Goal: Task Accomplishment & Management: Manage account settings

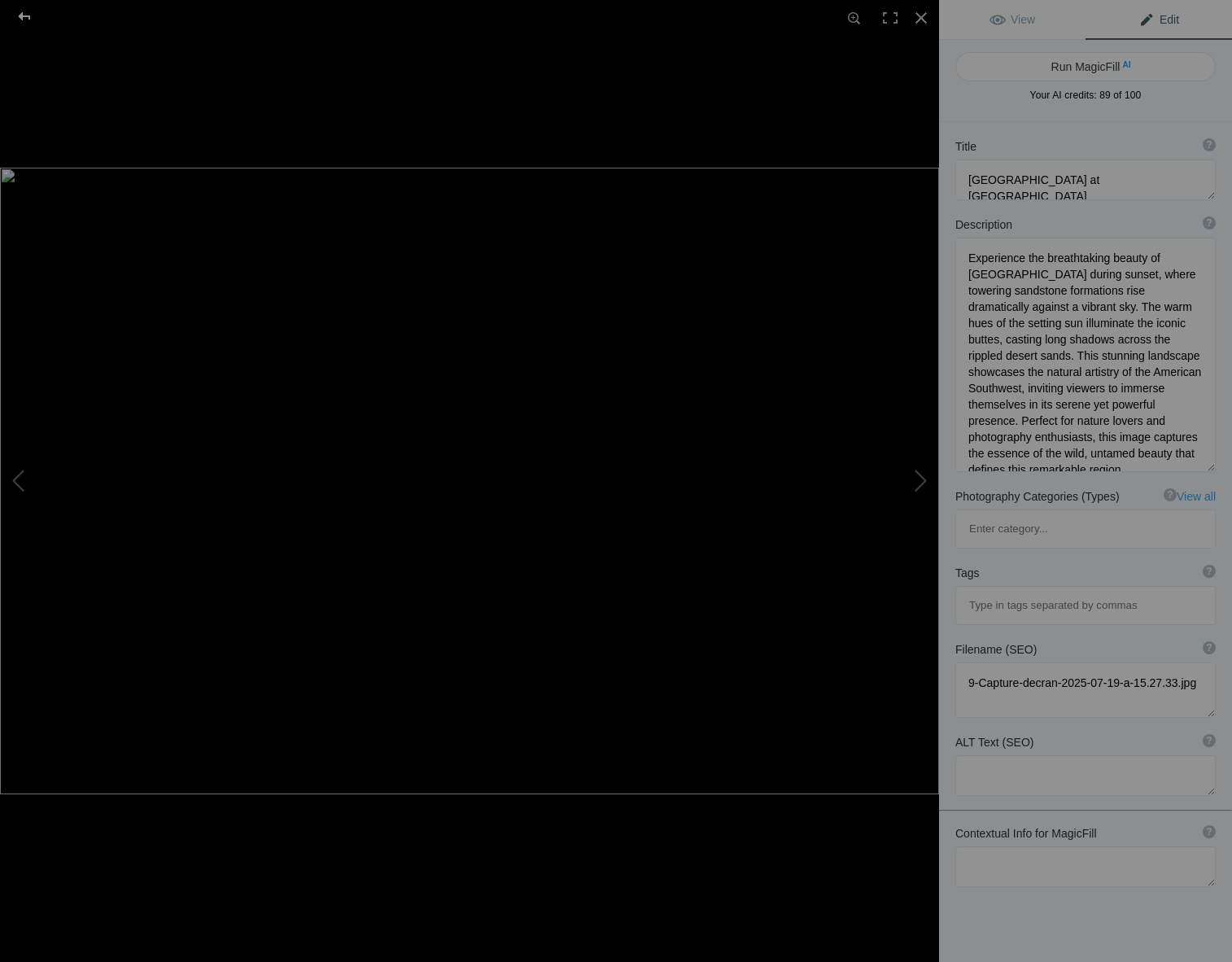
click at [21, 13] on div at bounding box center [24, 16] width 59 height 33
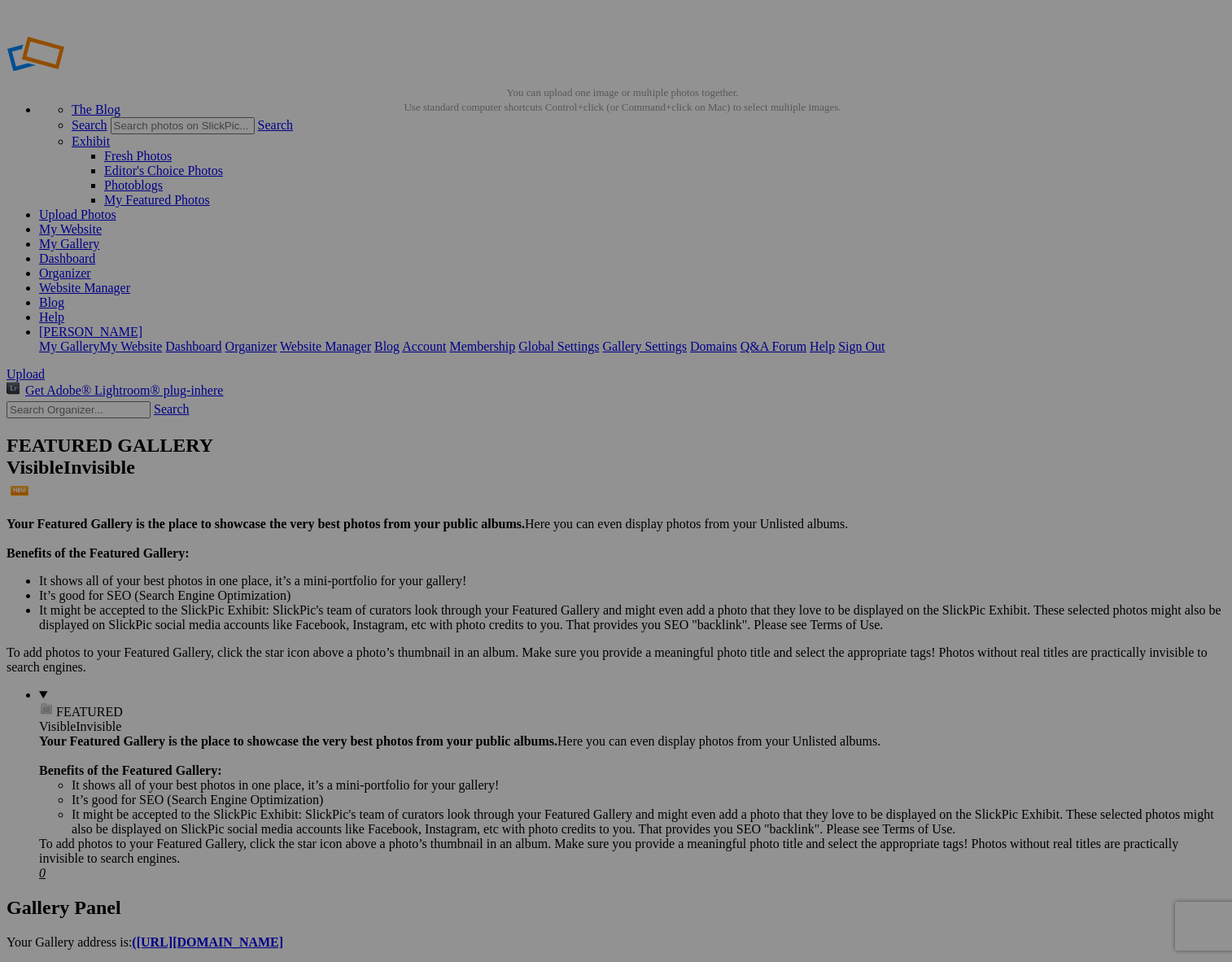
scroll to position [1, 1]
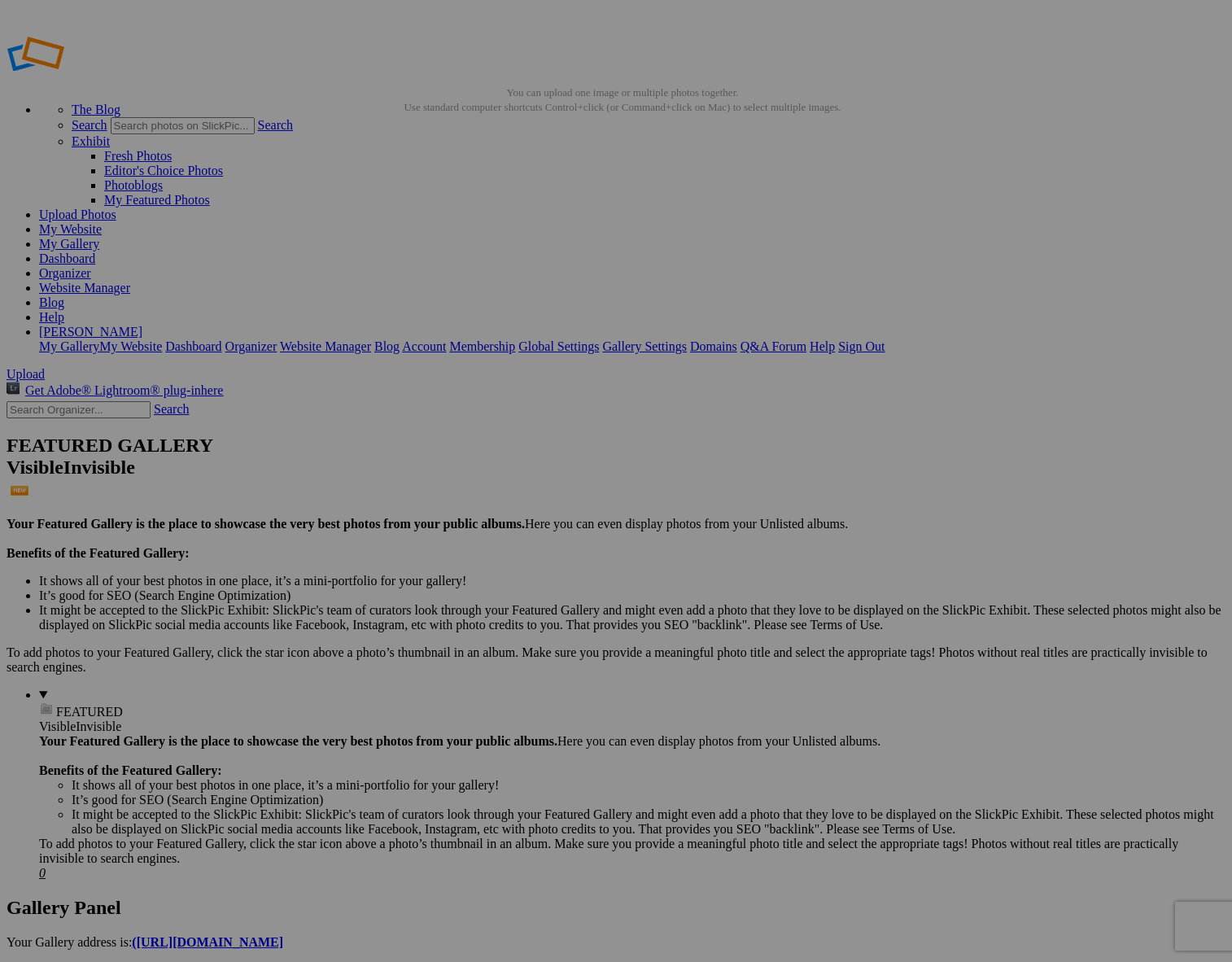
click at [508, 584] on span "Yes" at bounding box center [499, 587] width 19 height 14
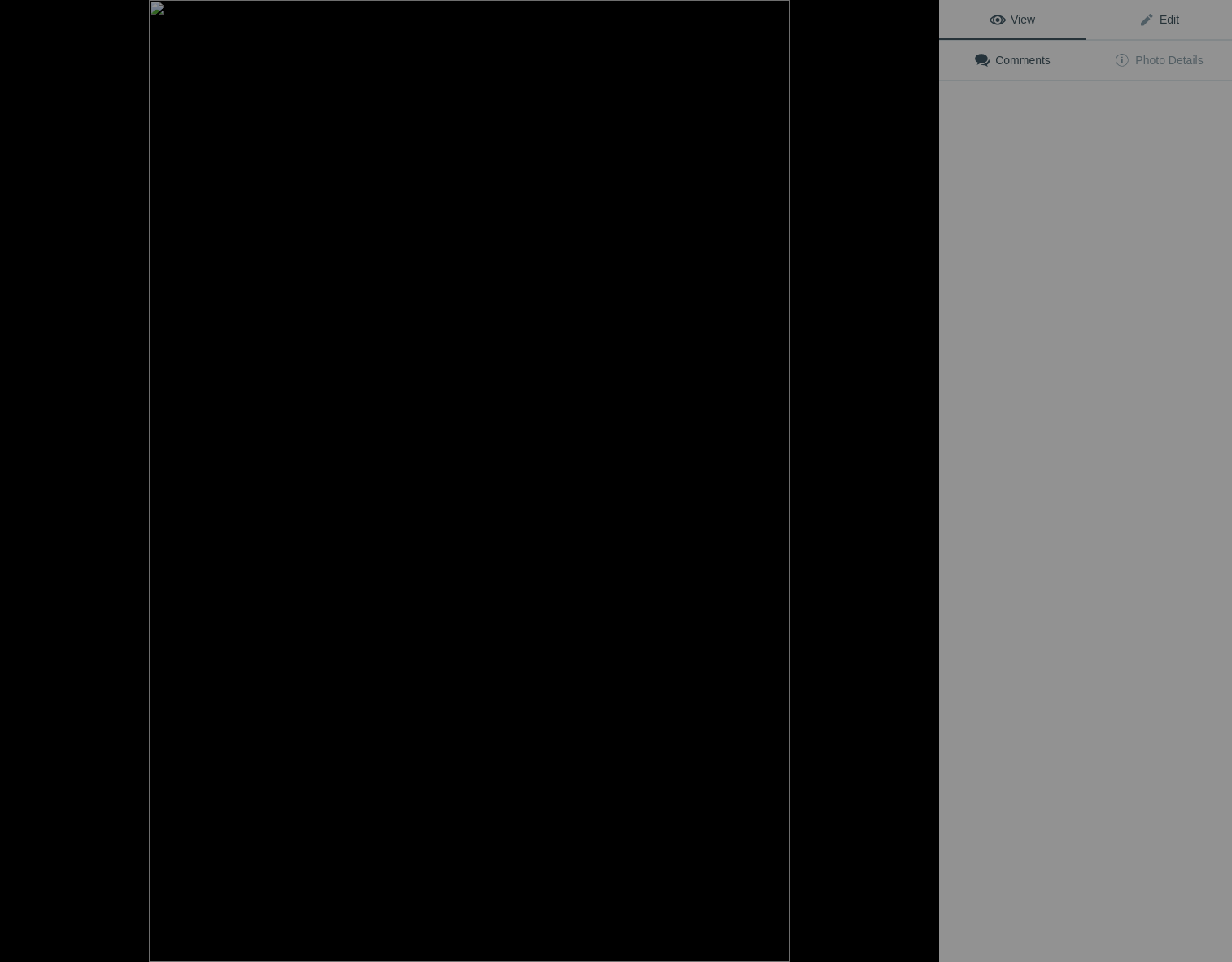
click at [1167, 19] on span "Edit" at bounding box center [1159, 19] width 41 height 13
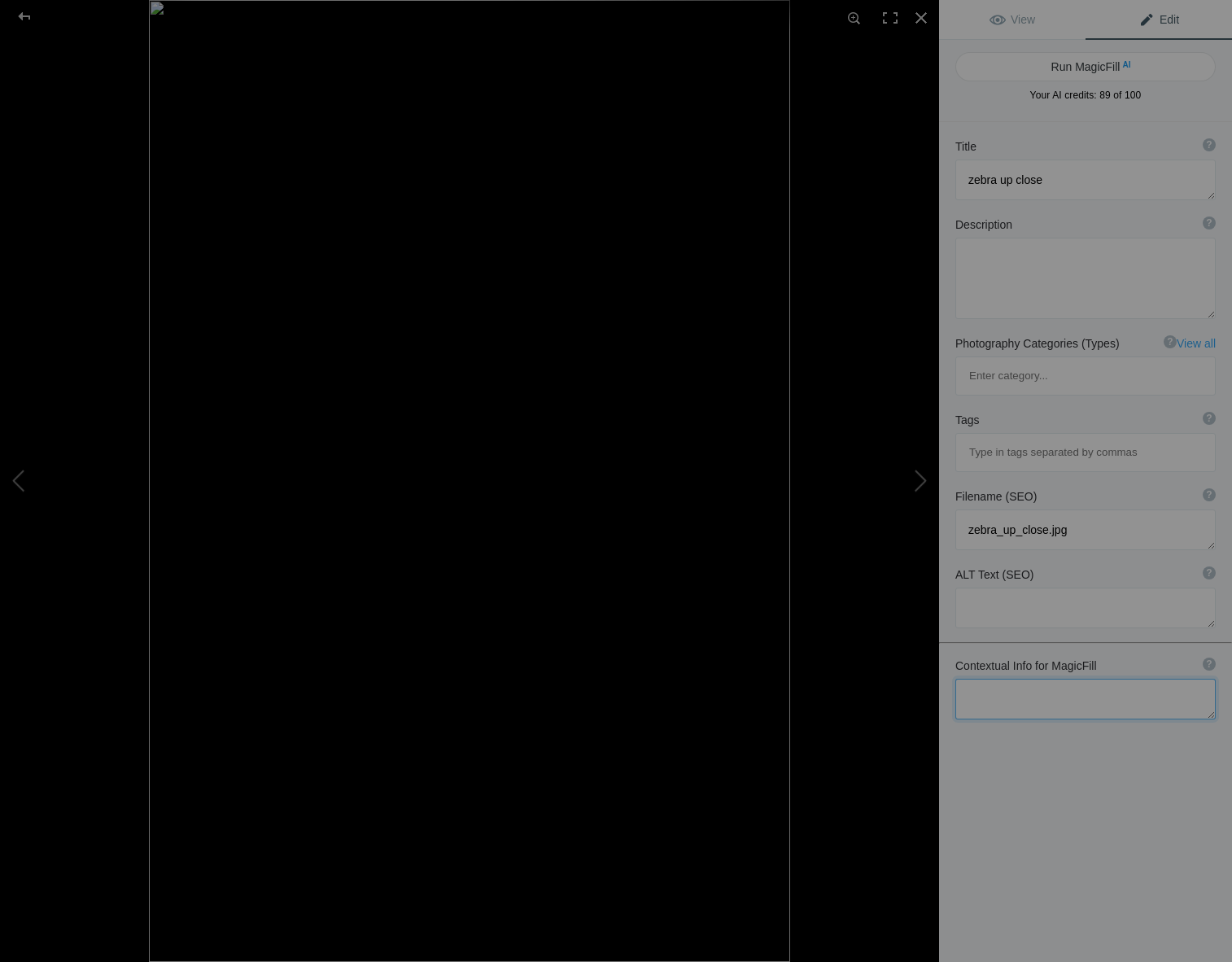
click at [979, 679] on textarea at bounding box center [1086, 699] width 260 height 41
click at [968, 678] on textarea at bounding box center [1086, 698] width 260 height 41
drag, startPoint x: 1050, startPoint y: 632, endPoint x: 1087, endPoint y: 617, distance: 39.9
click at [1051, 678] on textarea at bounding box center [1086, 698] width 260 height 41
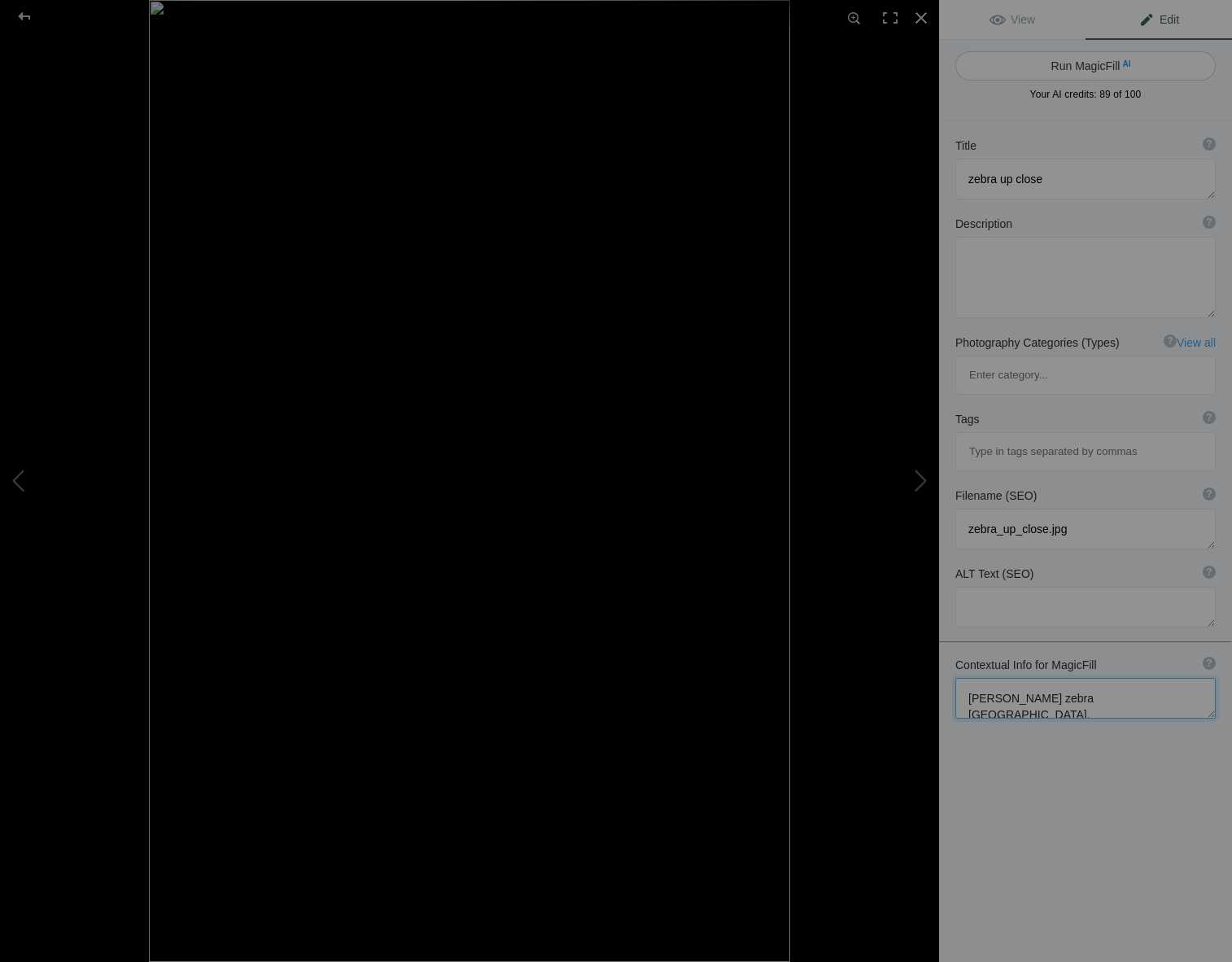
type textarea "Burchell's zebra Etosha national park, namibia"
click at [1016, 63] on button "Run MagicFill AI" at bounding box center [1086, 66] width 260 height 29
type textarea "Burchell's Zebra Grazing in Etosha National Park, Namibia"
type textarea "This stunning close-up captures a Burchell's zebra grazing peacefully in Etosha…"
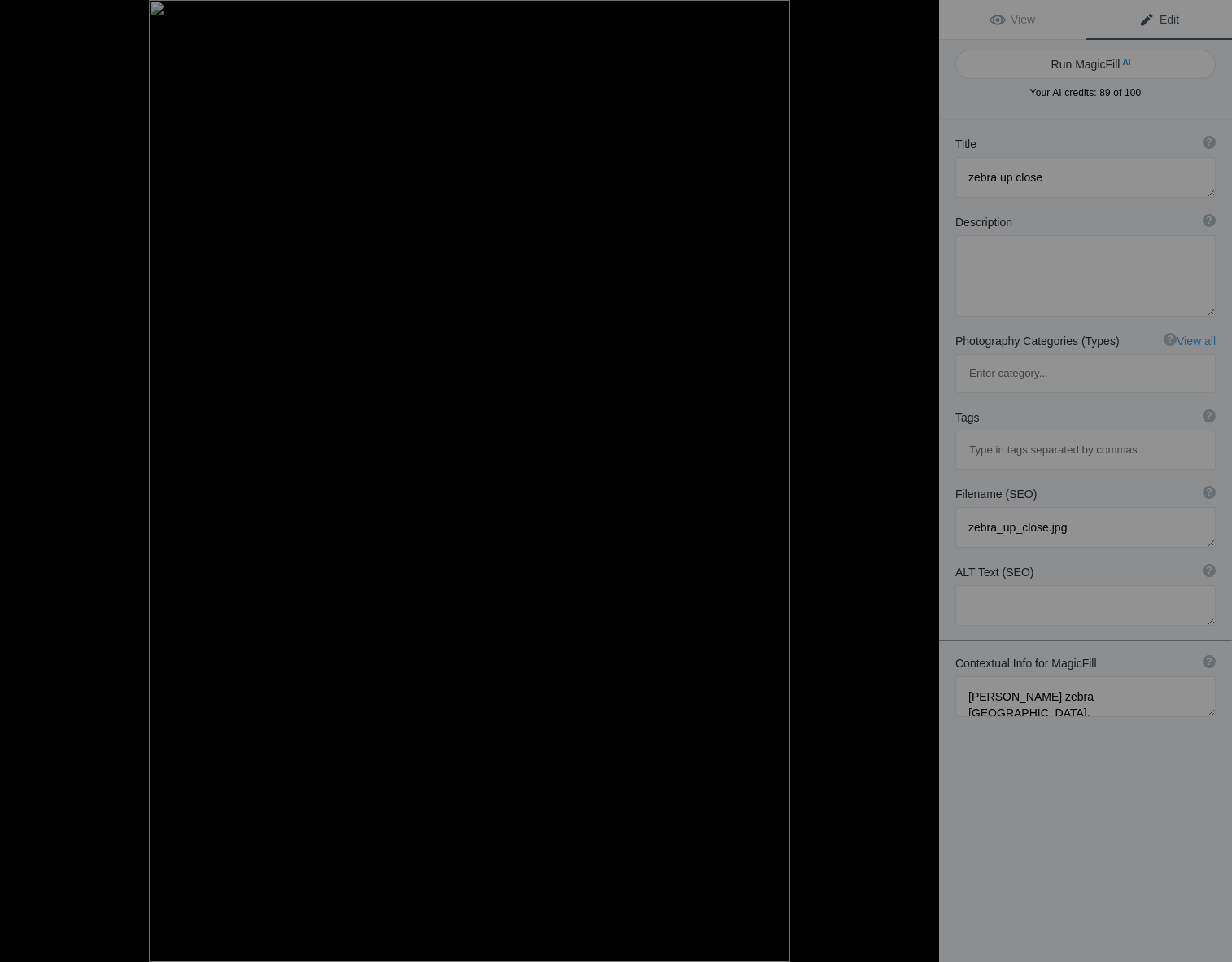
type textarea "burchells-zebra-etosha-national-park.jpg"
type textarea "Close-up of a Burchell's zebra grazing in Etosha National Park, Namibia, showca…"
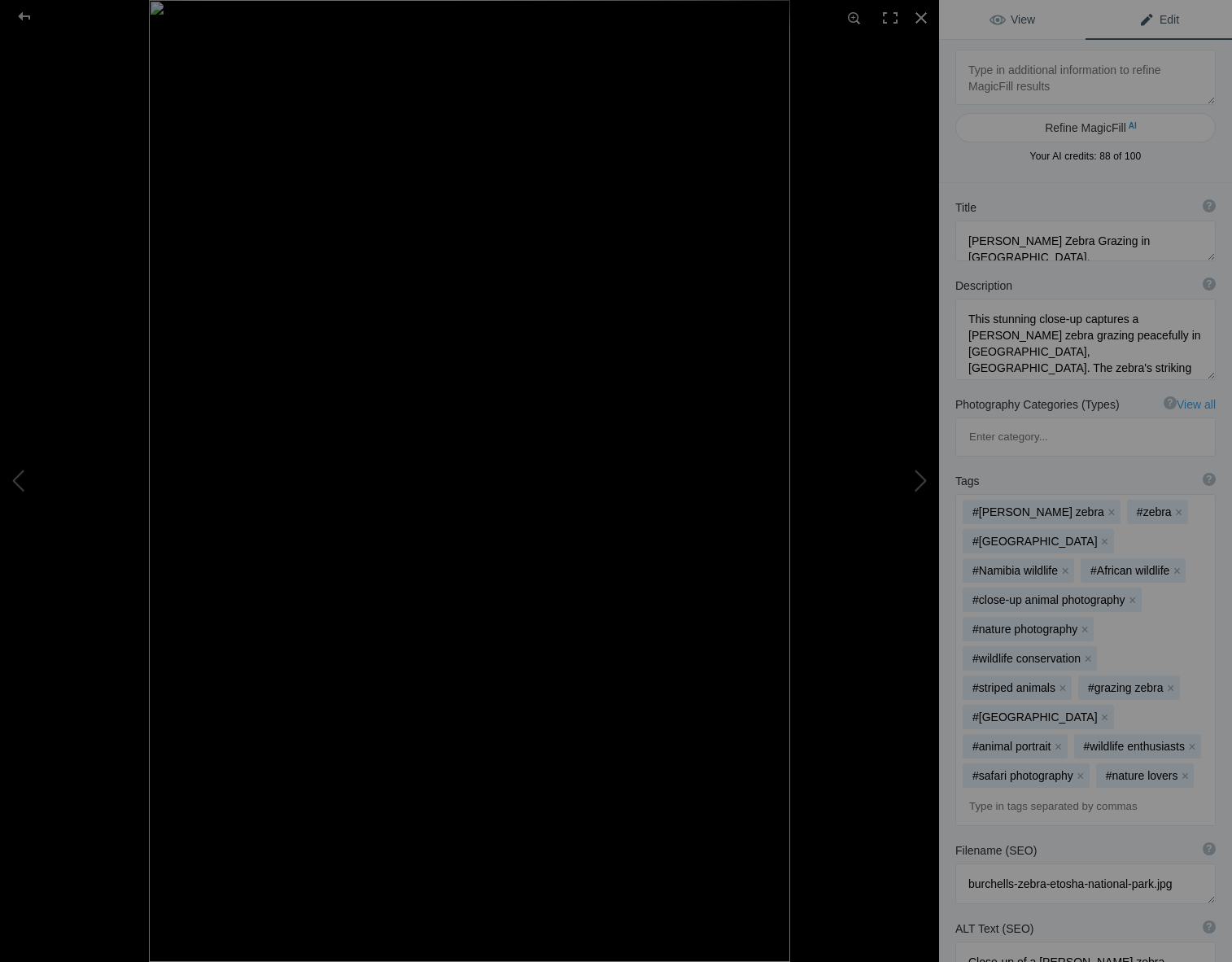
click at [1006, 21] on span "View" at bounding box center [1013, 19] width 45 height 13
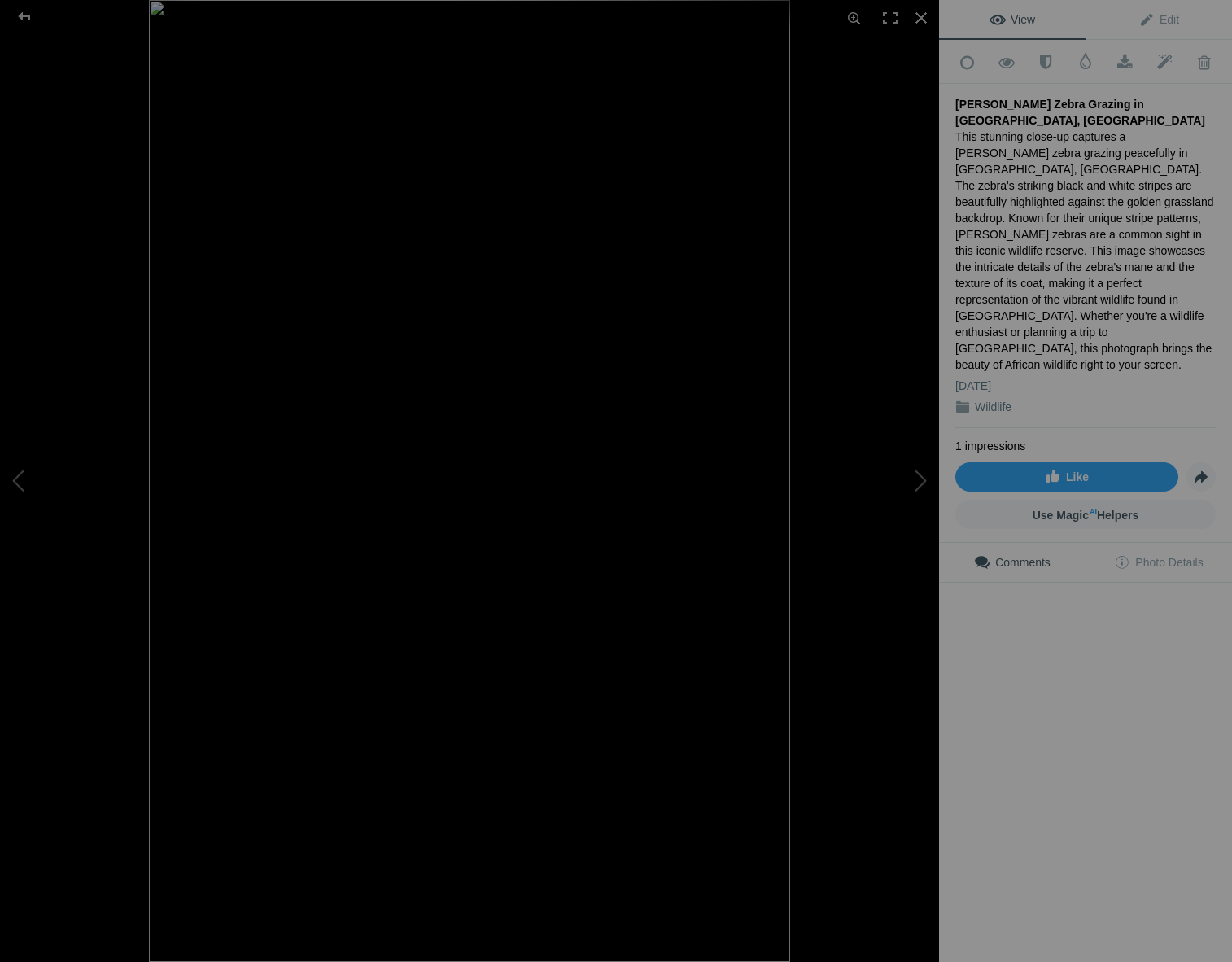
scroll to position [0, 0]
click at [21, 9] on div at bounding box center [24, 16] width 59 height 33
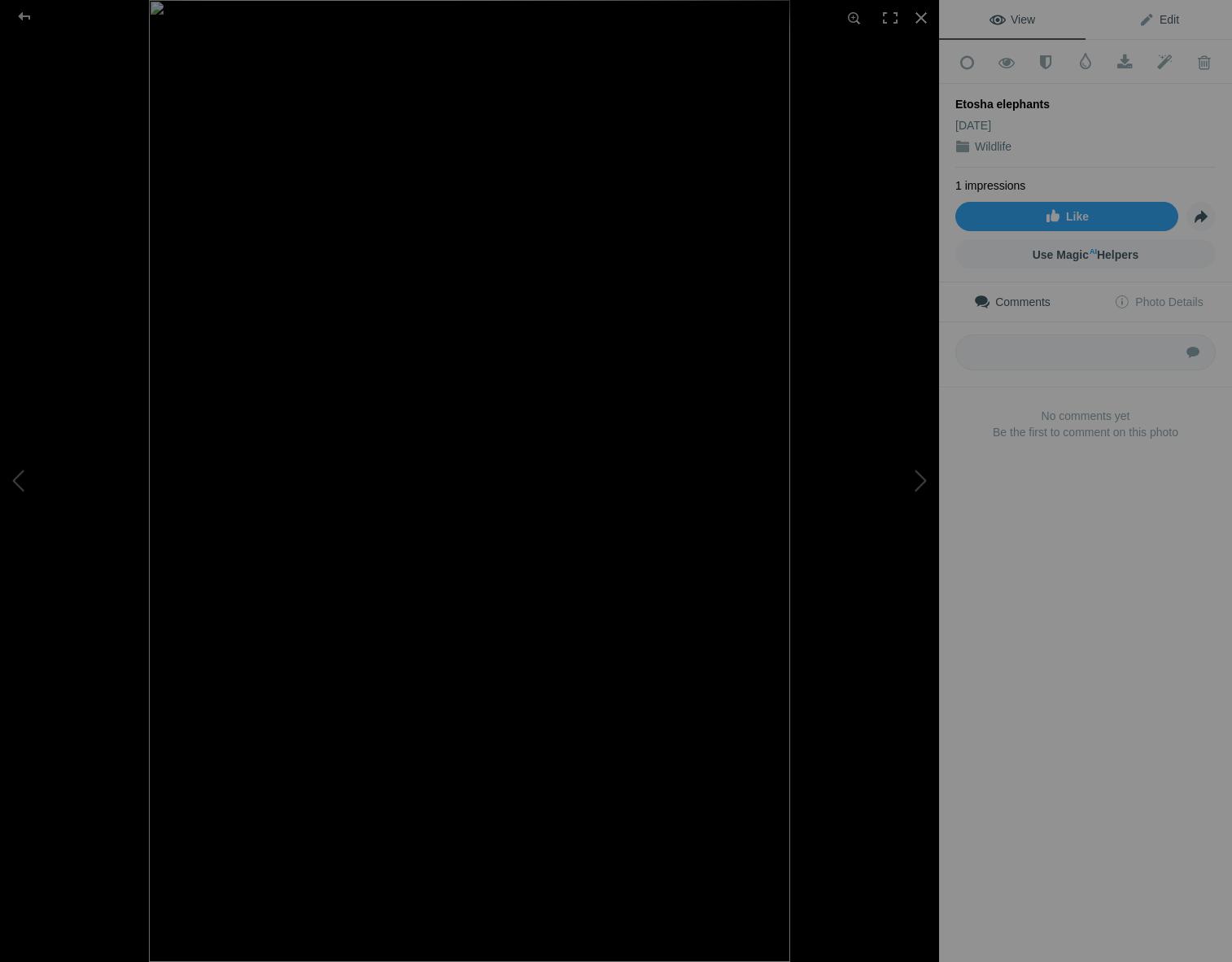
click at [1162, 13] on link "Edit" at bounding box center [1159, 19] width 146 height 39
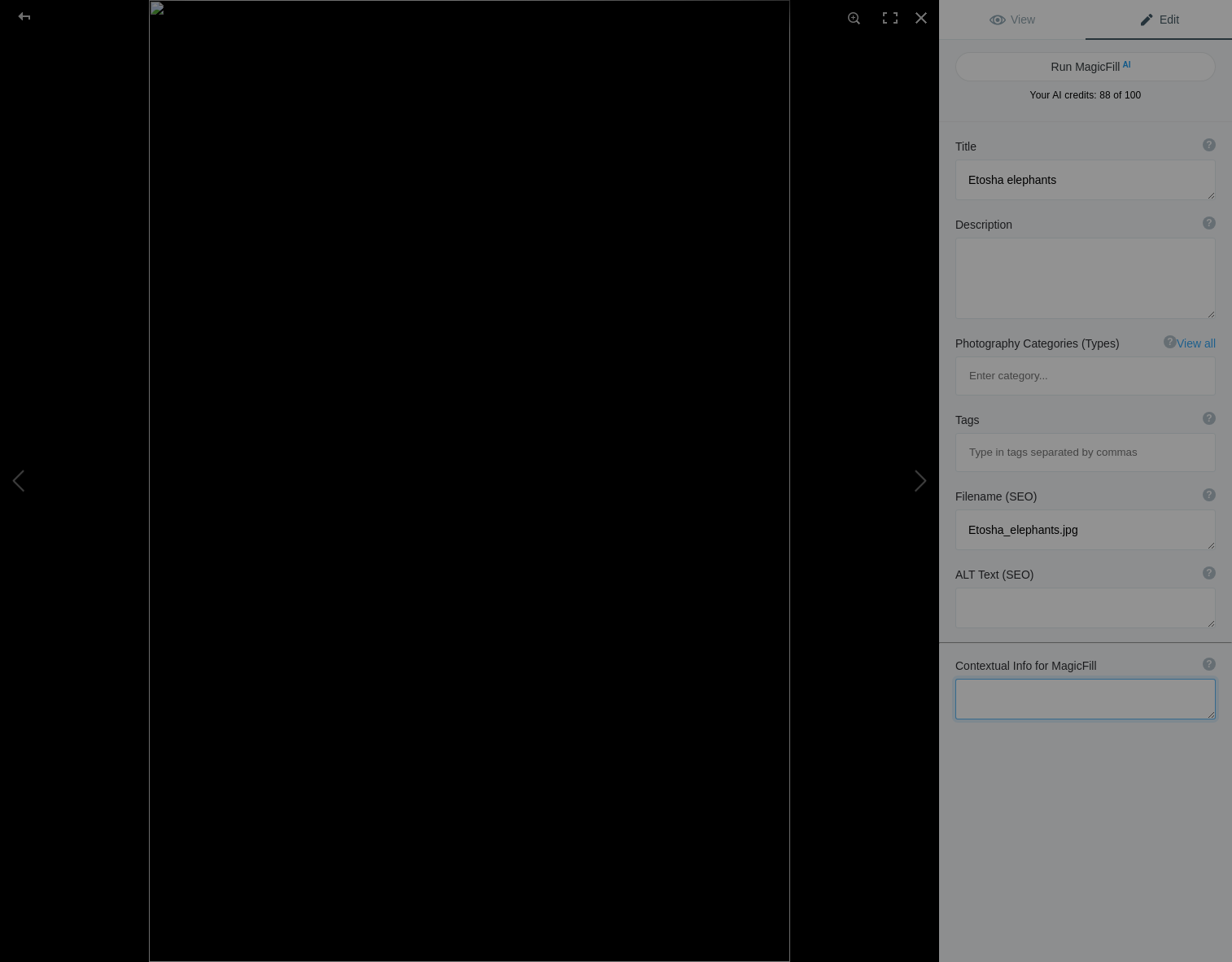
click at [975, 679] on textarea at bounding box center [1086, 699] width 260 height 41
type textarea "Etosha national park, namibia, just finished mud bath at water hole"
click at [1052, 61] on button "Run MagicFill AI" at bounding box center [1086, 67] width 260 height 29
type textarea "Elephants Enjoying a Mud Bath at Etosha National Park, Namibia"
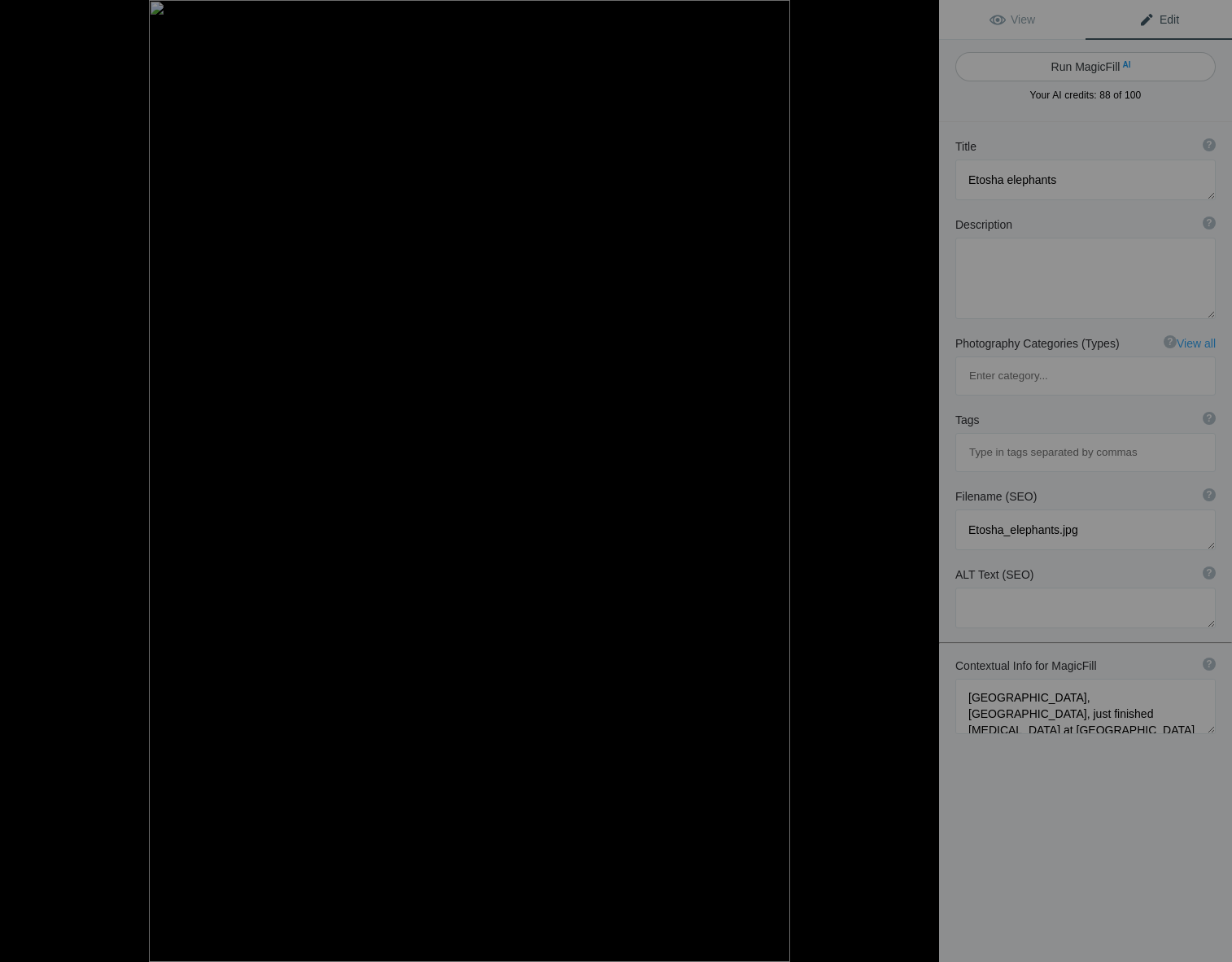
type textarea "Witness the beauty of nature as a family of elephants revels in a refreshing mu…"
type textarea "elephants-mud-bath-etosha-national-park.jpg"
type textarea "A family of elephants, including a baby, enjoying a mud bath at a water hole in…"
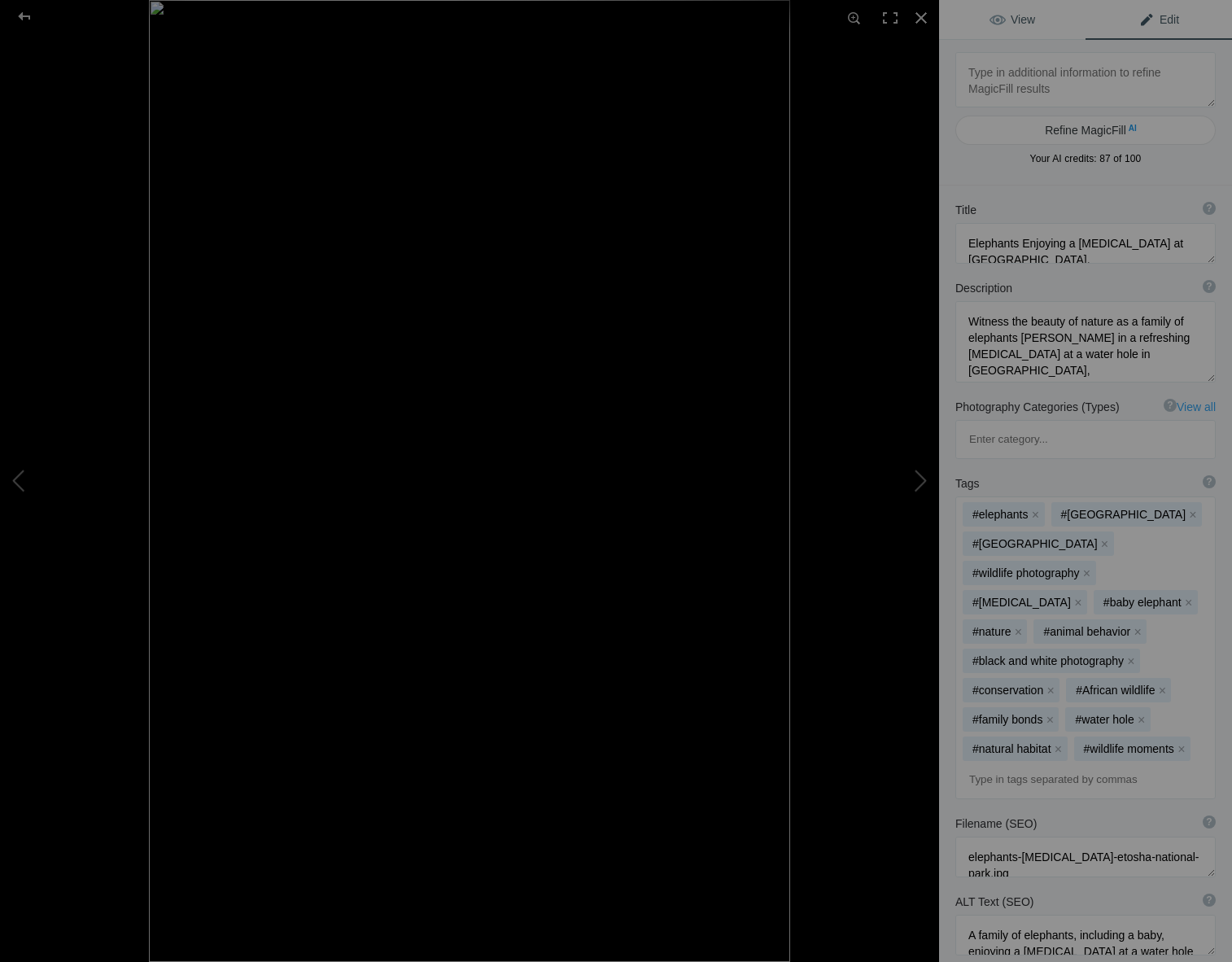
click at [1022, 19] on span "View" at bounding box center [1013, 19] width 45 height 13
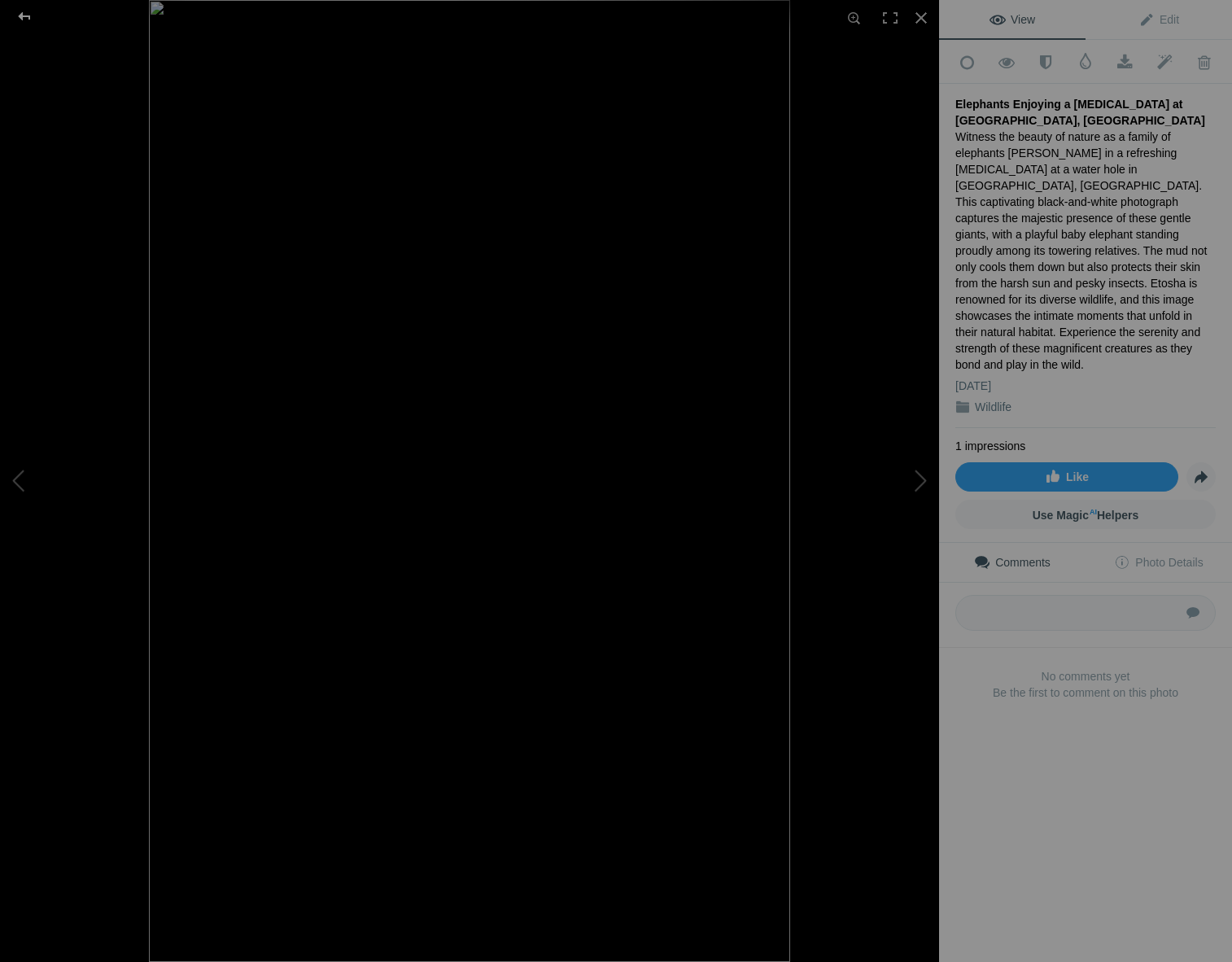
click at [23, 11] on div at bounding box center [24, 16] width 59 height 33
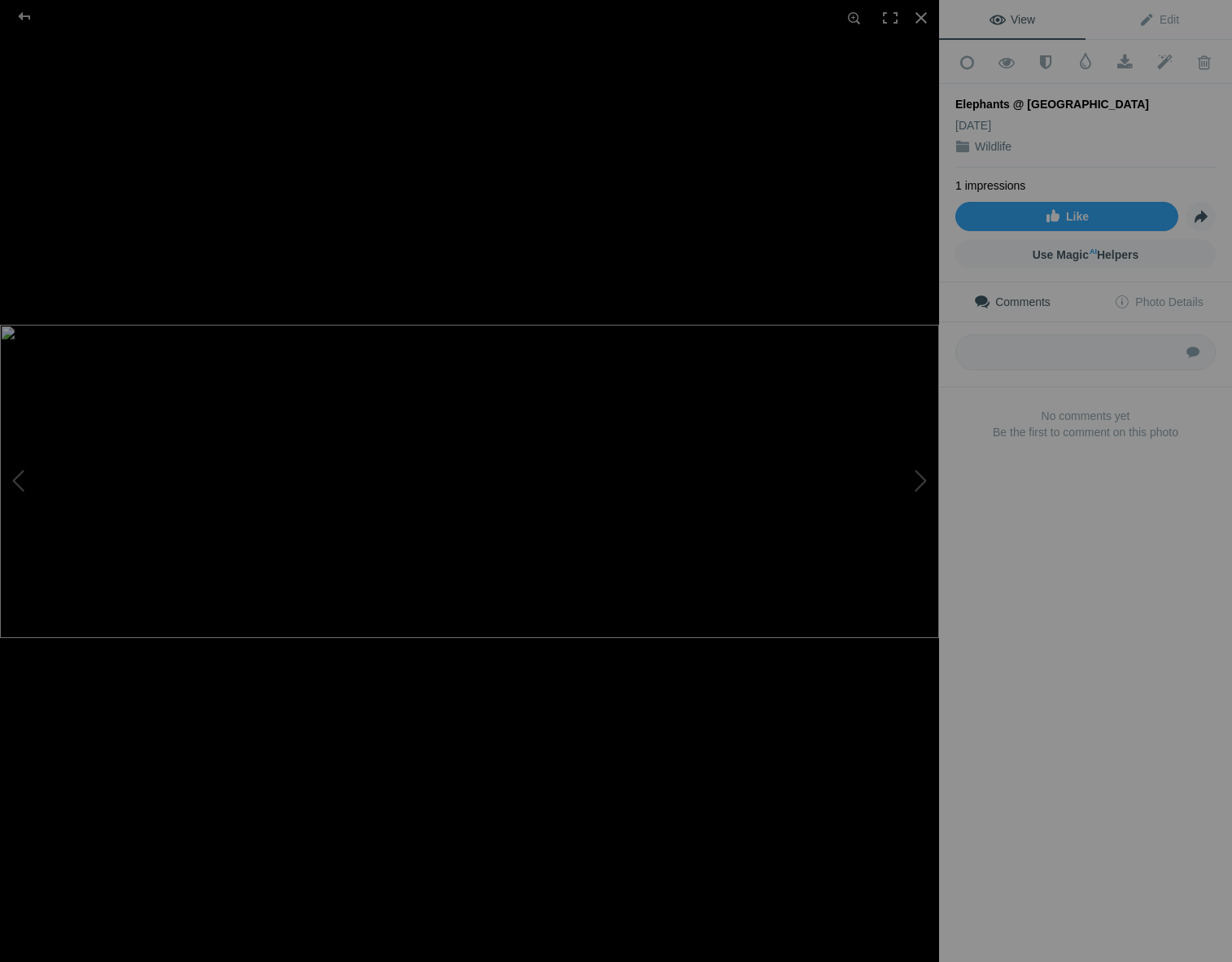
click at [1023, 108] on div "Elephants @ Etosha Sep 27, 2025 Wildlife" at bounding box center [1086, 126] width 260 height 84
click at [1169, 14] on span "Edit" at bounding box center [1159, 19] width 41 height 13
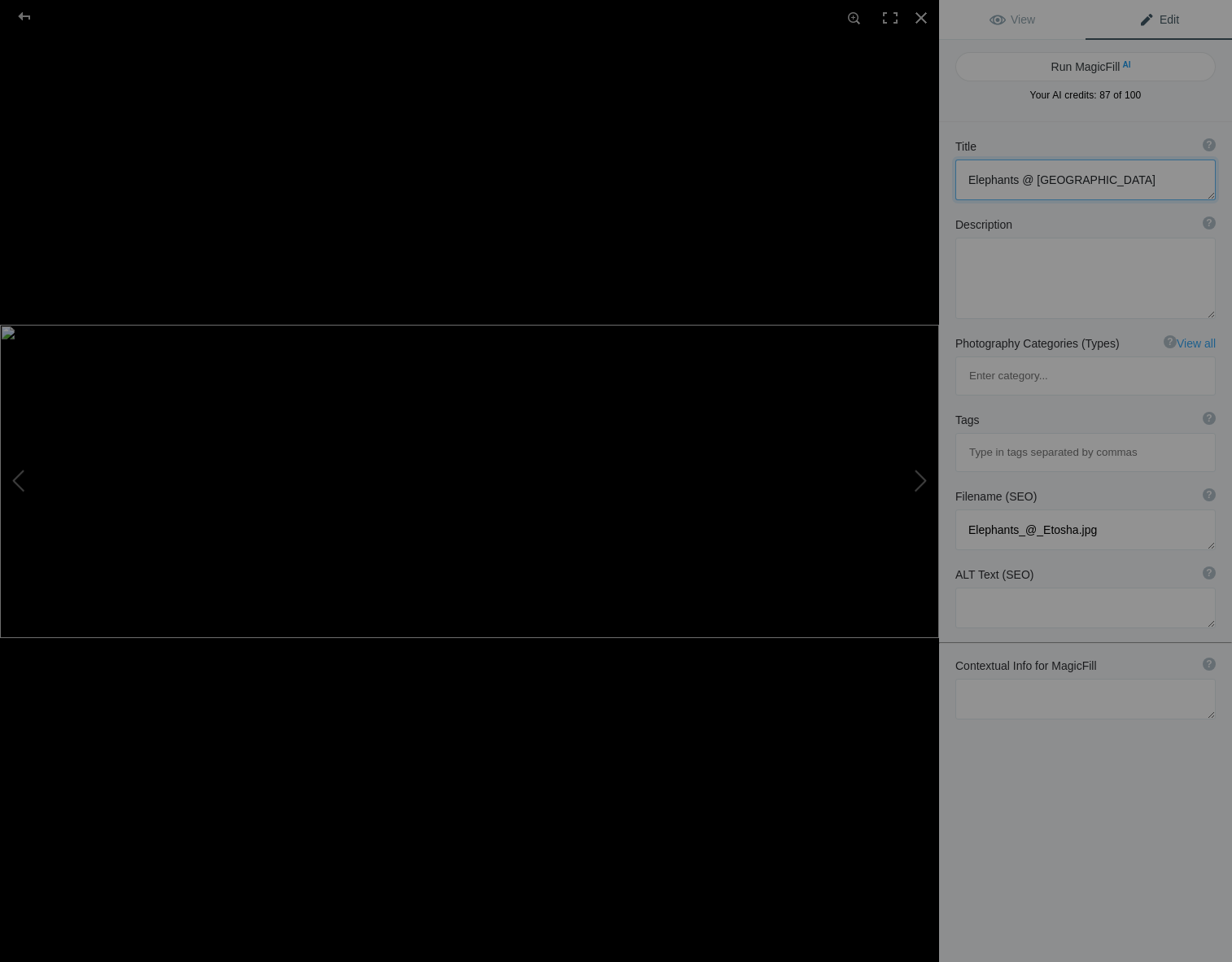
click at [1032, 179] on textarea at bounding box center [1086, 180] width 260 height 41
type textarea "Elephants in Etosha"
click at [969, 679] on textarea at bounding box center [1086, 699] width 260 height 41
type textarea "Etosha national park, namibia. swing time"
click at [1066, 62] on button "Run MagicFill AI" at bounding box center [1086, 67] width 260 height 29
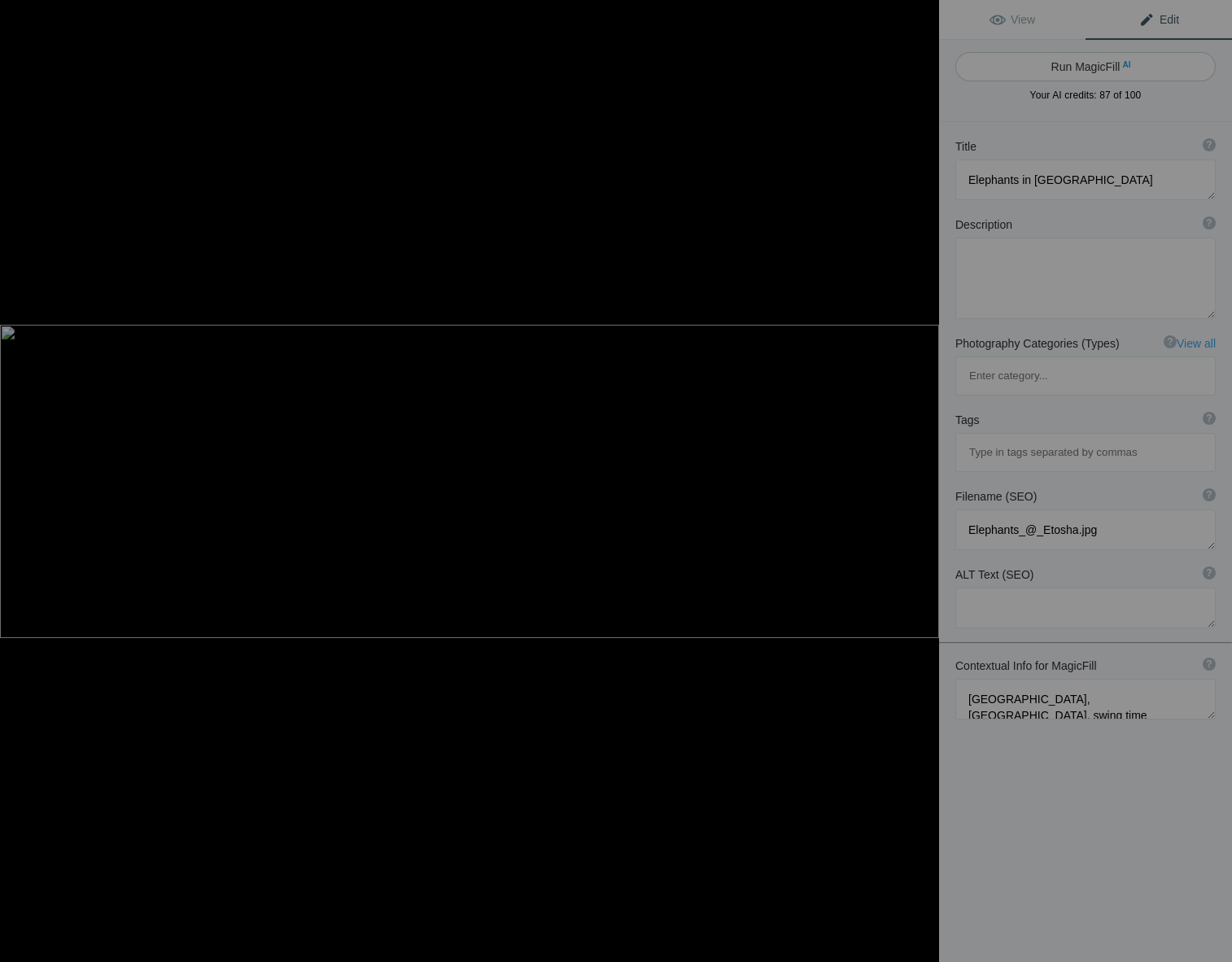
type textarea "Majestic Elephants at Waterhole in Etosha National Park, Namibia"
type textarea "Experience the breathtaking sight of elephants gathered at a waterhole in Etosh…"
type textarea "elephants-waterhole-etosha-national-park-namibia.jpg"
type textarea "A group of elephants, including adults and calves, gathered at a waterhole in E…"
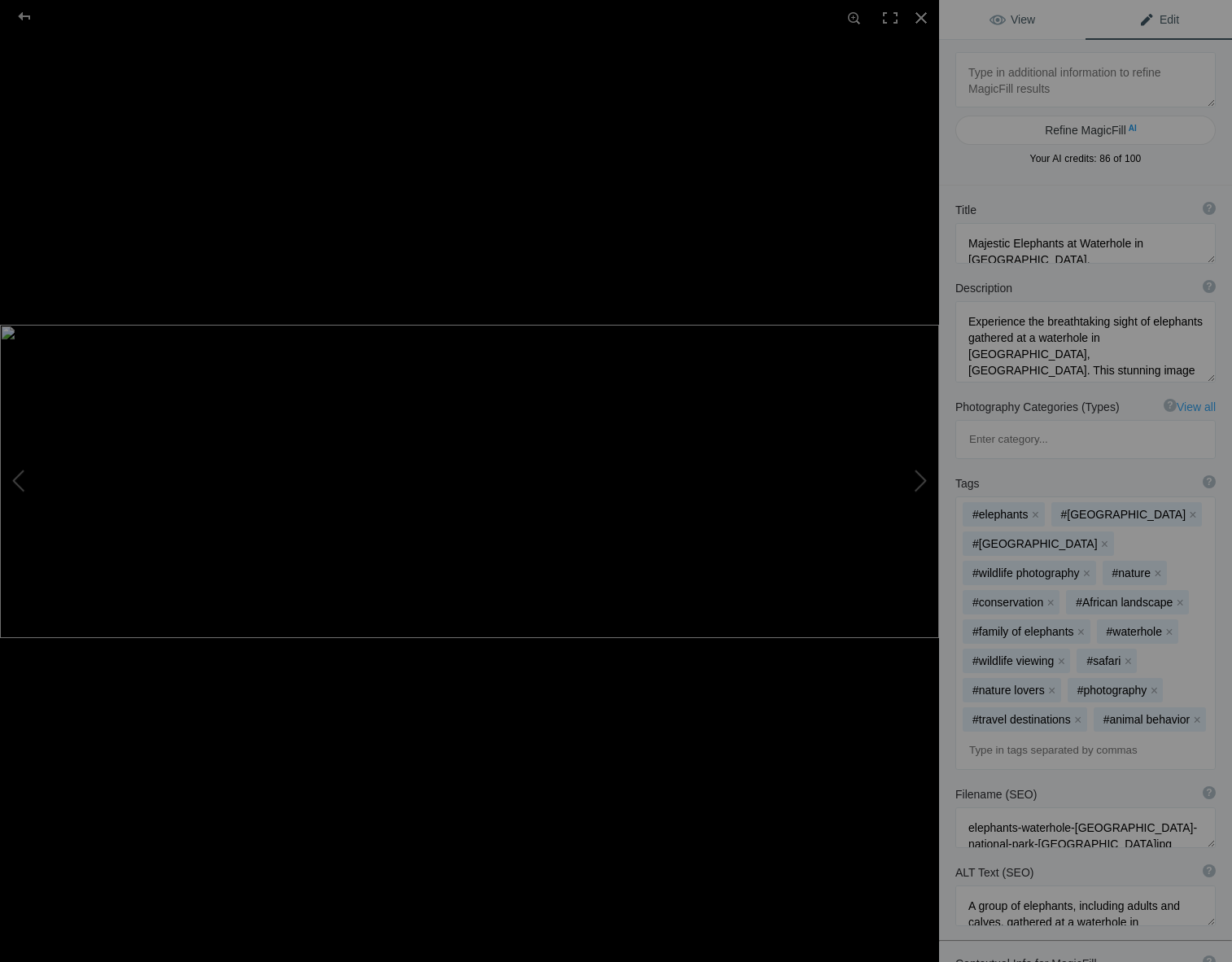
click at [1016, 17] on span "View" at bounding box center [1013, 19] width 45 height 13
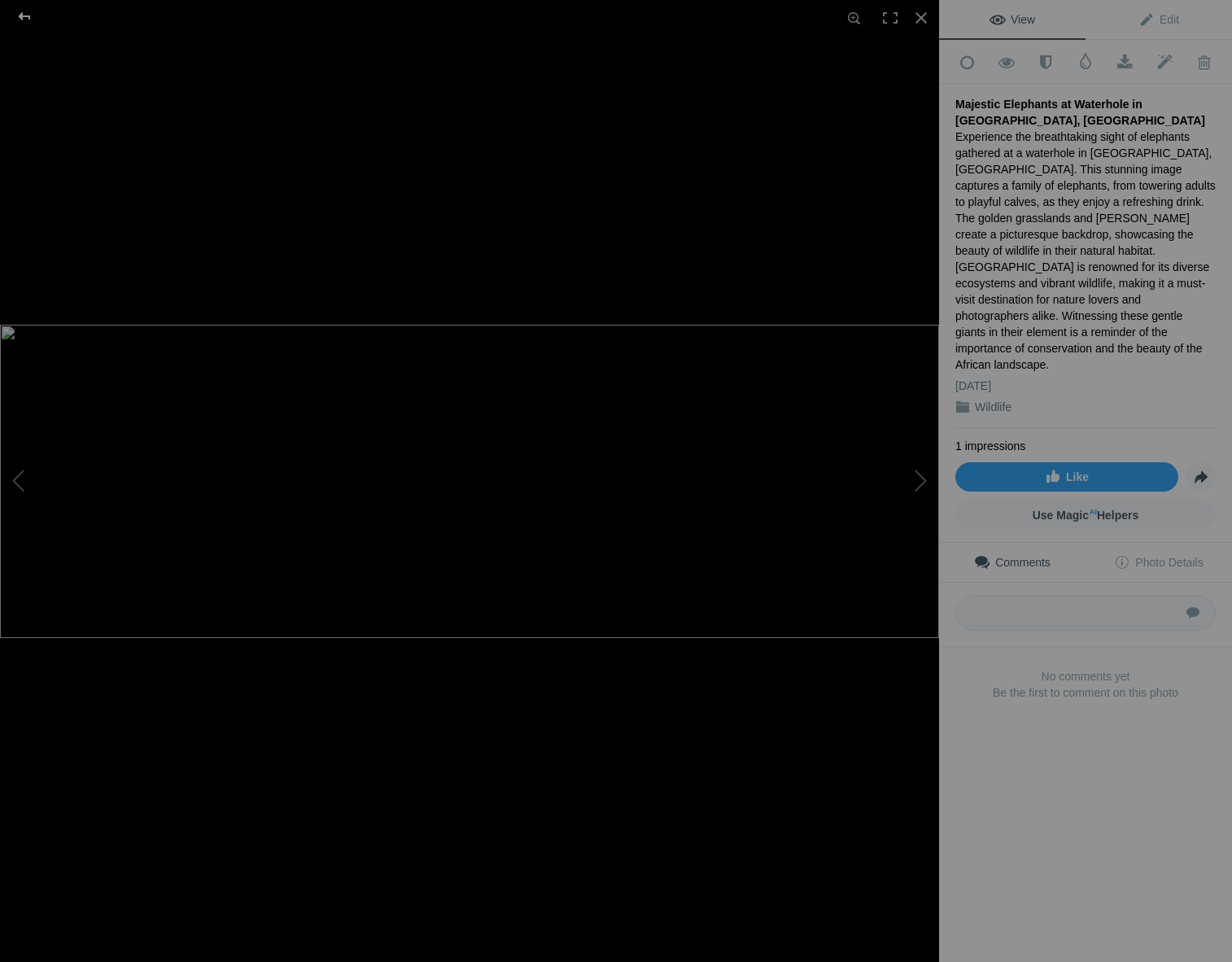
click at [23, 13] on div at bounding box center [24, 16] width 59 height 33
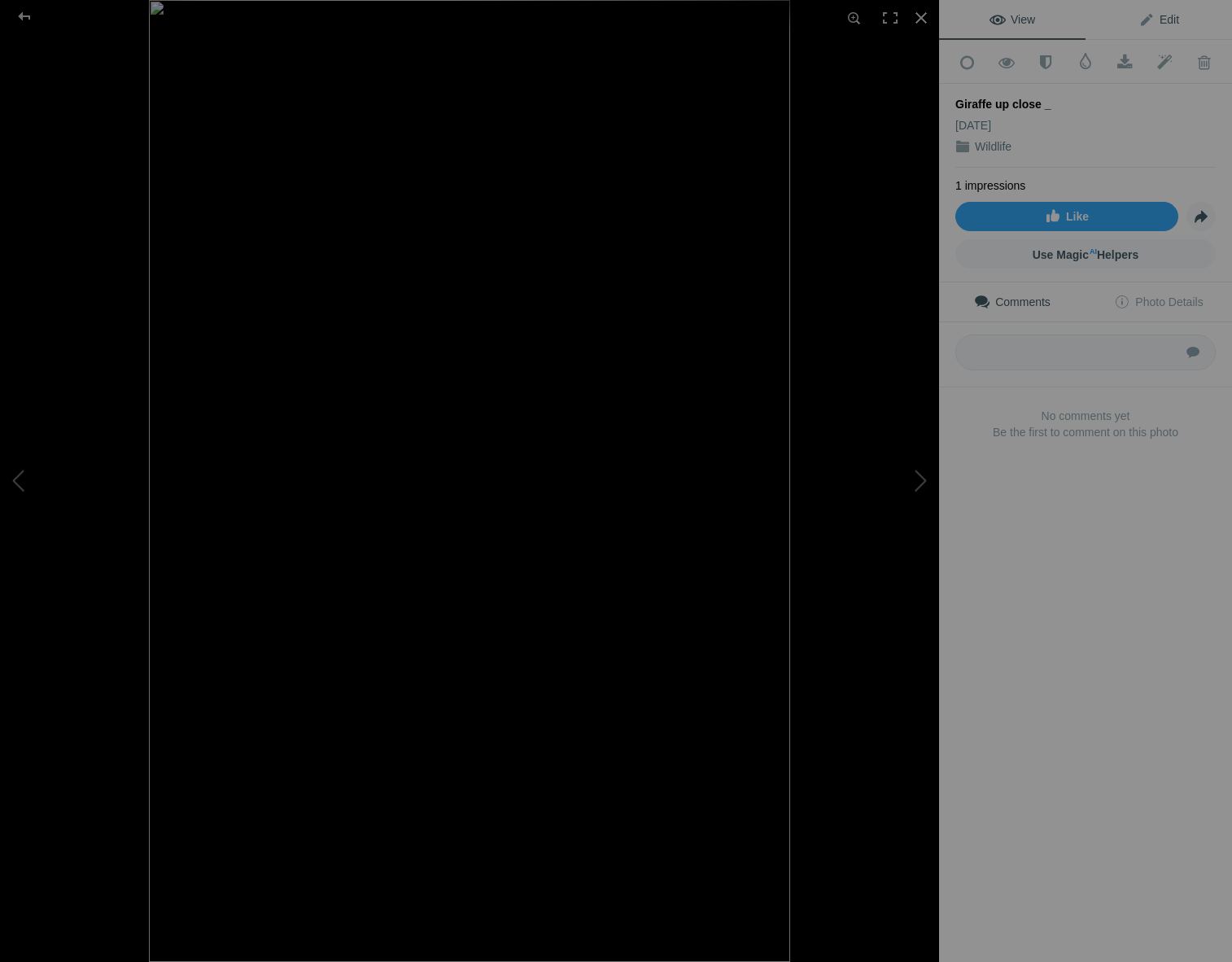
click at [1132, 23] on link "Edit" at bounding box center [1159, 19] width 146 height 39
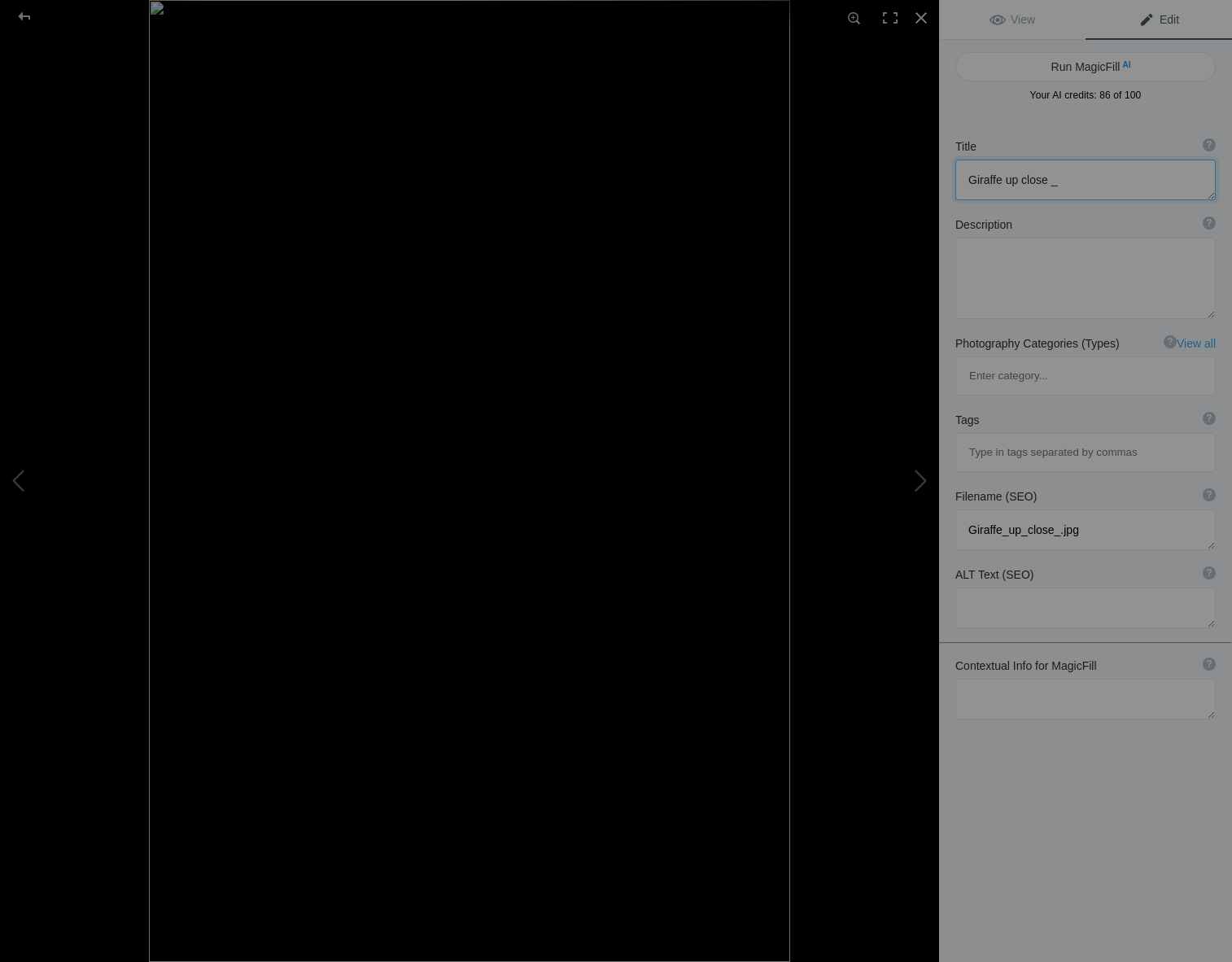
click at [1055, 185] on textarea at bounding box center [1086, 180] width 260 height 41
type textarea "Giraffe up close"
click at [981, 679] on textarea at bounding box center [1086, 699] width 260 height 41
type textarea "giraffe, Etocha national park, namibia"
click at [979, 61] on button "Run MagicFill AI" at bounding box center [1086, 67] width 260 height 29
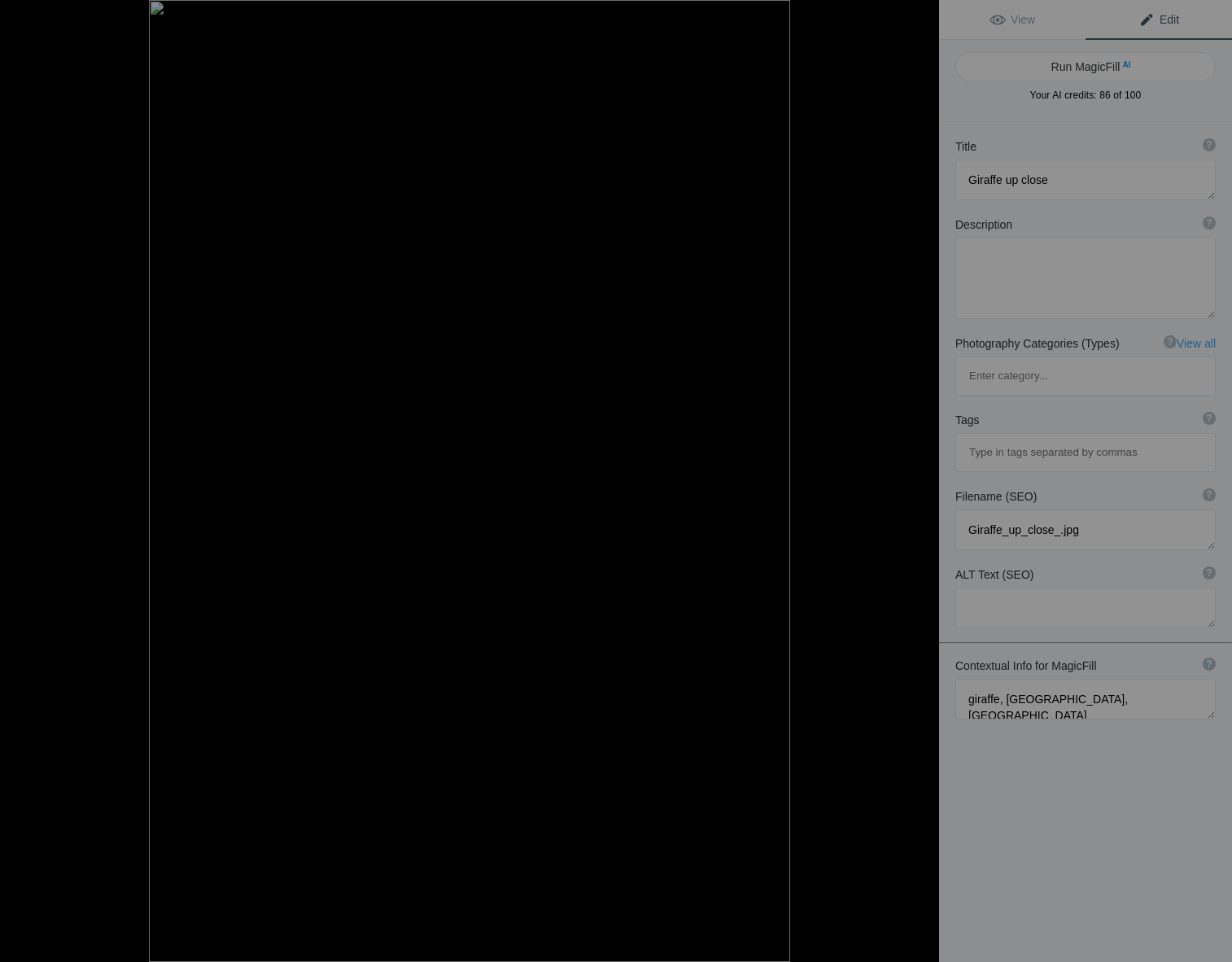
type textarea "Majestic Giraffe Peeking Through Bushes in Etosha National Park, Namibia"
type textarea "Experience the beauty of wildlife in Etosha National Park, Namibia, with this c…"
type textarea "giraffe-peeking-bush-etosha-national-park-namibia.jpg"
type textarea "A giraffe peeking through bushes in Etosha National Park, Namibia, showcasing i…"
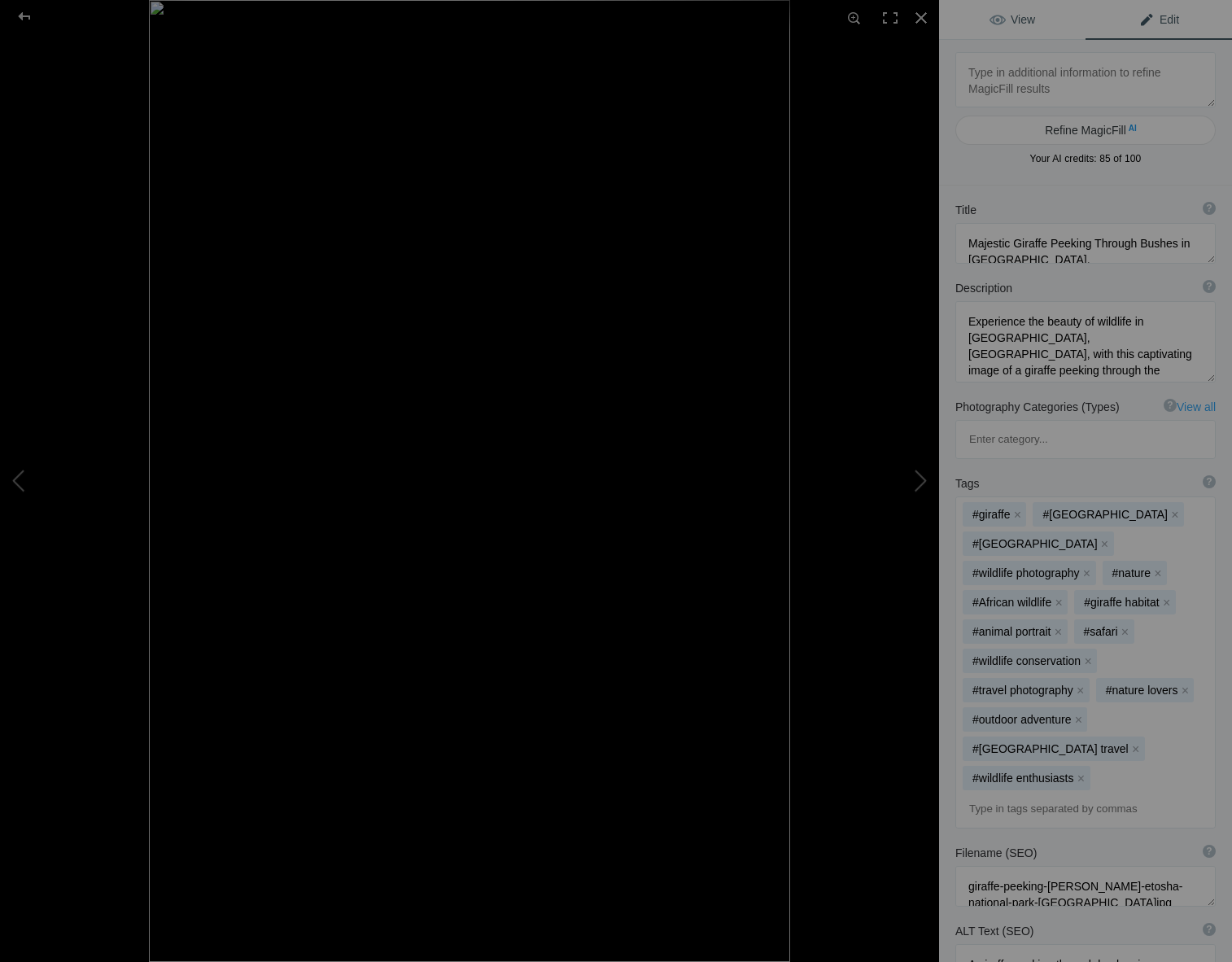
click at [998, 22] on span "View" at bounding box center [1013, 19] width 45 height 13
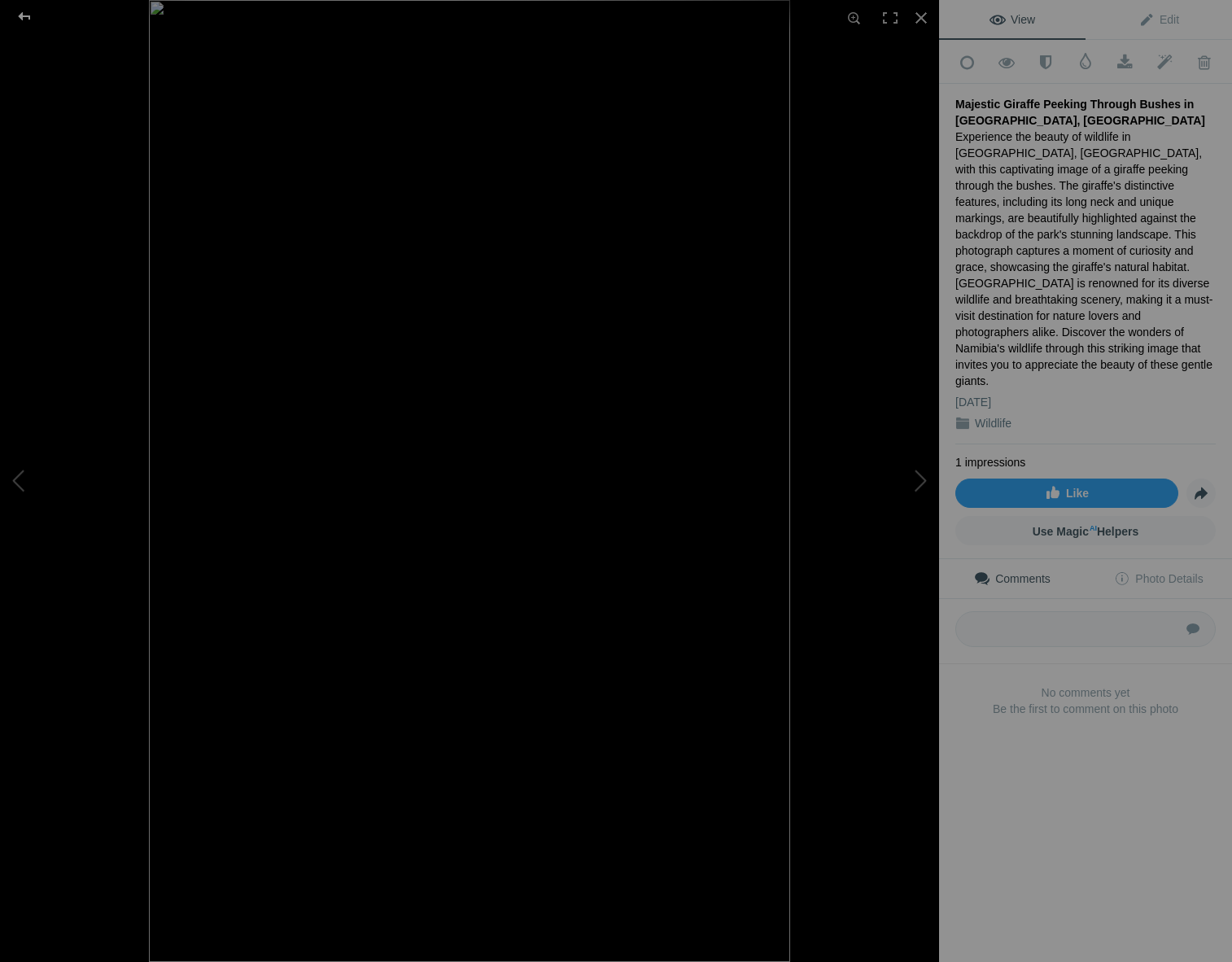
click at [15, 12] on div at bounding box center [24, 16] width 59 height 33
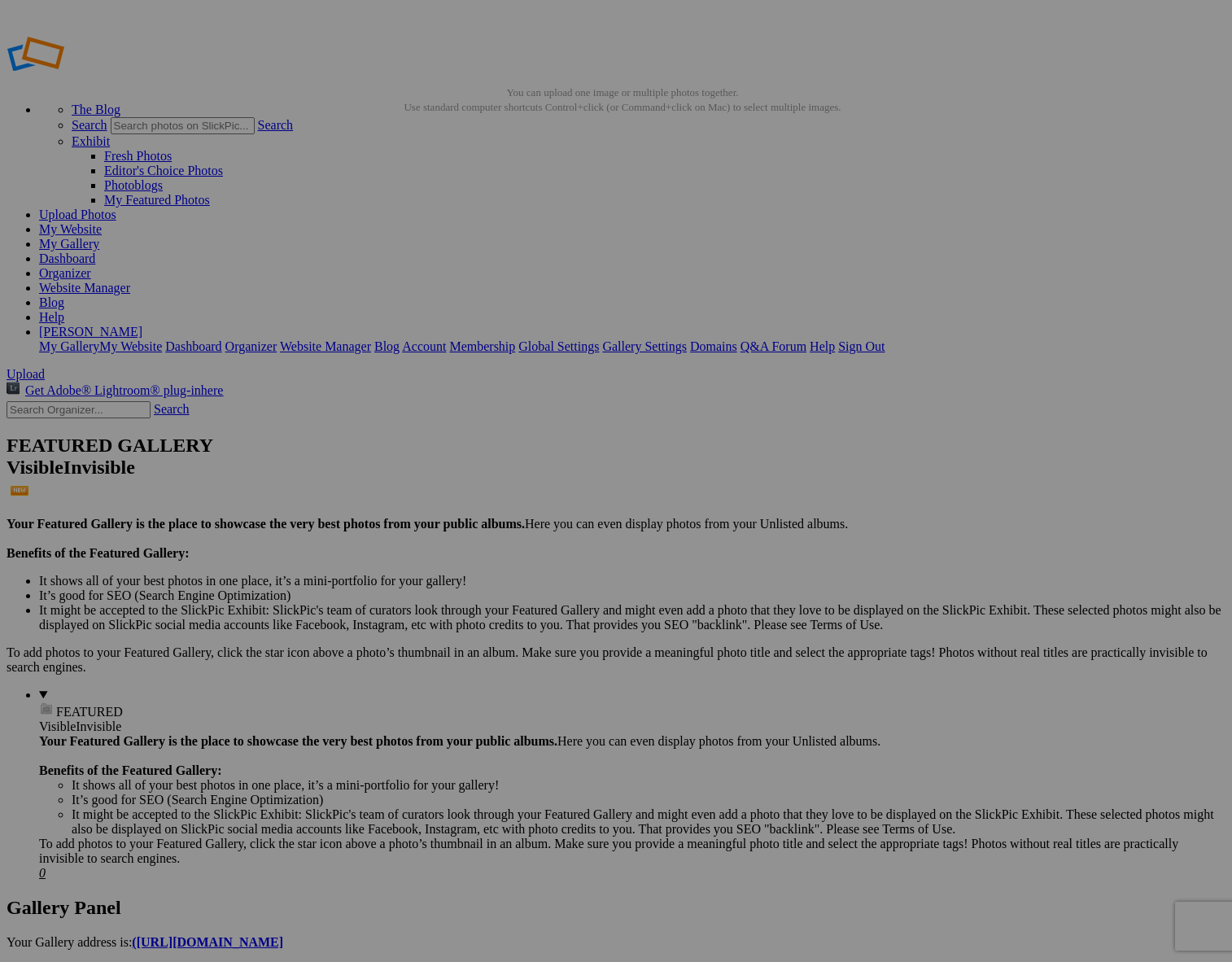
scroll to position [1, 0]
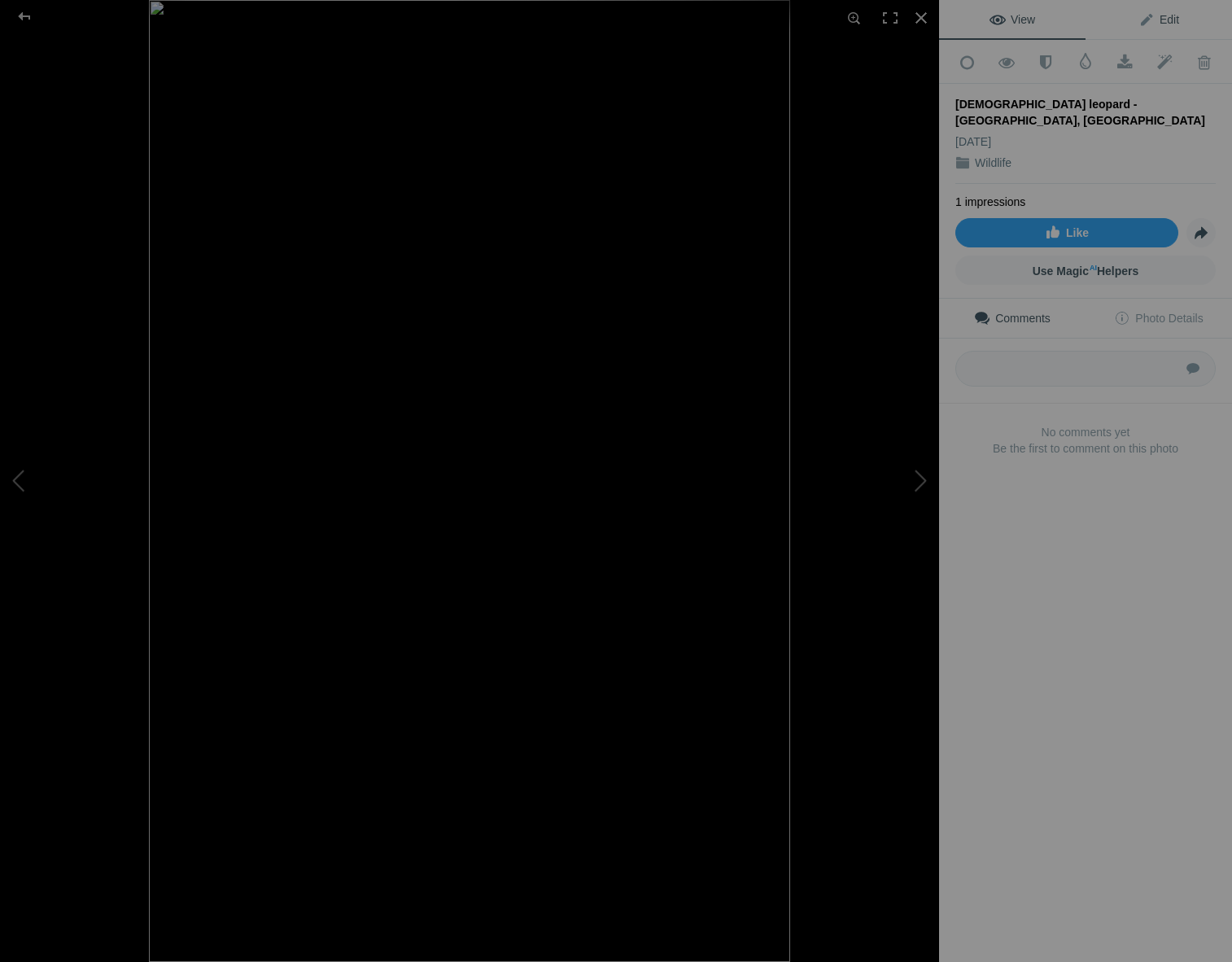
click at [1162, 16] on span "Edit" at bounding box center [1159, 19] width 41 height 13
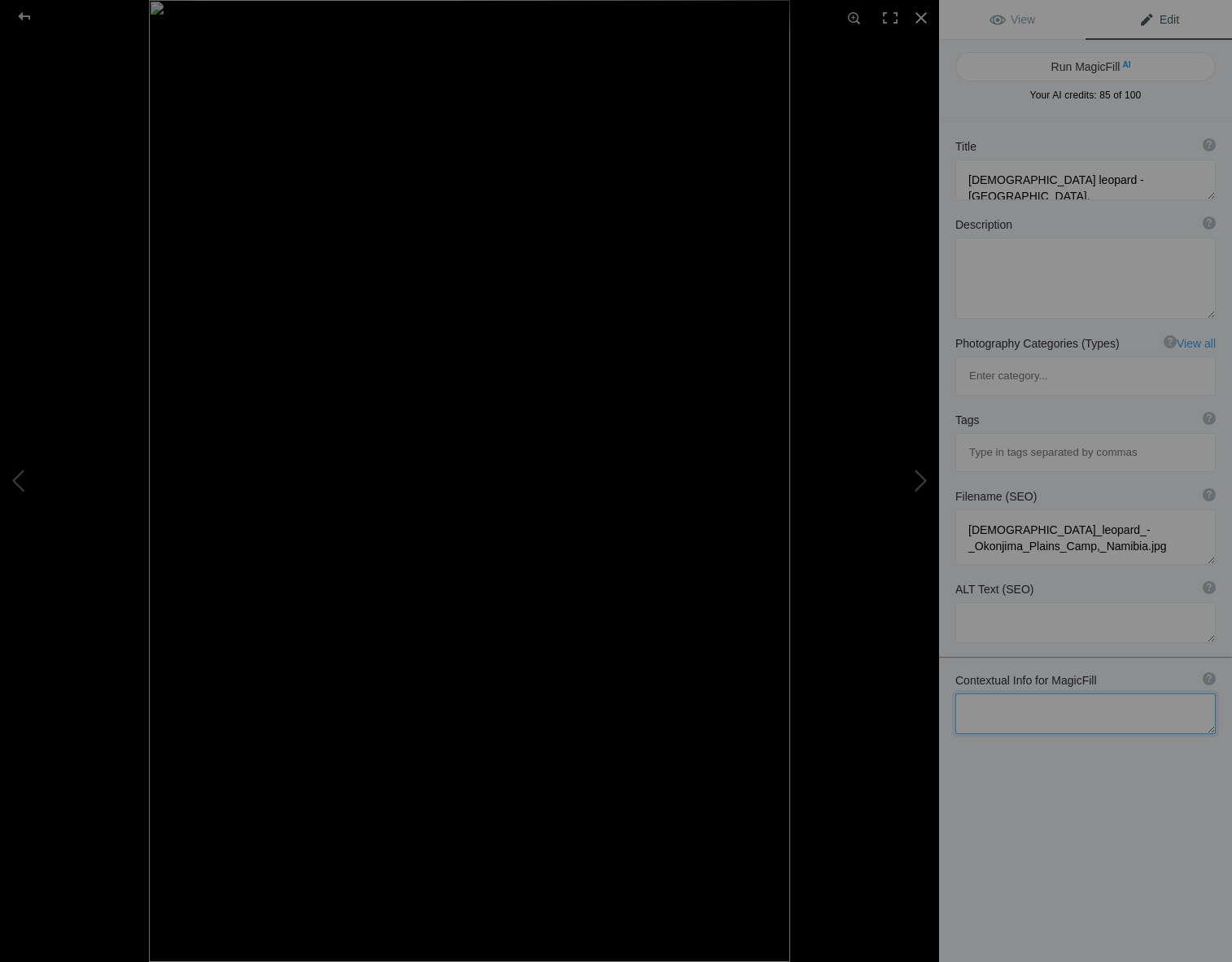
click at [979, 694] on textarea at bounding box center [1086, 714] width 260 height 41
type textarea "male leopard, Okonjima Plains Camp, Namibia"
click at [1202, 182] on textarea at bounding box center [1086, 180] width 260 height 41
click at [1006, 66] on button "Run MagicFill AI" at bounding box center [1086, 67] width 260 height 29
type textarea "Majestic Male Leopard in the Okonjima Plains, Namibia"
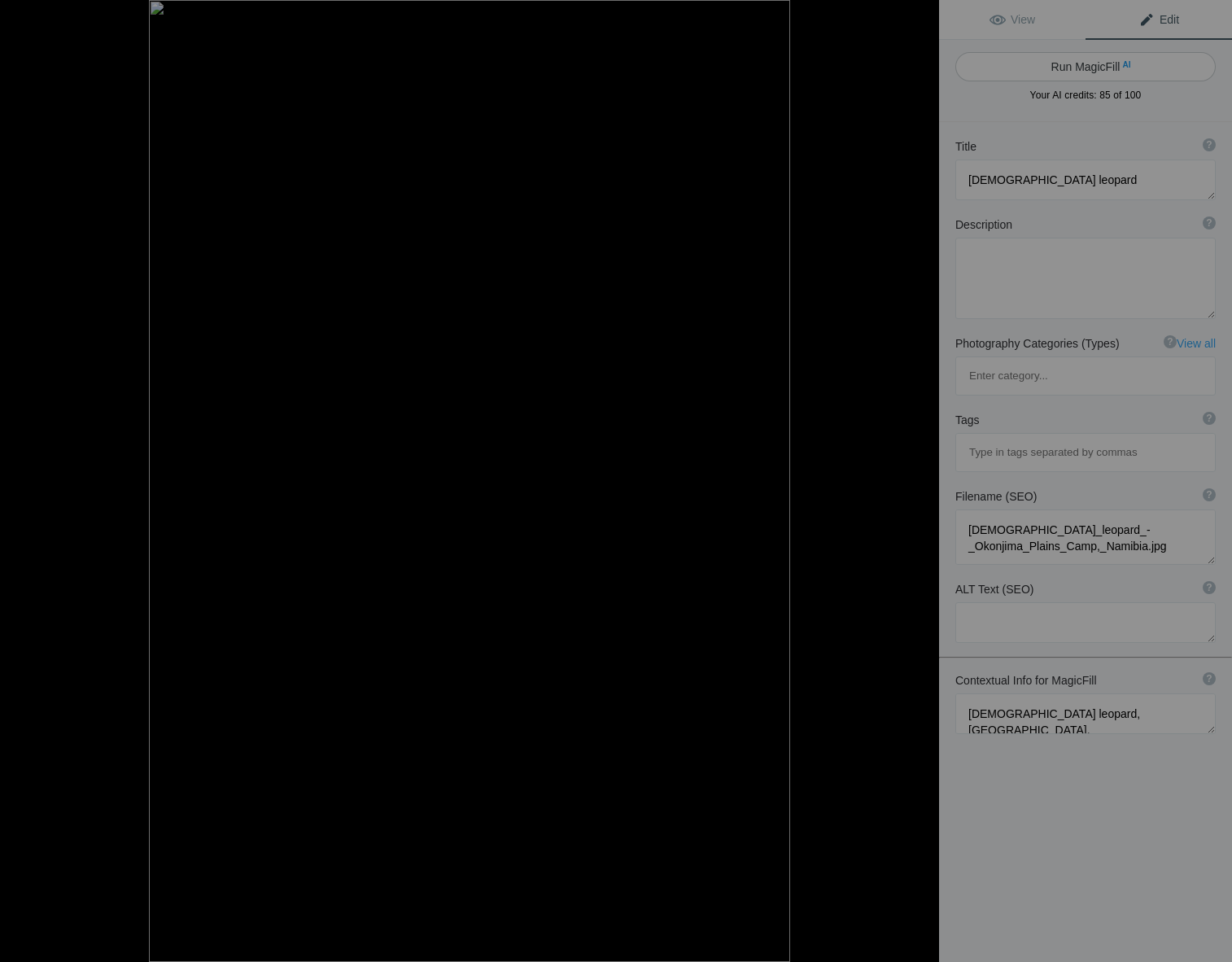
type textarea "Witness the striking beauty of a male leopard as he sits gracefully amidst the …"
type textarea "male-leopard-okonjima-plains-namibia.jpg"
type textarea "A male leopard sitting in tall grass at Okonjima Plains Camp in Namibia, showca…"
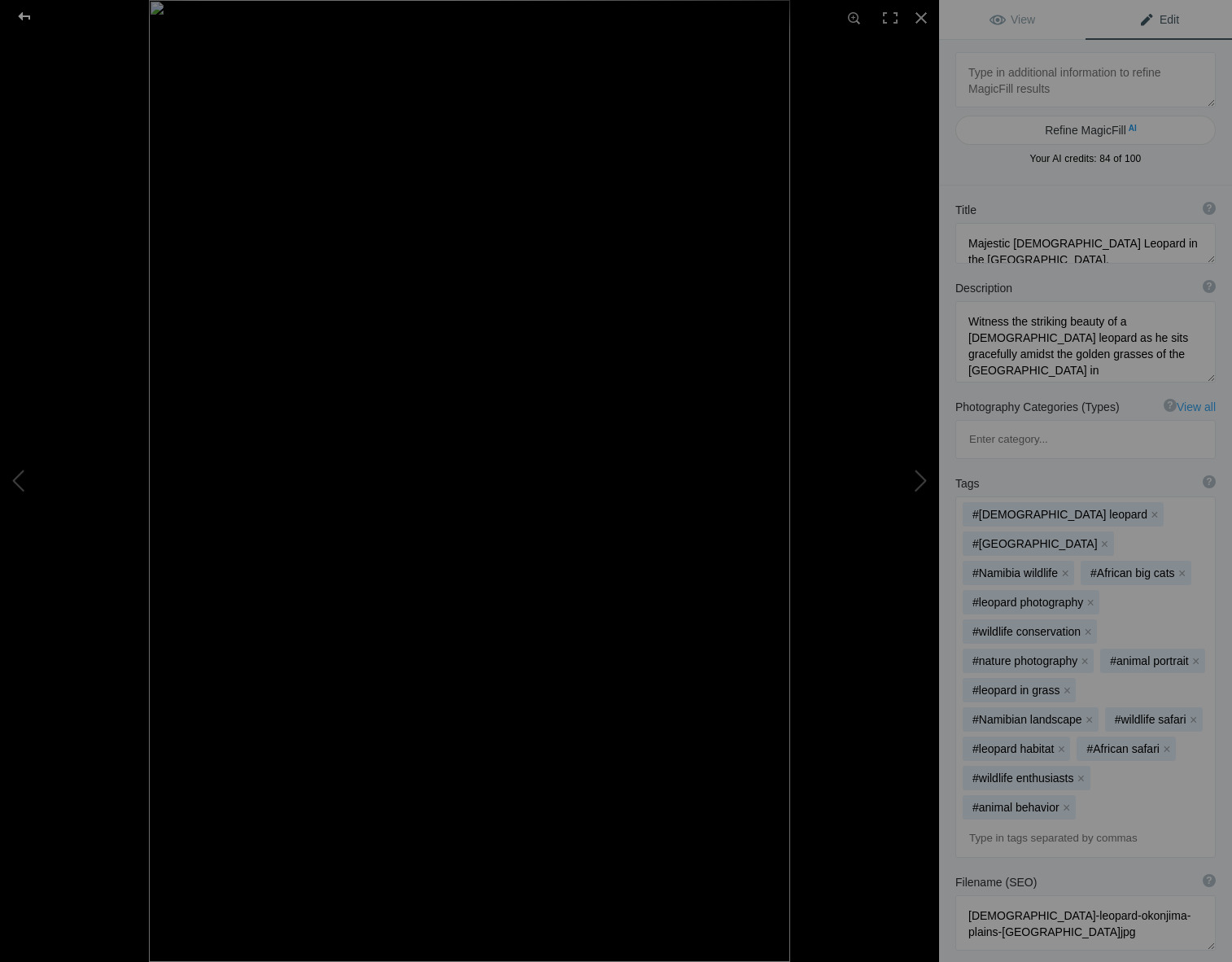
click at [21, 10] on div at bounding box center [24, 16] width 59 height 33
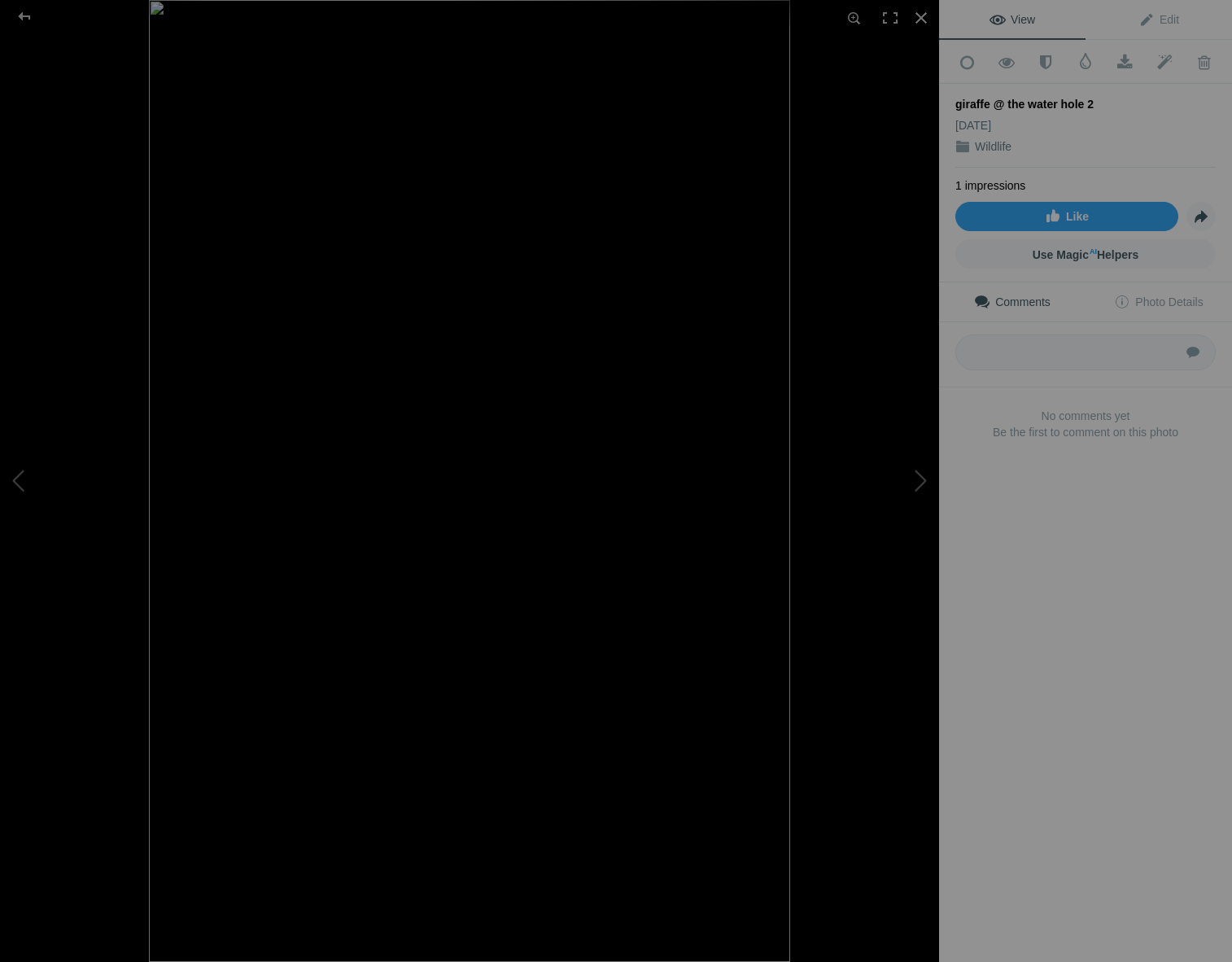
click at [1082, 99] on div "giraffe @ the water hole 2" at bounding box center [1086, 104] width 260 height 16
click at [1156, 19] on span "Edit" at bounding box center [1159, 19] width 41 height 13
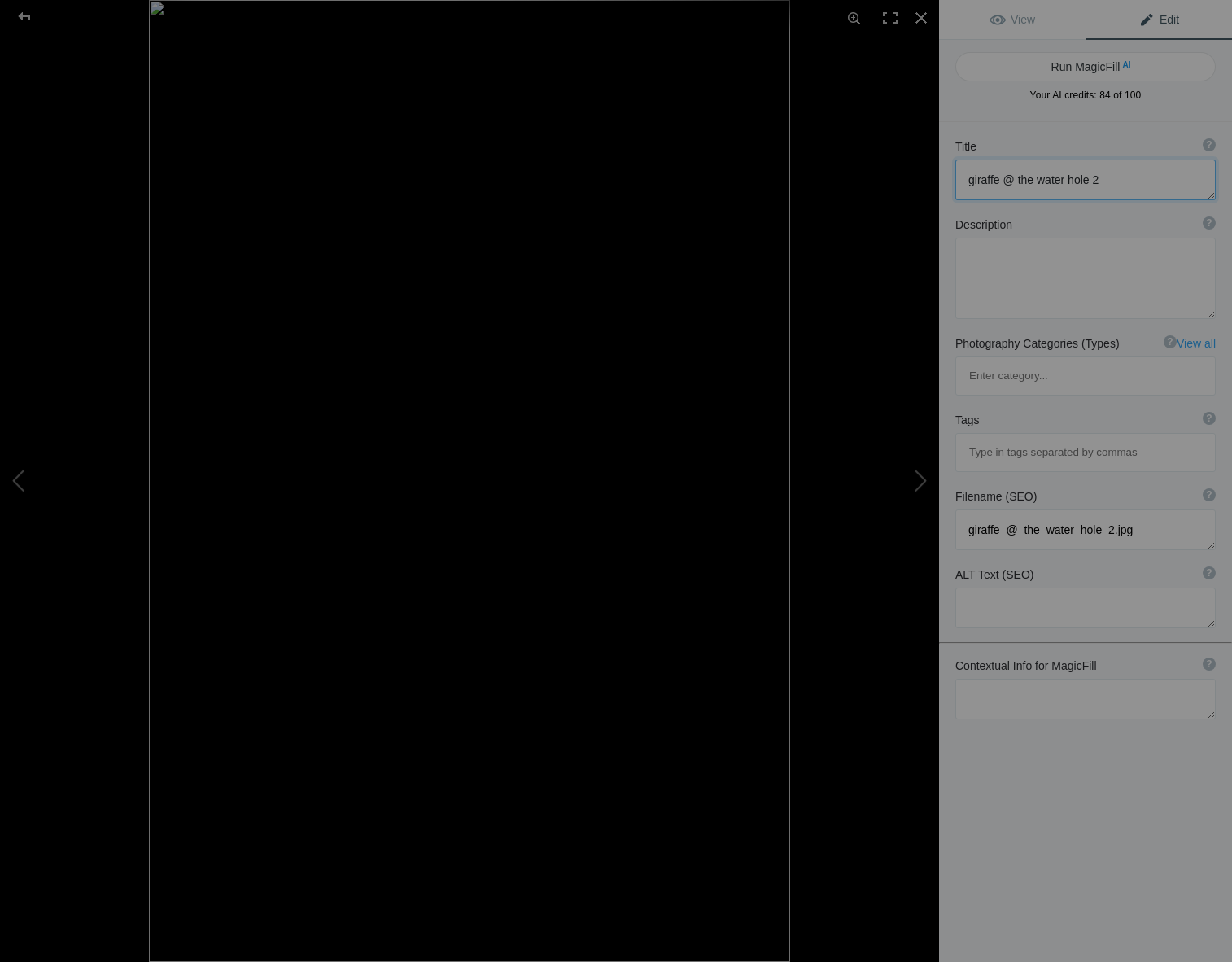
click at [1094, 180] on textarea at bounding box center [1086, 180] width 260 height 41
type textarea "giraffe @ the water hole"
click at [976, 679] on textarea at bounding box center [1086, 699] width 260 height 41
type textarea "giraffe, water hole, Etosha national park refection"
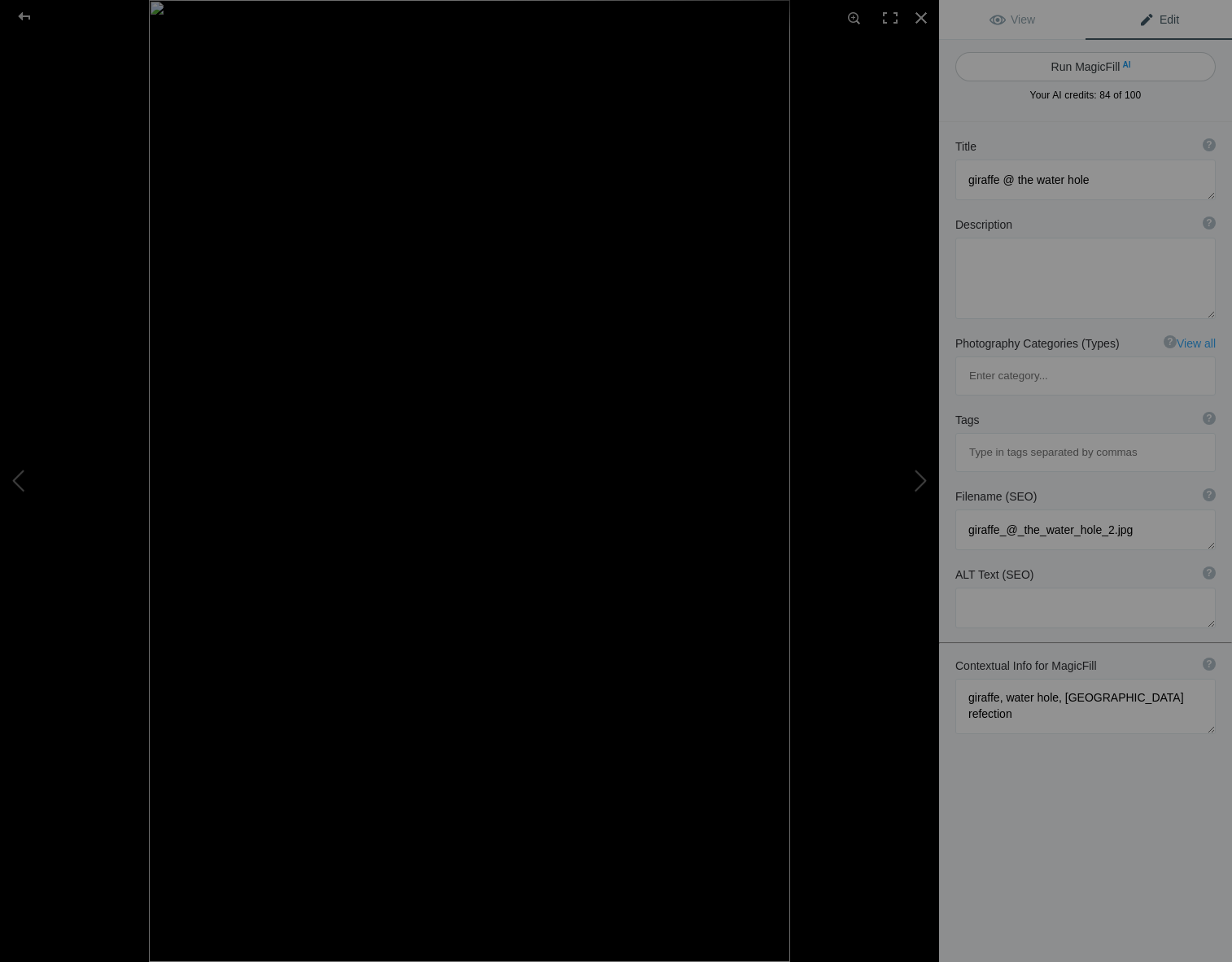
click at [1040, 66] on button "Run MagicFill AI" at bounding box center [1086, 67] width 260 height 29
type textarea "Majestic Giraffe Drinking at a Water Hole in Etosha National Park"
type textarea "Witness the beauty of a giraffe gracefully bending down to drink from a tranqui…"
type textarea "giraffe-water-hole-etosha-national-park.jpg"
type textarea "A giraffe drinking from a water hole in Etosha National Park, with its reflecti…"
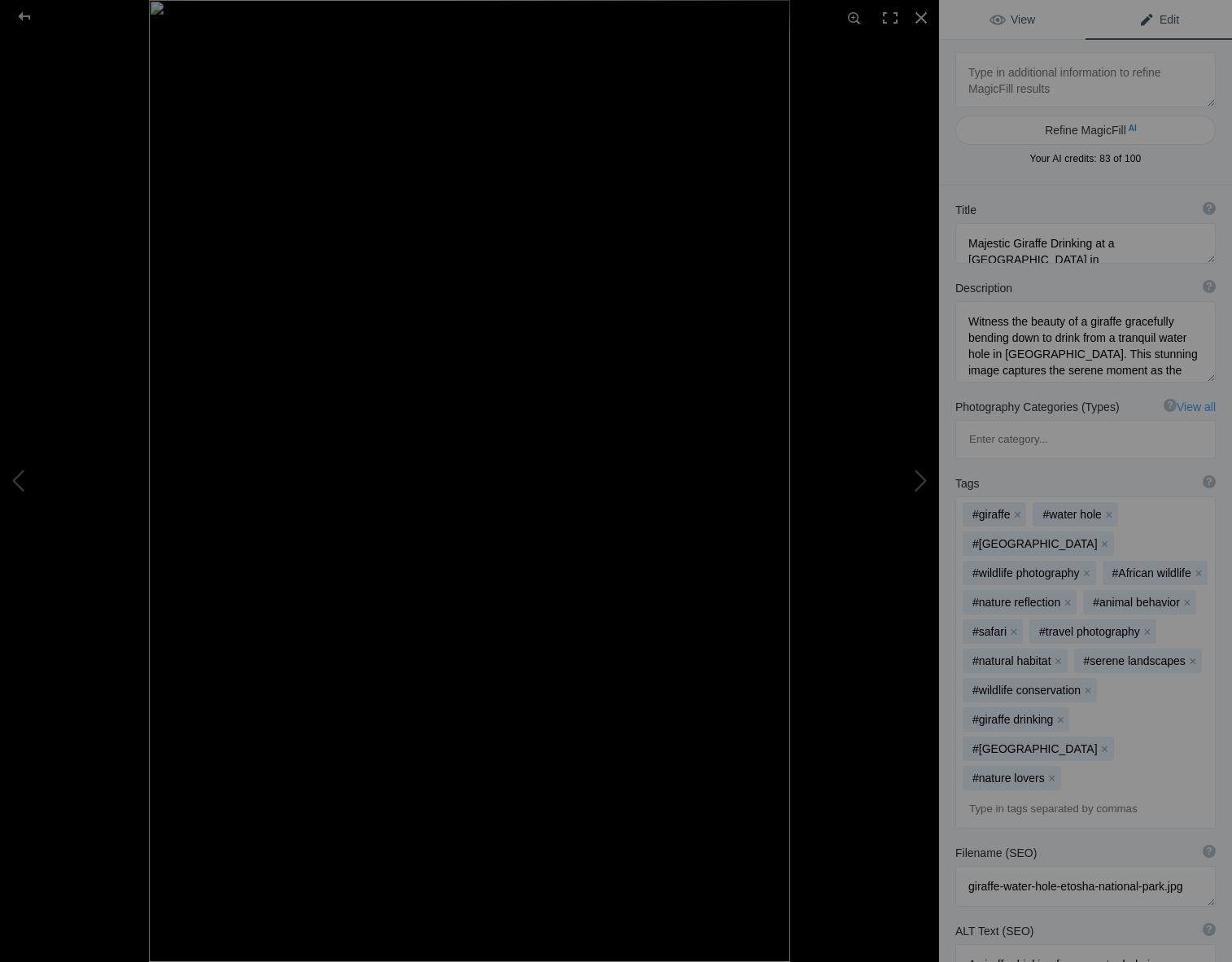
click at [975, 12] on link "View" at bounding box center [1013, 19] width 146 height 39
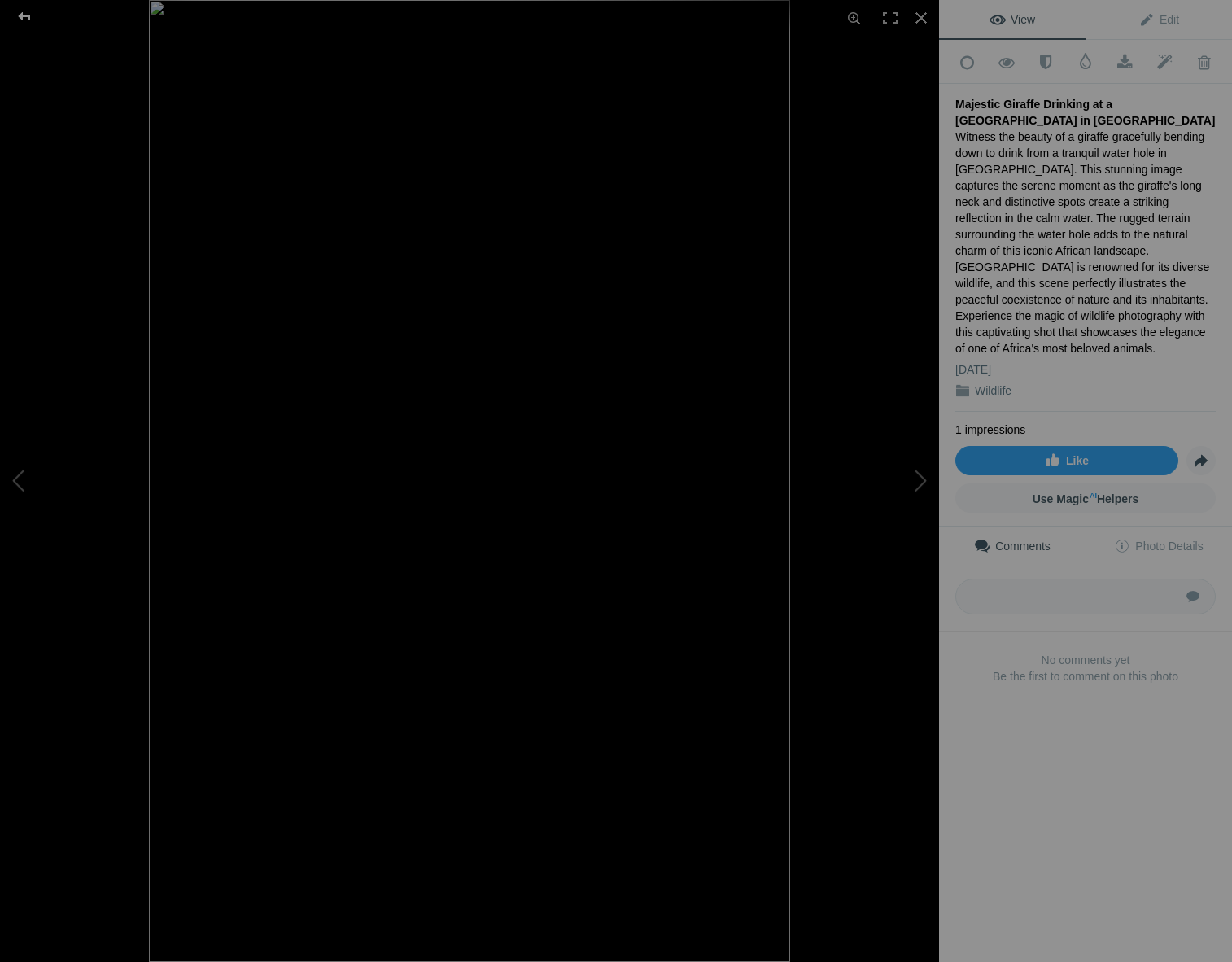
click at [21, 7] on div at bounding box center [24, 16] width 59 height 33
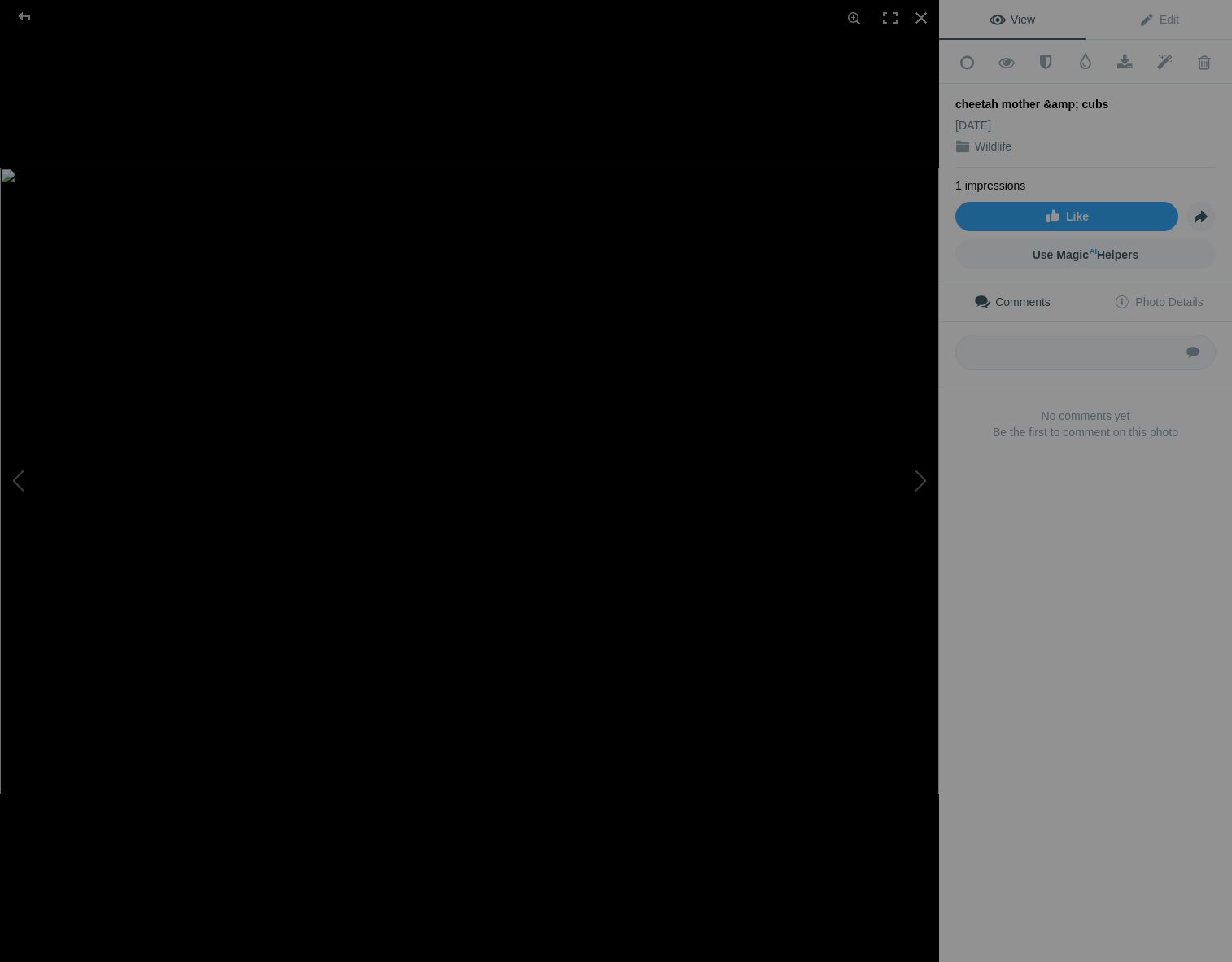
click at [1074, 102] on div "cheetah mother &amp; cubs" at bounding box center [1086, 104] width 260 height 16
click at [1150, 15] on span "Edit" at bounding box center [1159, 19] width 41 height 13
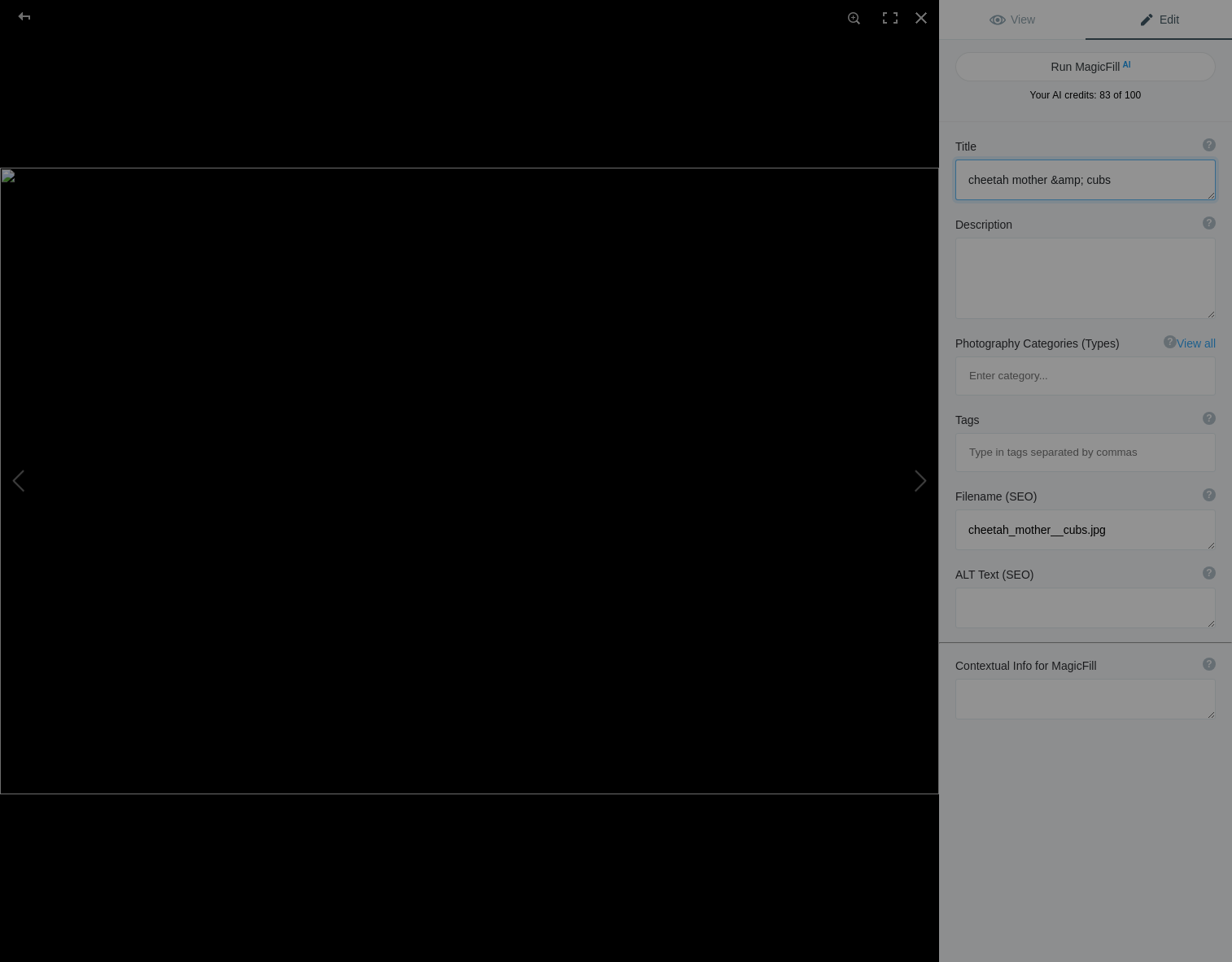
drag, startPoint x: 1082, startPoint y: 181, endPoint x: 1099, endPoint y: 167, distance: 22.0
click at [1085, 178] on textarea at bounding box center [1086, 180] width 260 height 41
type textarea "cheetah mother & cubs"
click at [973, 679] on textarea at bounding box center [1086, 699] width 260 height 41
type textarea "cheetahs, Etosha national park, in the shade on a hot sun day"
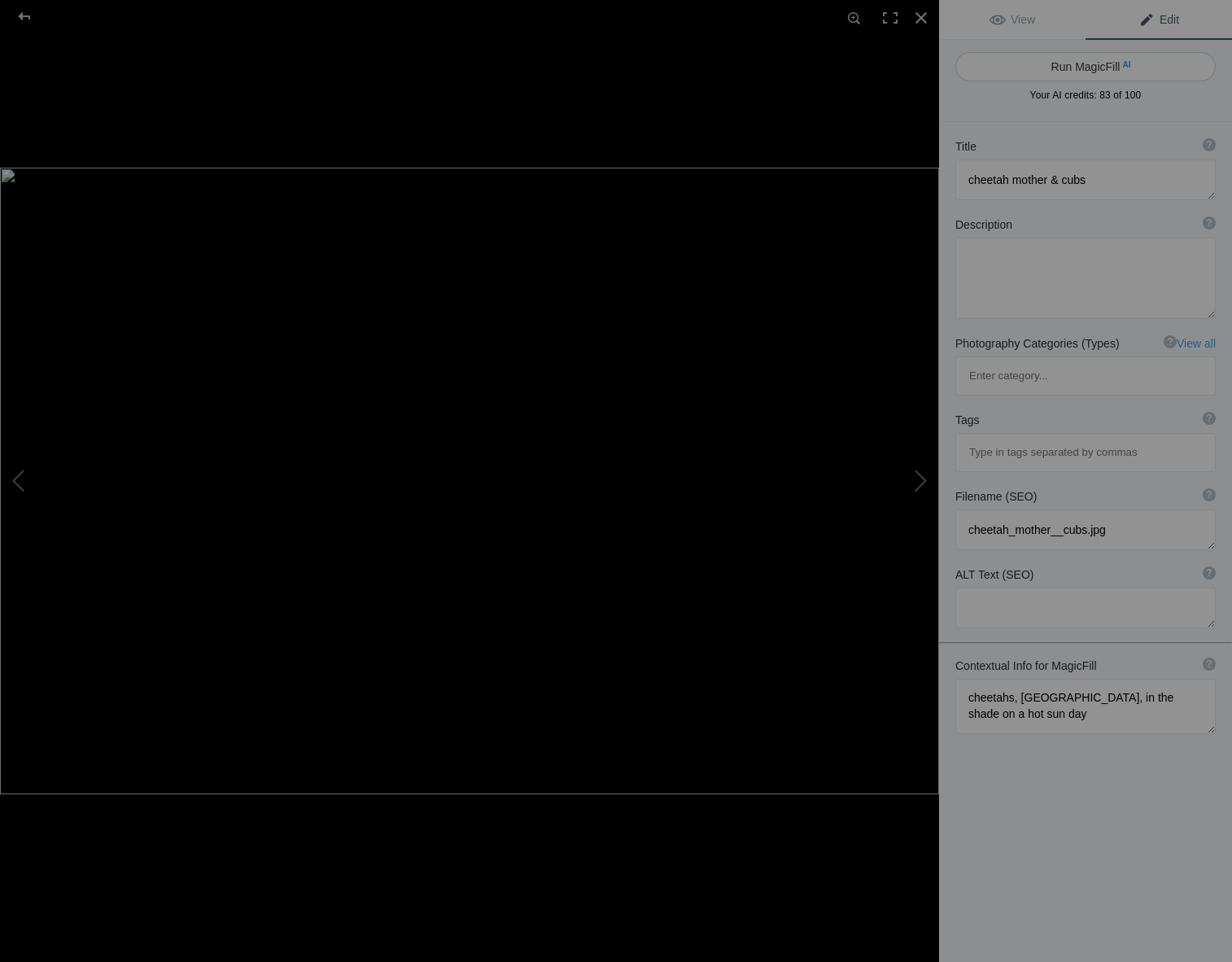
click at [1035, 67] on button "Run MagicFill AI" at bounding box center [1086, 67] width 260 height 29
type textarea "Cheetah Mother and Cubs Resting in the Shade at Etosha National Park"
type textarea "In the heart of Etosha National Park, a cheetah mother and her playful cubs fin…"
type textarea "cheetah-mother-cubs-etosha-national-park.jpg"
type textarea "A cheetah mother and her two cubs resting in the shade of a tree in Etosha Nati…"
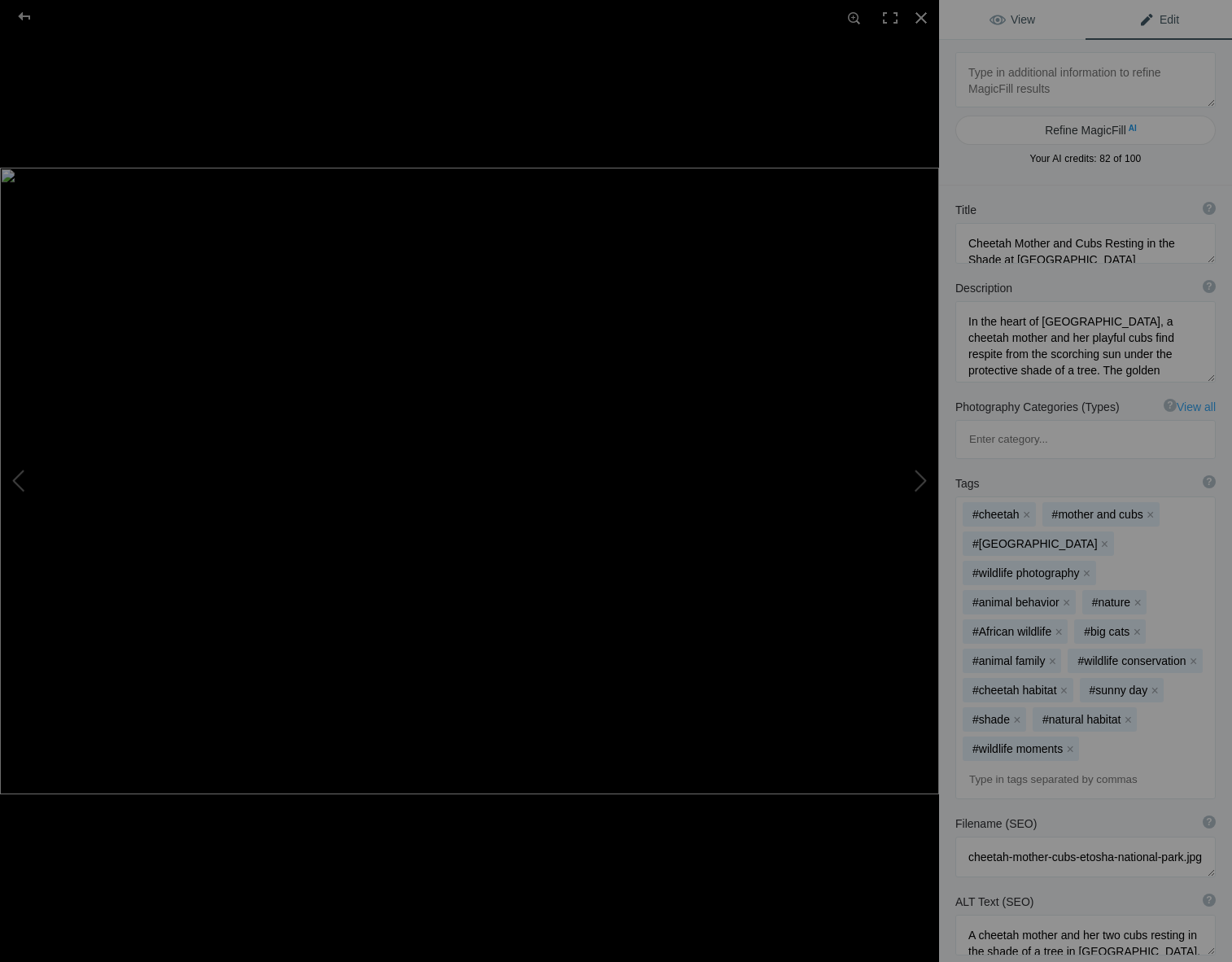
click at [1016, 13] on span "View" at bounding box center [1013, 19] width 45 height 13
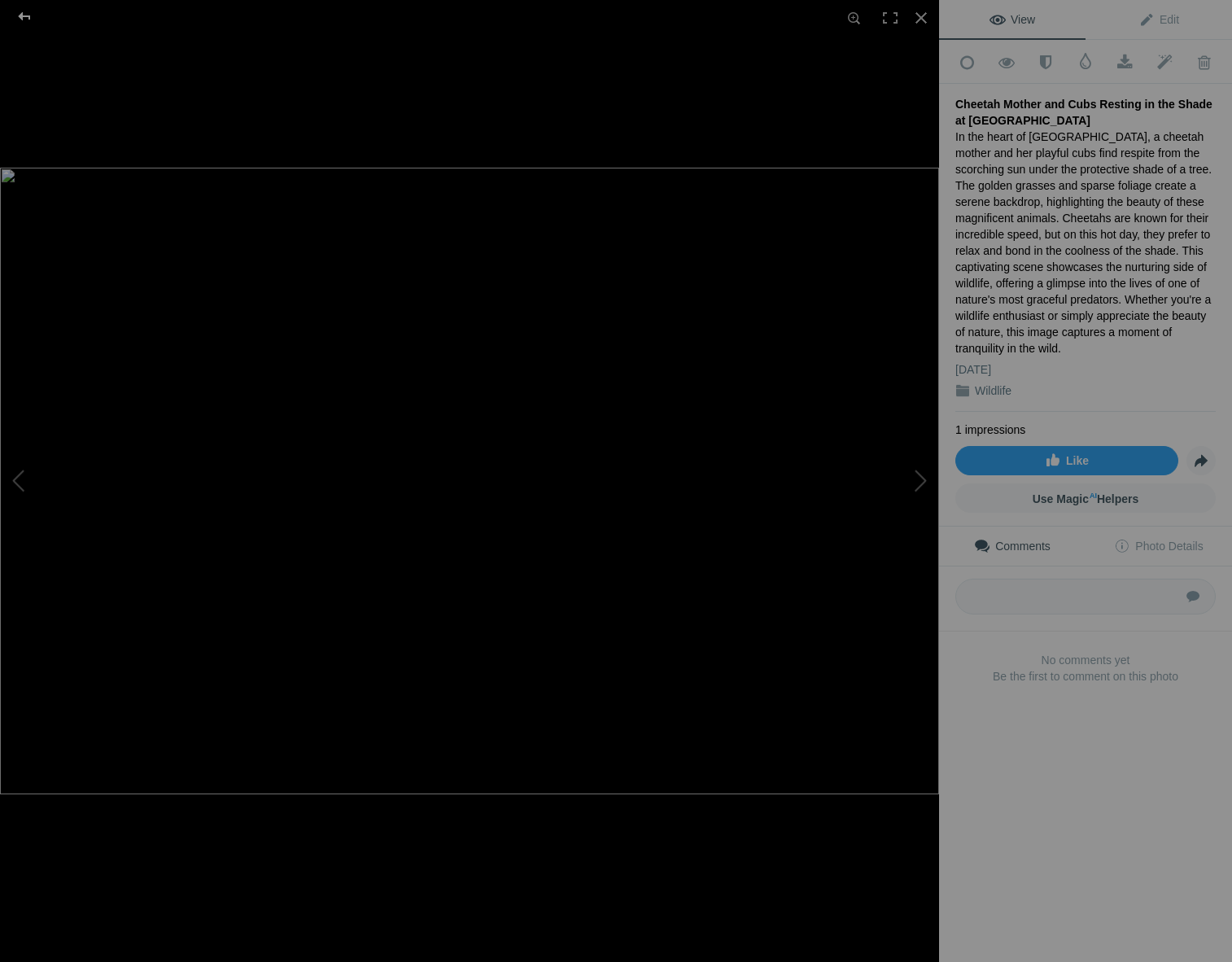
click at [20, 13] on div at bounding box center [24, 16] width 59 height 33
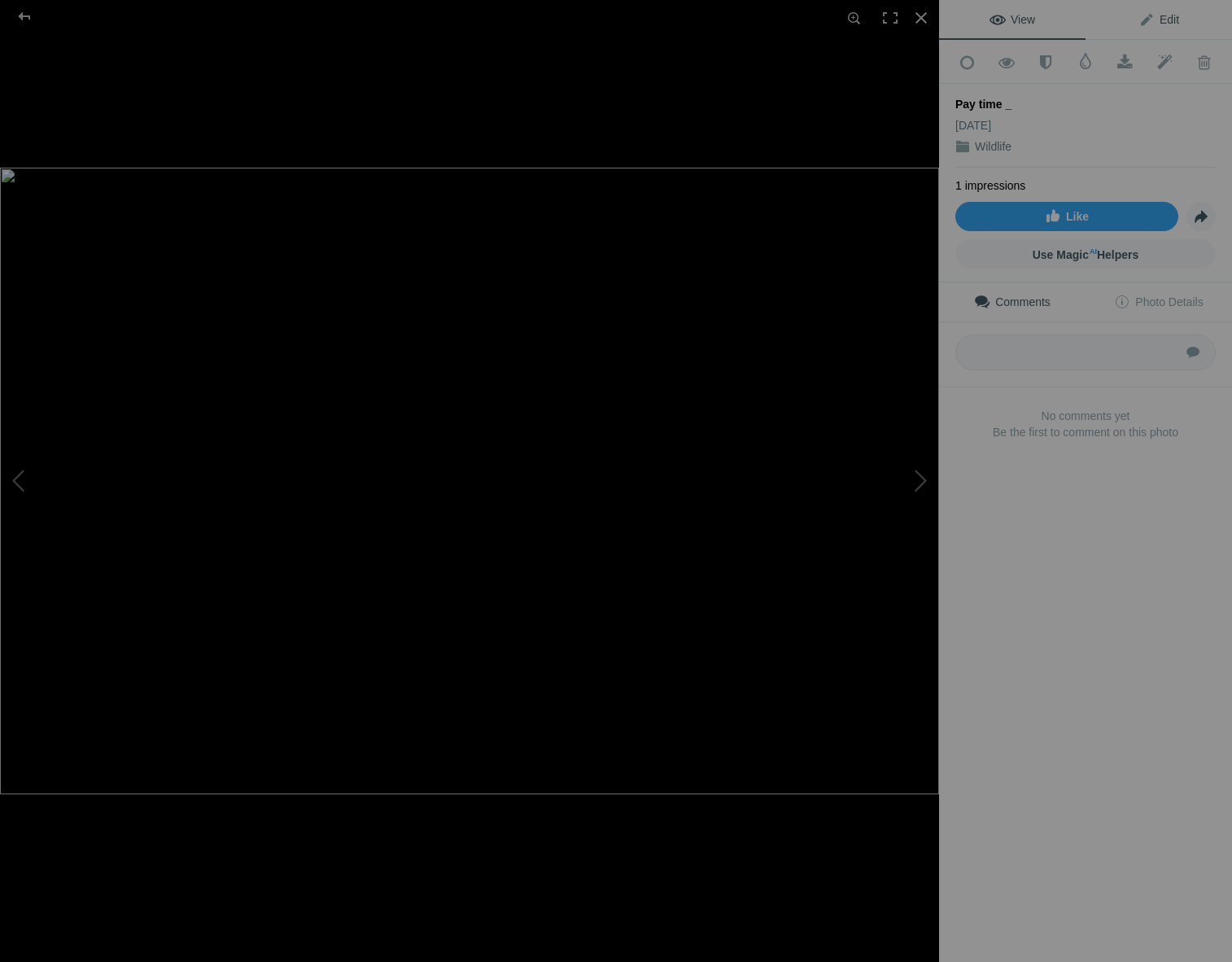
click at [1168, 17] on span "Edit" at bounding box center [1159, 19] width 41 height 13
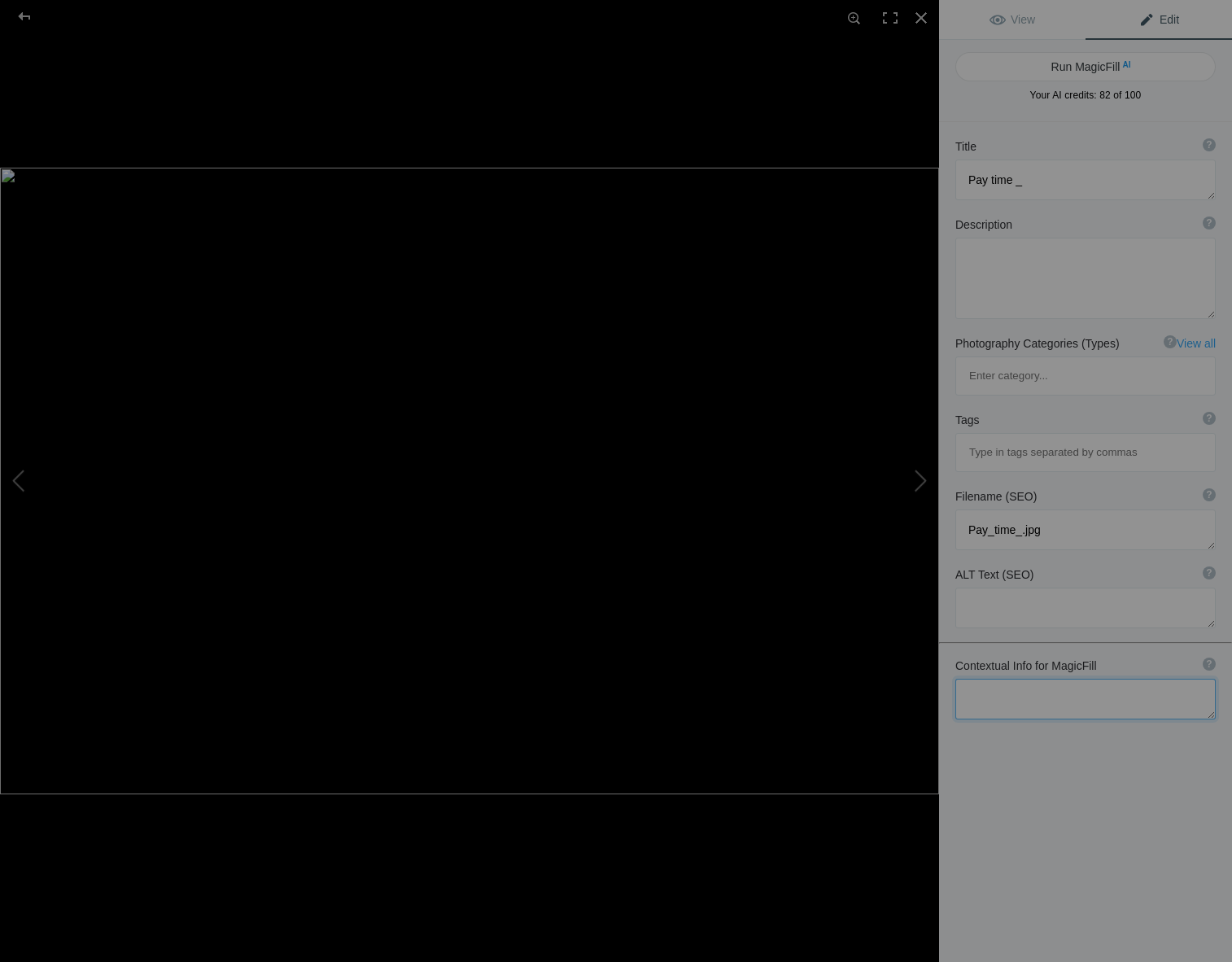
click at [982, 679] on textarea at bounding box center [1086, 699] width 260 height 41
type textarea "two female sister in play, Etosha antional park, namibia"
click at [1010, 67] on button "Run MagicFill AI" at bounding box center [1086, 67] width 260 height 29
type textarea "Playful Lionesses in [GEOGRAPHIC_DATA], [GEOGRAPHIC_DATA]"
type textarea "Witness the spirited play of two lionesses in Etosha National Park, Namibia. Th…"
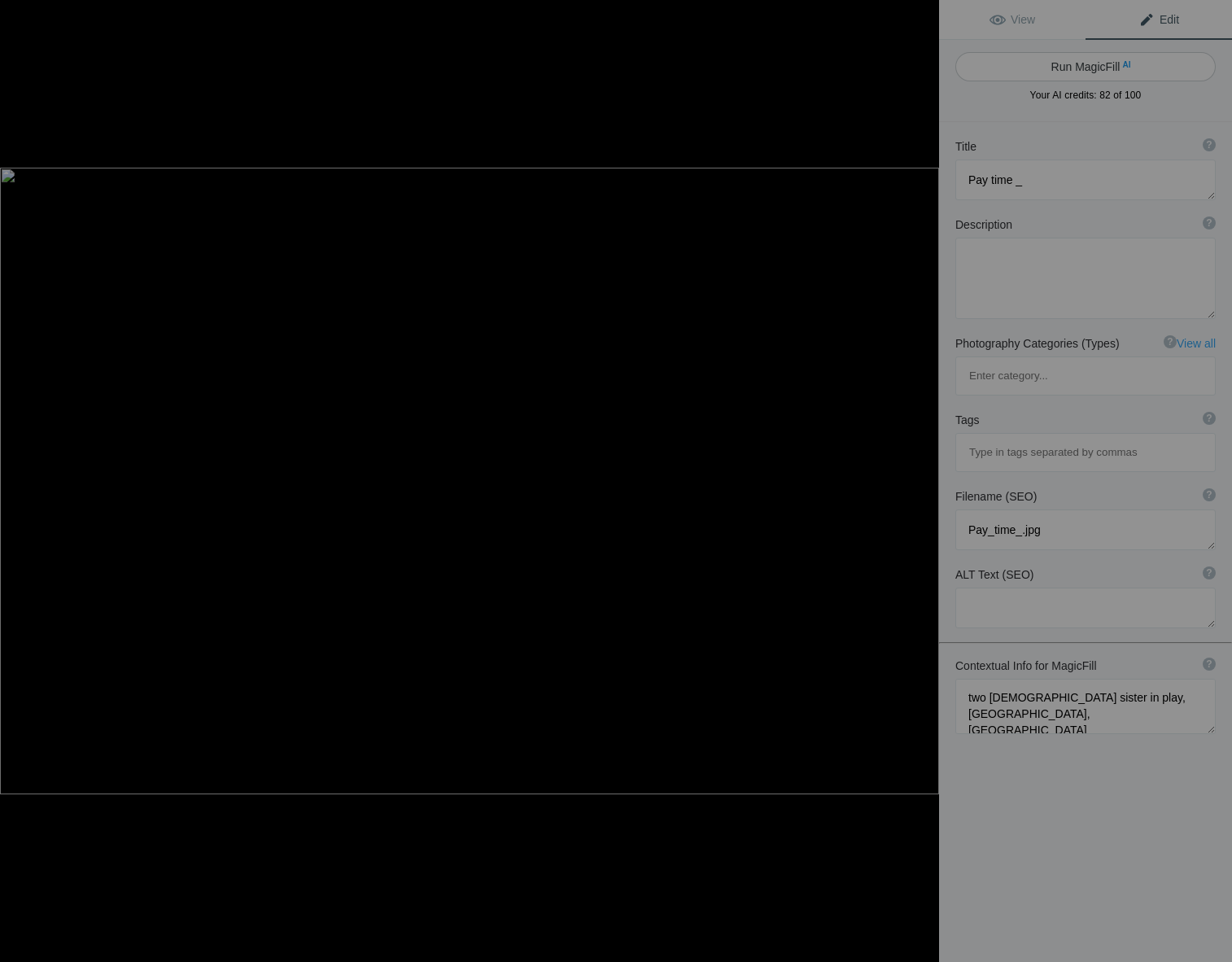
type textarea "playful-lionesses-etosha-national-park-namibia.jpg"
type textarea "Two lionesses playfully interacting in Etosha National Park, Namibia, showcasin…"
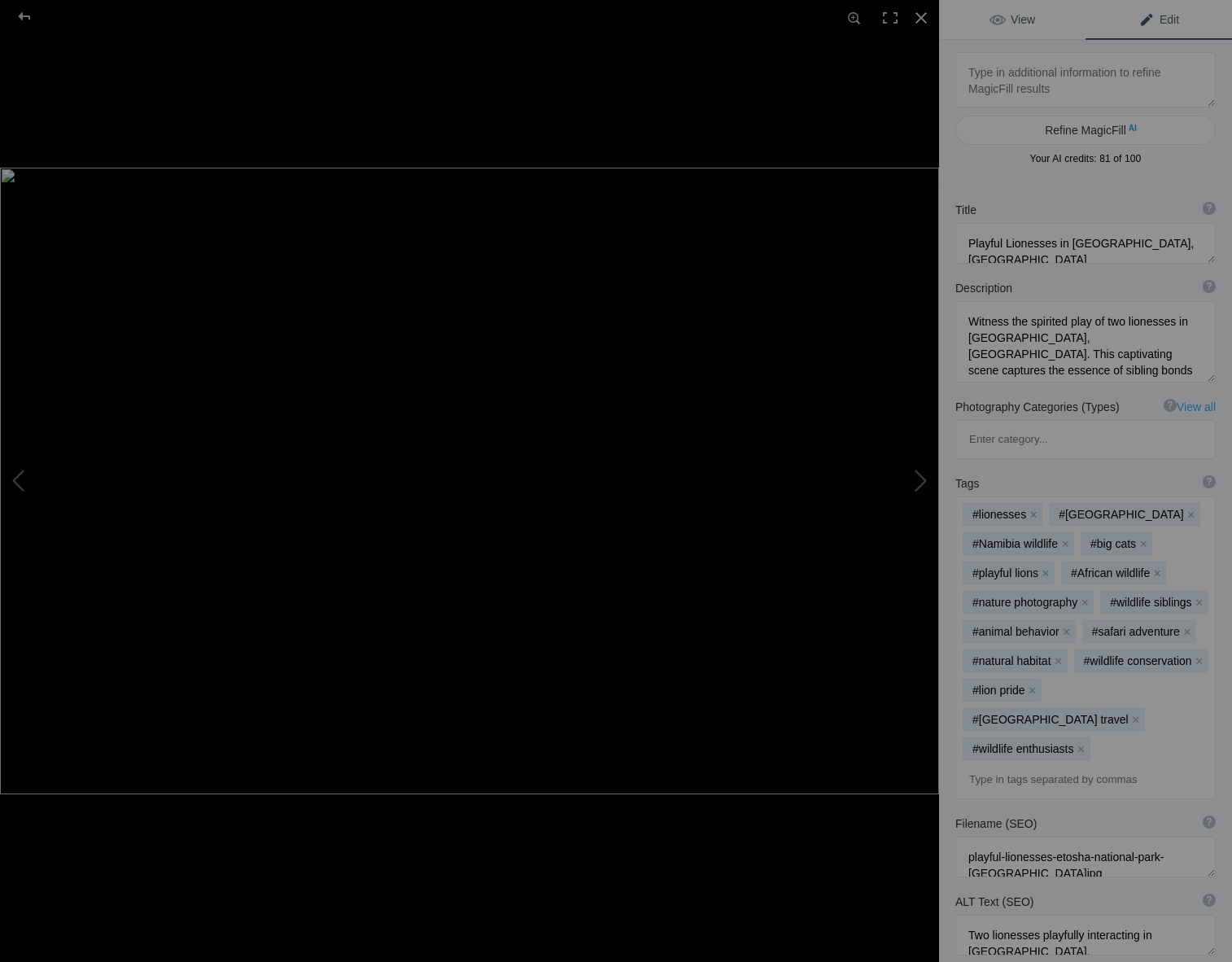
click at [972, 12] on link "View" at bounding box center [1013, 19] width 146 height 39
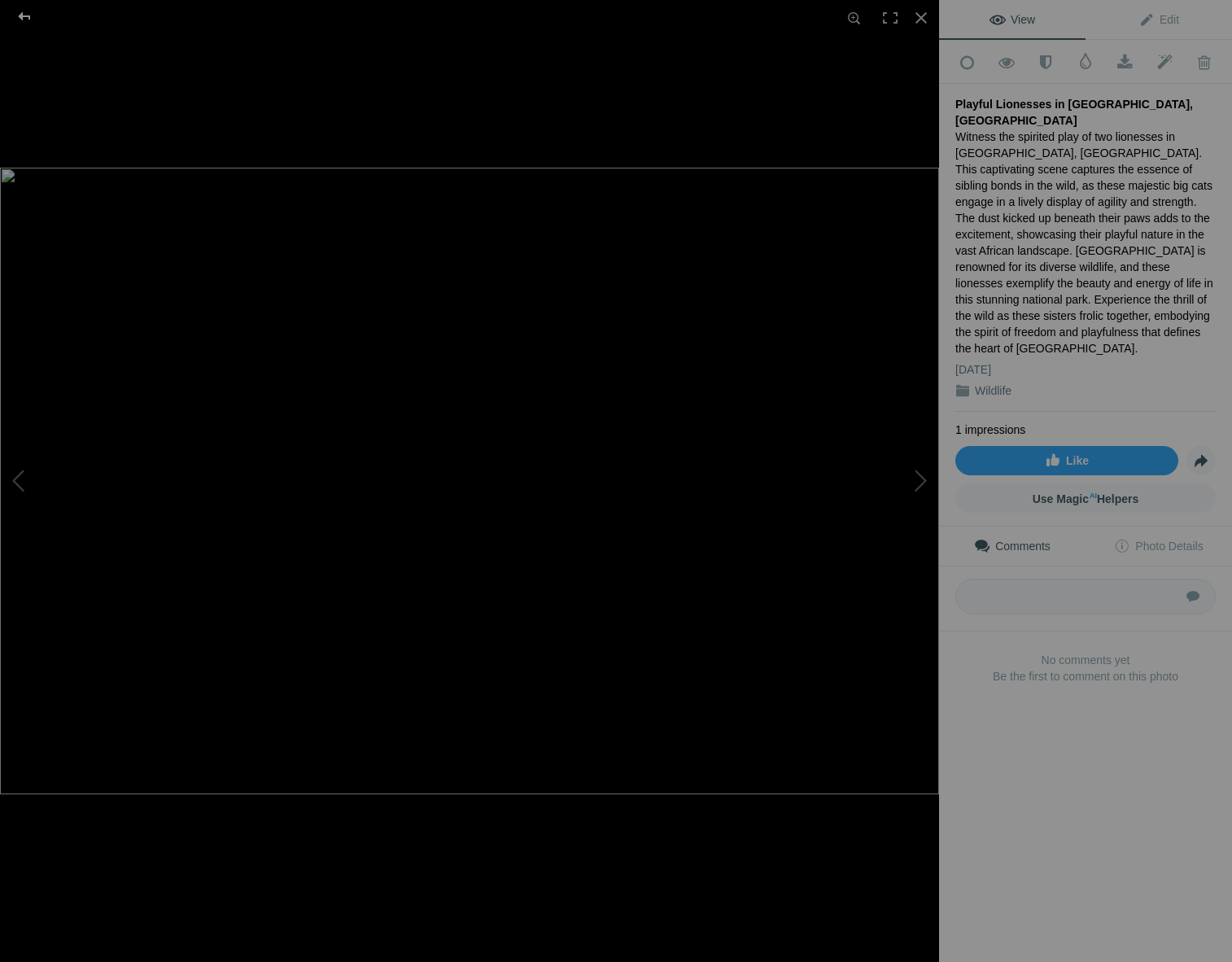
click at [20, 11] on div at bounding box center [24, 16] width 59 height 33
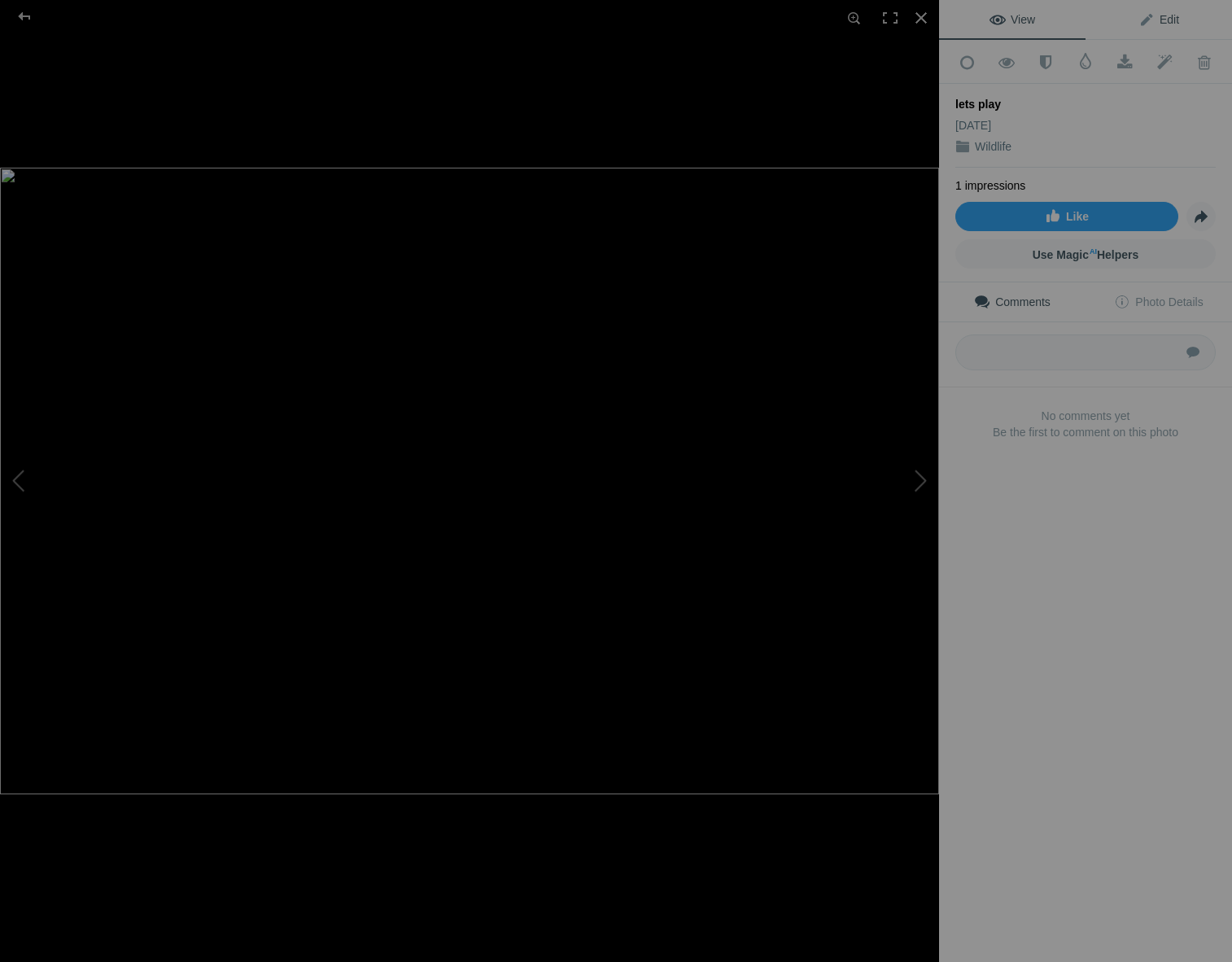
click at [1152, 18] on span "Edit" at bounding box center [1159, 19] width 41 height 13
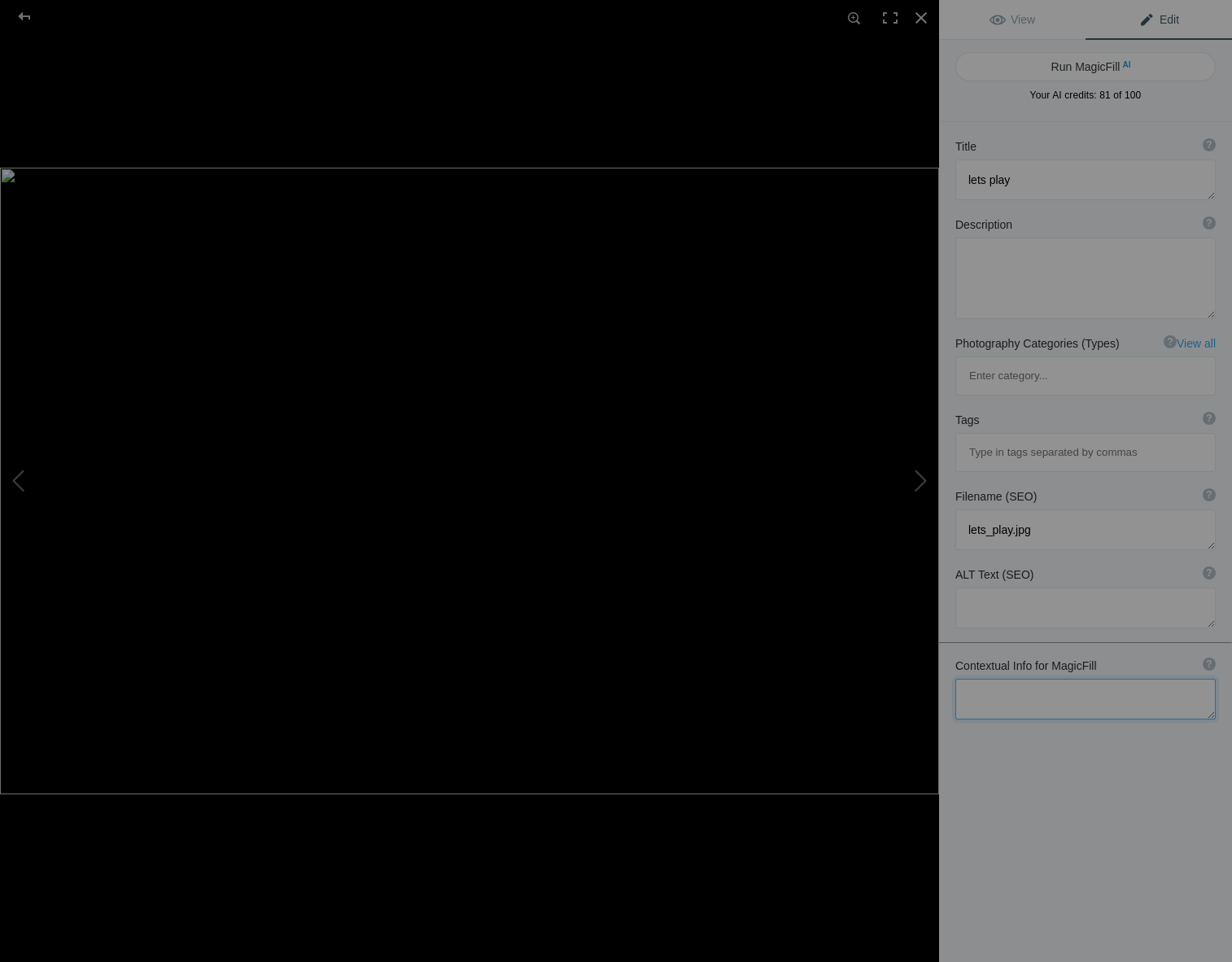
click at [978, 679] on textarea at bounding box center [1086, 699] width 260 height 41
type textarea "two female sisters, let's play, Etosha national park, namibia"
click at [1032, 63] on button "Run MagicFill AI" at bounding box center [1086, 67] width 260 height 29
type textarea "Playful Lionesses at Etosha National Park, Namibia"
type textarea "Witness the playful interaction between two female lionesses in Etosha National…"
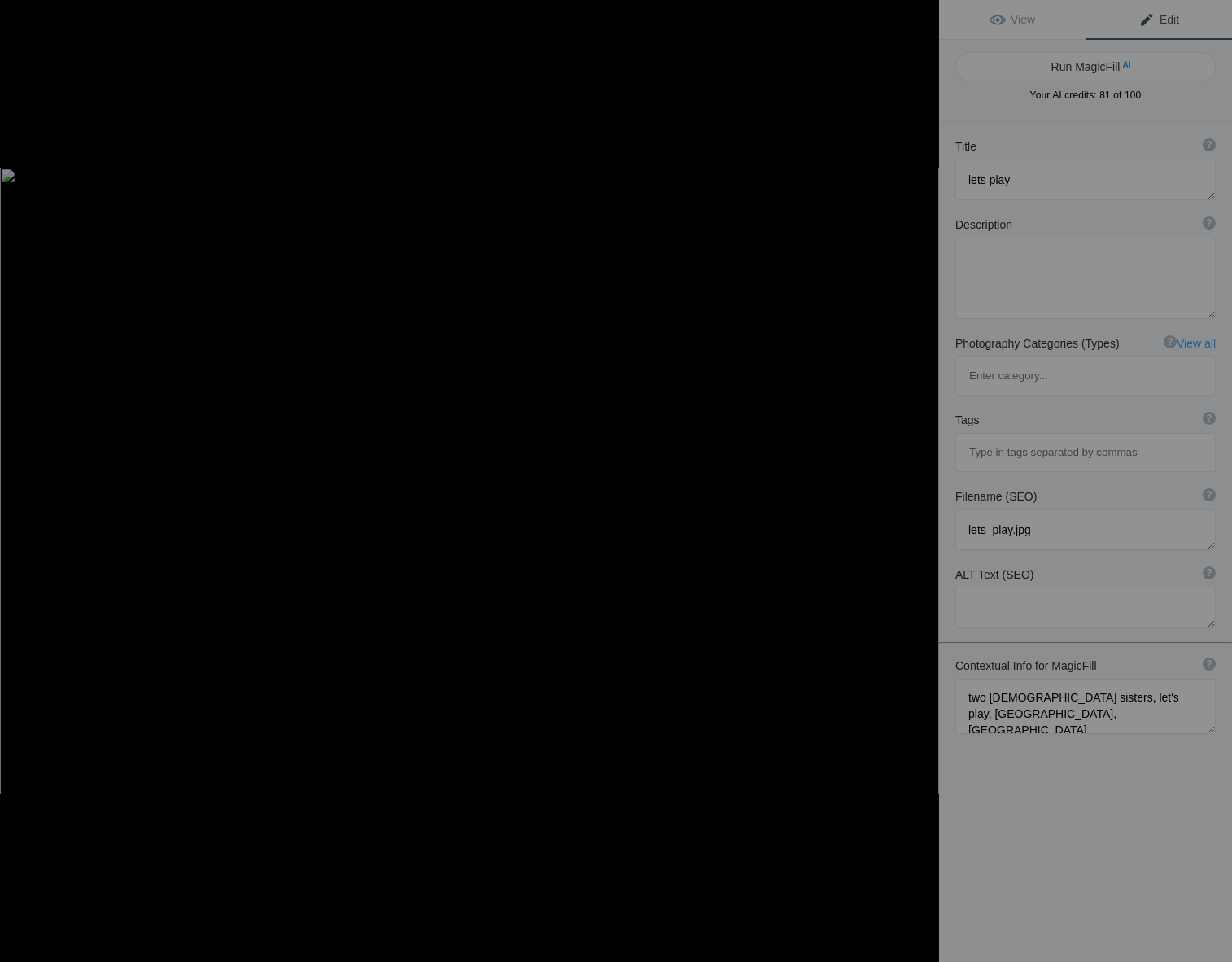
type textarea "playful-lionesses-etosha-national-park-namibia.jpg"
type textarea "Two female lionesses playfully interacting in Etosha National Park, Namibia, sh…"
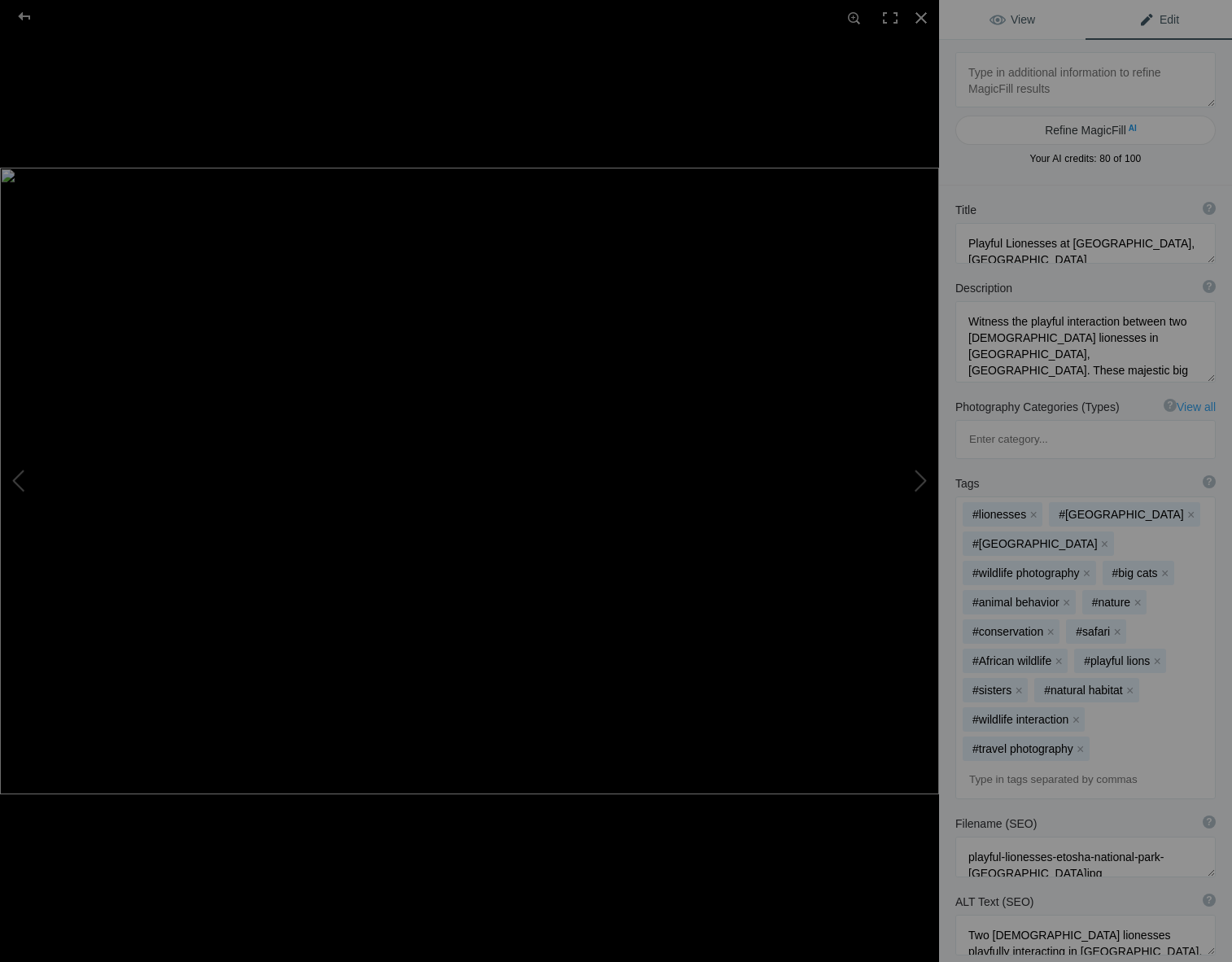
click at [1001, 14] on span "View" at bounding box center [1013, 19] width 45 height 13
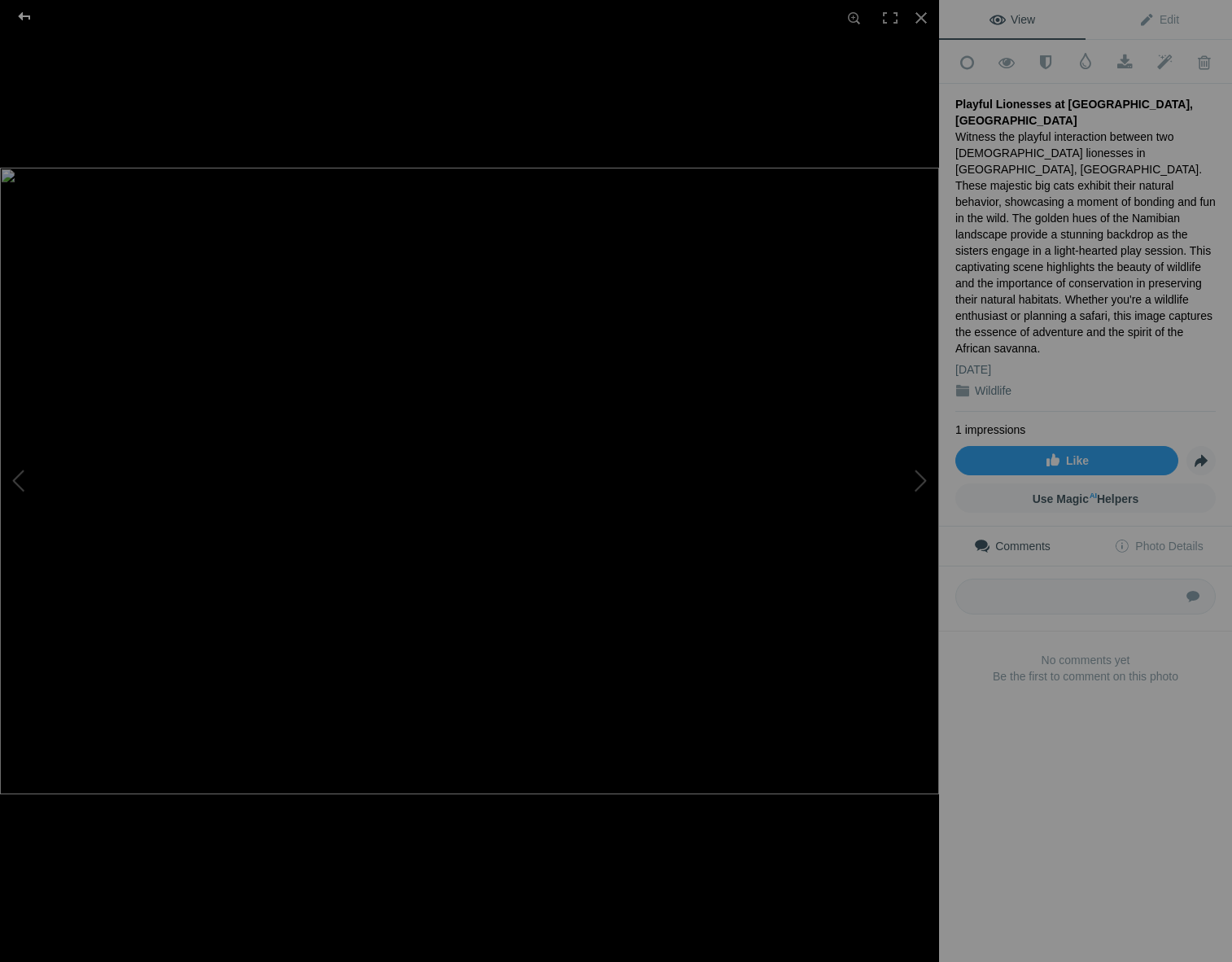
click at [21, 14] on div at bounding box center [24, 16] width 59 height 33
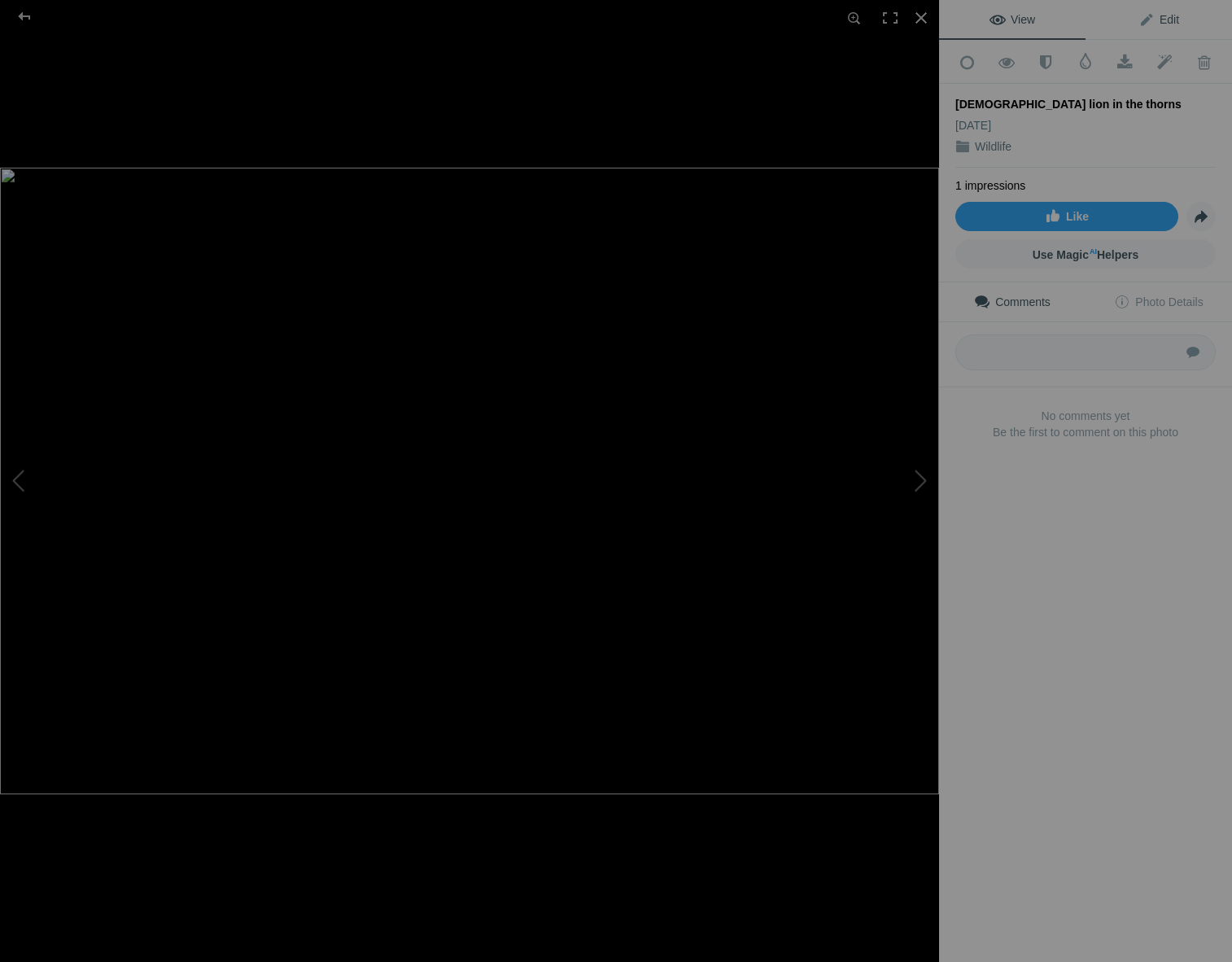
click at [1162, 16] on span "Edit" at bounding box center [1159, 19] width 41 height 13
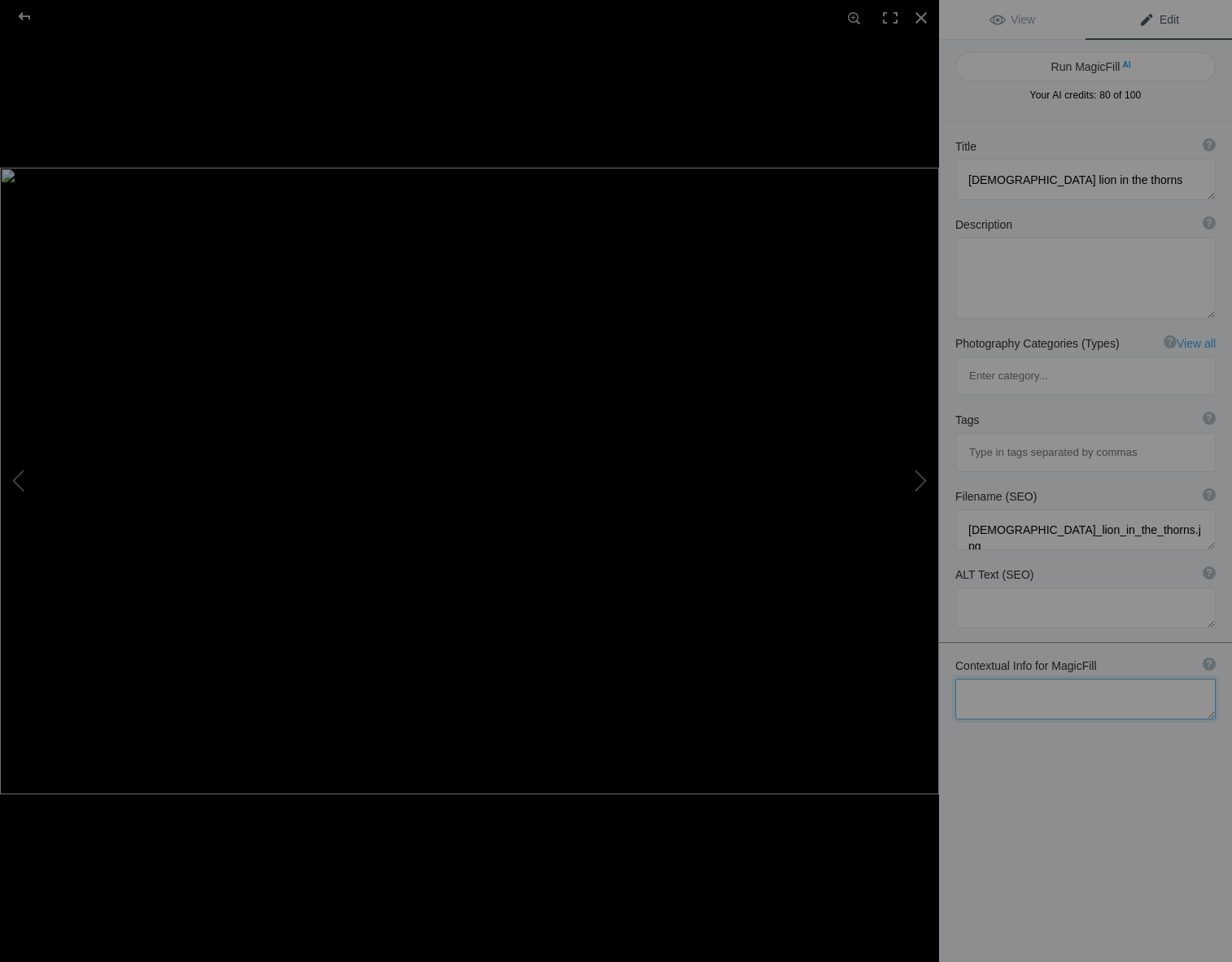
click at [992, 679] on textarea at bounding box center [1086, 699] width 260 height 41
type textarea "male lion, Etosha national park, namibia, thorny bushes"
click at [1031, 66] on button "Run MagicFill AI" at bounding box center [1086, 67] width 260 height 29
type textarea "Majestic [DEMOGRAPHIC_DATA] Lion Among Thorny Bushes in [GEOGRAPHIC_DATA]"
type textarea "Witness the striking presence of a male lion as he navigates the thorny bushes …"
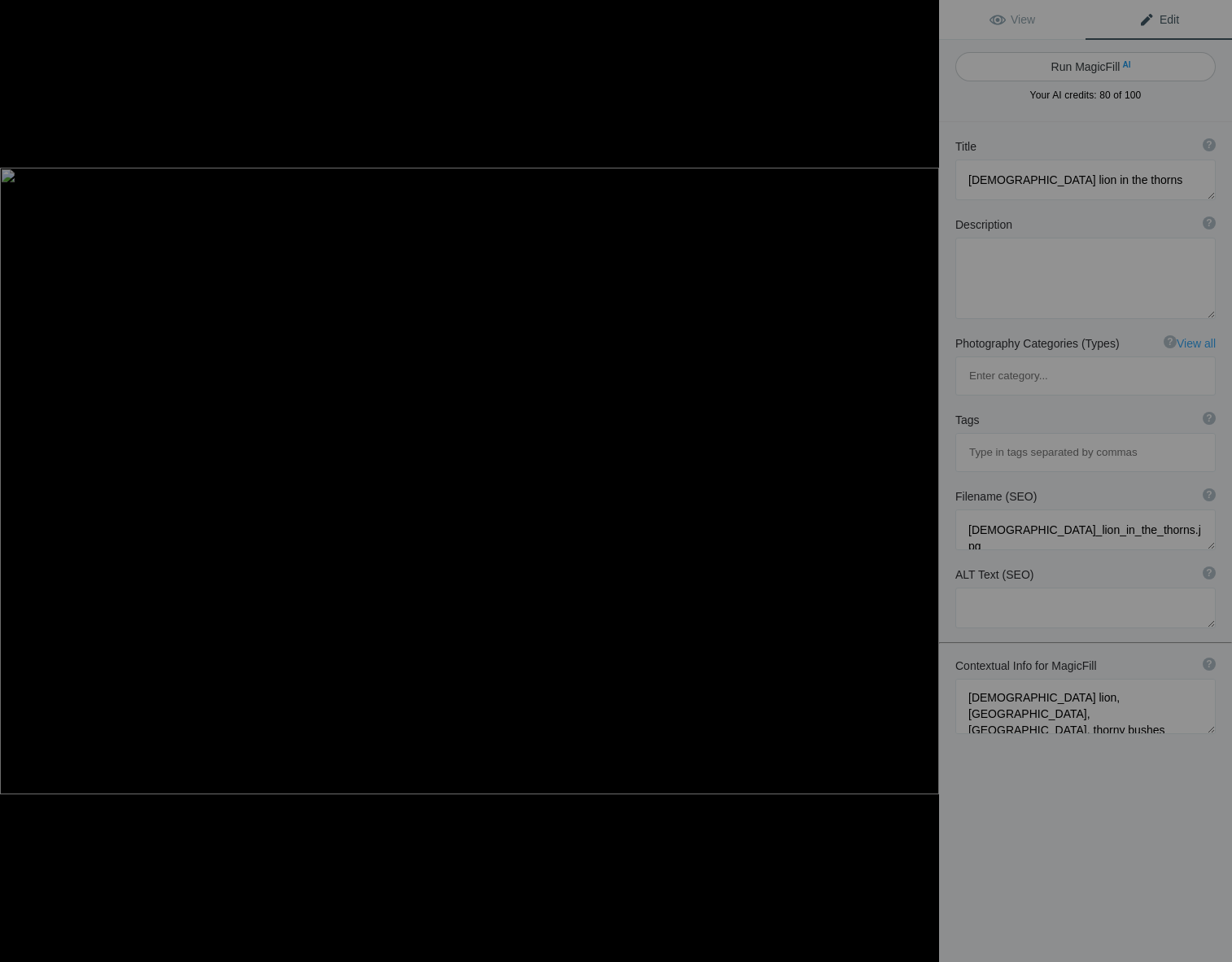
type textarea "male-lion-thorny-bushes-etosha-national-park.jpg"
type textarea "A male lion standing among thorny bushes in Etosha National Park, Namibia, show…"
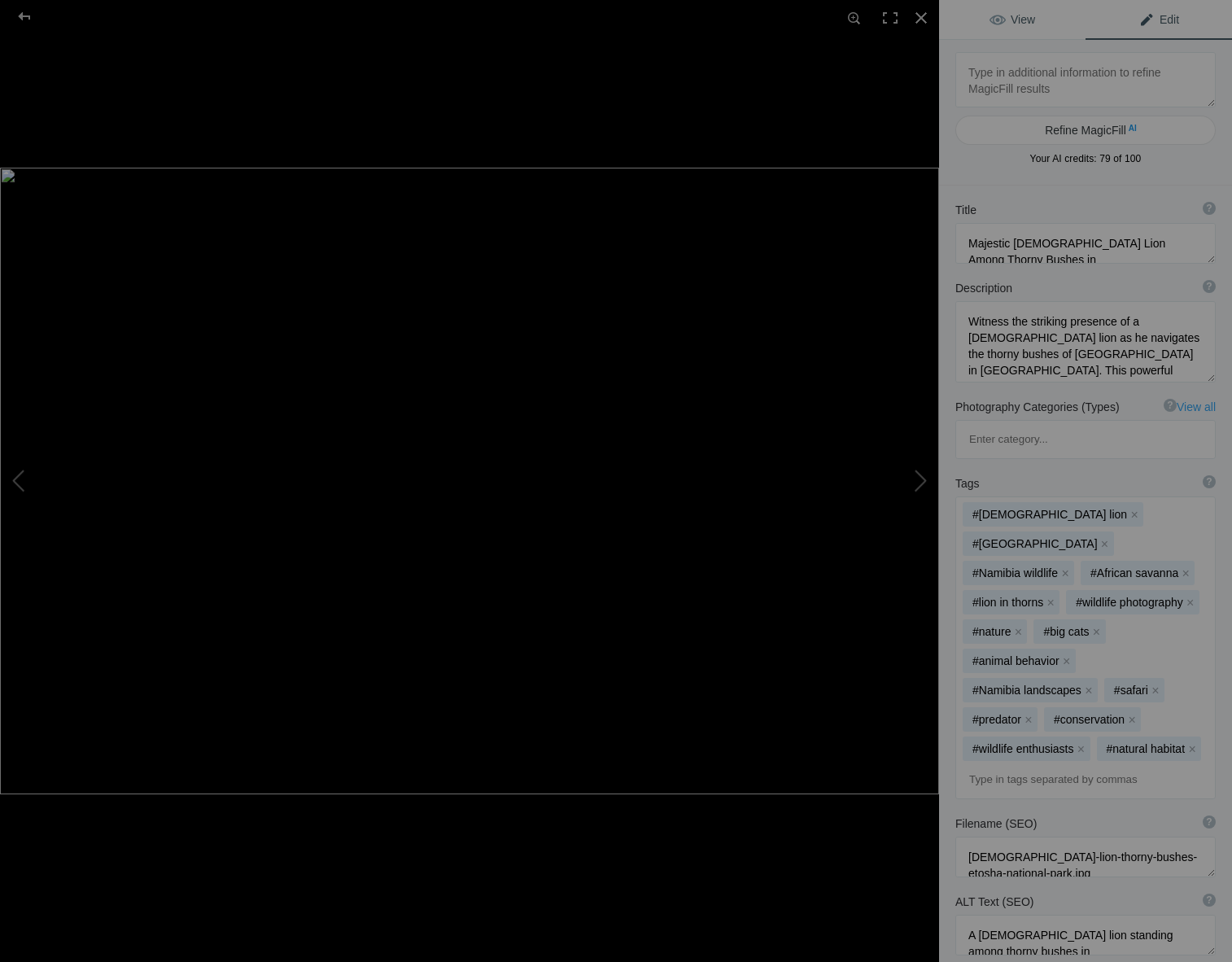
click at [1016, 22] on span "View" at bounding box center [1013, 19] width 45 height 13
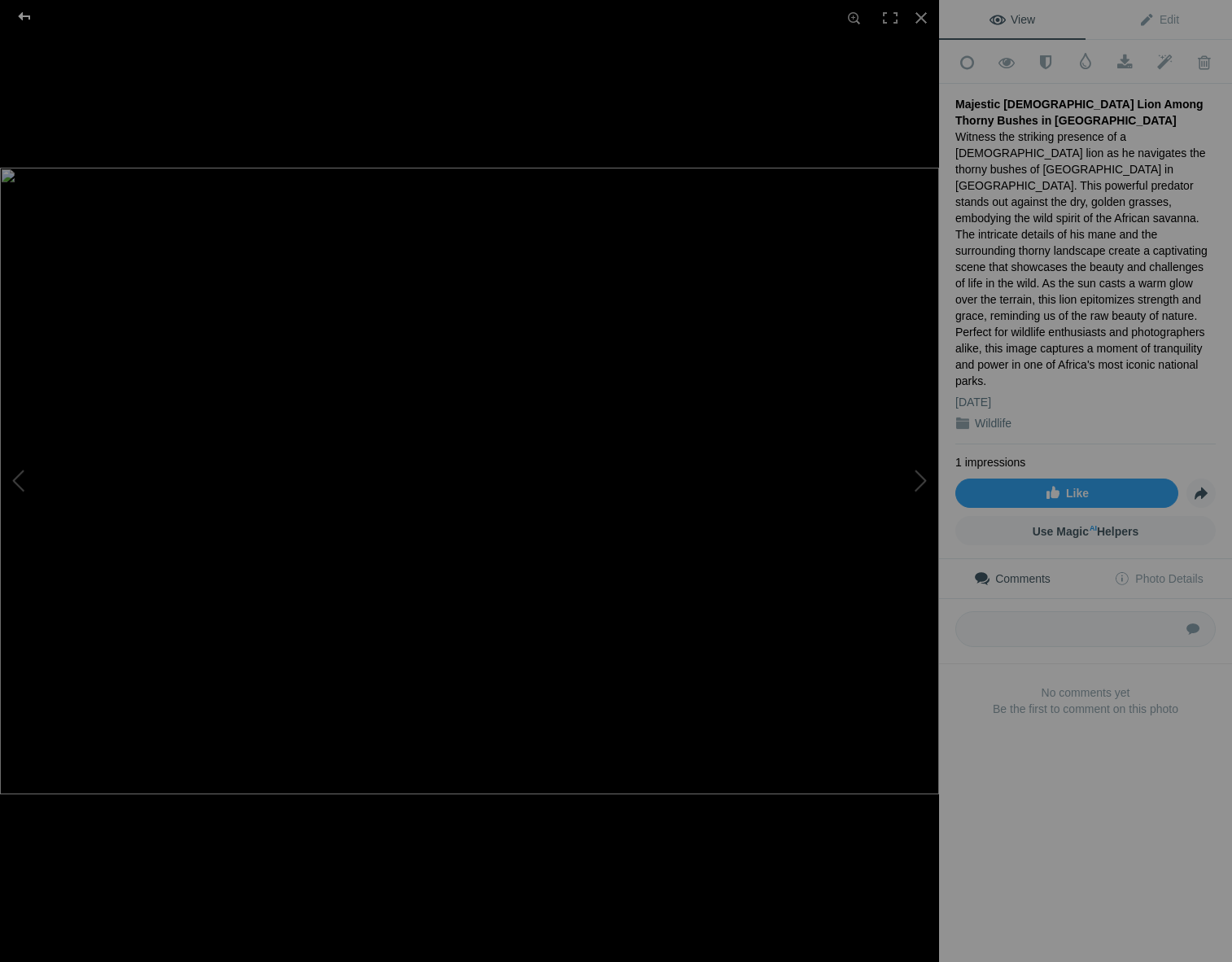
click at [22, 9] on div at bounding box center [24, 16] width 59 height 33
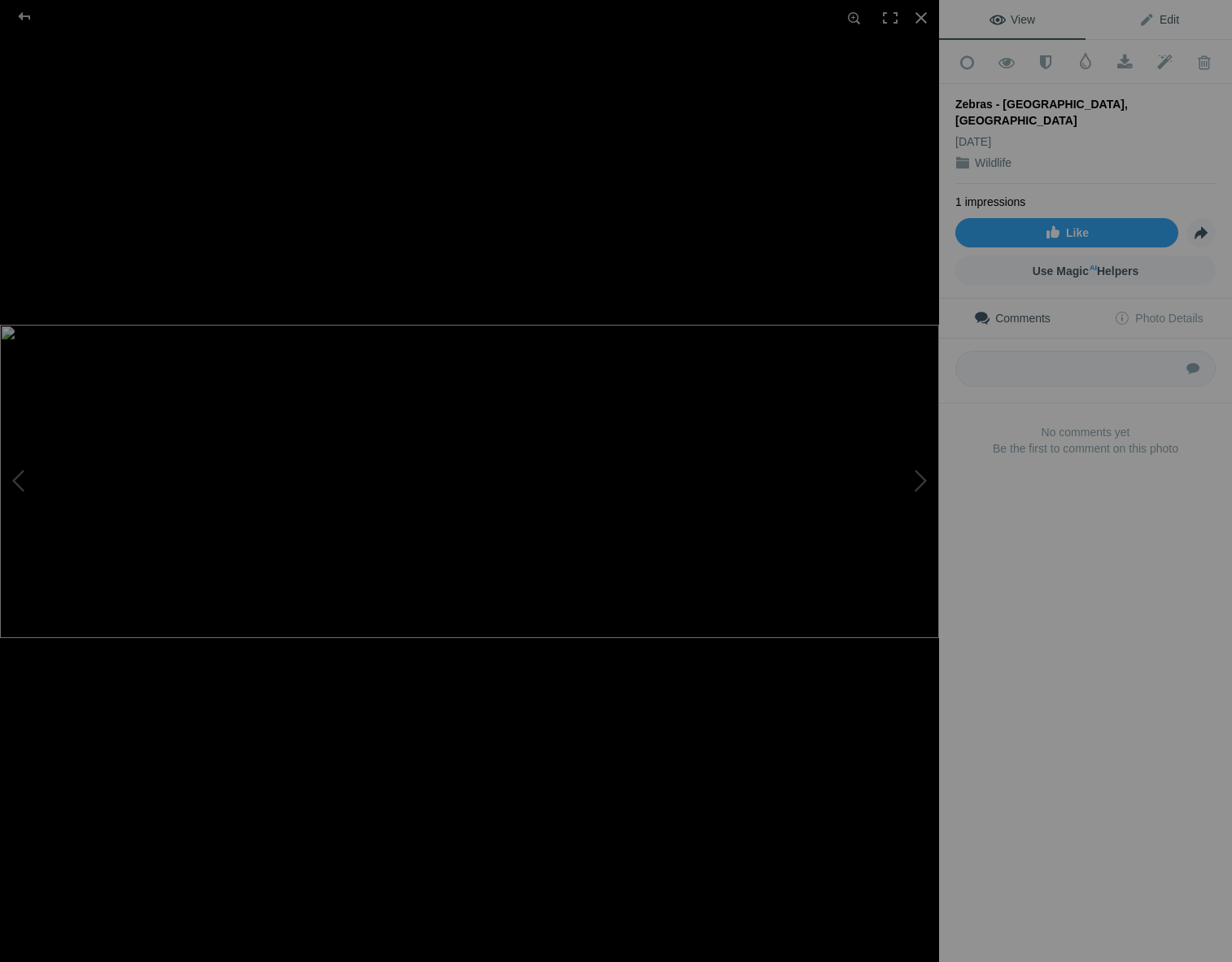
click at [1148, 19] on span "Edit" at bounding box center [1159, 19] width 41 height 13
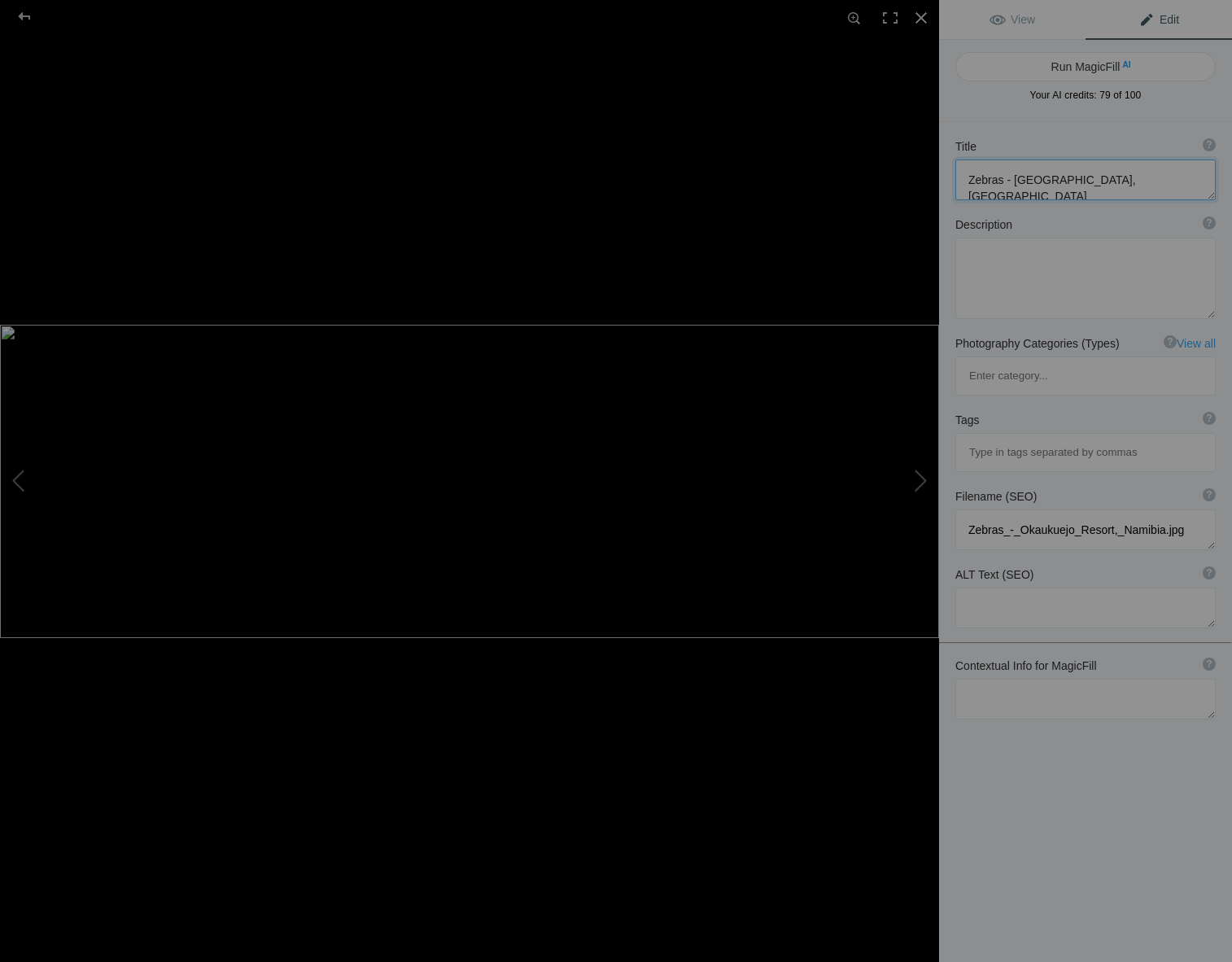
click at [1153, 180] on textarea at bounding box center [1086, 180] width 260 height 41
type textarea "Zebras at watering hole"
click at [981, 679] on textarea at bounding box center [1086, 699] width 260 height 41
type textarea "zebras, Etosha national park, namibia, reflections in the water"
click at [997, 66] on button "Run MagicFill AI" at bounding box center [1086, 67] width 260 height 29
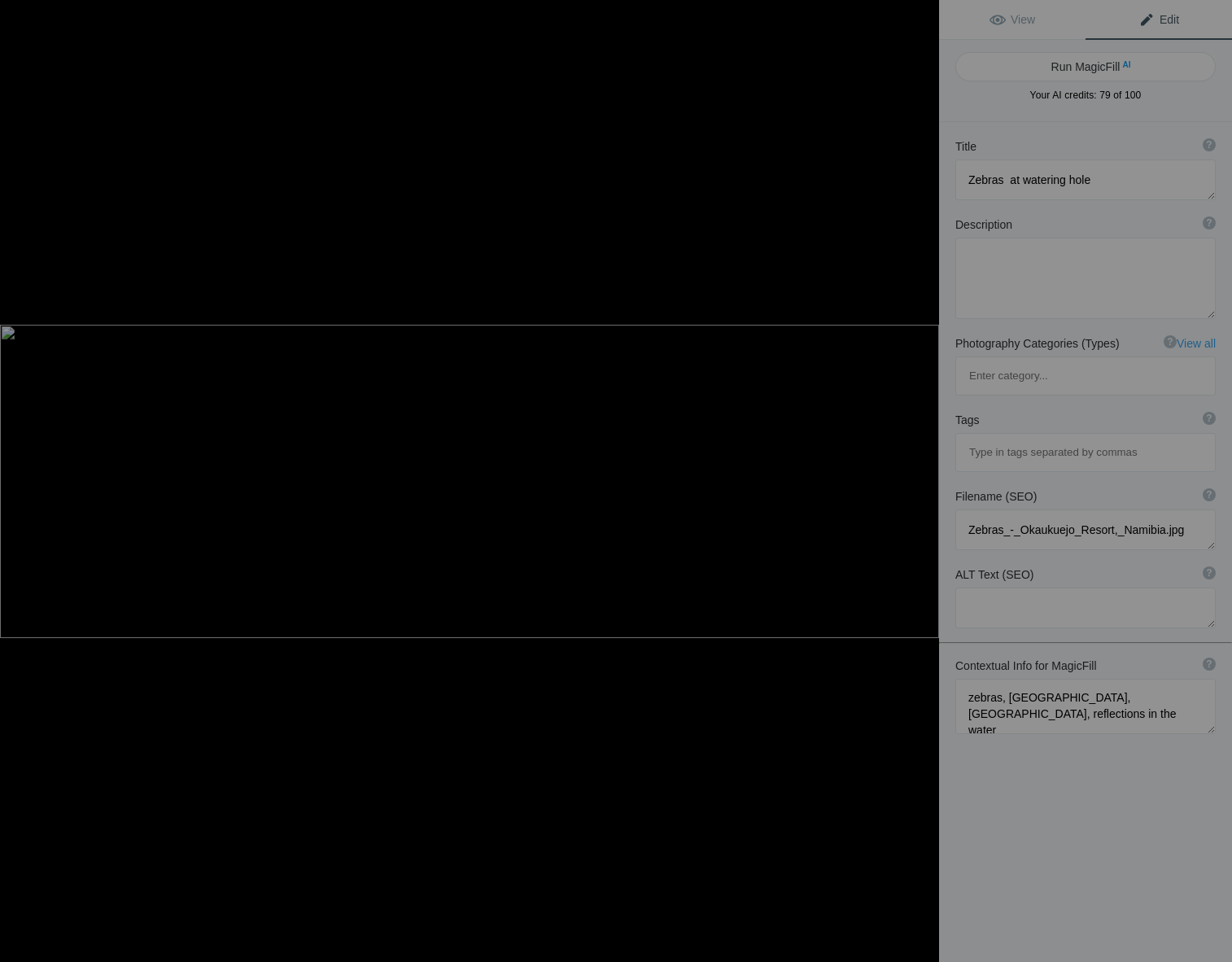
type textarea "Zebras Drinking at a Watering Hole in Etosha National Park, Namibia"
type textarea "This stunning photograph captures a group of zebras gathered at a watering hole…"
type textarea "zebras-drinking-water-etosha-national-park-namibia.jpg"
type textarea "A group of zebras drinking at a watering hole in Etosha National Park, Namibia,…"
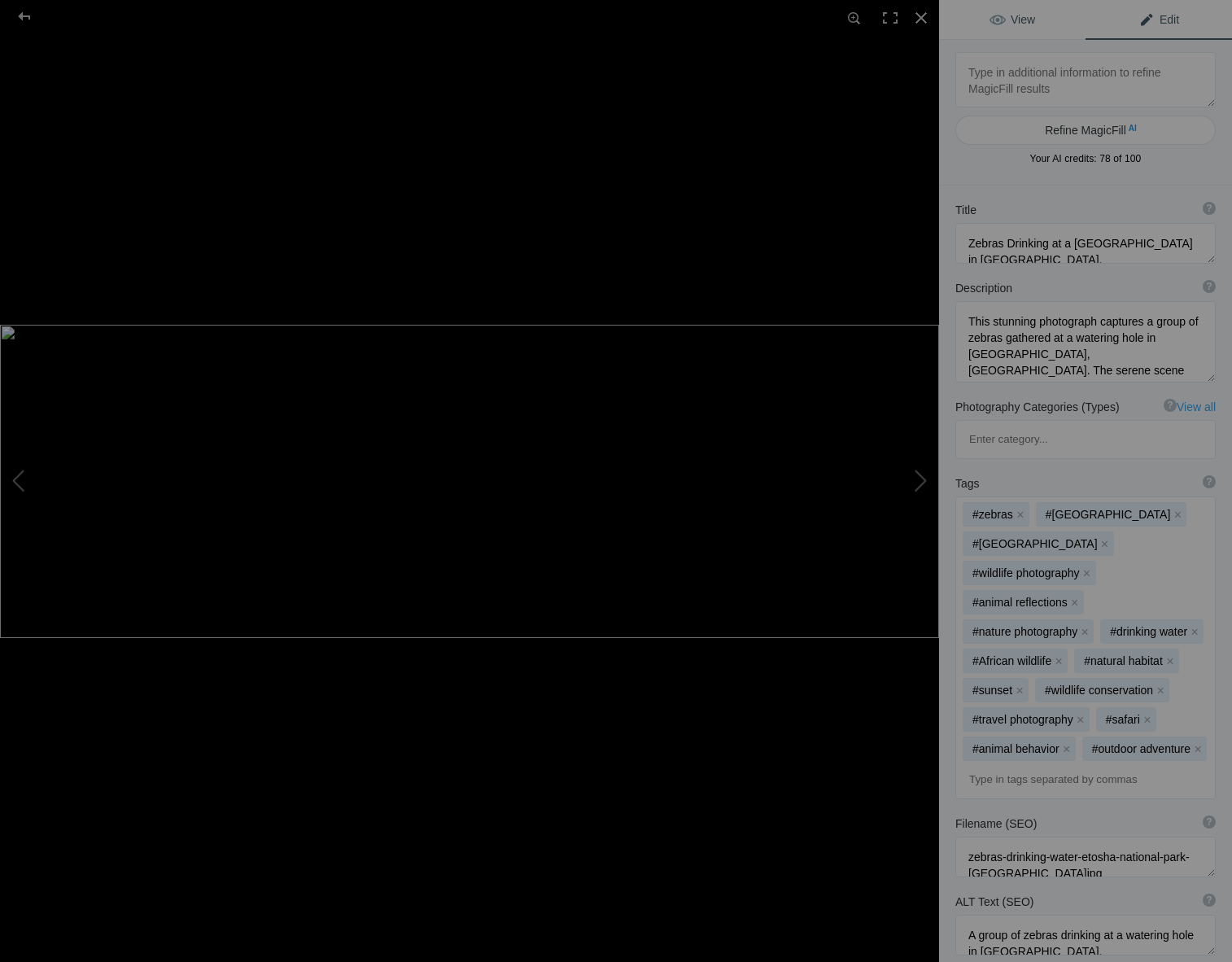
click at [992, 16] on span "View" at bounding box center [1013, 19] width 45 height 13
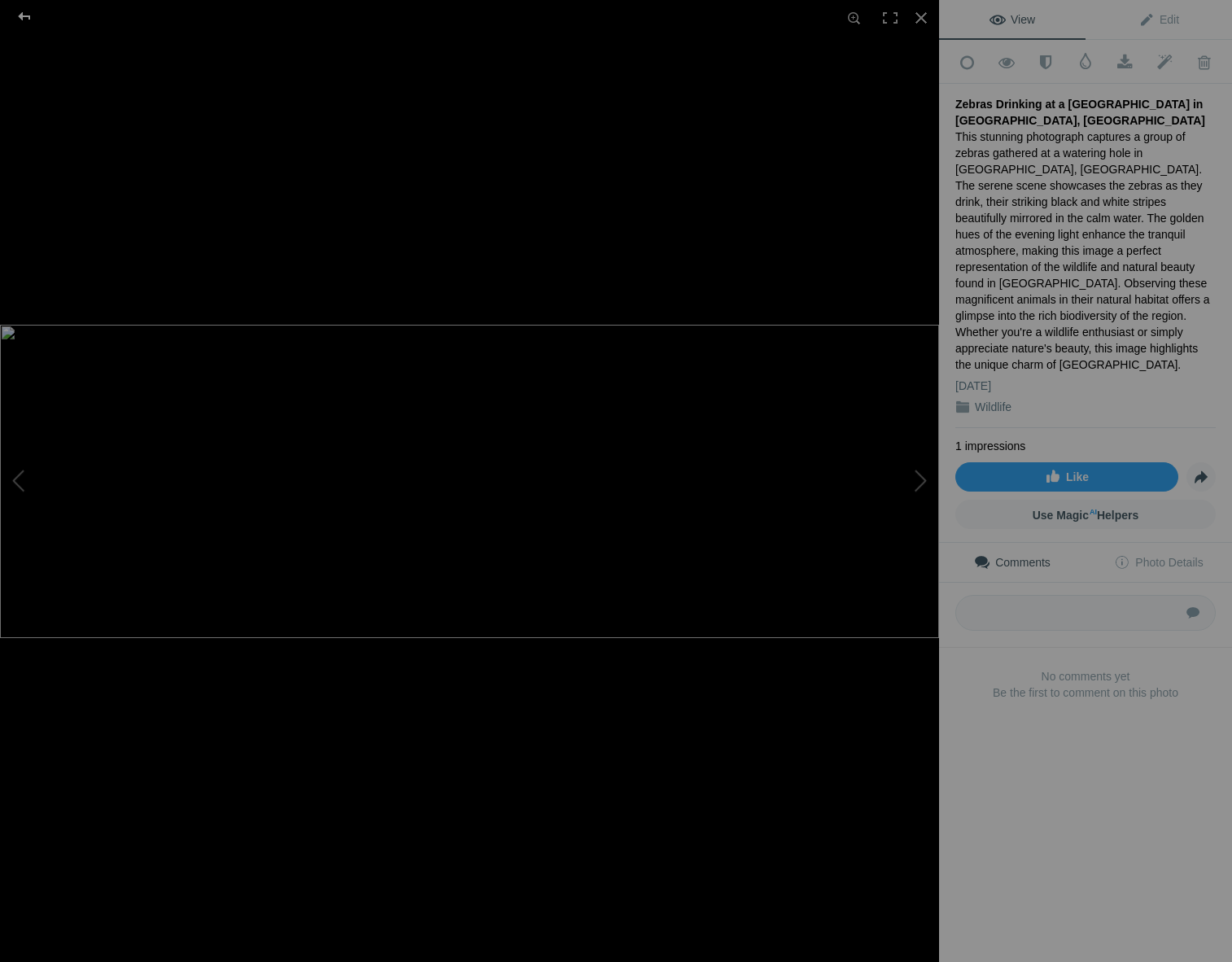
click at [27, 14] on div at bounding box center [24, 16] width 59 height 33
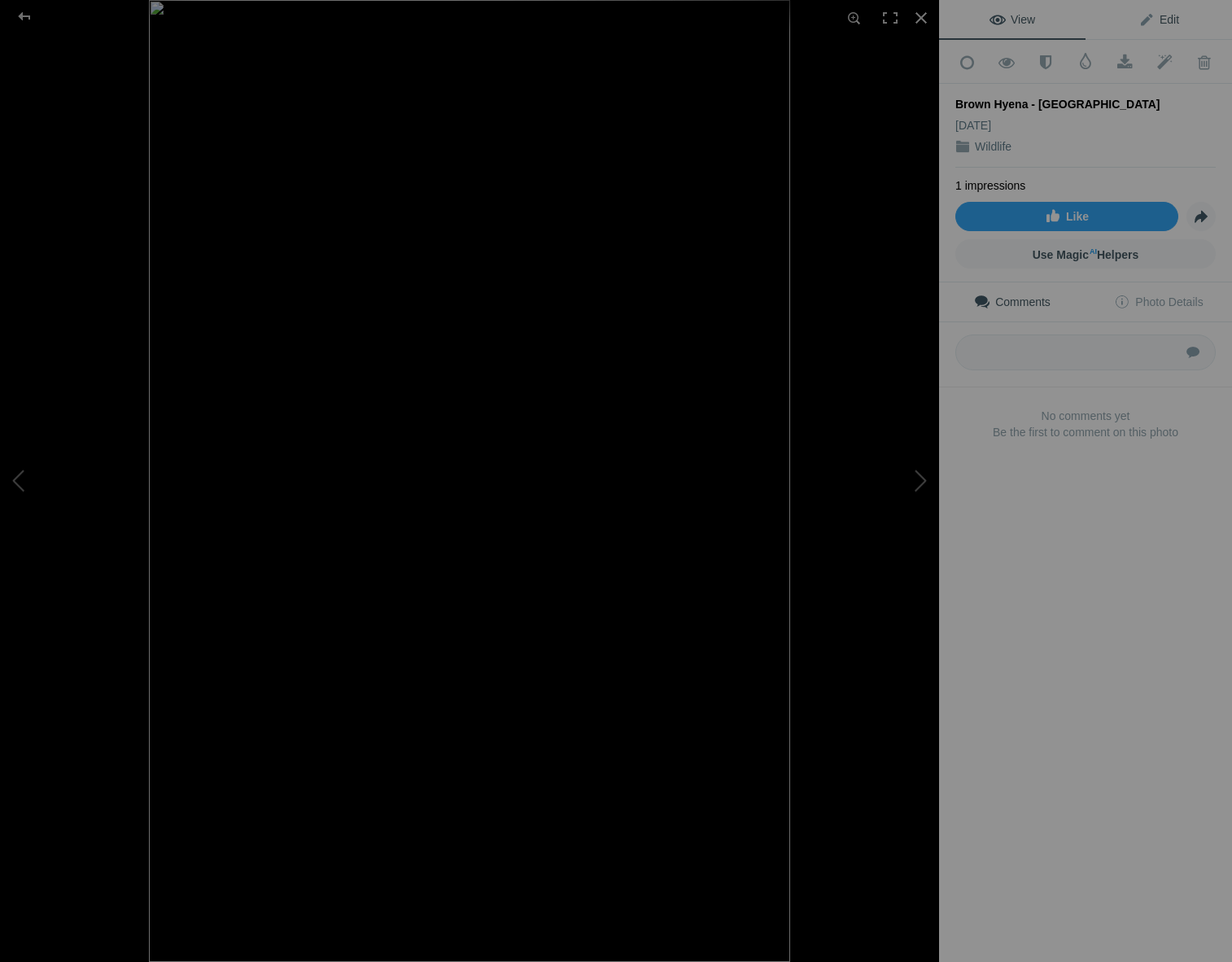
click at [1154, 29] on link "Edit" at bounding box center [1159, 19] width 146 height 39
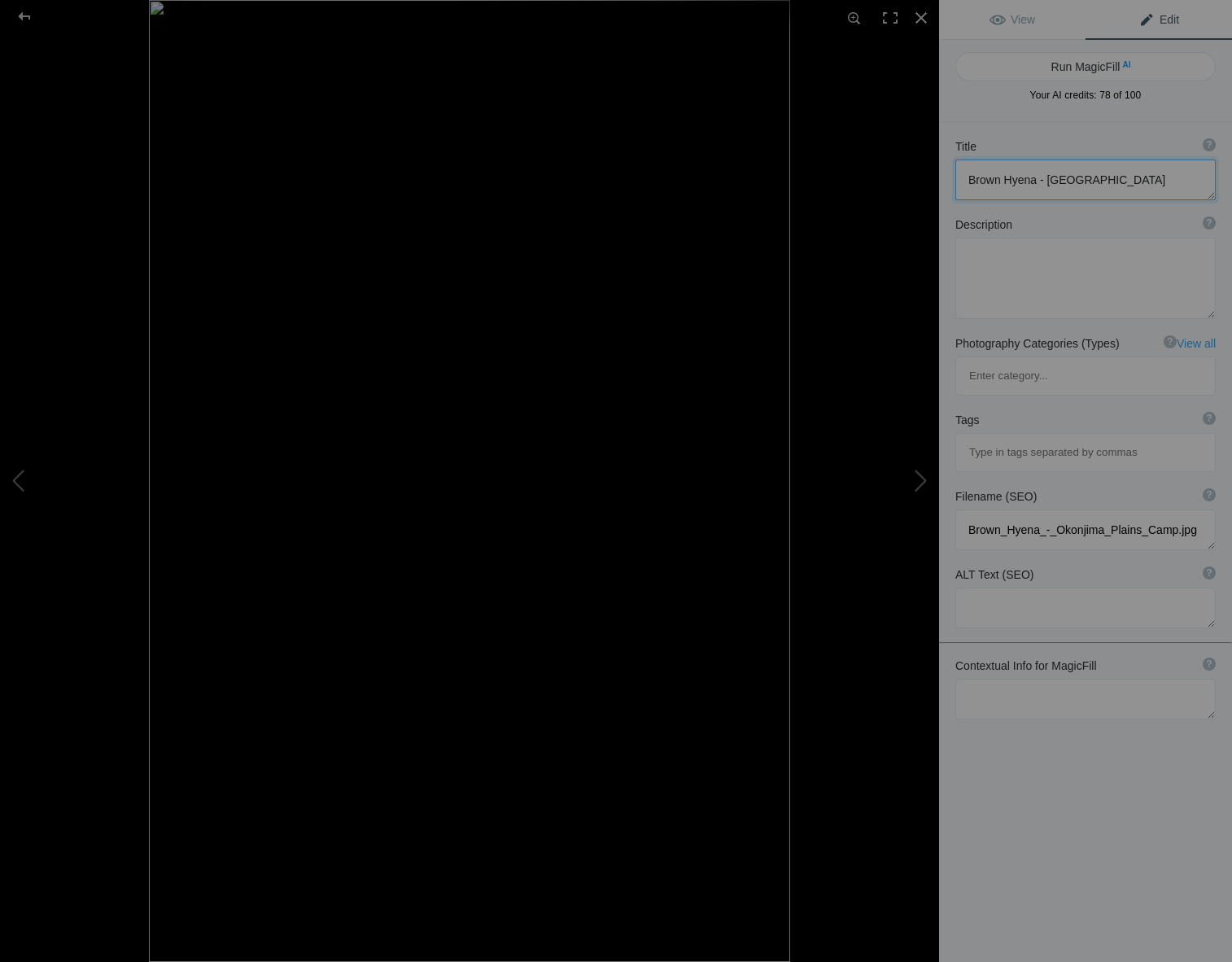
drag, startPoint x: 1155, startPoint y: 182, endPoint x: 1045, endPoint y: 178, distance: 110.1
click at [1045, 178] on textarea at bounding box center [1086, 180] width 260 height 41
type textarea "Brown Hyena"
click at [975, 679] on textarea at bounding box center [1086, 699] width 260 height 41
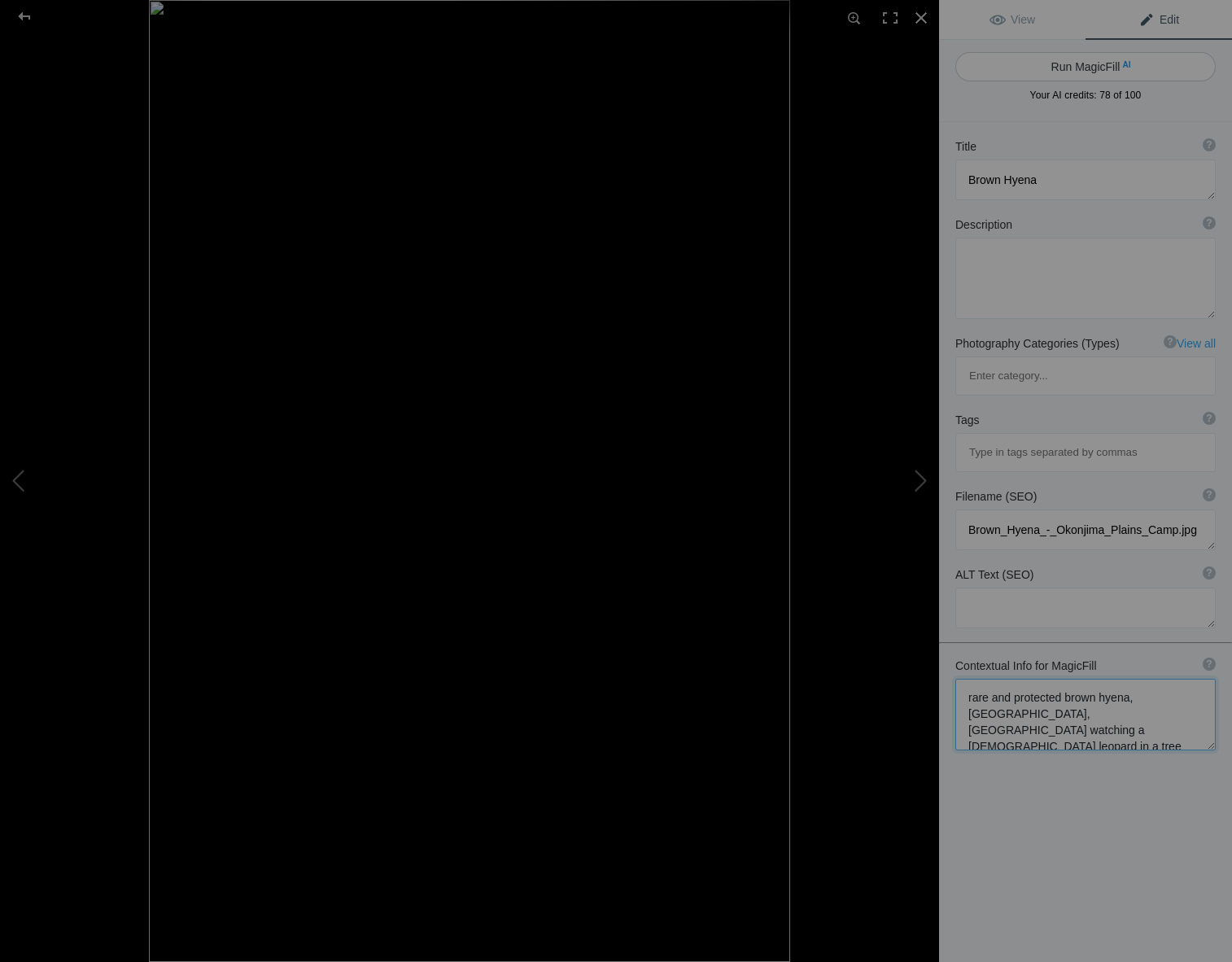
type textarea "rare and protected brown hyena, Okonjima Plains Camp, namibia watching a female…"
click at [1057, 65] on button "Run MagicFill AI" at bounding box center [1086, 67] width 260 height 29
type textarea "Rare Brown Hyena Observing a Female Leopard in Namibia"
type textarea "This captivating image showcases a rare and protected brown hyena in the Okonji…"
type textarea "rare-brown-hyena-namibia-leopard.jpg"
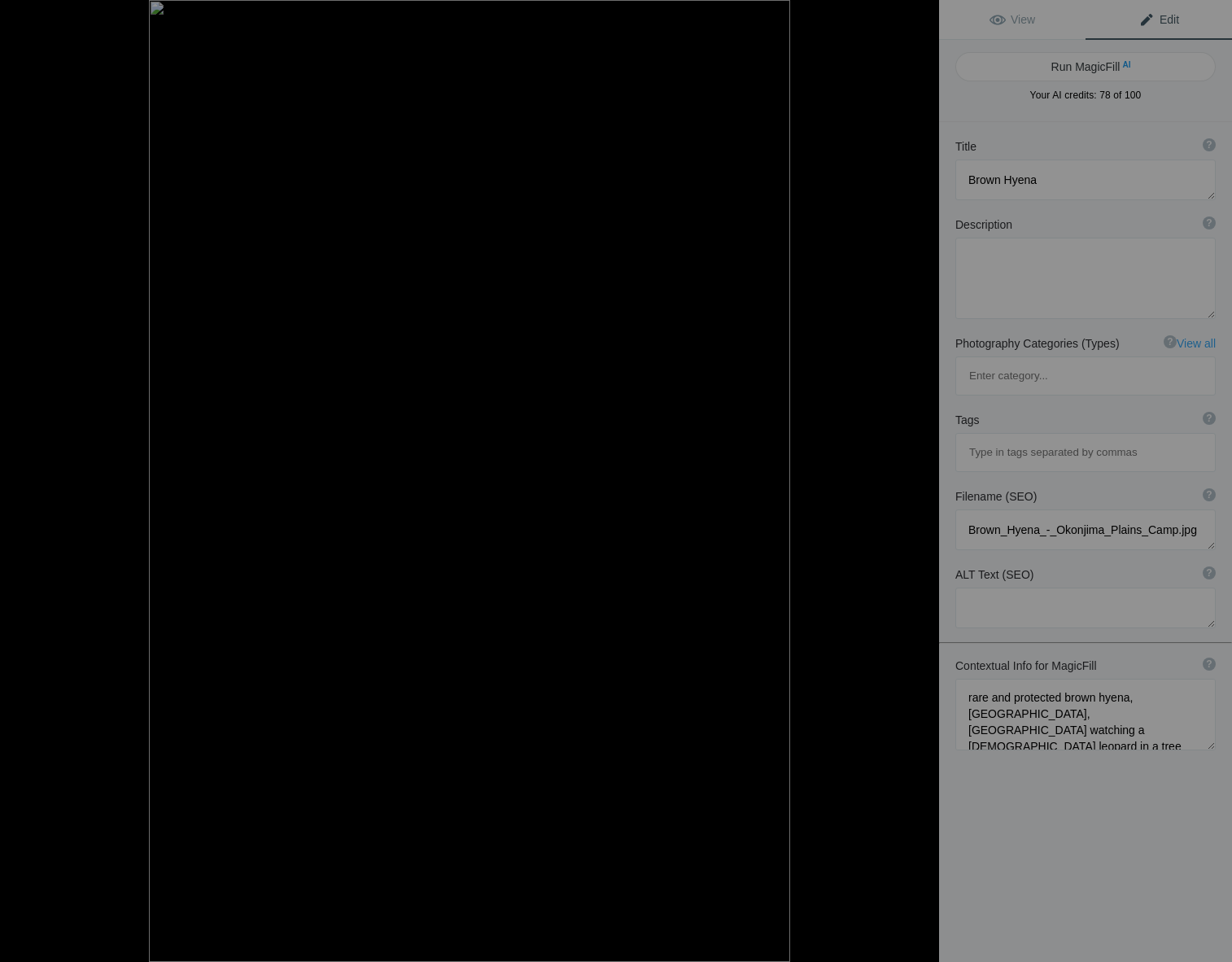
type textarea "A rare brown hyena stands in golden grass, observing a female leopard in a tree…"
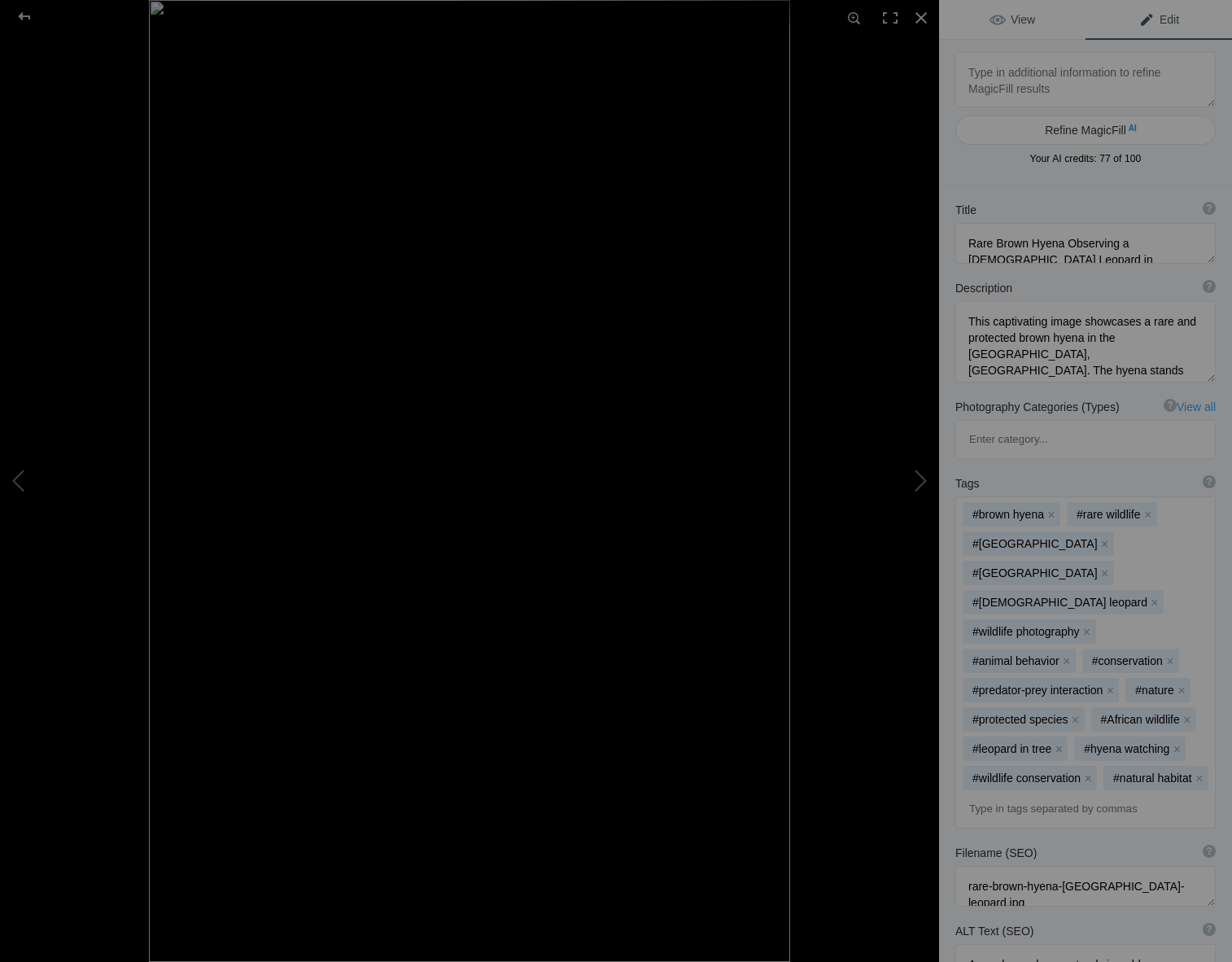
click at [1013, 17] on span "View" at bounding box center [1013, 19] width 45 height 13
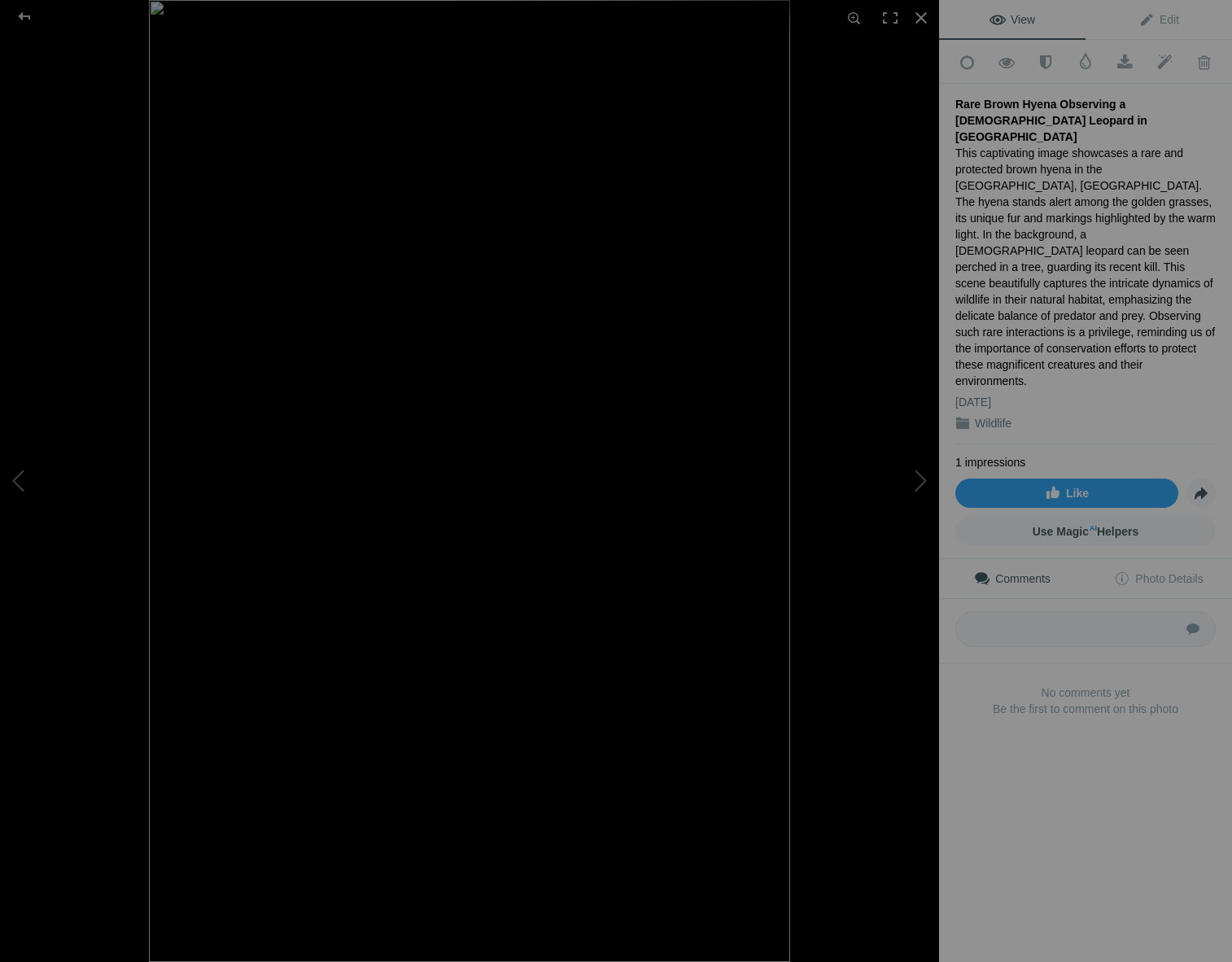
click at [1041, 198] on div "This captivating image showcases a rare and protected brown hyena in the Okonji…" at bounding box center [1086, 266] width 260 height 244
click at [1161, 15] on span "Edit" at bounding box center [1159, 19] width 41 height 13
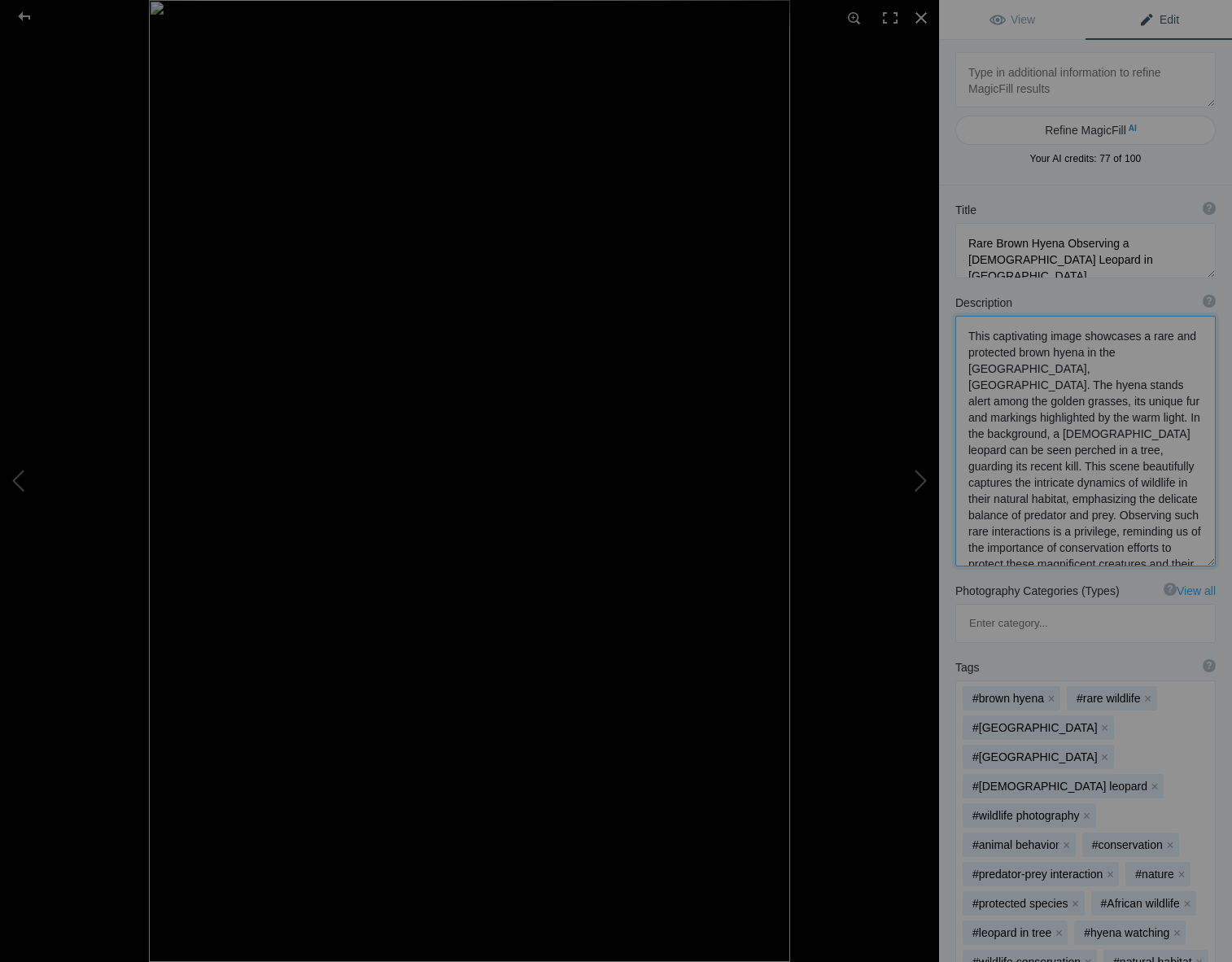
click at [1027, 417] on textarea at bounding box center [1086, 442] width 260 height 251
click at [1199, 420] on textarea at bounding box center [1086, 442] width 260 height 251
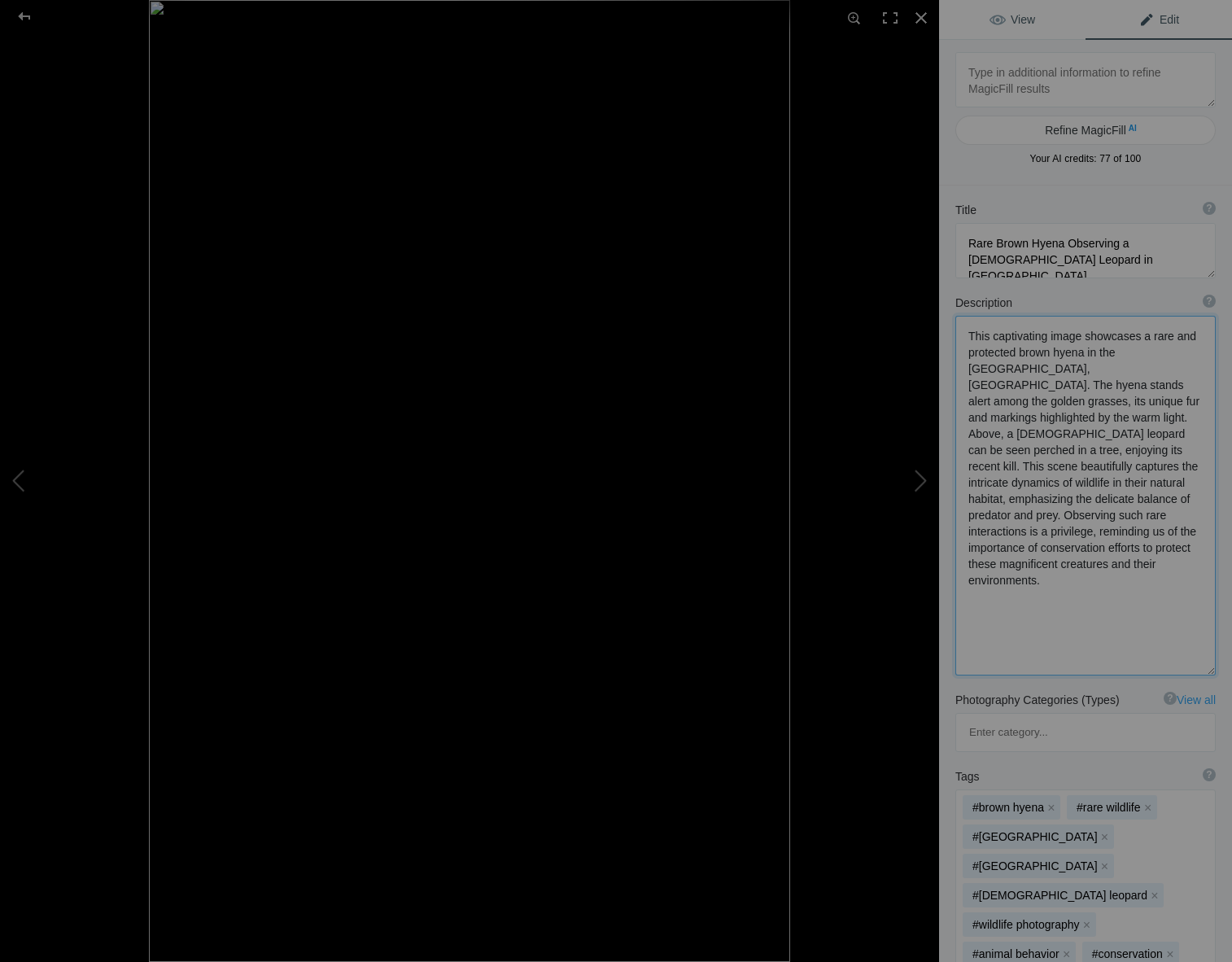
type textarea "This captivating image showcases a rare and protected brown hyena in the Okonji…"
click at [982, 17] on link "View" at bounding box center [1013, 19] width 146 height 39
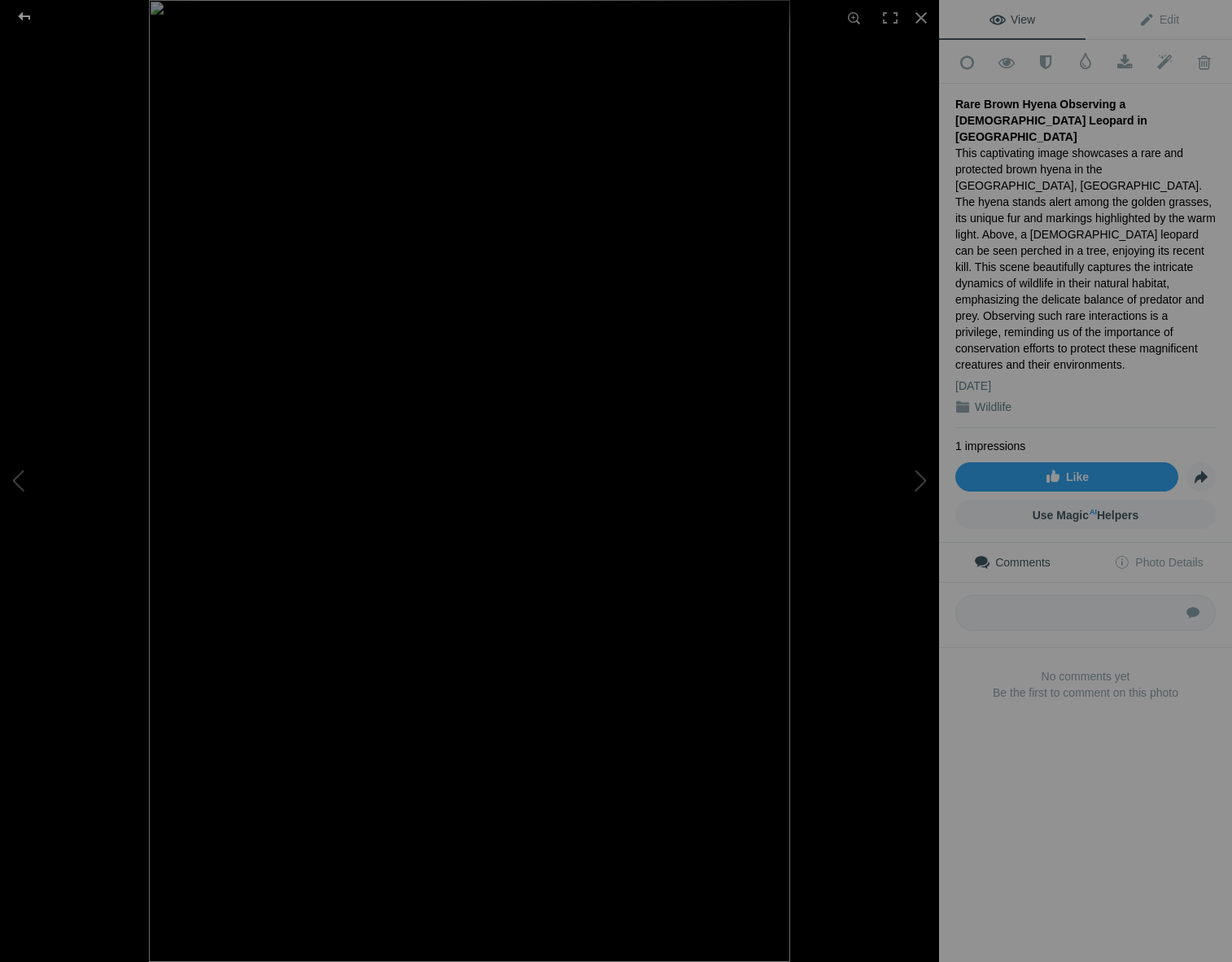
click at [25, 12] on div at bounding box center [24, 16] width 59 height 33
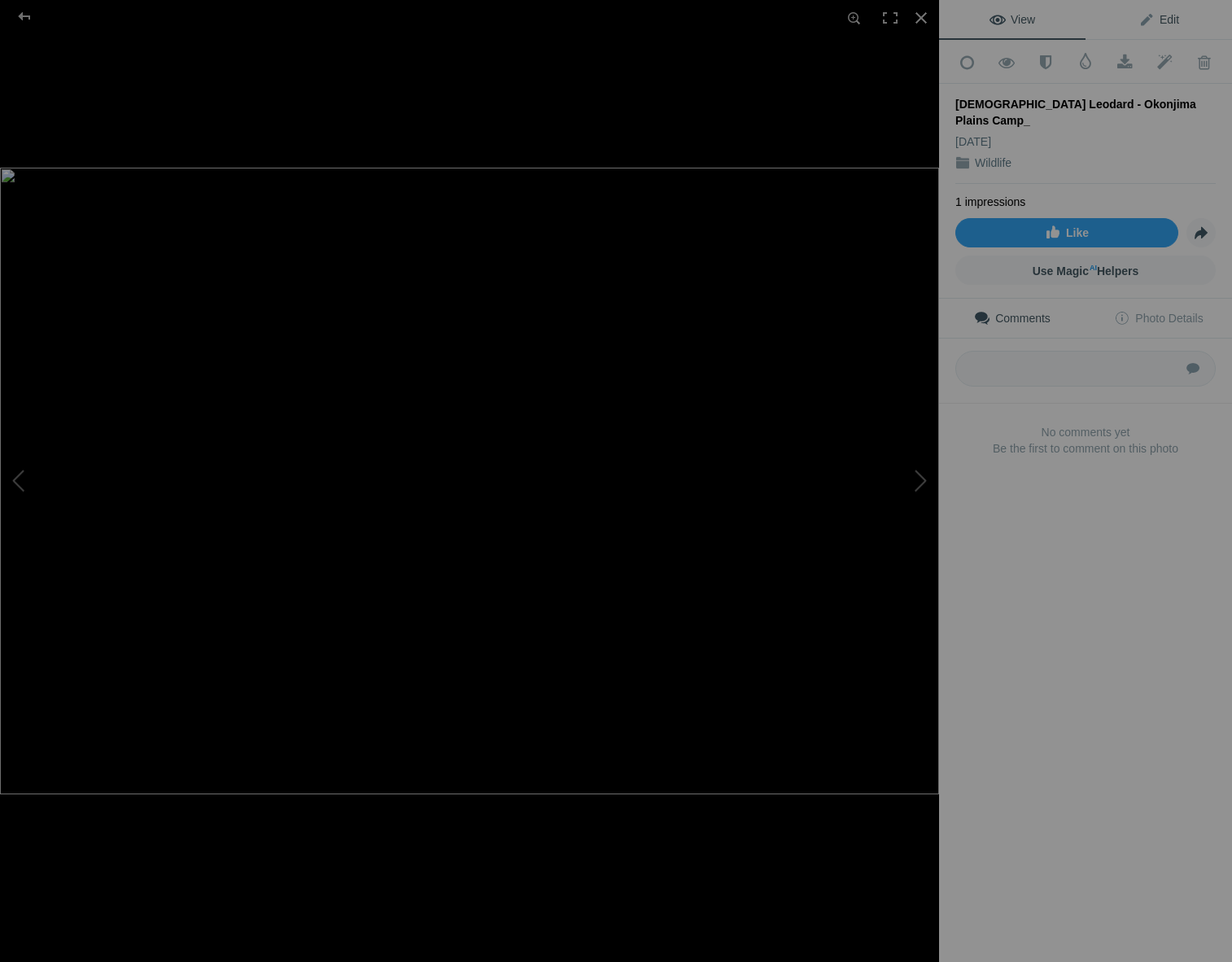
click at [1162, 20] on span "Edit" at bounding box center [1159, 19] width 41 height 13
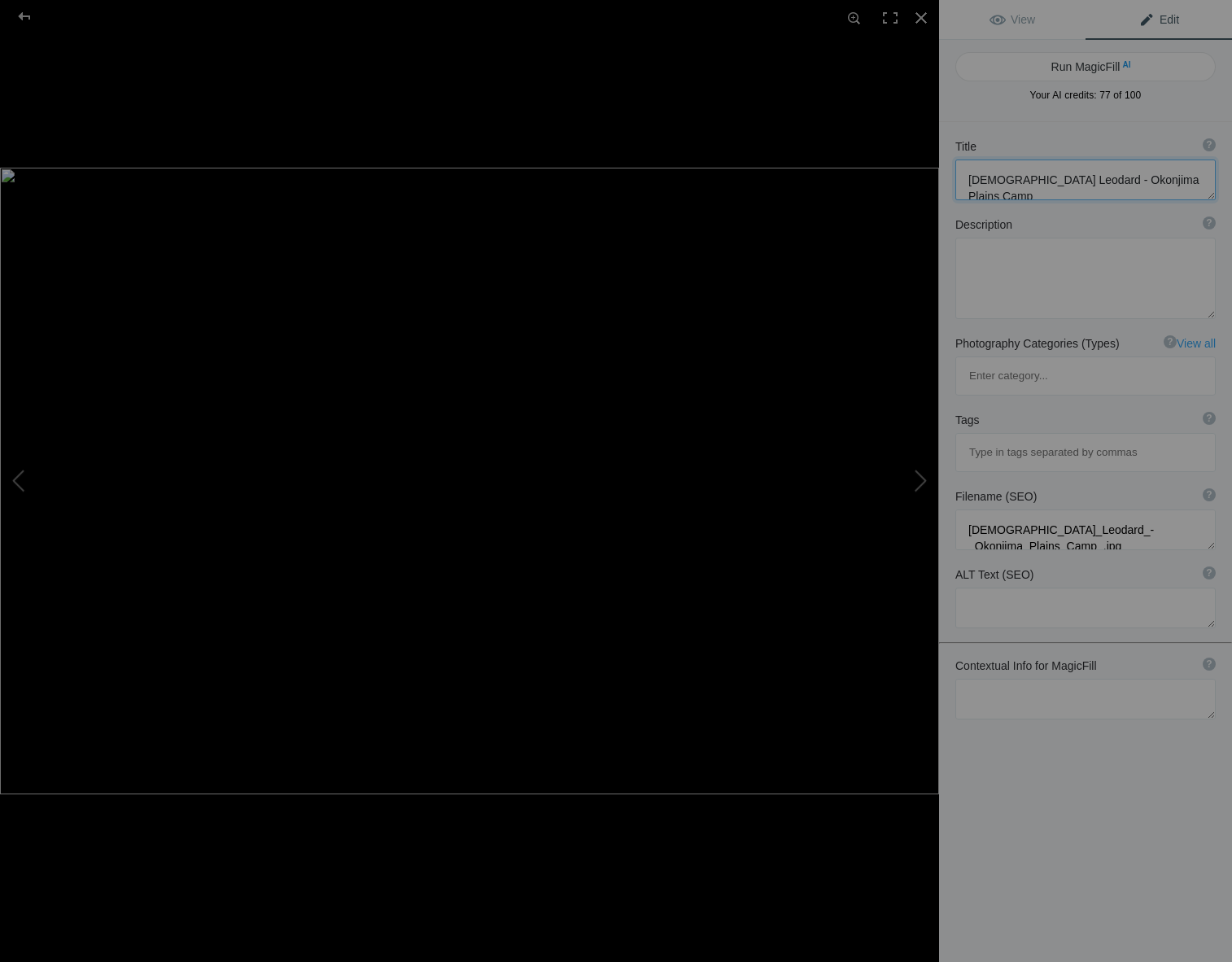
drag, startPoint x: 1176, startPoint y: 182, endPoint x: 1115, endPoint y: 169, distance: 62.4
click at [1049, 185] on textarea at bounding box center [1086, 180] width 260 height 41
type textarea "female Leodard"
drag, startPoint x: 978, startPoint y: 635, endPoint x: 994, endPoint y: 636, distance: 16.0
click at [978, 679] on textarea at bounding box center [1086, 699] width 260 height 41
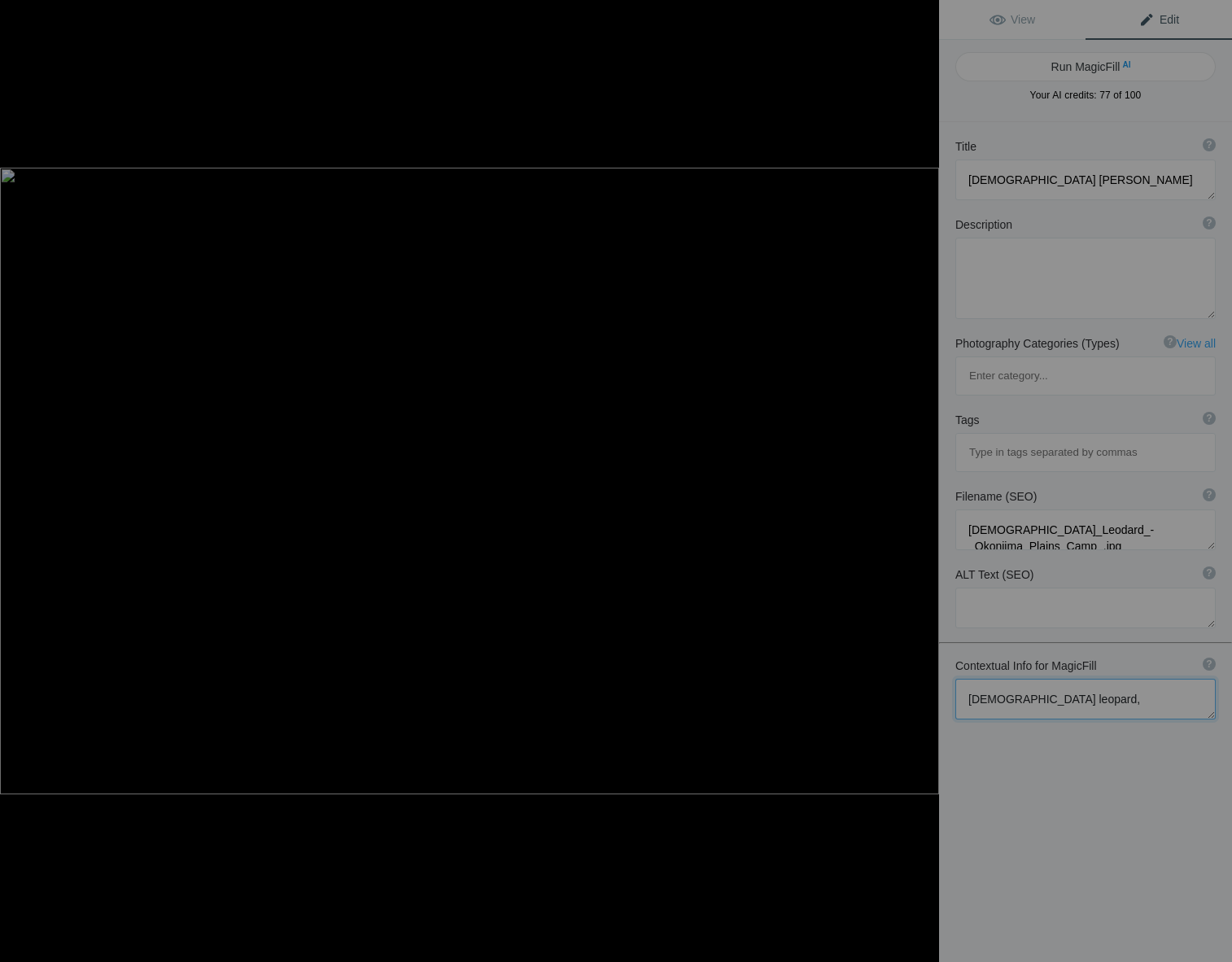
paste textarea "Okonjima Plains Camp"
type textarea "female leopard, Okonjima Plains Camp. namibia"
click at [1028, 63] on button "Run MagicFill AI" at bounding box center [1086, 67] width 260 height 29
type textarea "Majestic [DEMOGRAPHIC_DATA] Leopard Resting in [GEOGRAPHIC_DATA], [GEOGRAPHIC_D…"
type textarea "This stunning photograph captures a female leopard lounging gracefully in the g…"
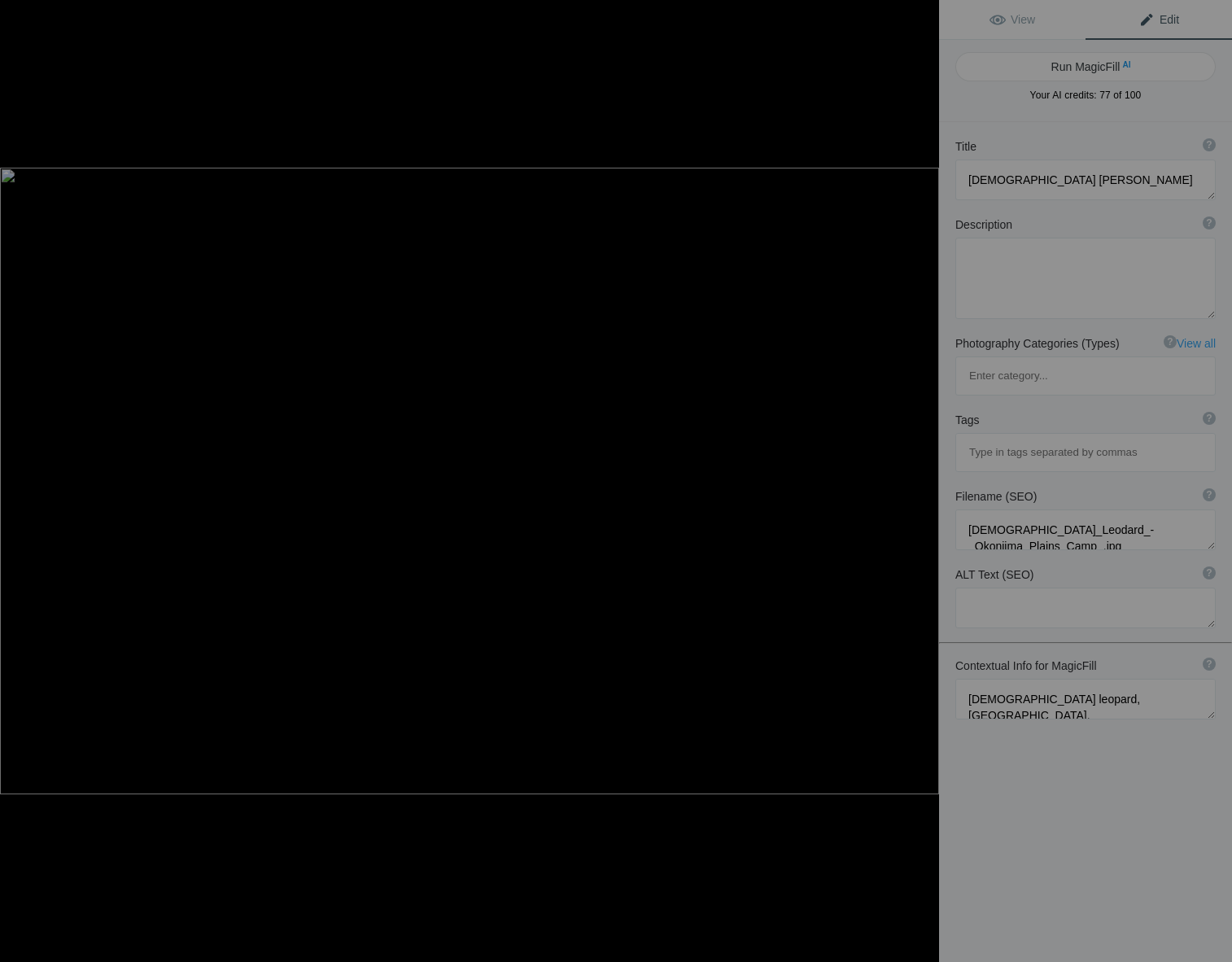
type textarea "female-leopard-okonjima-plains-namibia.jpg"
type textarea "A female leopard resting in the tall grasses of Okonjima Plains, Namibia, showc…"
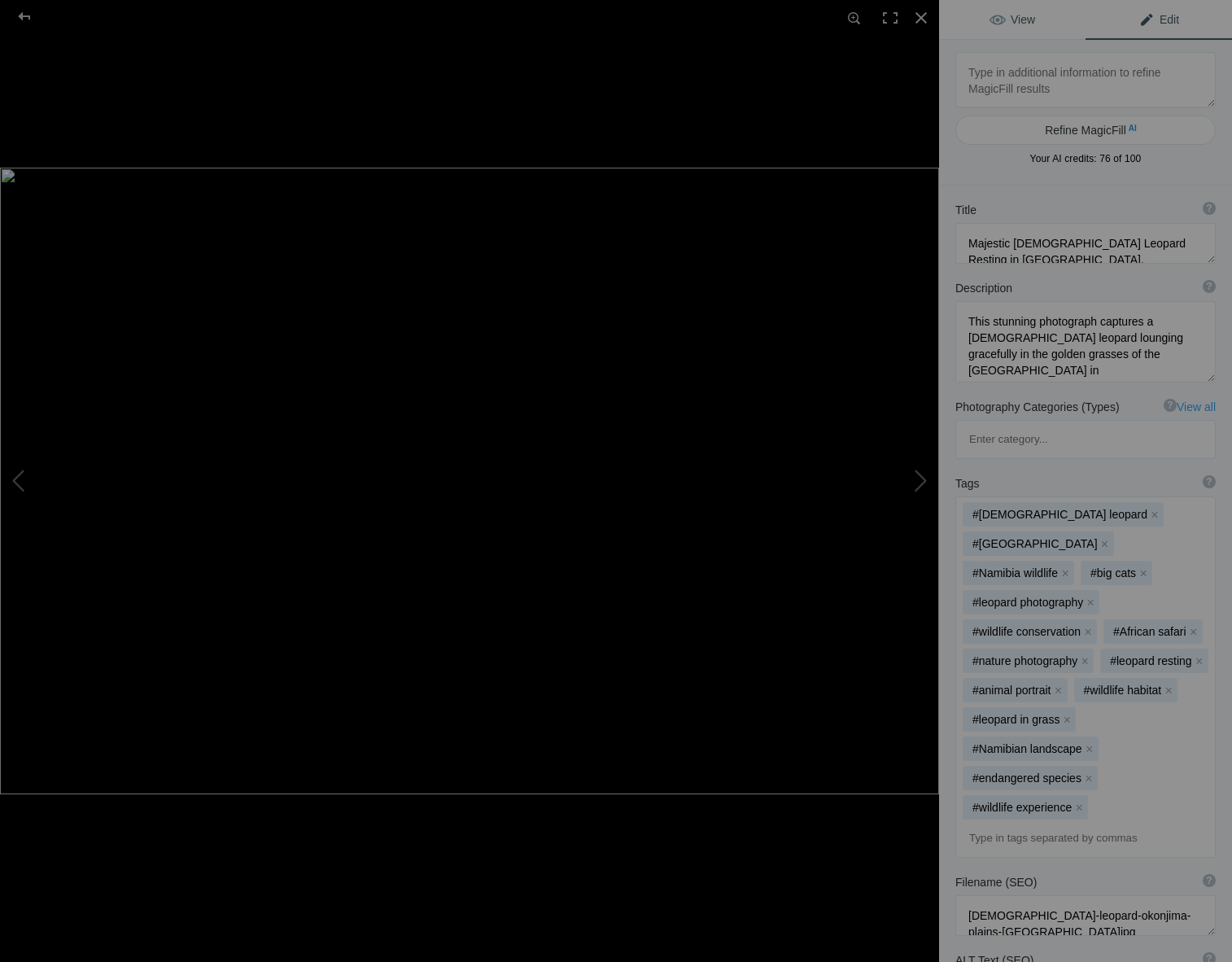
click at [975, 13] on link "View" at bounding box center [1013, 19] width 146 height 39
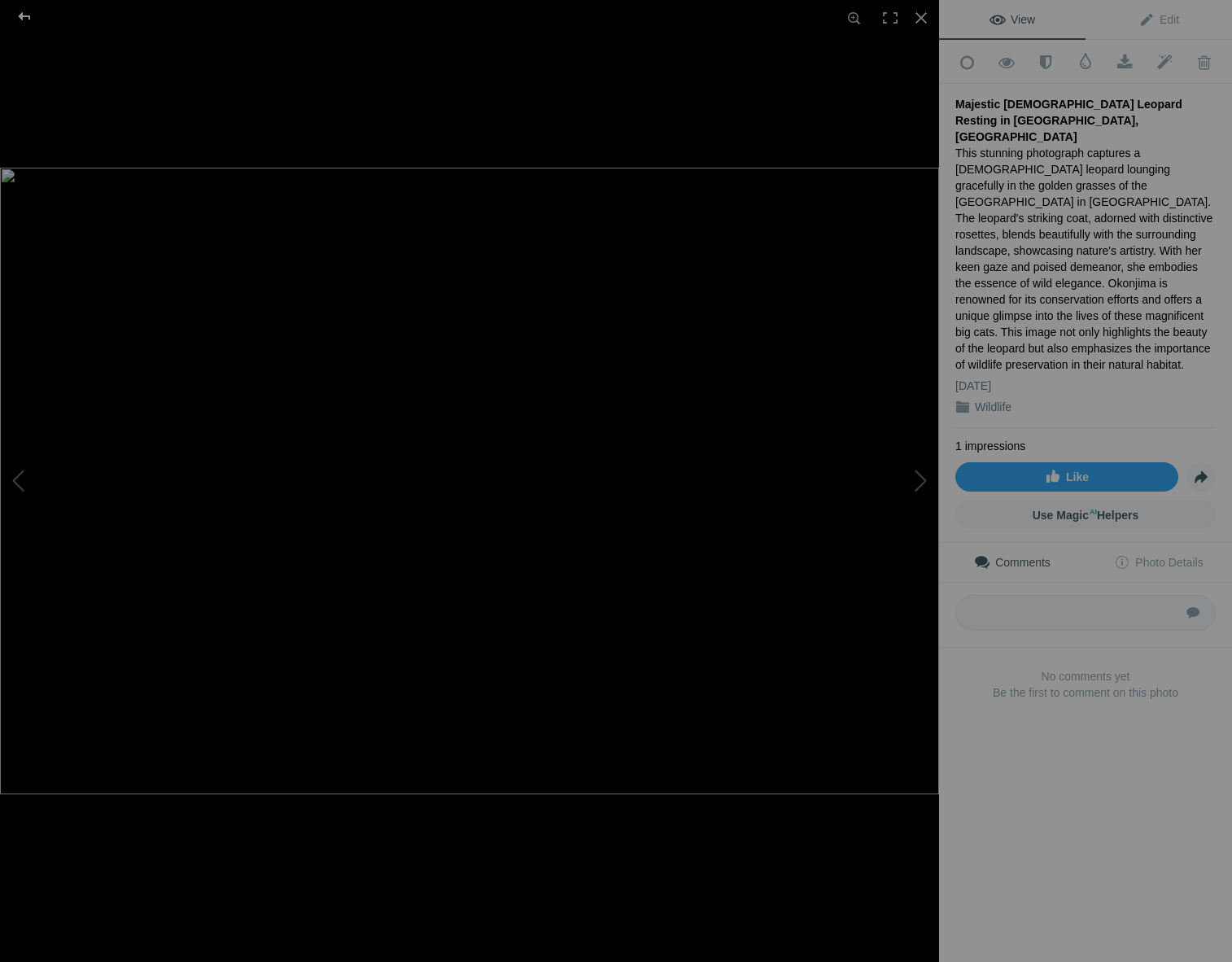
click at [20, 11] on div at bounding box center [24, 16] width 59 height 33
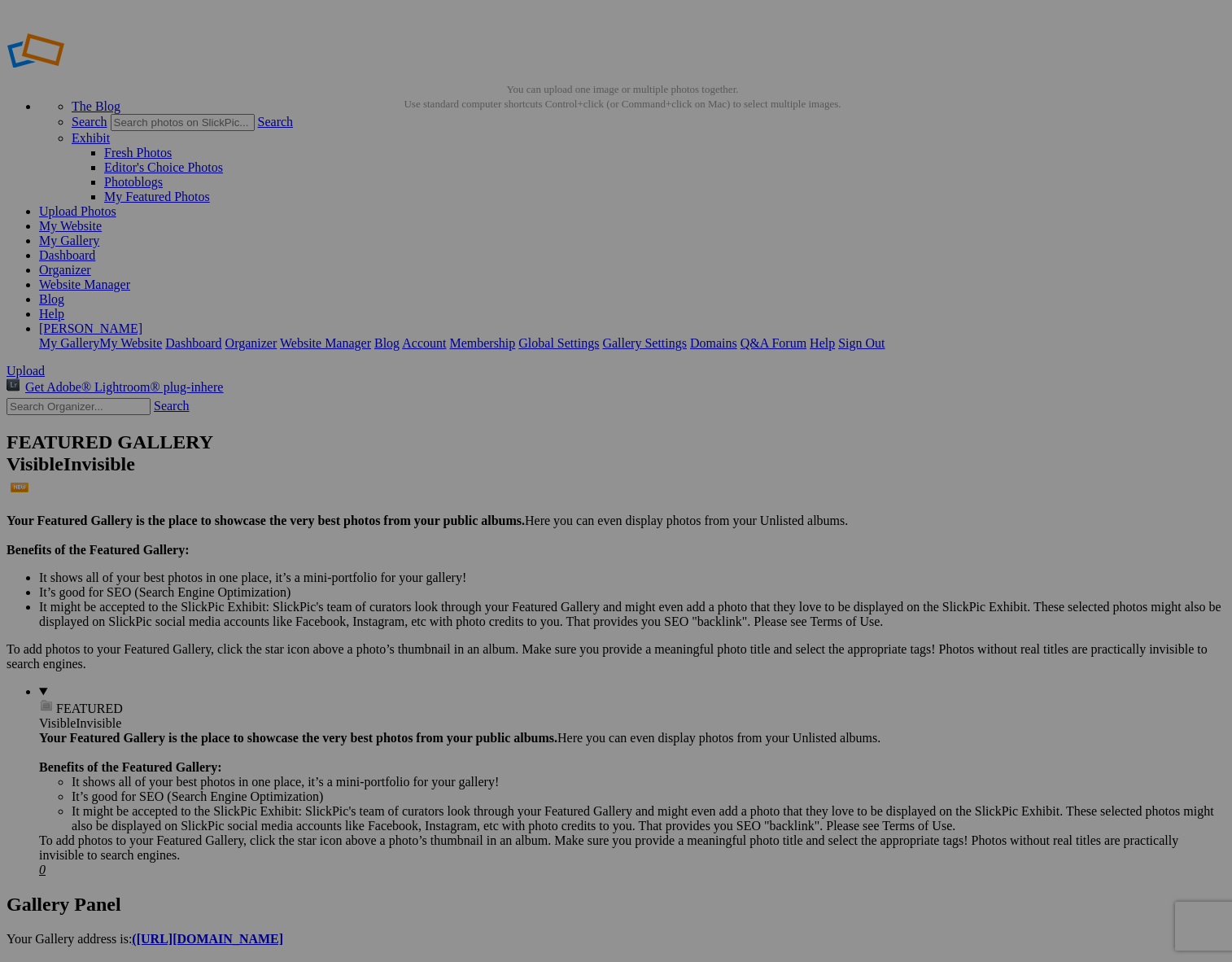
scroll to position [4, 1]
click at [44, 364] on span "Upload" at bounding box center [24, 370] width 38 height 14
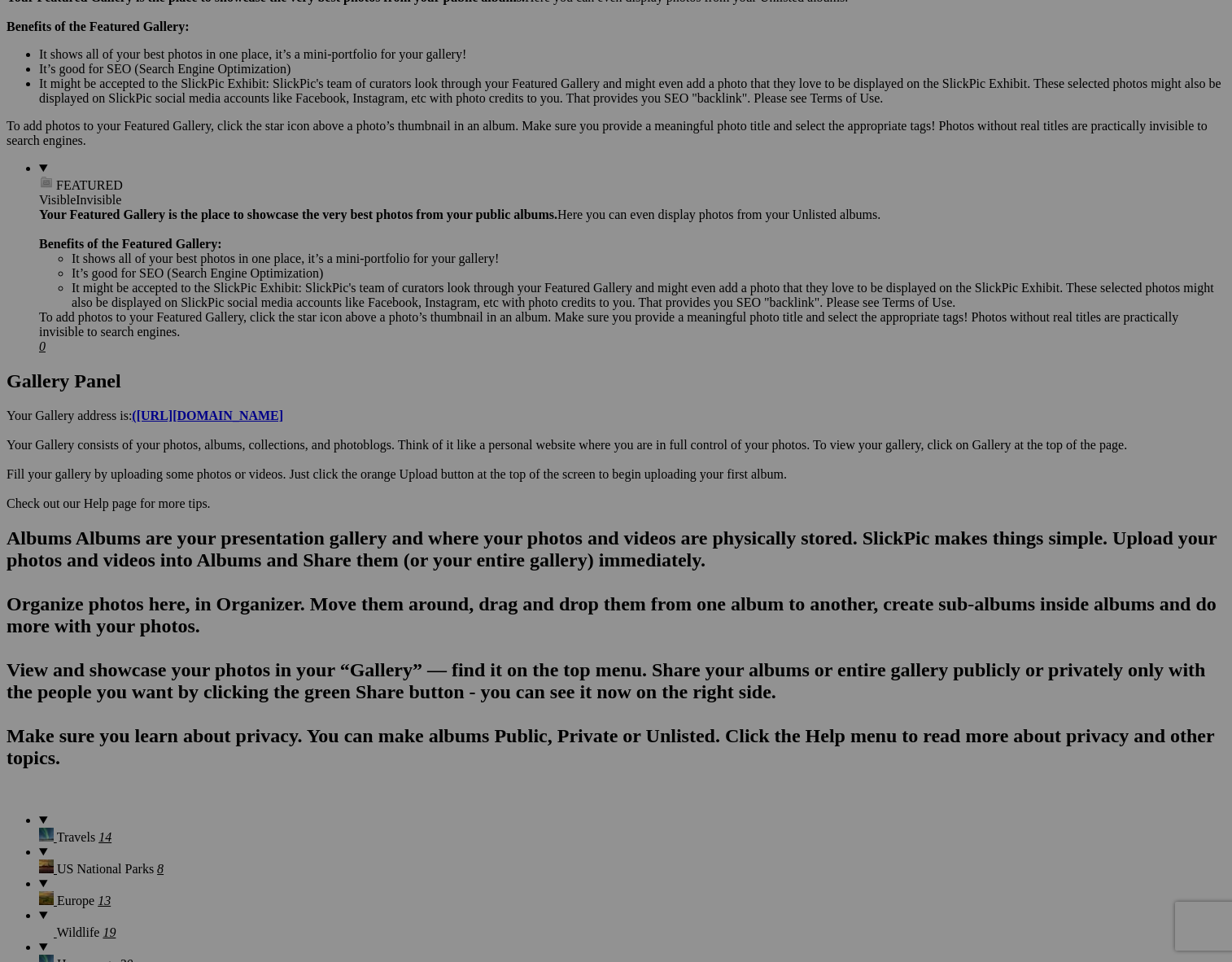
scroll to position [526, 0]
click at [508, 587] on span "Yes" at bounding box center [499, 587] width 19 height 14
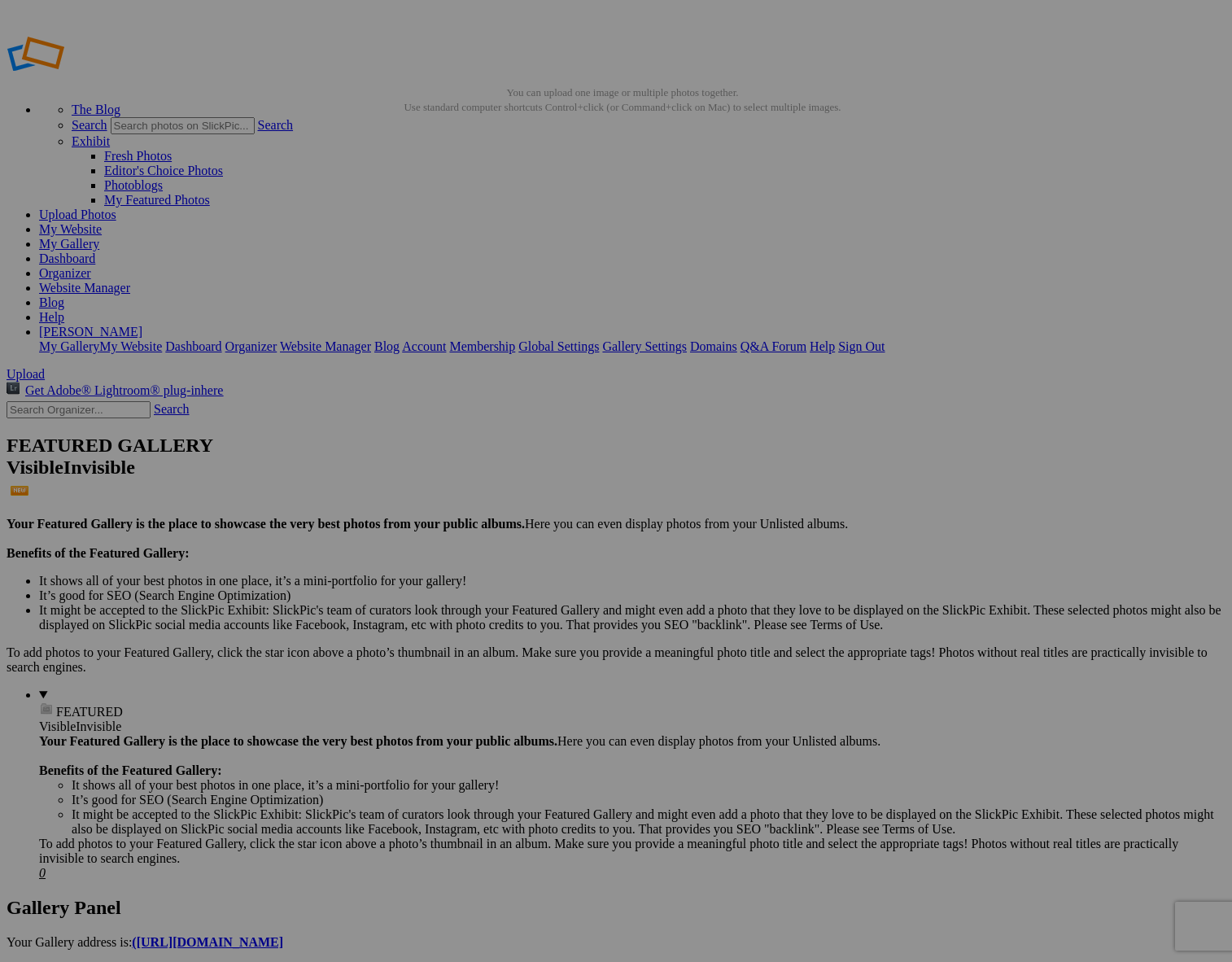
scroll to position [0, 0]
click at [508, 586] on span "Yes" at bounding box center [499, 587] width 19 height 14
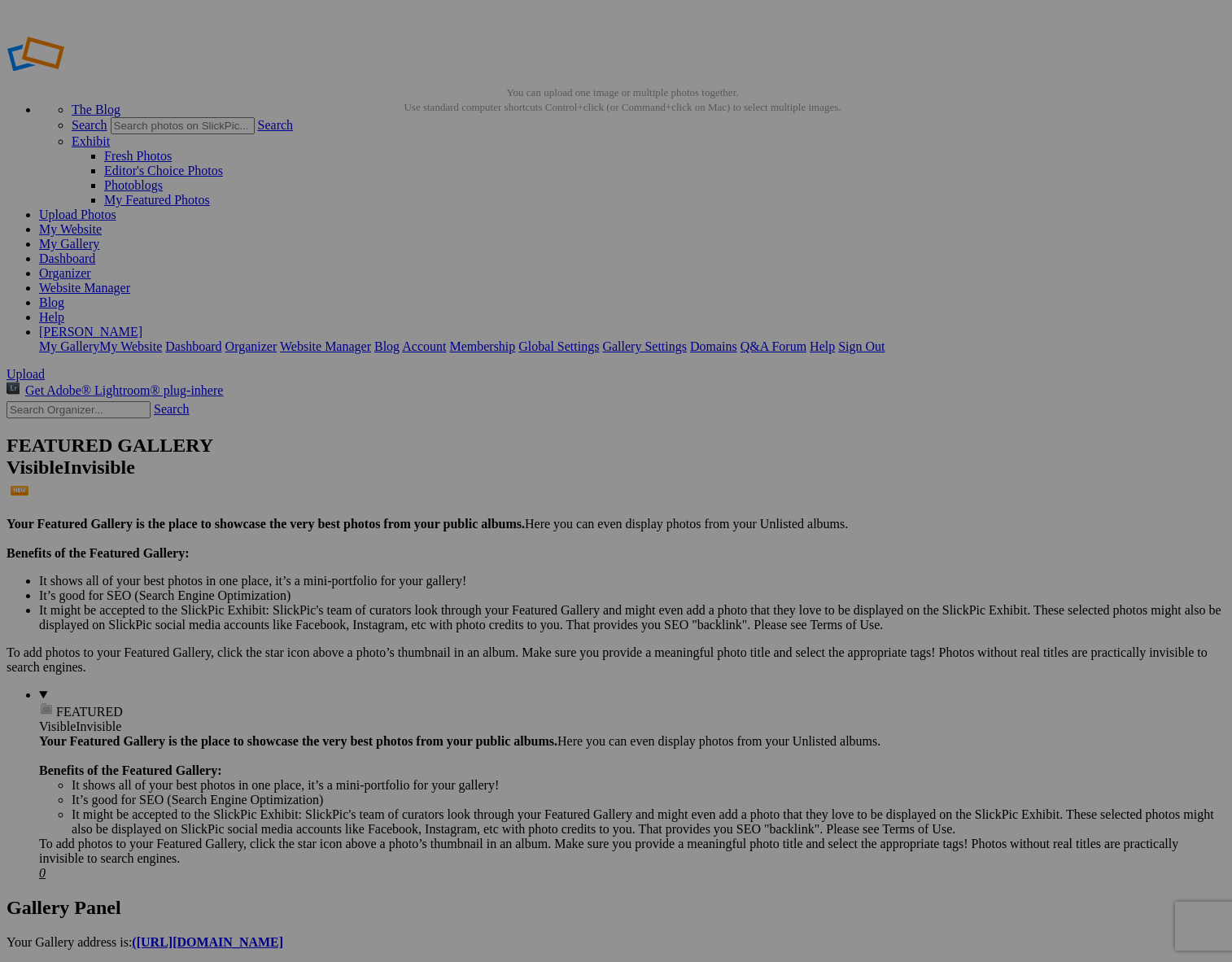
click at [508, 584] on span "Yes" at bounding box center [499, 587] width 19 height 14
click at [508, 585] on span "Yes" at bounding box center [499, 587] width 19 height 14
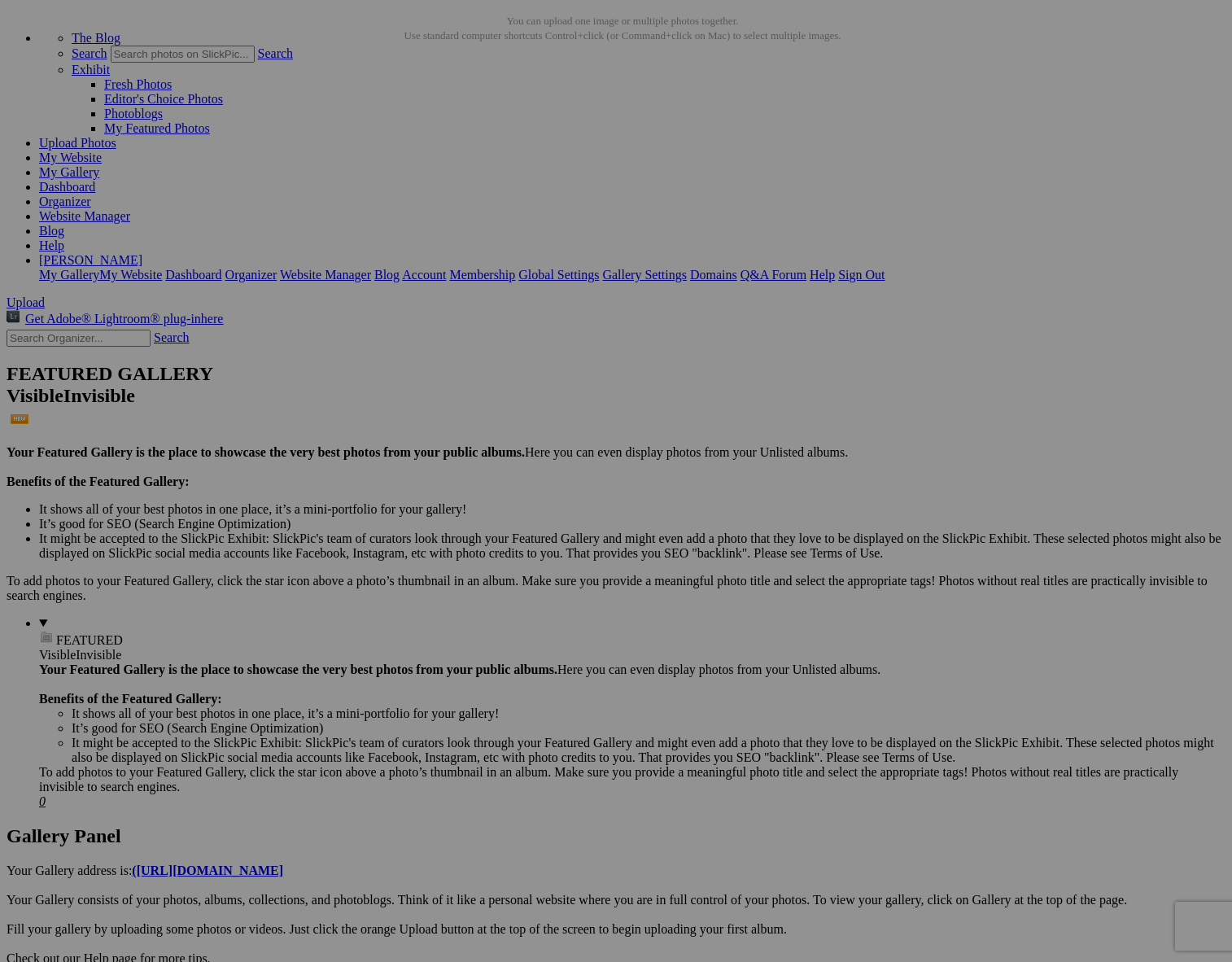
scroll to position [73, 0]
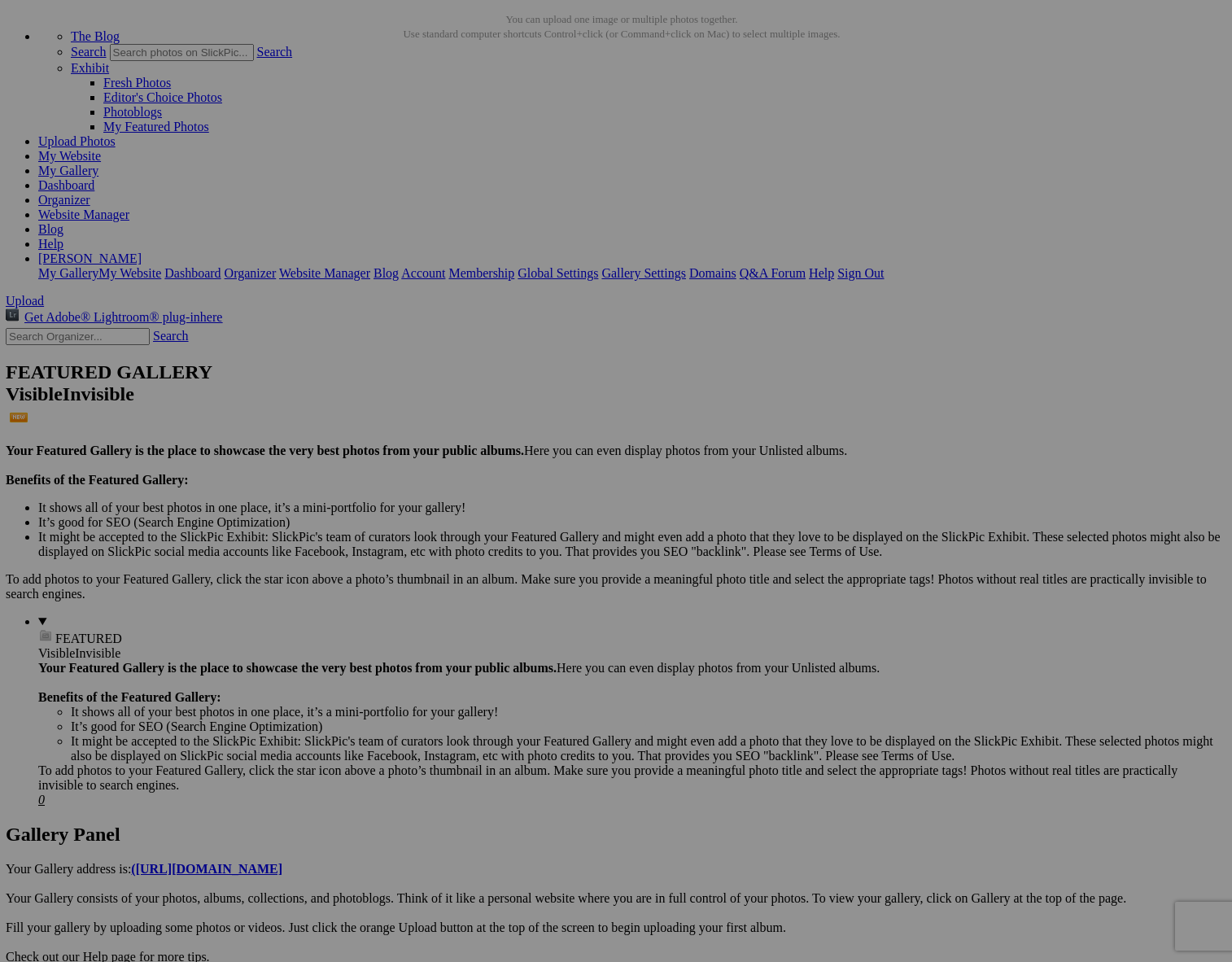
scroll to position [73, 2]
click at [508, 584] on span "Yes" at bounding box center [499, 587] width 19 height 14
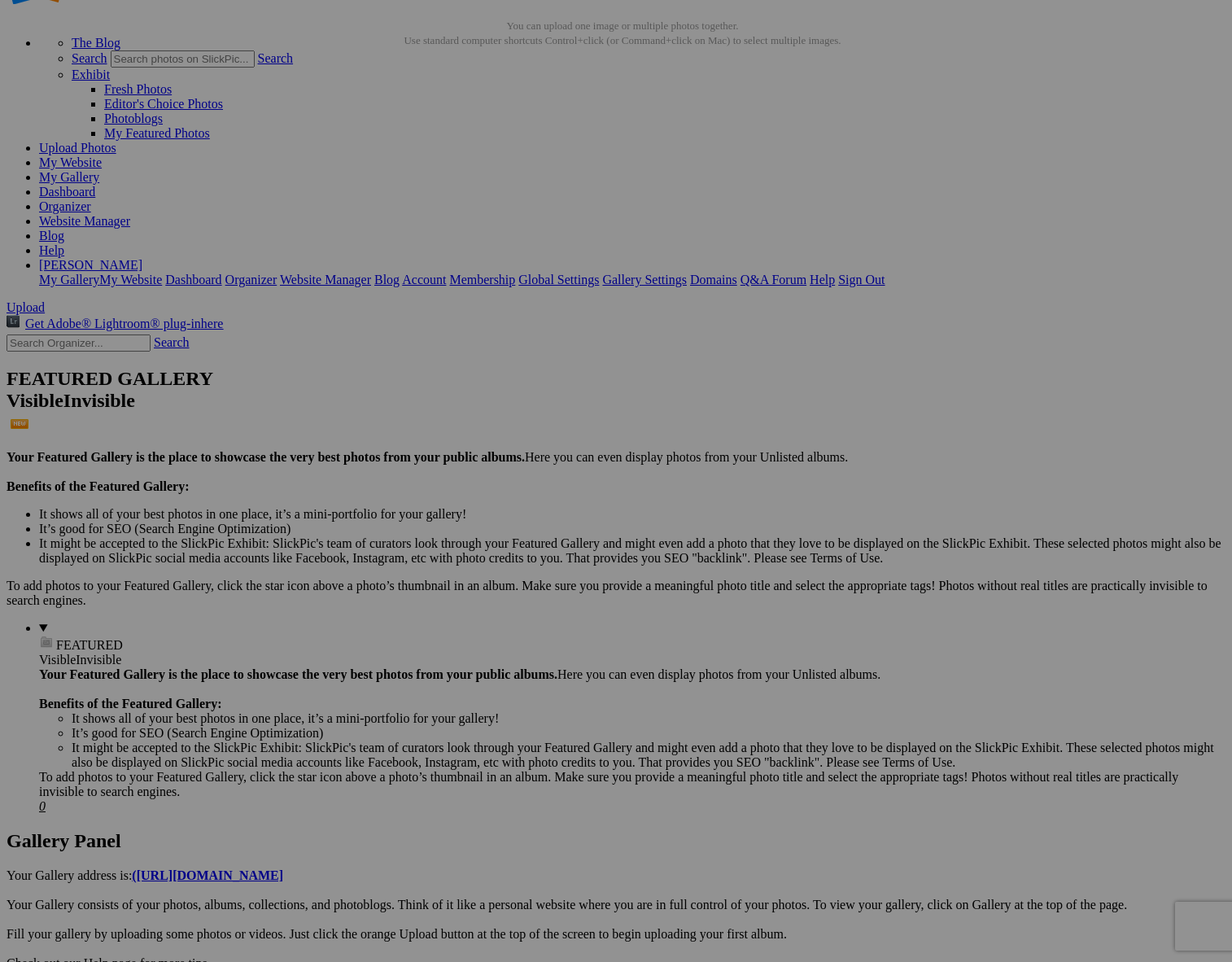
scroll to position [67, 2]
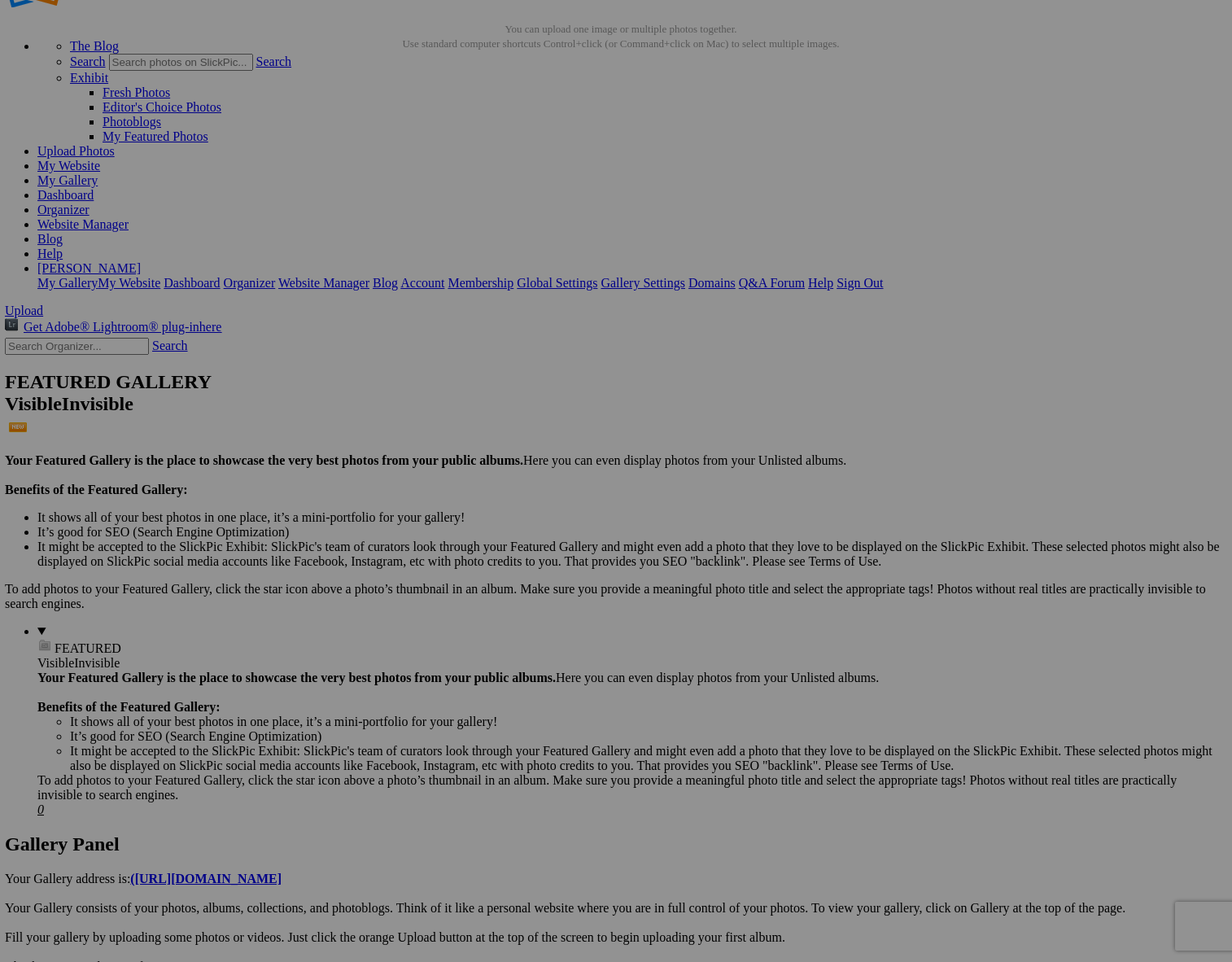
scroll to position [65, 2]
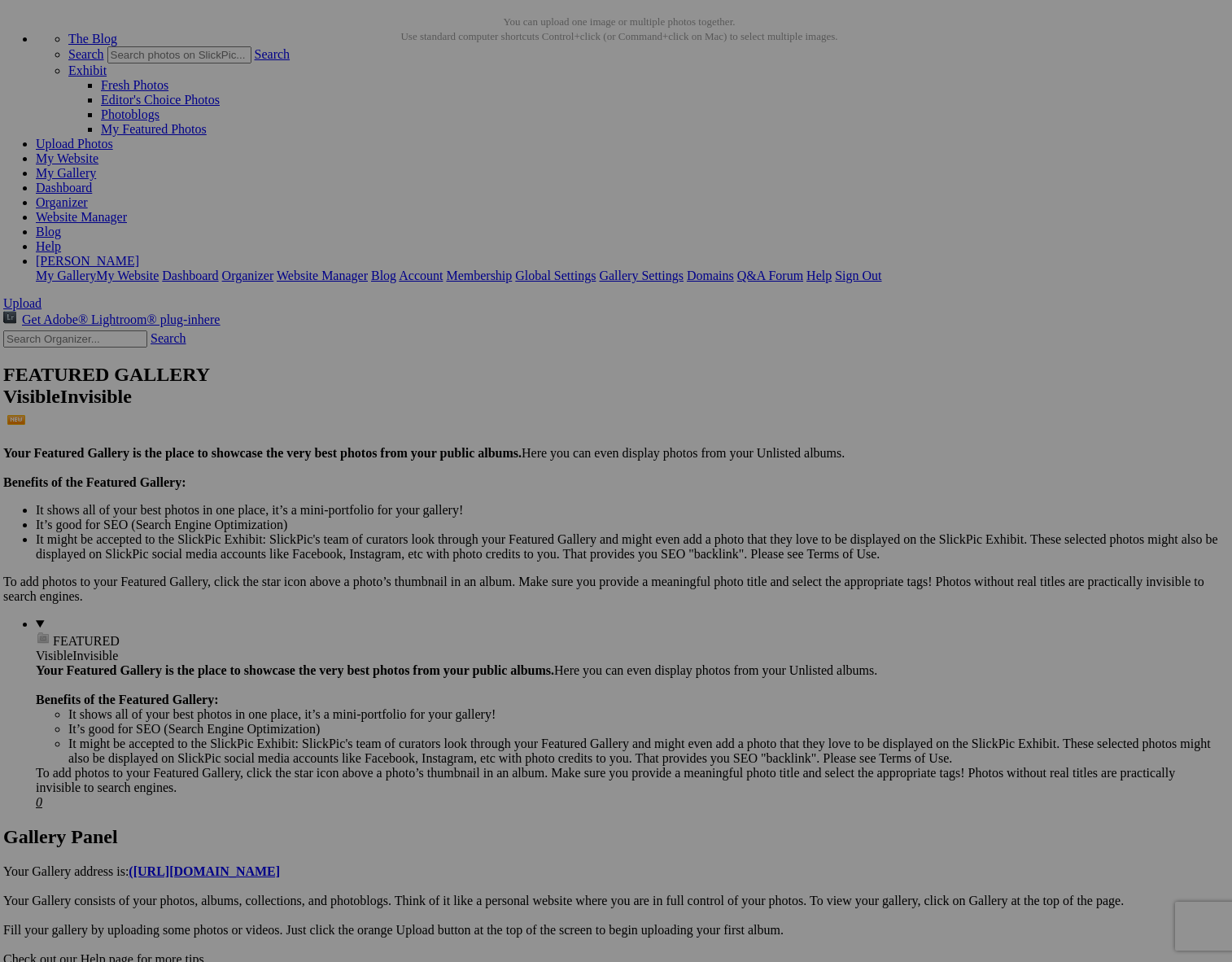
click at [508, 583] on span "Yes" at bounding box center [499, 587] width 19 height 14
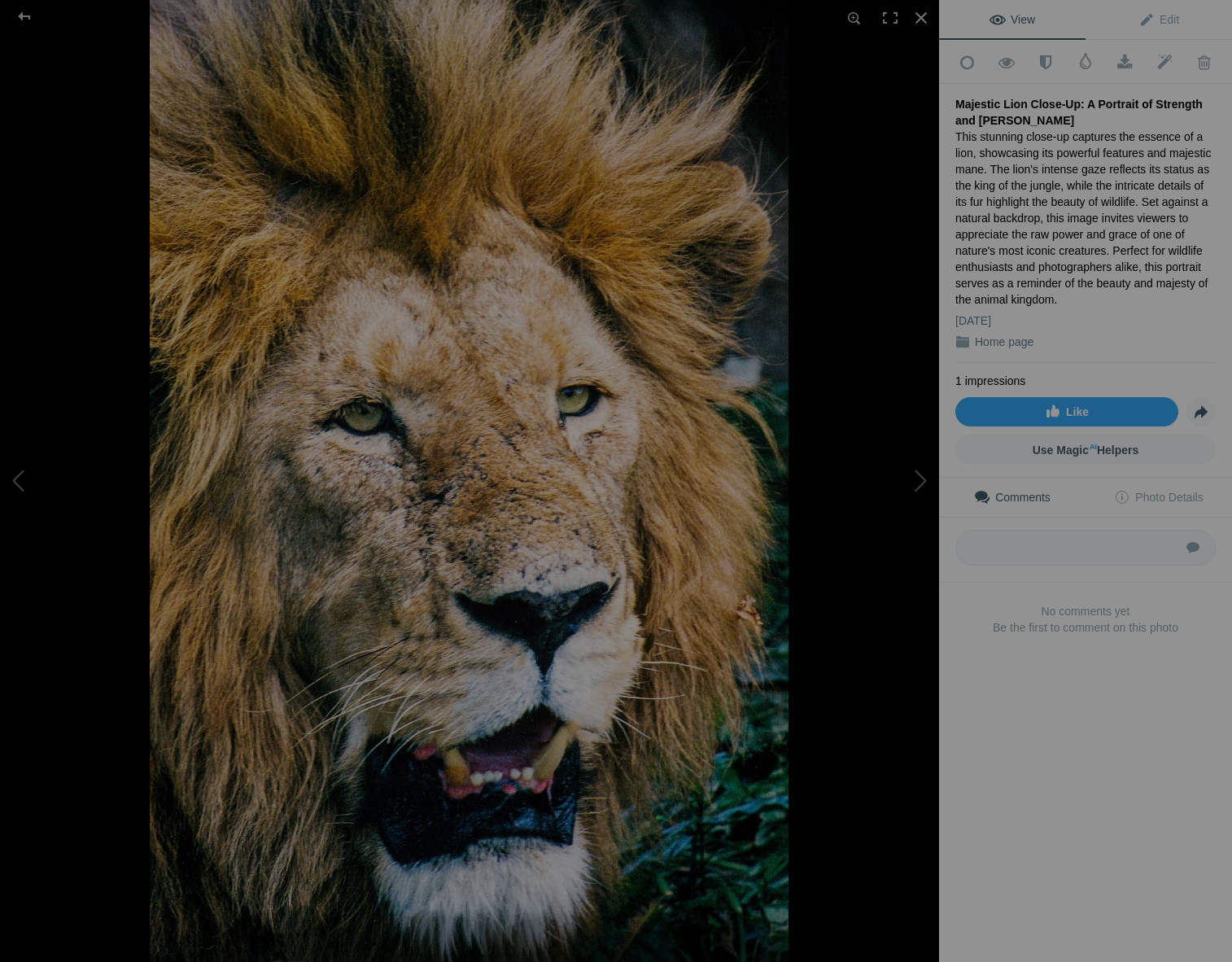
click at [499, 694] on img at bounding box center [469, 481] width 639 height 962
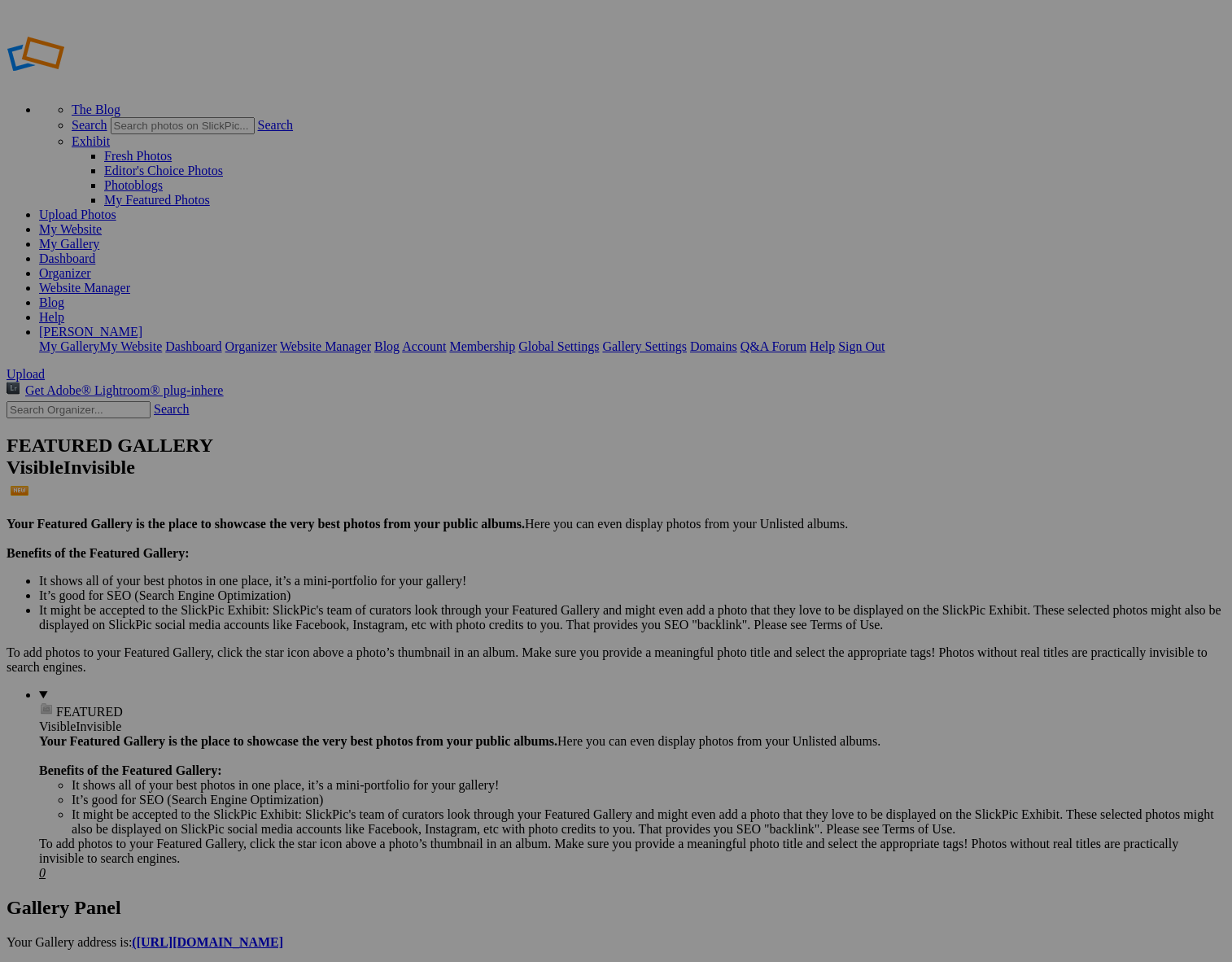
click at [508, 586] on span "Yes" at bounding box center [499, 587] width 19 height 14
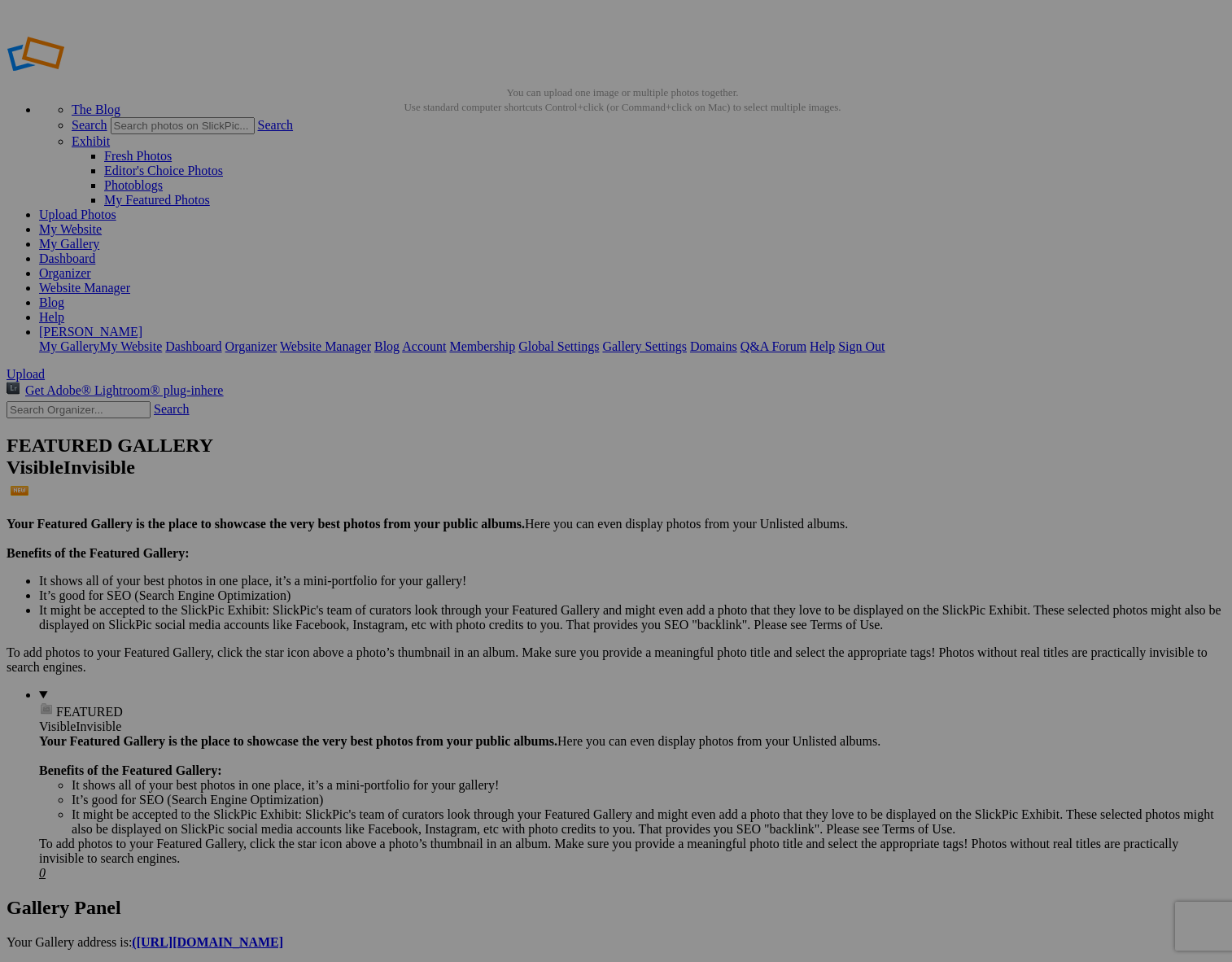
click at [508, 588] on span "Yes" at bounding box center [499, 587] width 19 height 14
click at [508, 589] on span "Yes" at bounding box center [499, 587] width 19 height 14
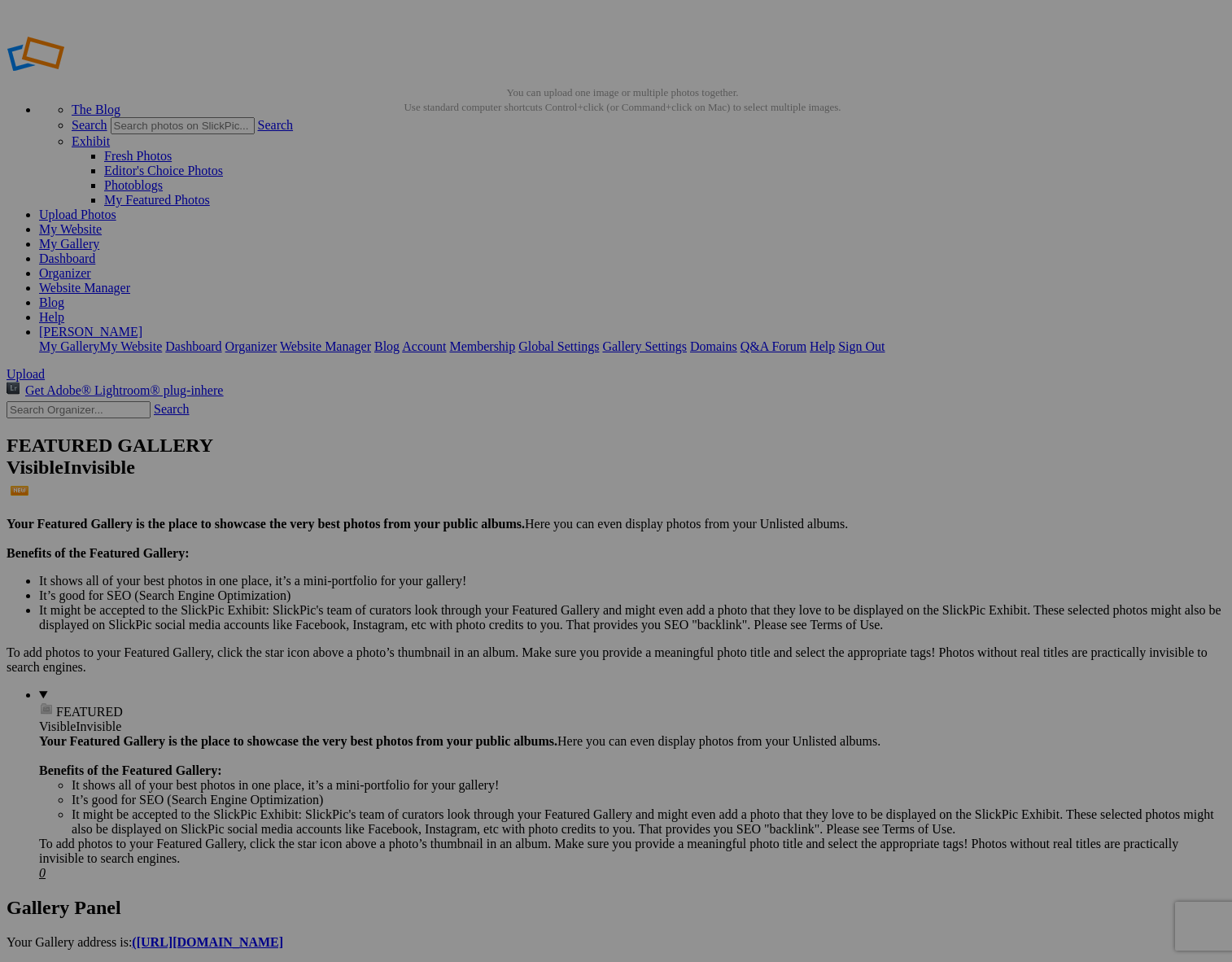
click at [508, 584] on span "Yes" at bounding box center [499, 587] width 19 height 14
drag, startPoint x: 331, startPoint y: 259, endPoint x: 275, endPoint y: 363, distance: 118.1
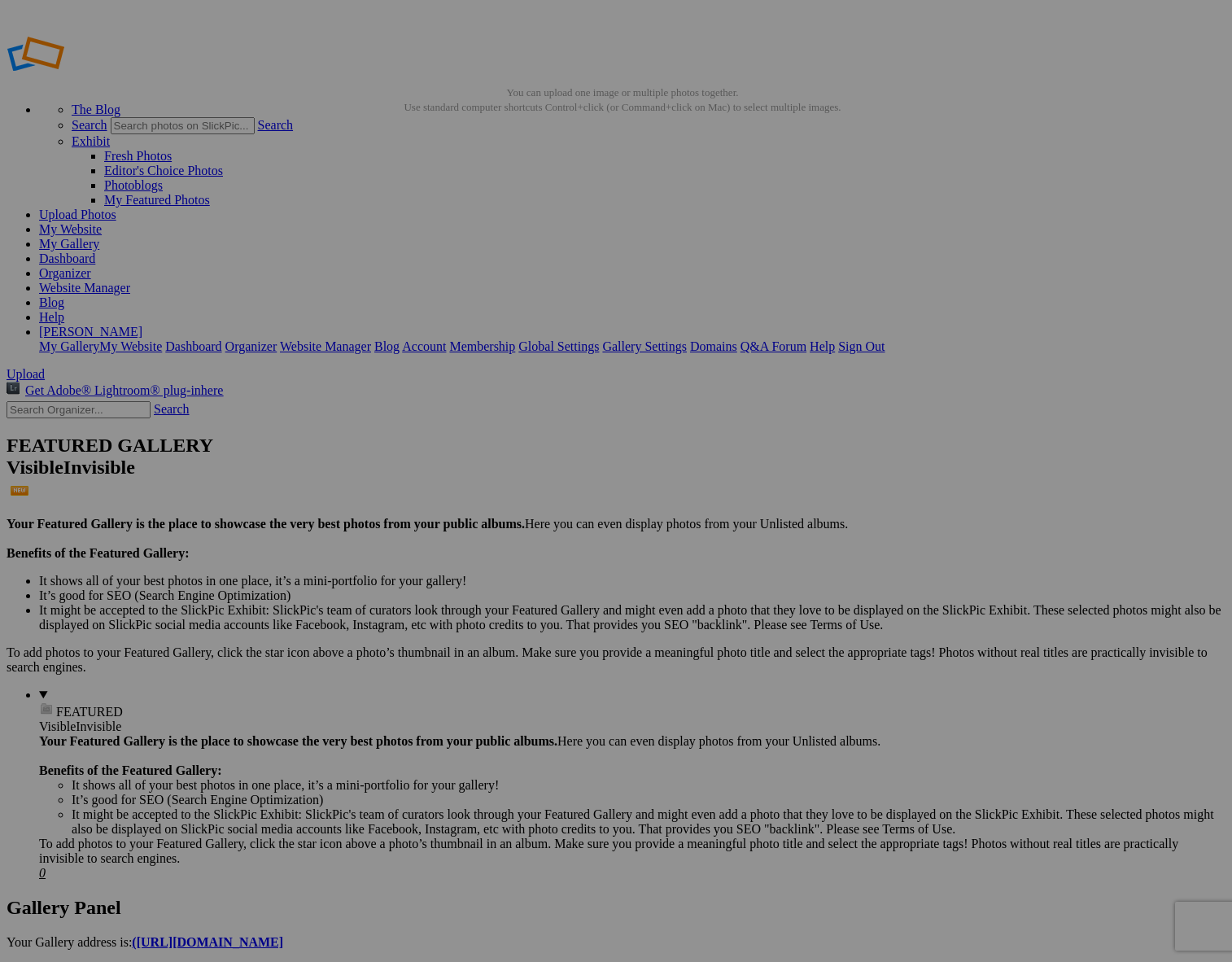
click at [508, 590] on span "Yes" at bounding box center [499, 587] width 19 height 14
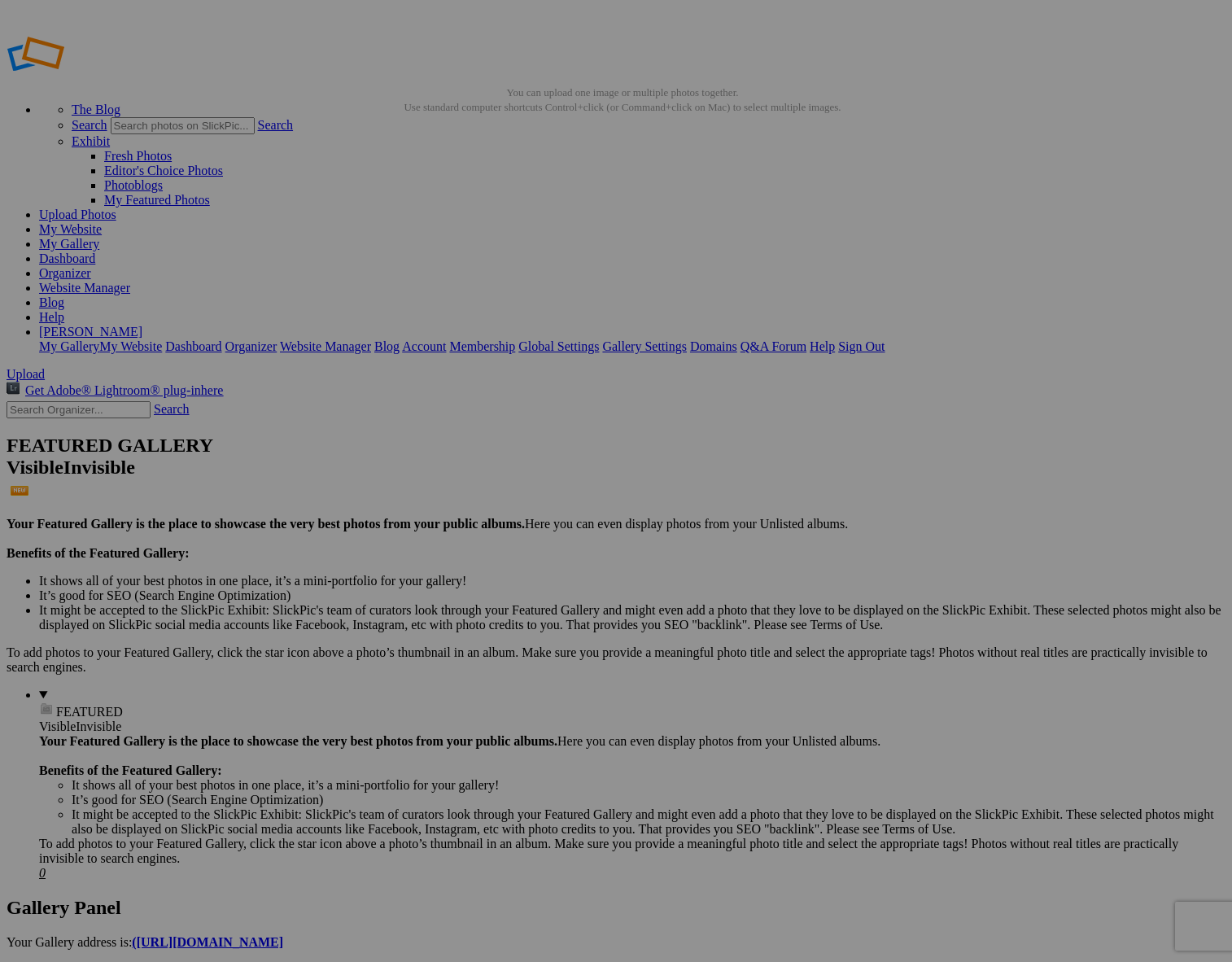
drag, startPoint x: 761, startPoint y: 589, endPoint x: 755, endPoint y: 574, distance: 16.2
click at [508, 588] on span "Yes" at bounding box center [499, 587] width 19 height 14
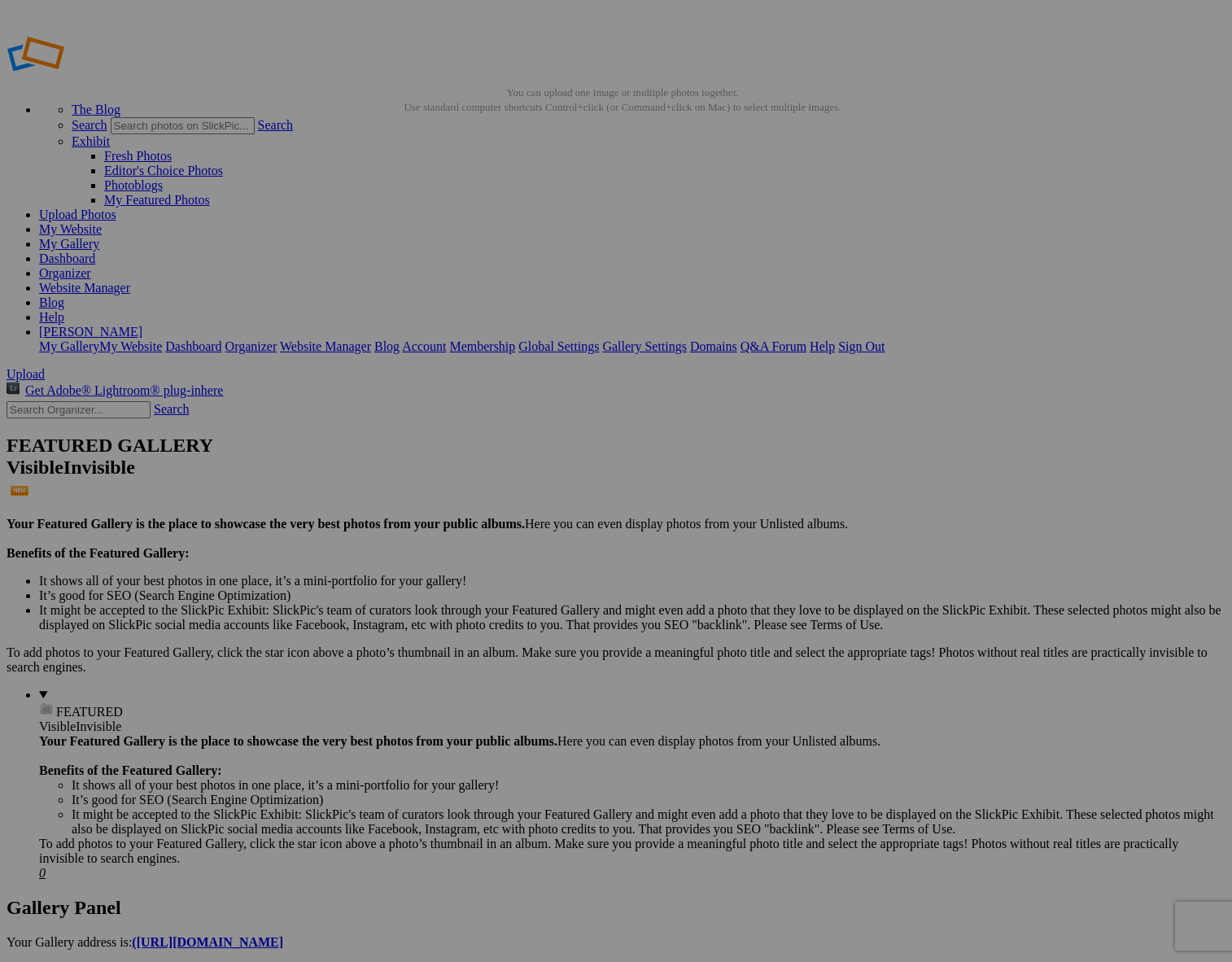
click at [508, 586] on span "Yes" at bounding box center [499, 587] width 19 height 14
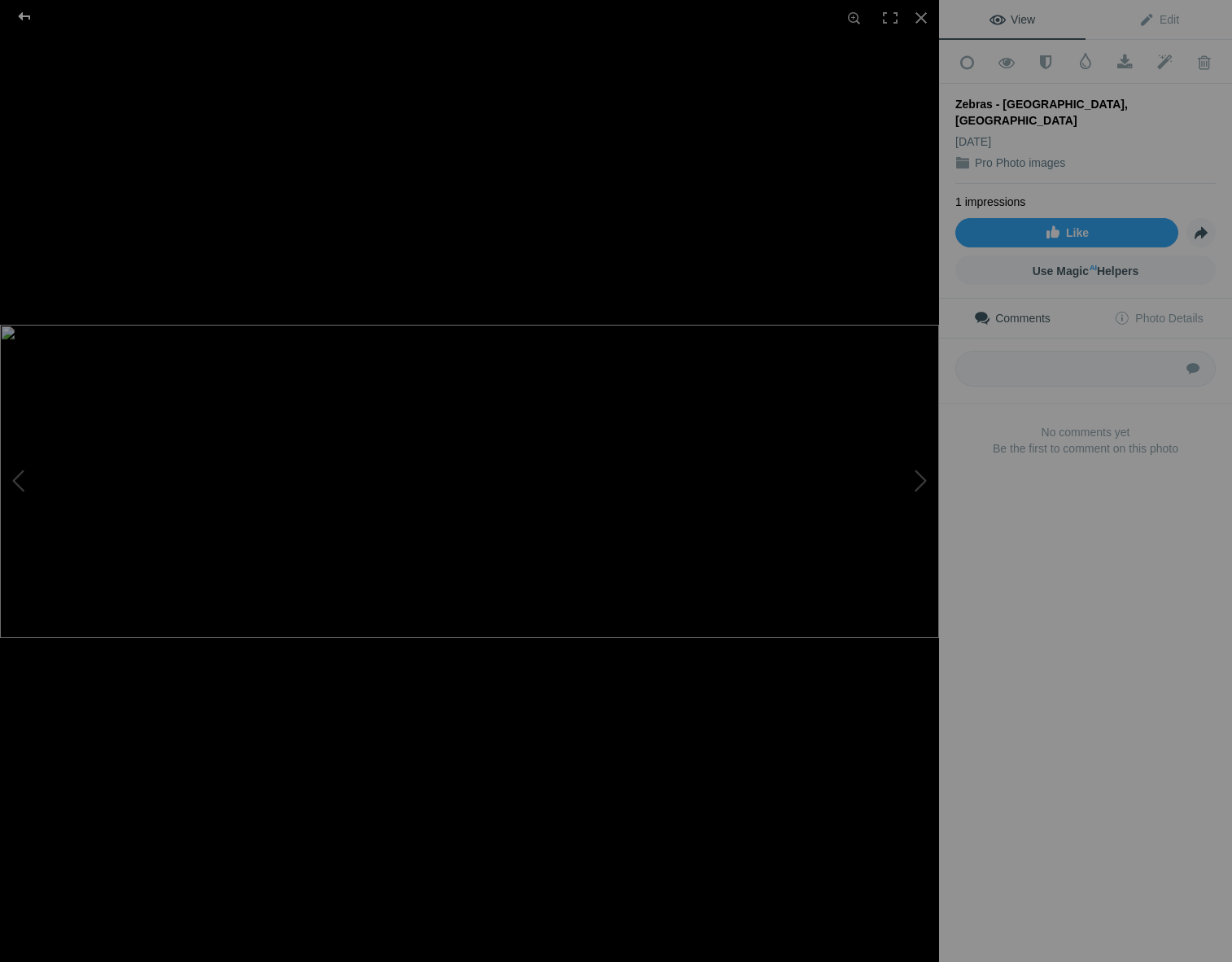
click at [25, 15] on div at bounding box center [24, 16] width 59 height 33
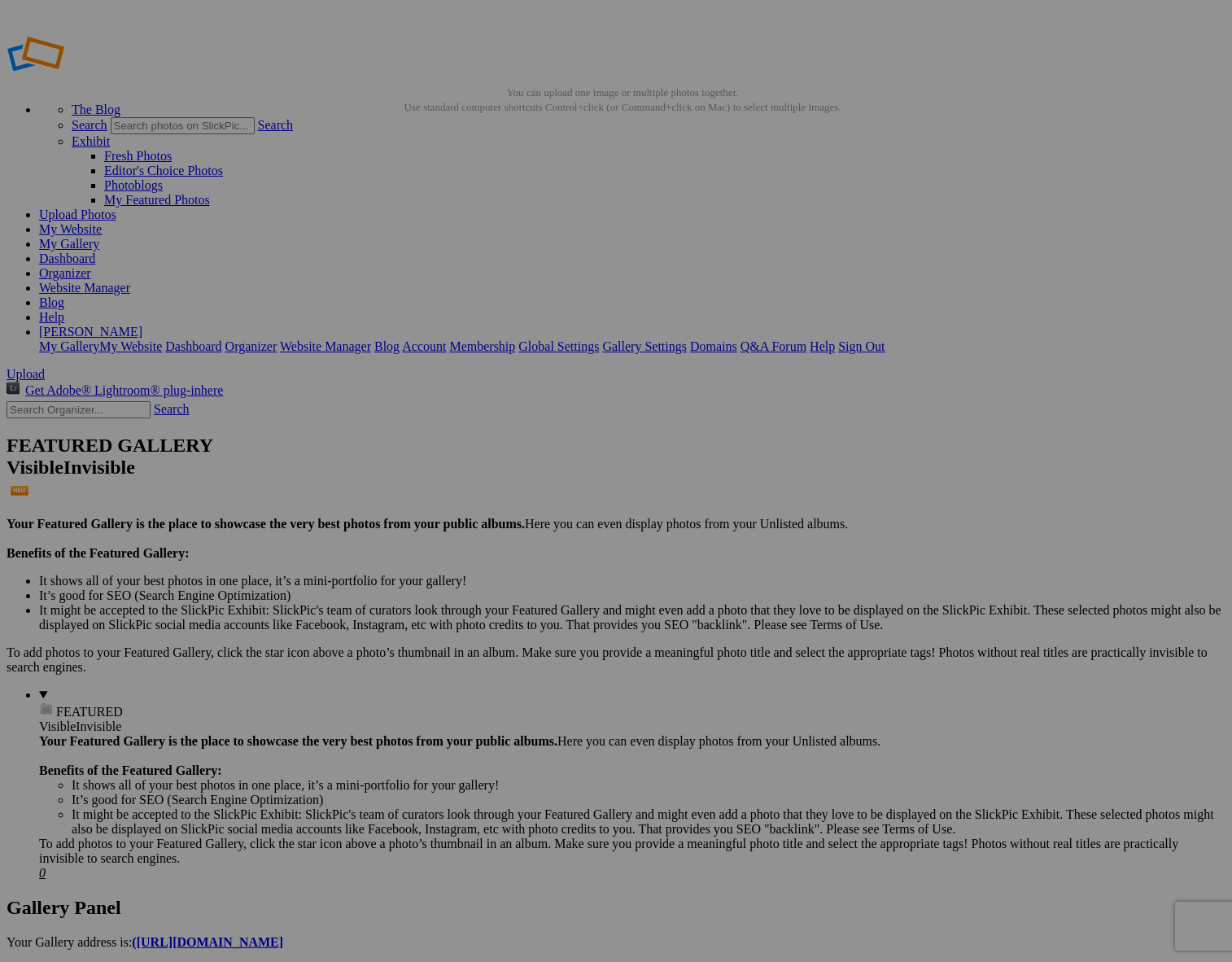
click at [508, 588] on span "Yes" at bounding box center [499, 587] width 19 height 14
drag, startPoint x: 325, startPoint y: 266, endPoint x: 1290, endPoint y: 1023, distance: 1226.5
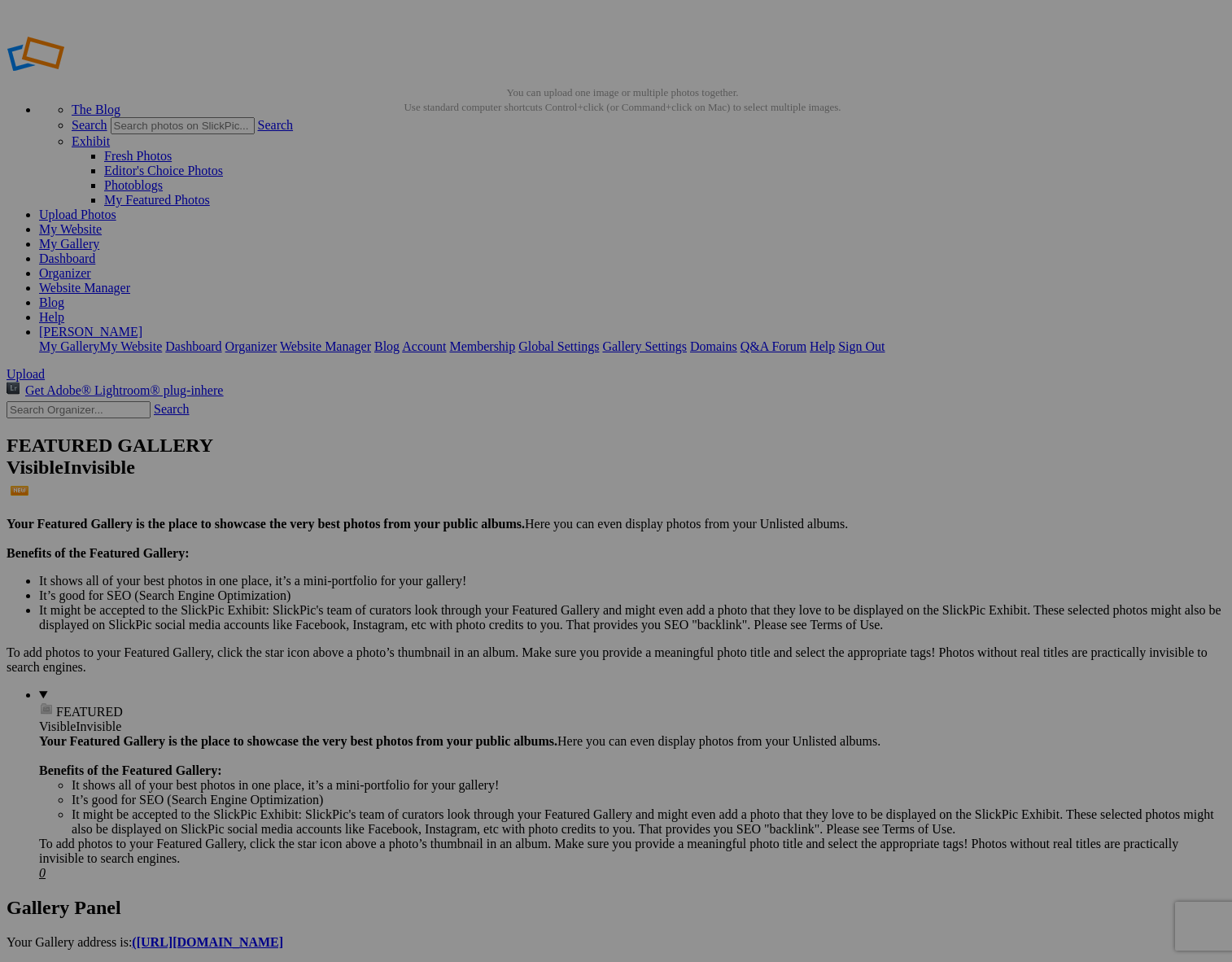
click at [467, 539] on span "Yes" at bounding box center [458, 544] width 19 height 14
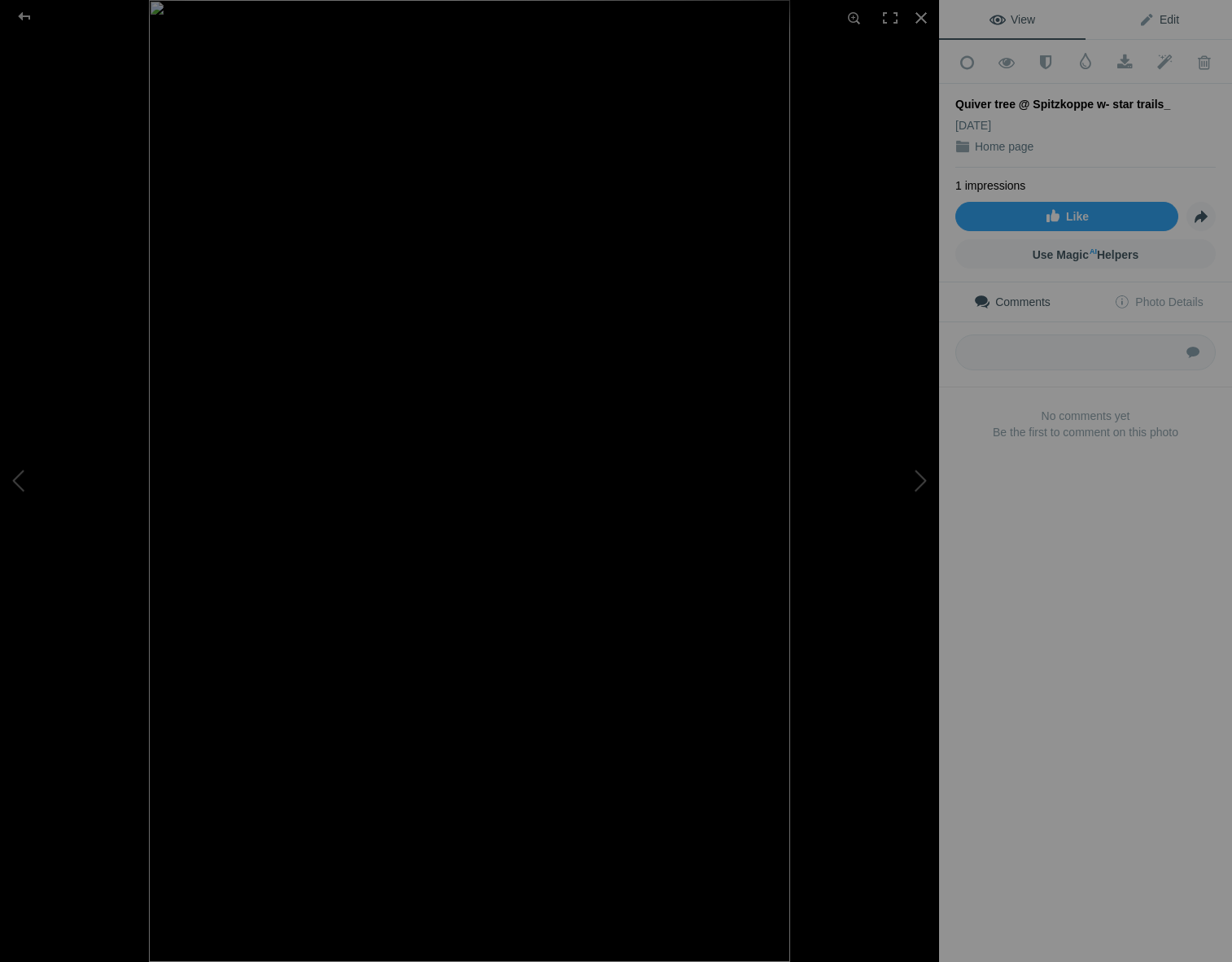
click at [1160, 15] on span "Edit" at bounding box center [1159, 19] width 41 height 13
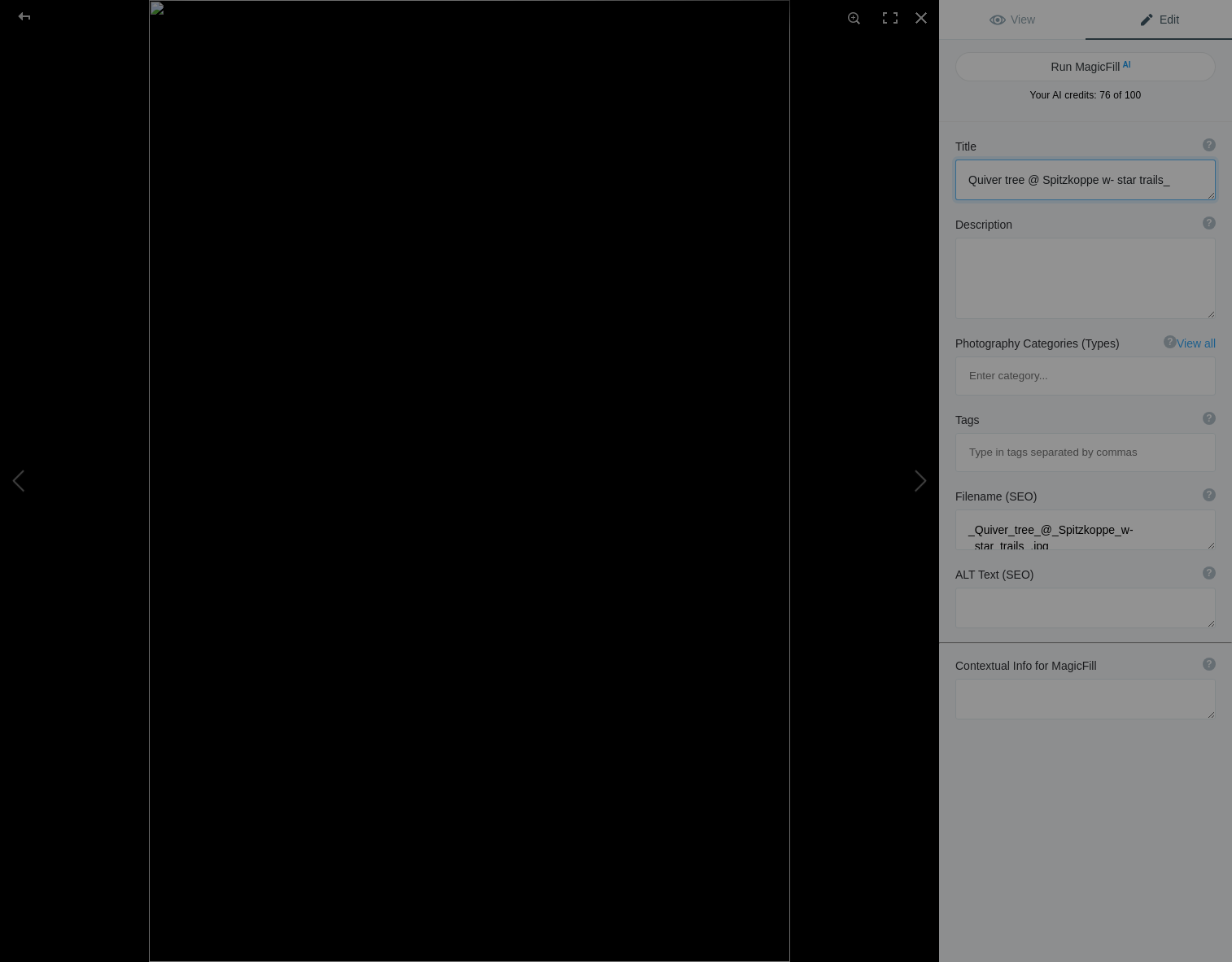
click at [1111, 181] on textarea at bounding box center [1086, 180] width 260 height 41
type textarea "Quiver tree with star trails_"
drag, startPoint x: 978, startPoint y: 634, endPoint x: 986, endPoint y: 636, distance: 8.2
click at [980, 679] on textarea at bounding box center [1086, 699] width 260 height 41
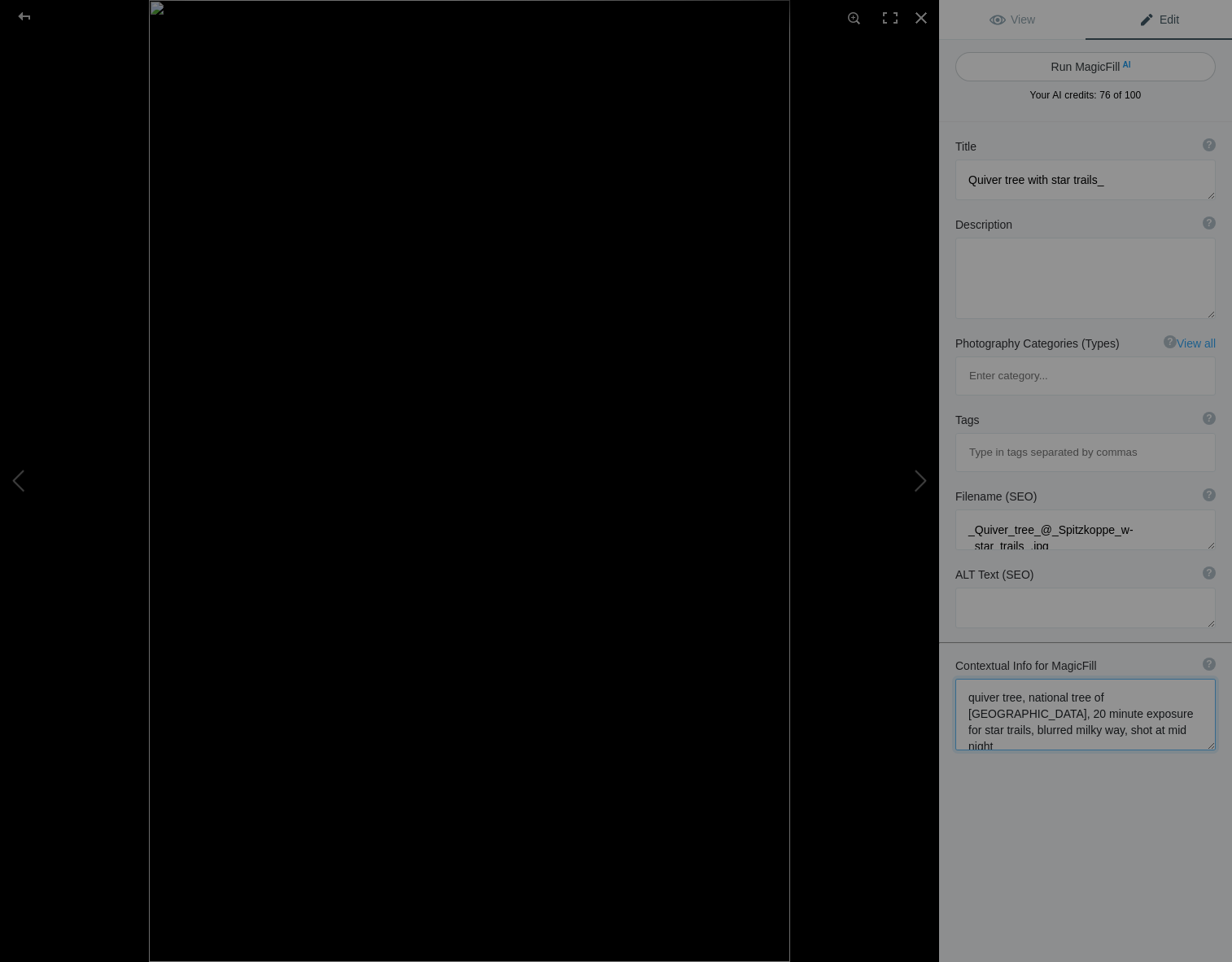
type textarea "quiver tree, national tree of [GEOGRAPHIC_DATA], 20 minute exposure for star tr…"
click at [1003, 70] on button "Run MagicFill AI" at bounding box center [1086, 67] width 260 height 29
type textarea "Quiver Tree Under Star Trails: A Midnight Marvel in [GEOGRAPHIC_DATA]"
type textarea "Experience the breathtaking beauty of a quiver tree, the national tree of [GEOG…"
type textarea "quiver-tree-star-trails-[GEOGRAPHIC_DATA]jpg"
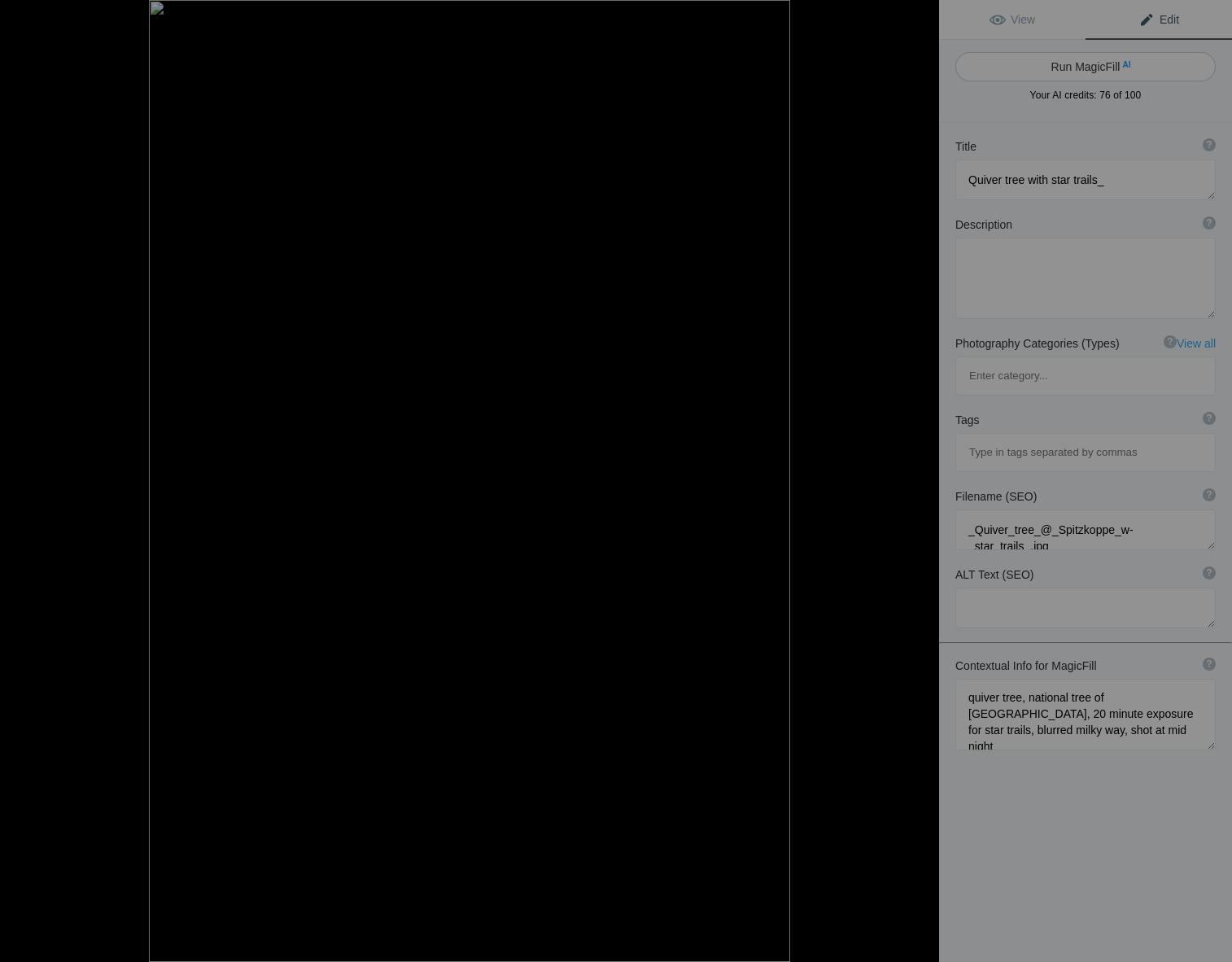
type textarea "Quiver tree silhouetted against star trails and a blurred Milky Way in [GEOGRAP…"
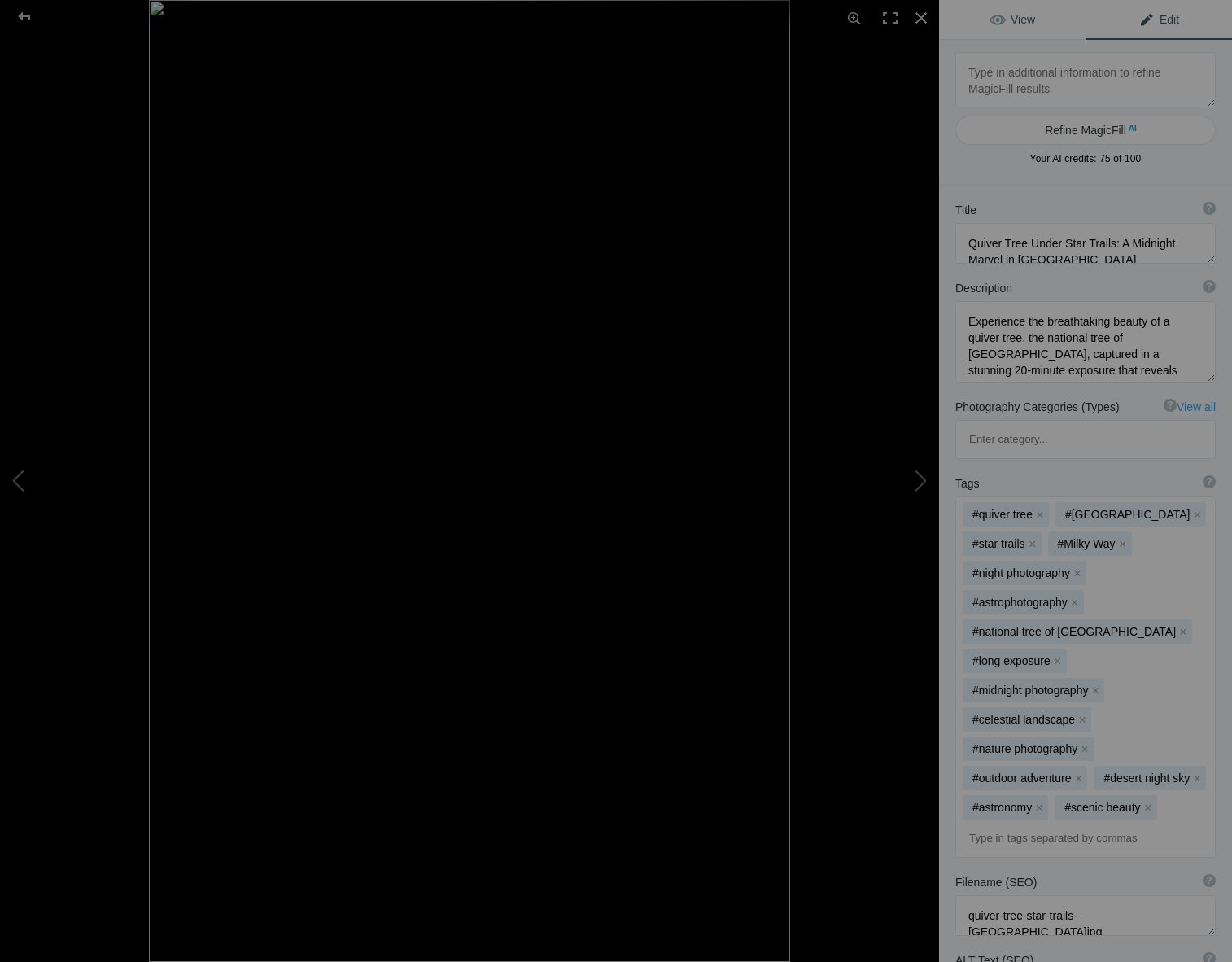
click at [984, 11] on link "View" at bounding box center [1013, 19] width 146 height 39
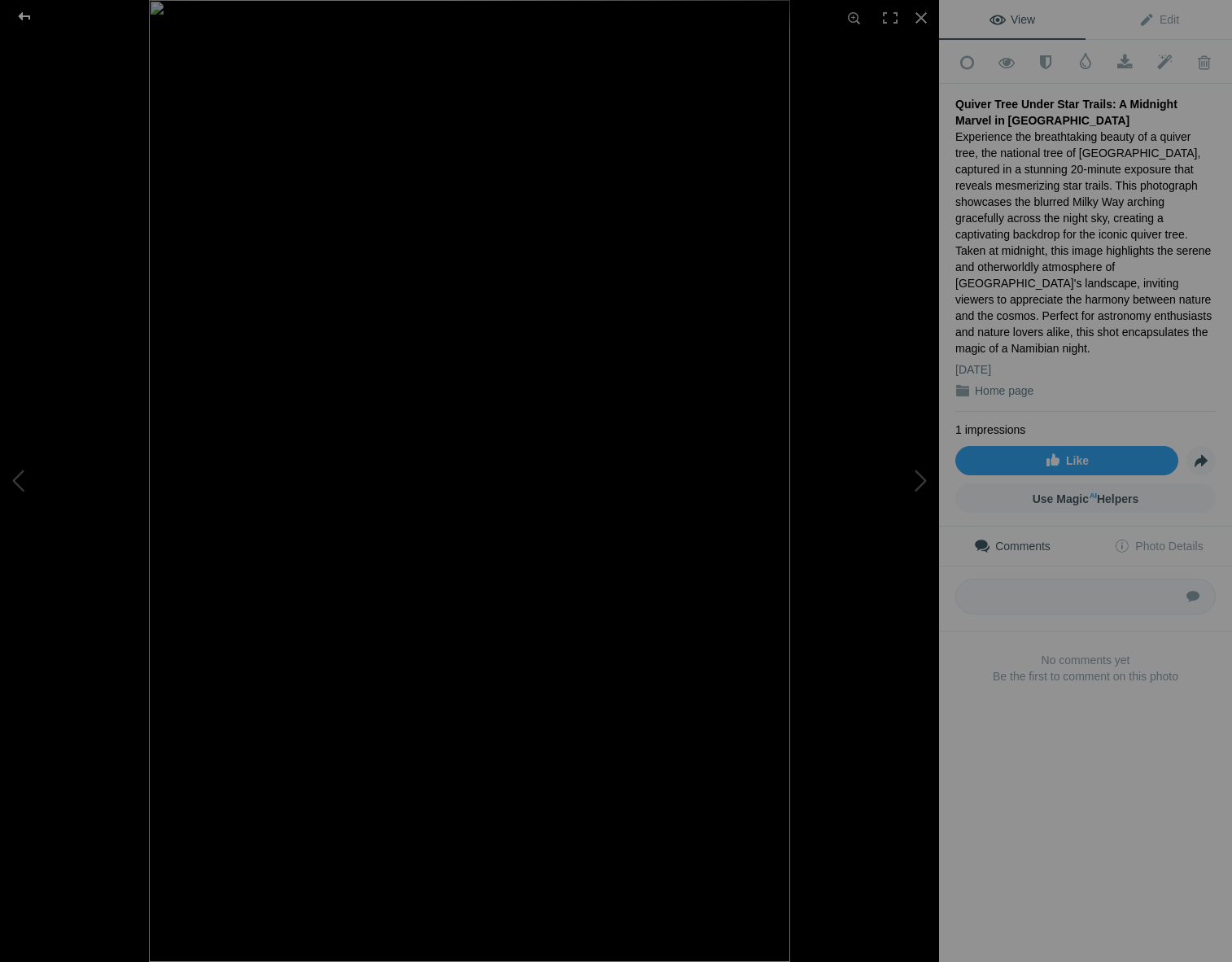
click at [18, 10] on div at bounding box center [24, 16] width 59 height 33
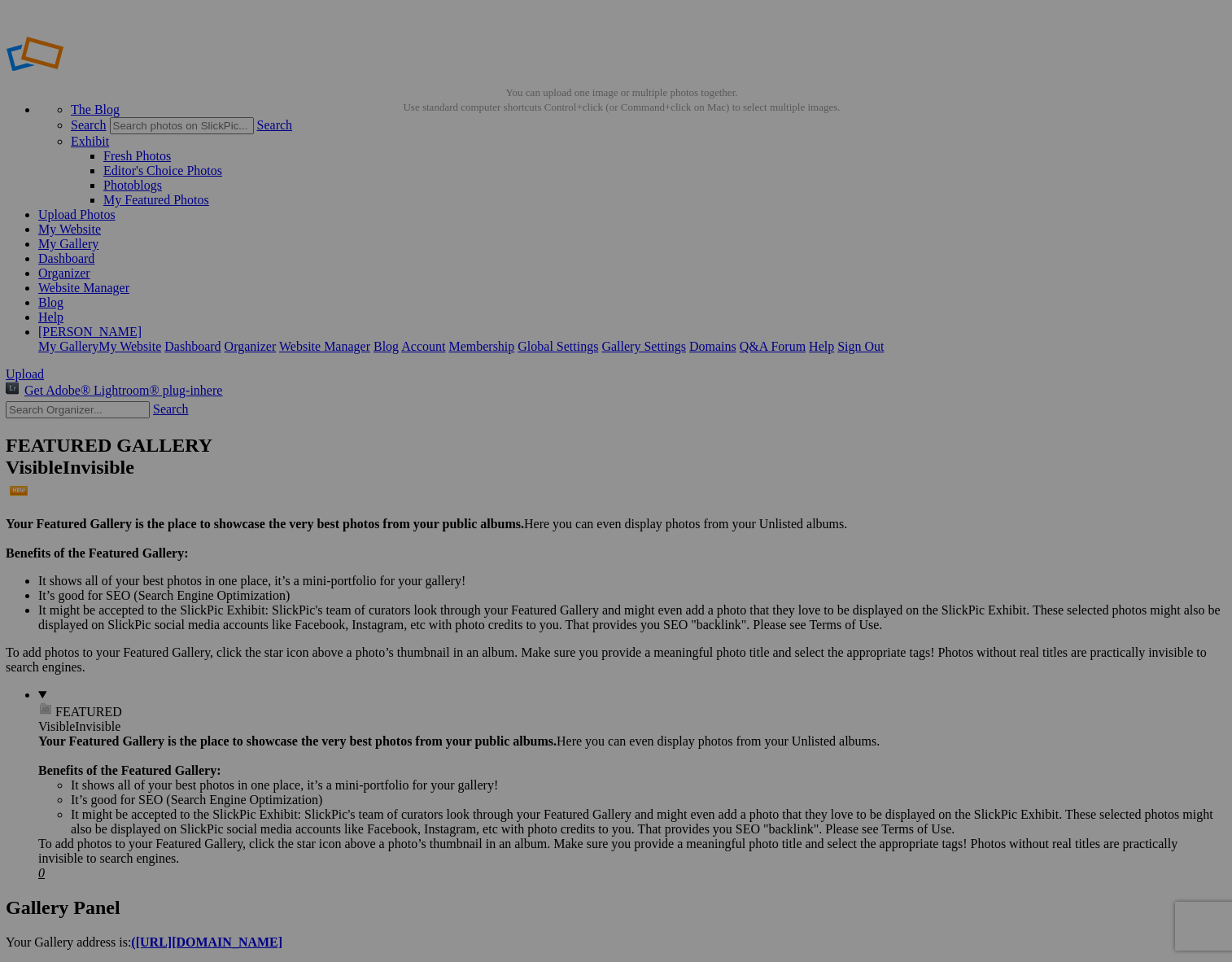
scroll to position [0, 0]
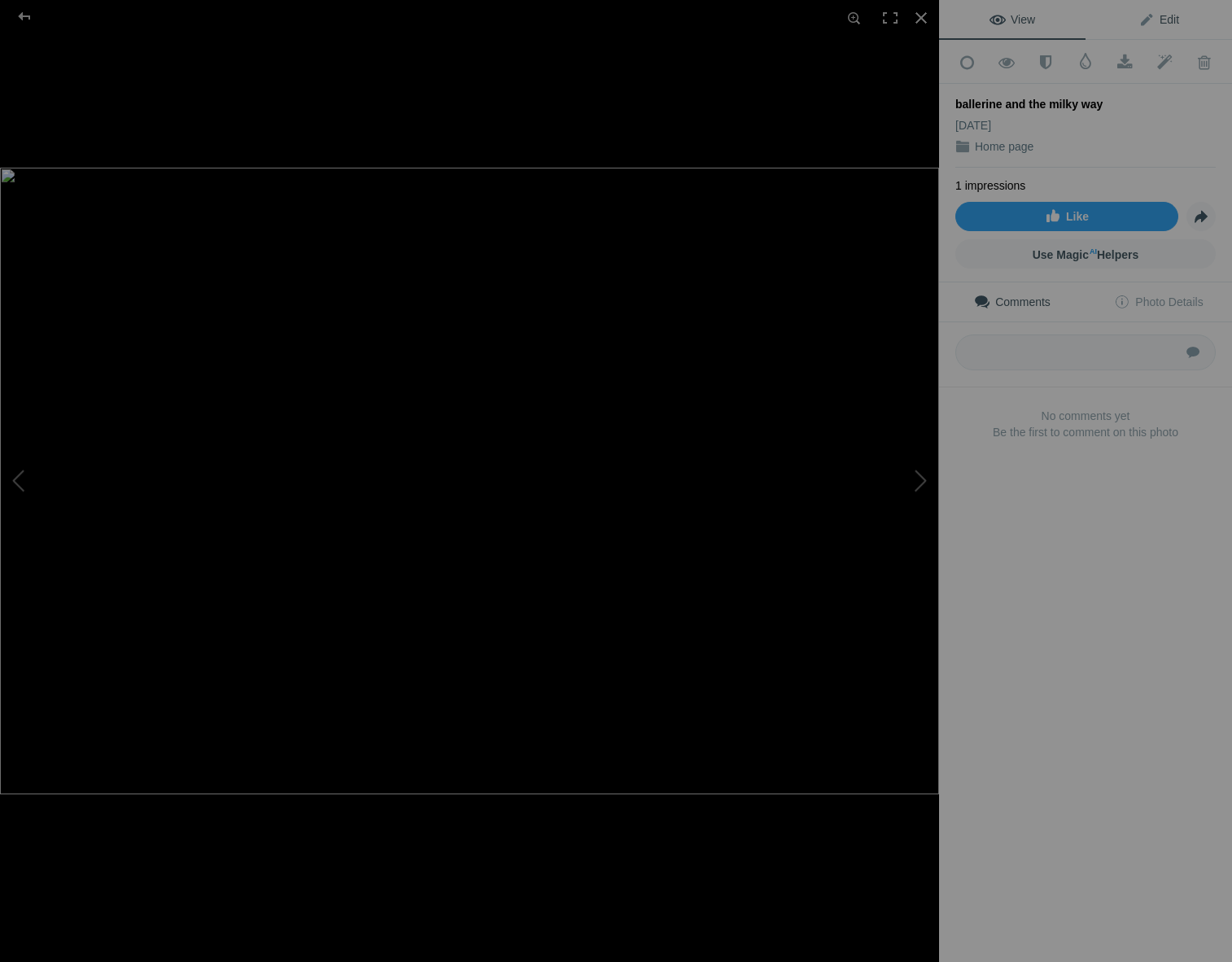
click at [1164, 19] on span "Edit" at bounding box center [1159, 19] width 41 height 13
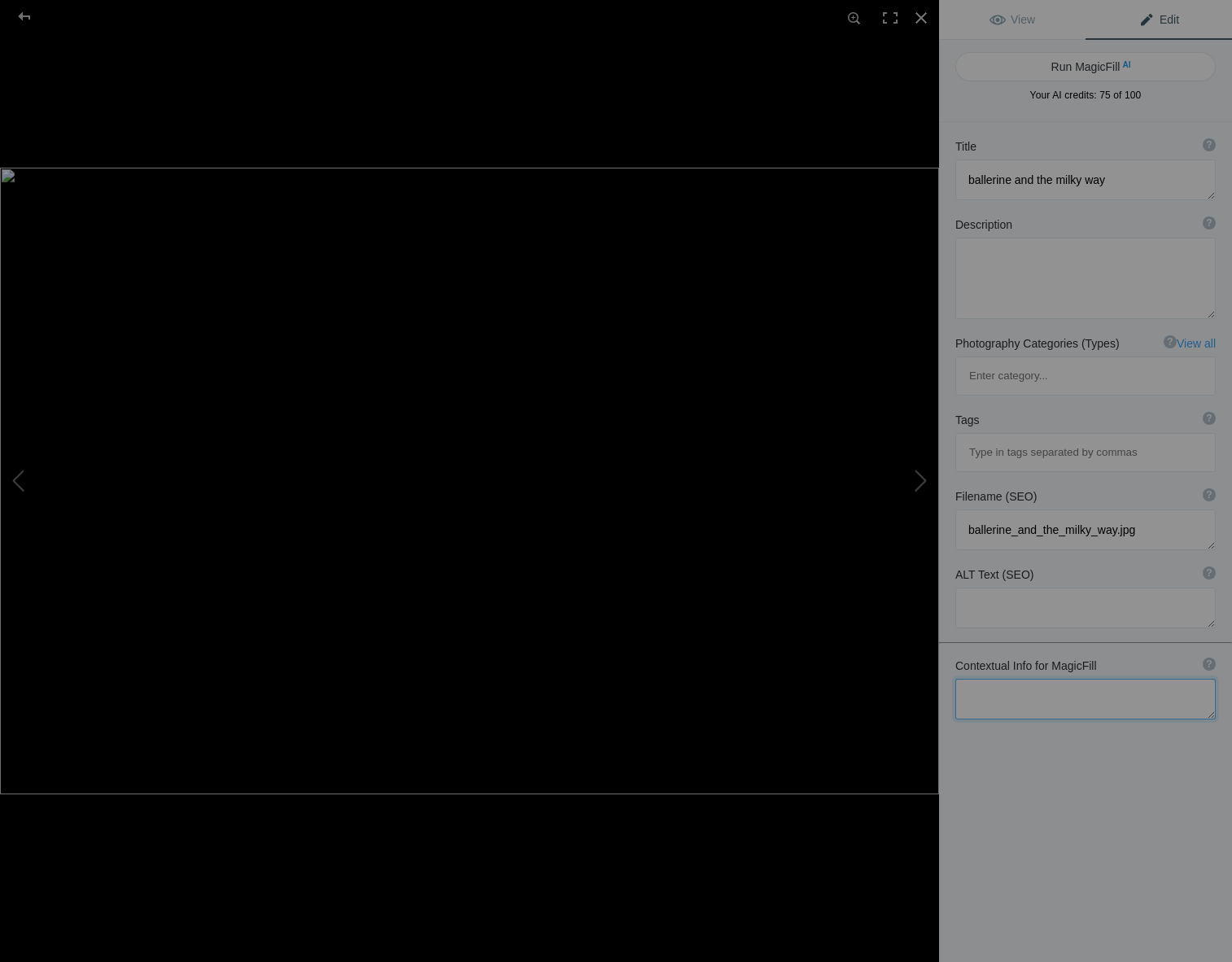
click at [974, 679] on textarea at bounding box center [1086, 699] width 260 height 41
click at [984, 679] on textarea at bounding box center [1086, 699] width 260 height 41
type textarea "ballerine, milk way, Sedona, Arizona, light wand"
click at [1093, 64] on button "Run MagicFill AI" at bounding box center [1086, 67] width 260 height 29
type textarea "Ballerina Dancing Under the Milky Way in Sedona, Arizona"
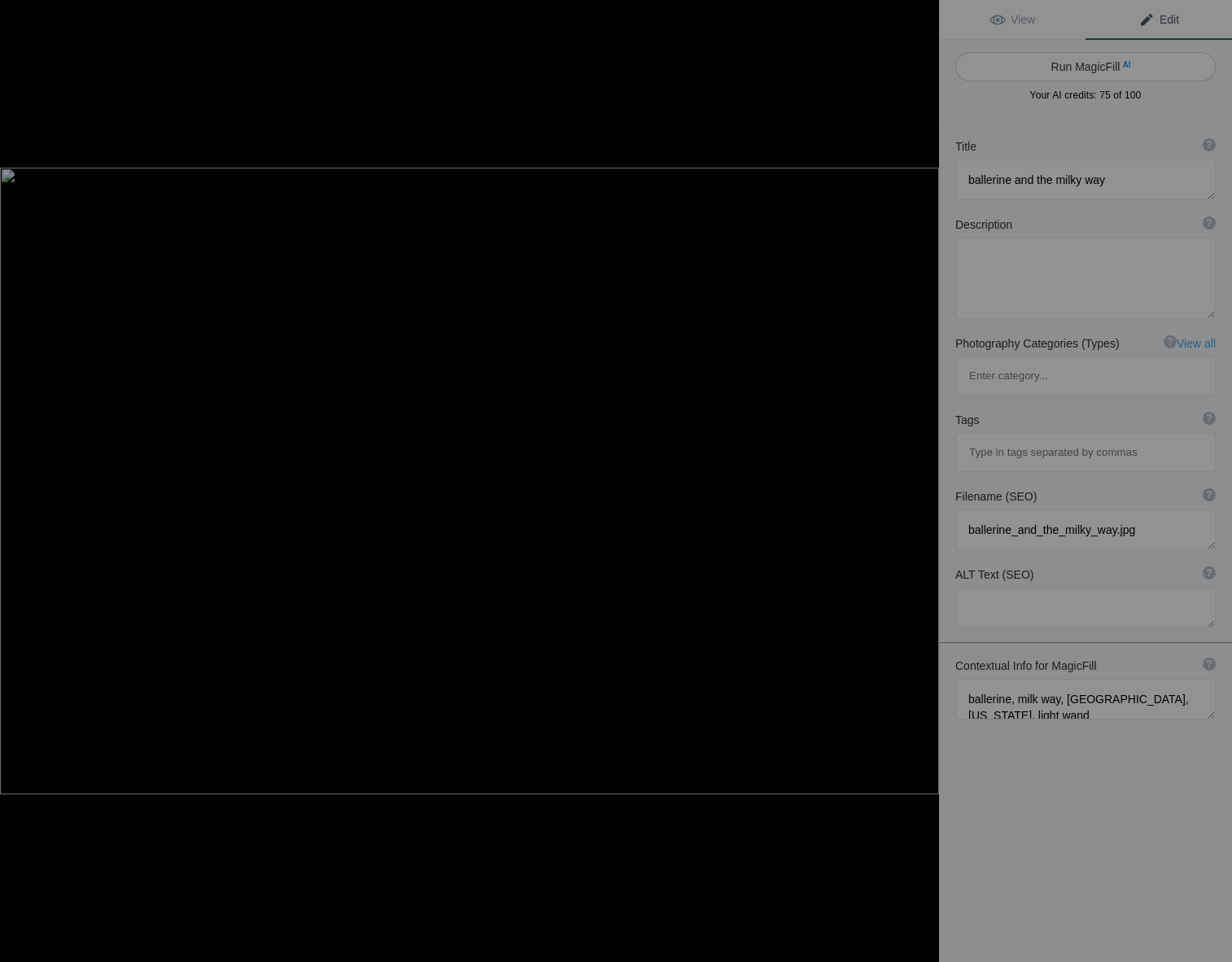
type textarea "In this captivating image, a ballerina gracefully performs against the stunning…"
type textarea "ballerina-milky-way-sedona.jpg"
type textarea "A ballerina dances with a light wand under the Milky Way in Sedona, Arizona, sh…"
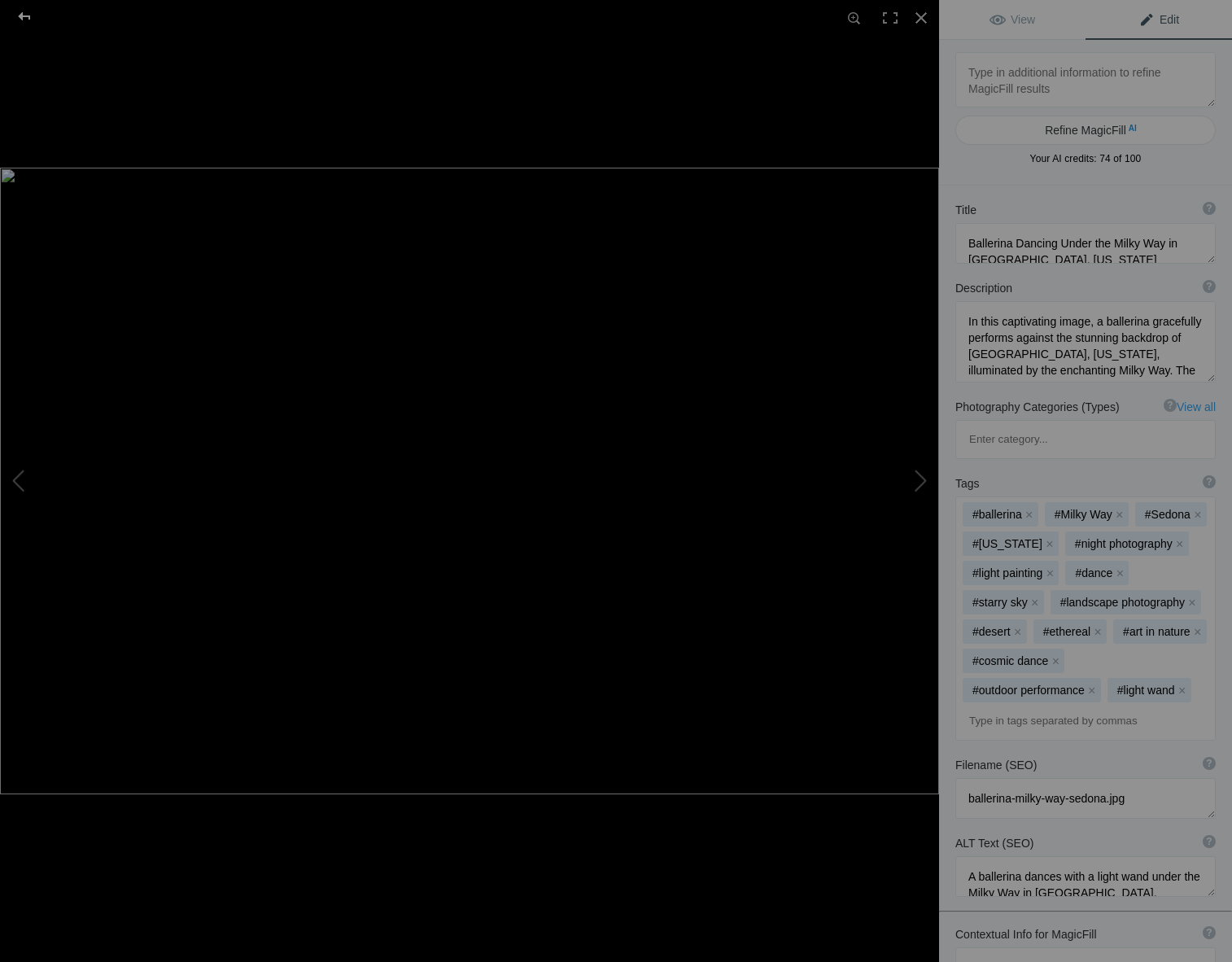
click at [21, 10] on div at bounding box center [24, 16] width 59 height 33
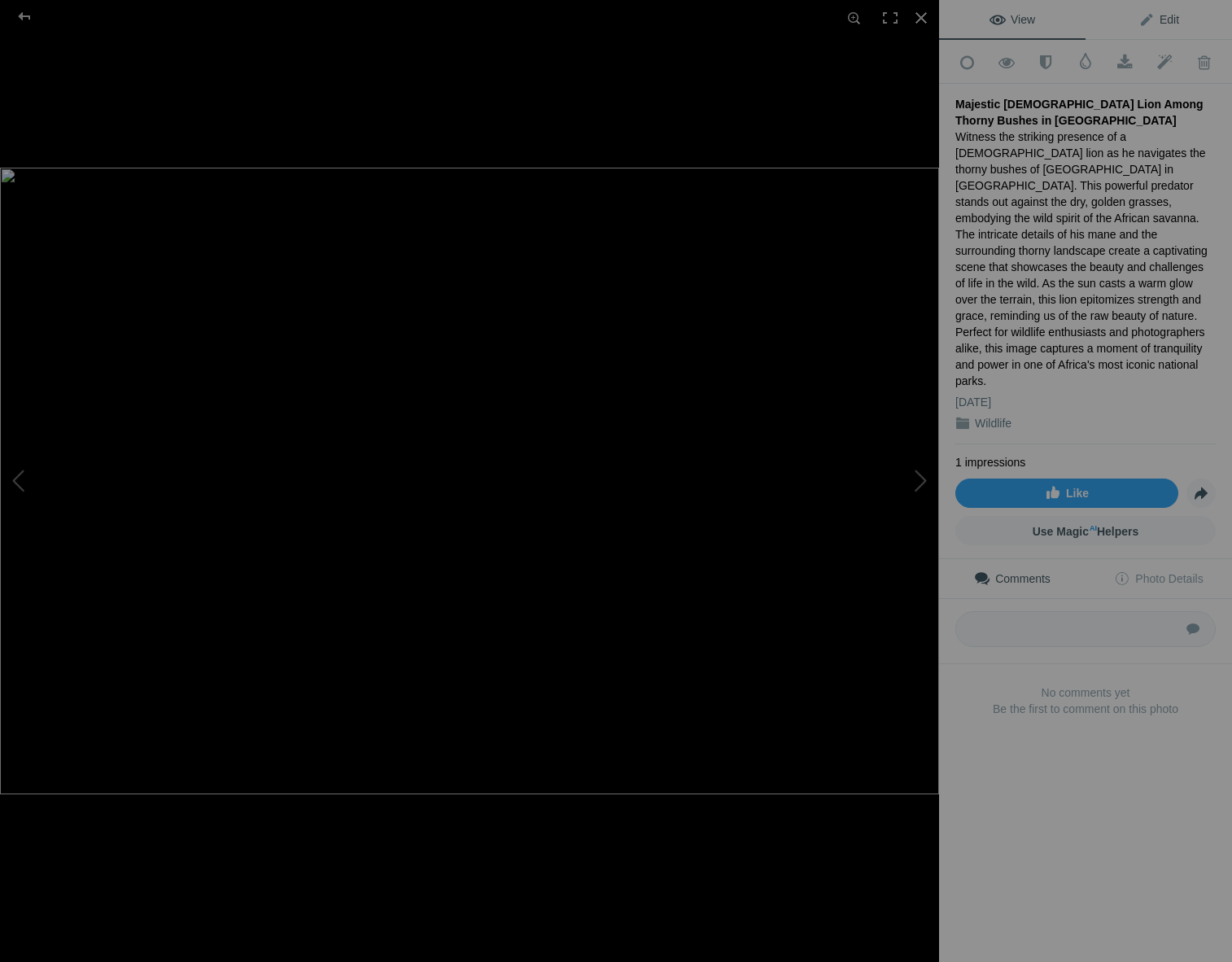
click at [1164, 17] on span "Edit" at bounding box center [1159, 19] width 41 height 13
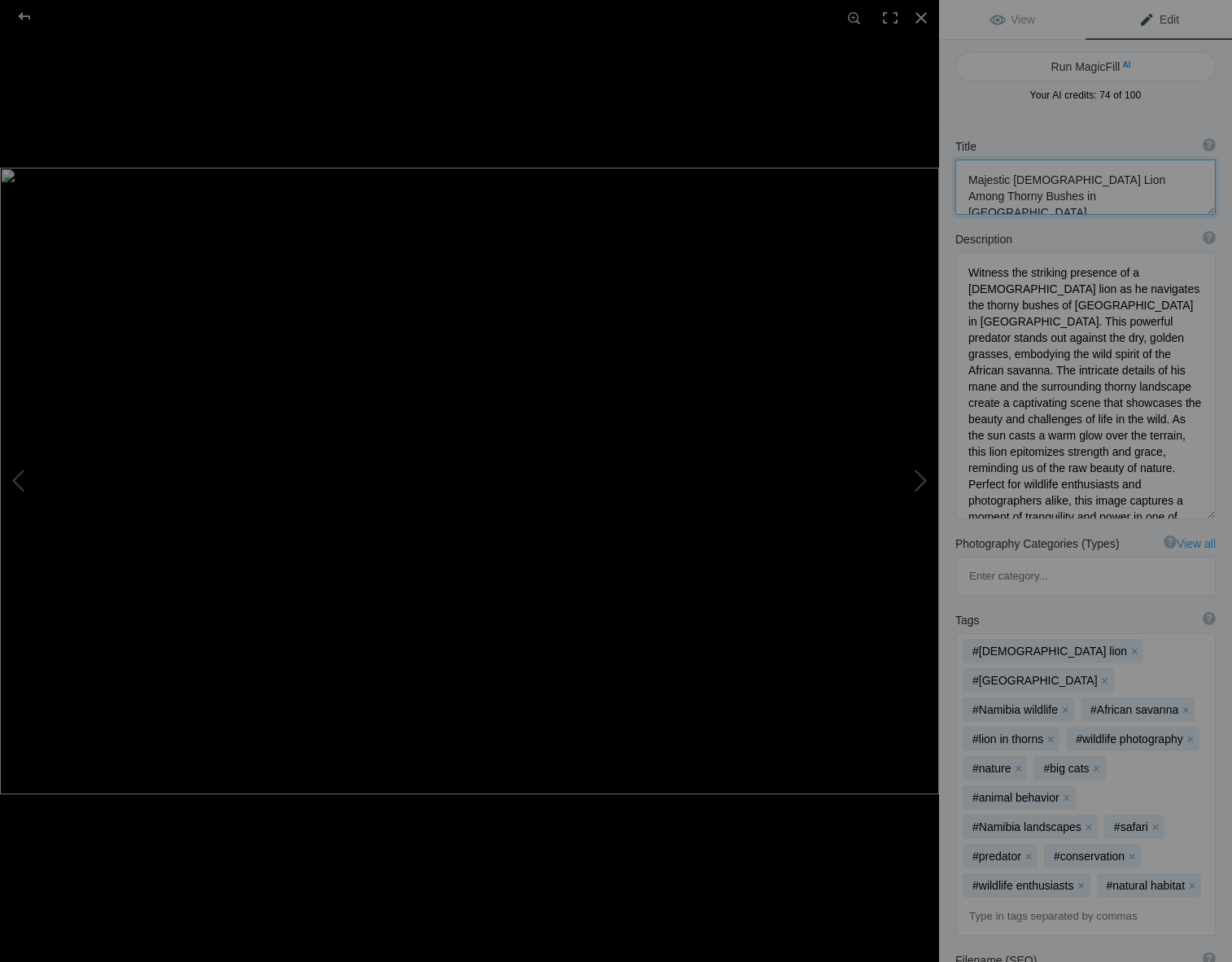
drag, startPoint x: 1085, startPoint y: 199, endPoint x: 949, endPoint y: 174, distance: 138.3
click at [949, 174] on div "Title ? Photo title is one of the highest used Search Engine ranking criteria a…" at bounding box center [1086, 176] width 293 height 93
click at [26, 12] on div at bounding box center [24, 16] width 59 height 33
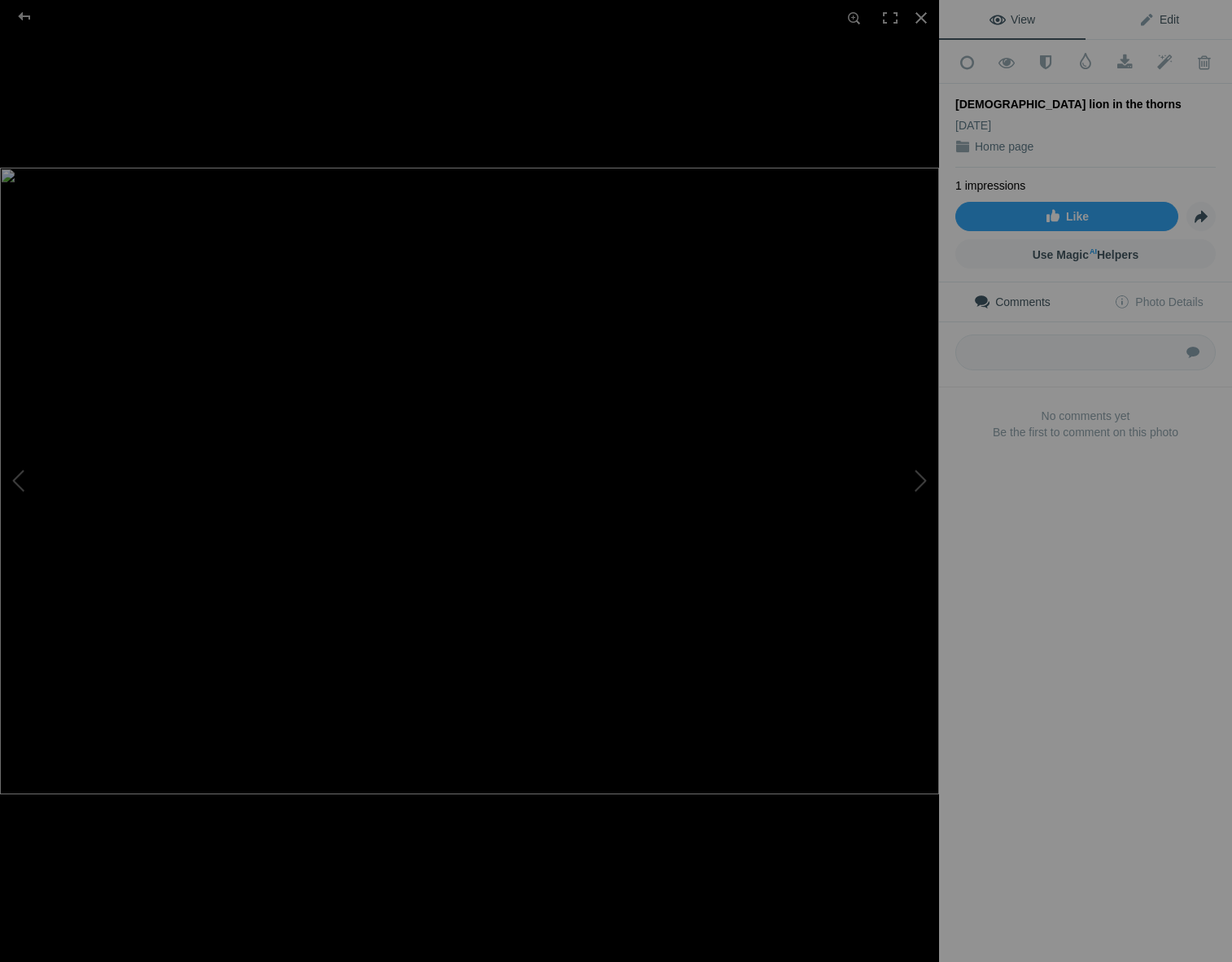
click at [1165, 19] on span "Edit" at bounding box center [1159, 19] width 41 height 13
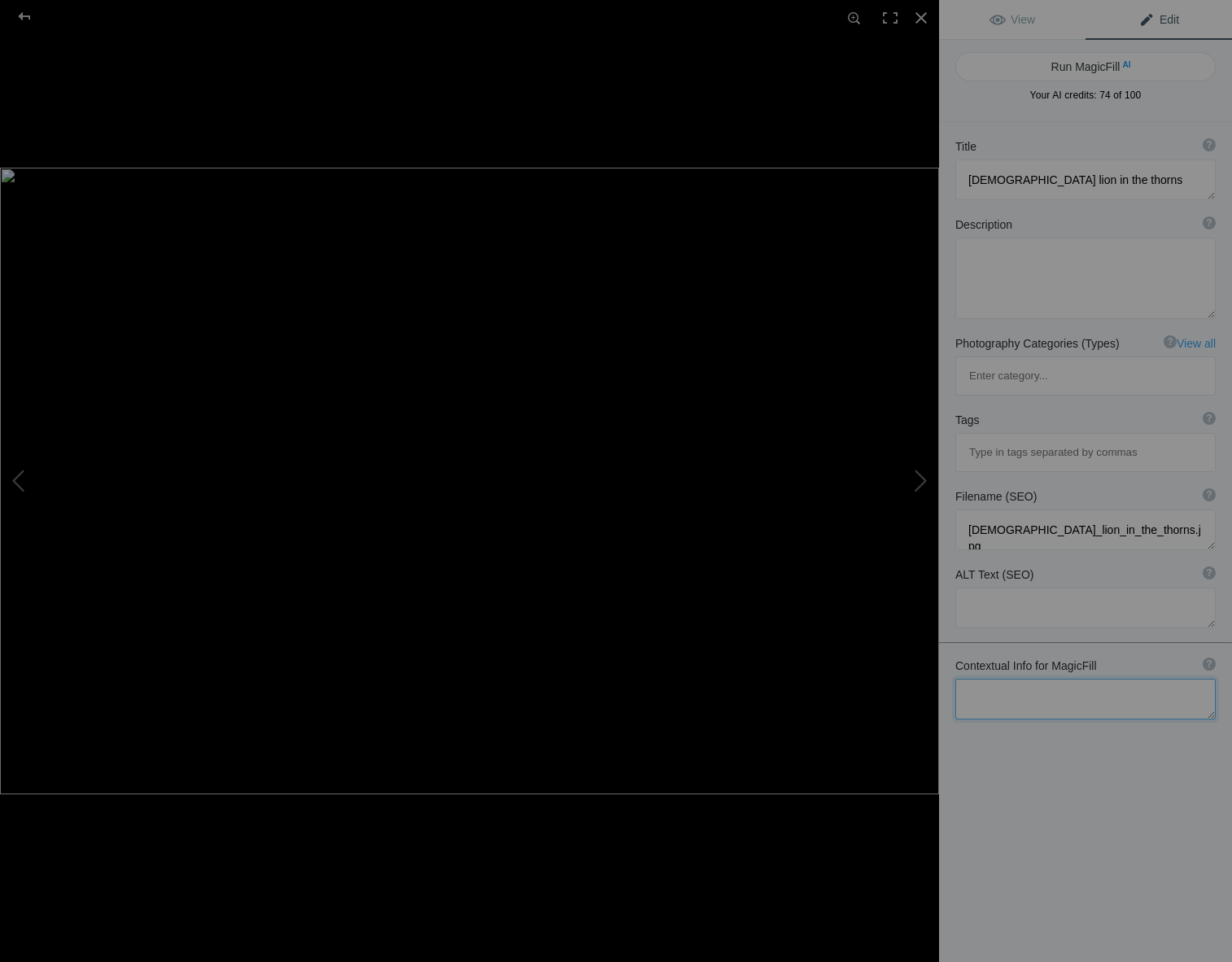
click at [982, 679] on textarea at bounding box center [1086, 699] width 260 height 41
paste textarea "Majestic [DEMOGRAPHIC_DATA] Lion Among Thorny Bushes in [GEOGRAPHIC_DATA]"
type textarea "Majestic [DEMOGRAPHIC_DATA] Lion Among Thorny Bushes in [GEOGRAPHIC_DATA], [GEO…"
click at [1012, 64] on button "Run MagicFill AI" at bounding box center [1086, 67] width 260 height 29
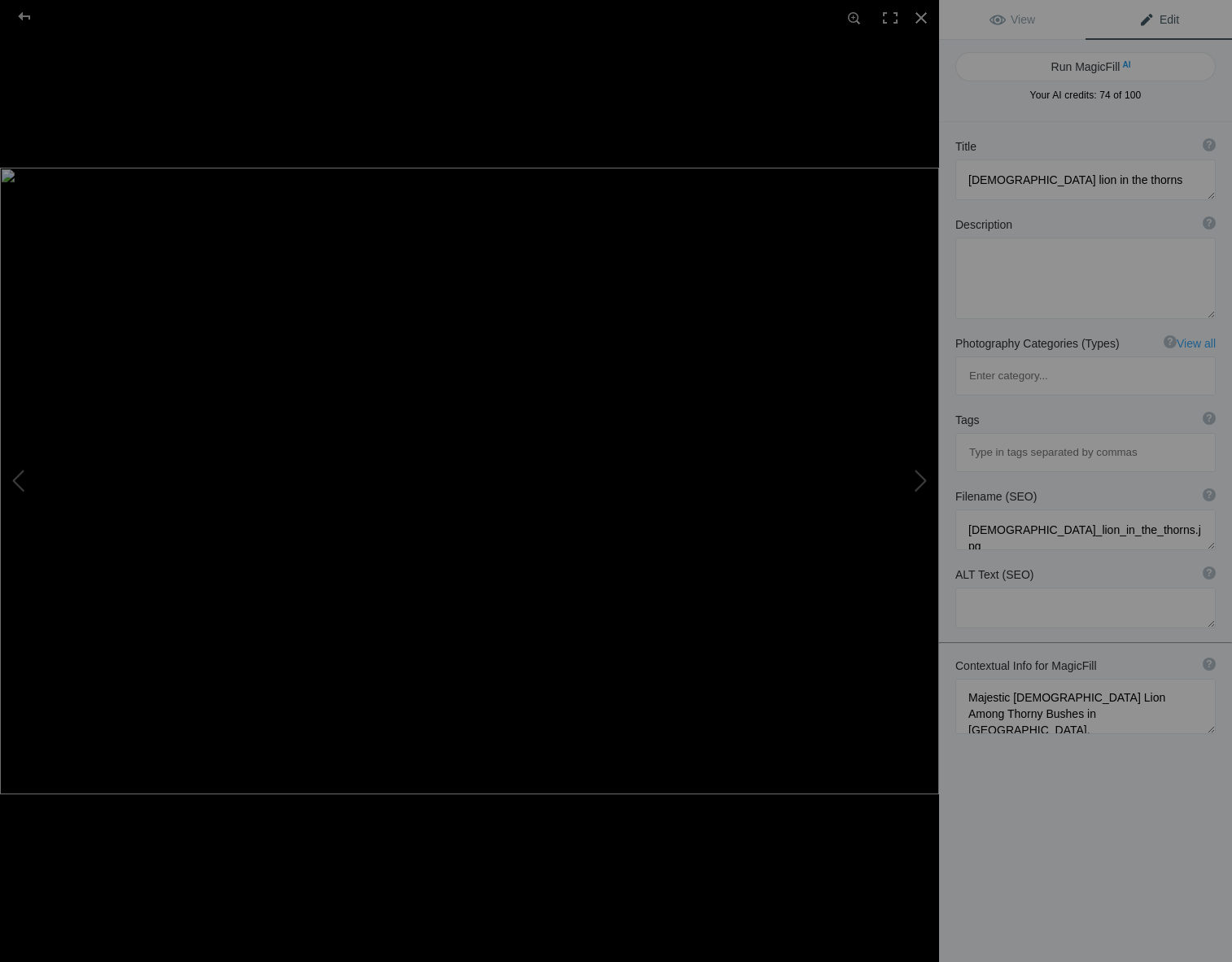
type textarea "Majestic [DEMOGRAPHIC_DATA] Lion Roaming Among Thorny Bushes in [GEOGRAPHIC_DAT…"
type textarea "Witness the grandeur of a majestic [DEMOGRAPHIC_DATA] lion as he navigates thro…"
type textarea "majestic-[DEMOGRAPHIC_DATA]-lion-thorny-bushes-etosha.jpg"
type textarea "A majestic [DEMOGRAPHIC_DATA] lion standing among thorny bushes in [GEOGRAPHIC_…"
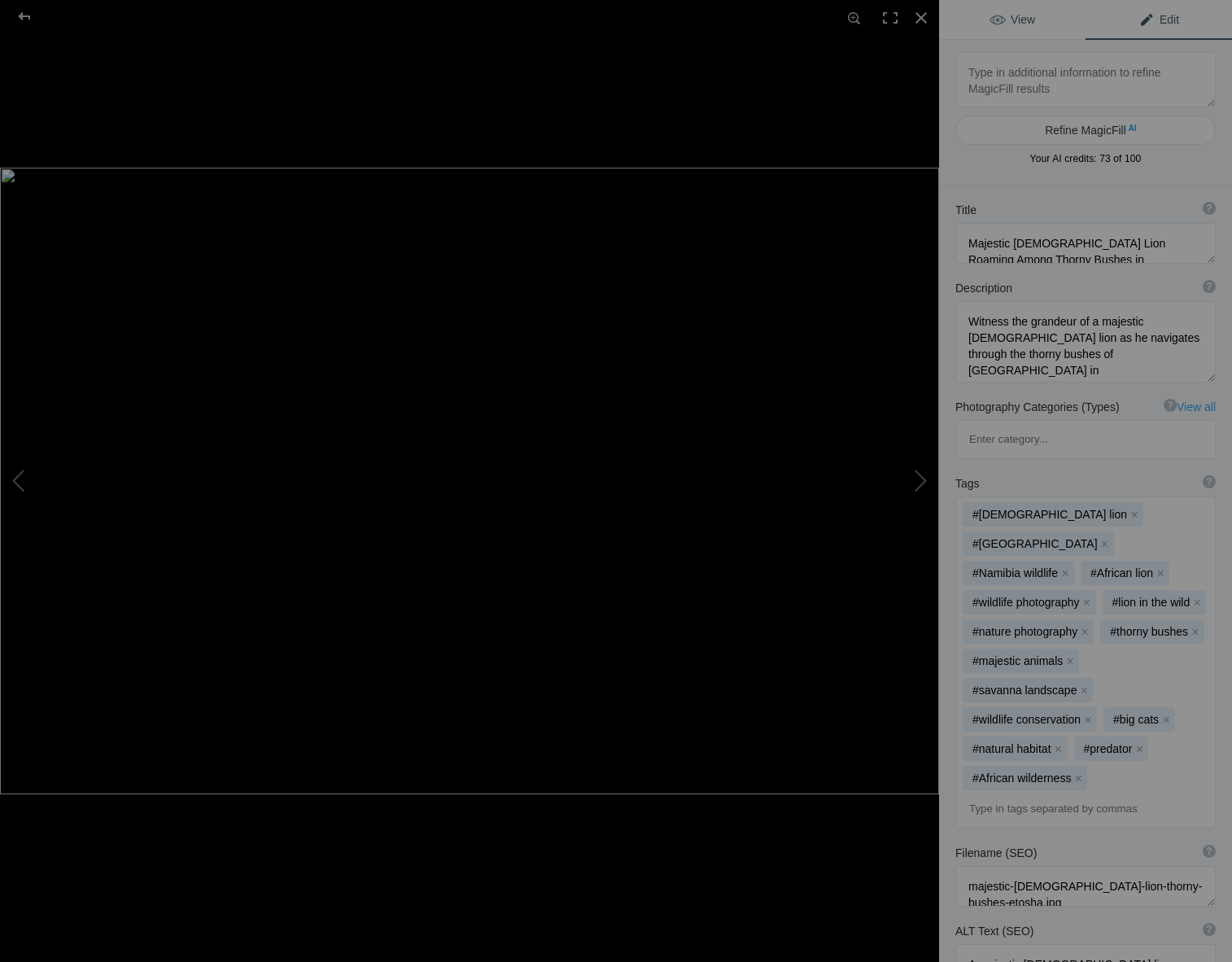
click at [1028, 17] on span "View" at bounding box center [1013, 19] width 45 height 13
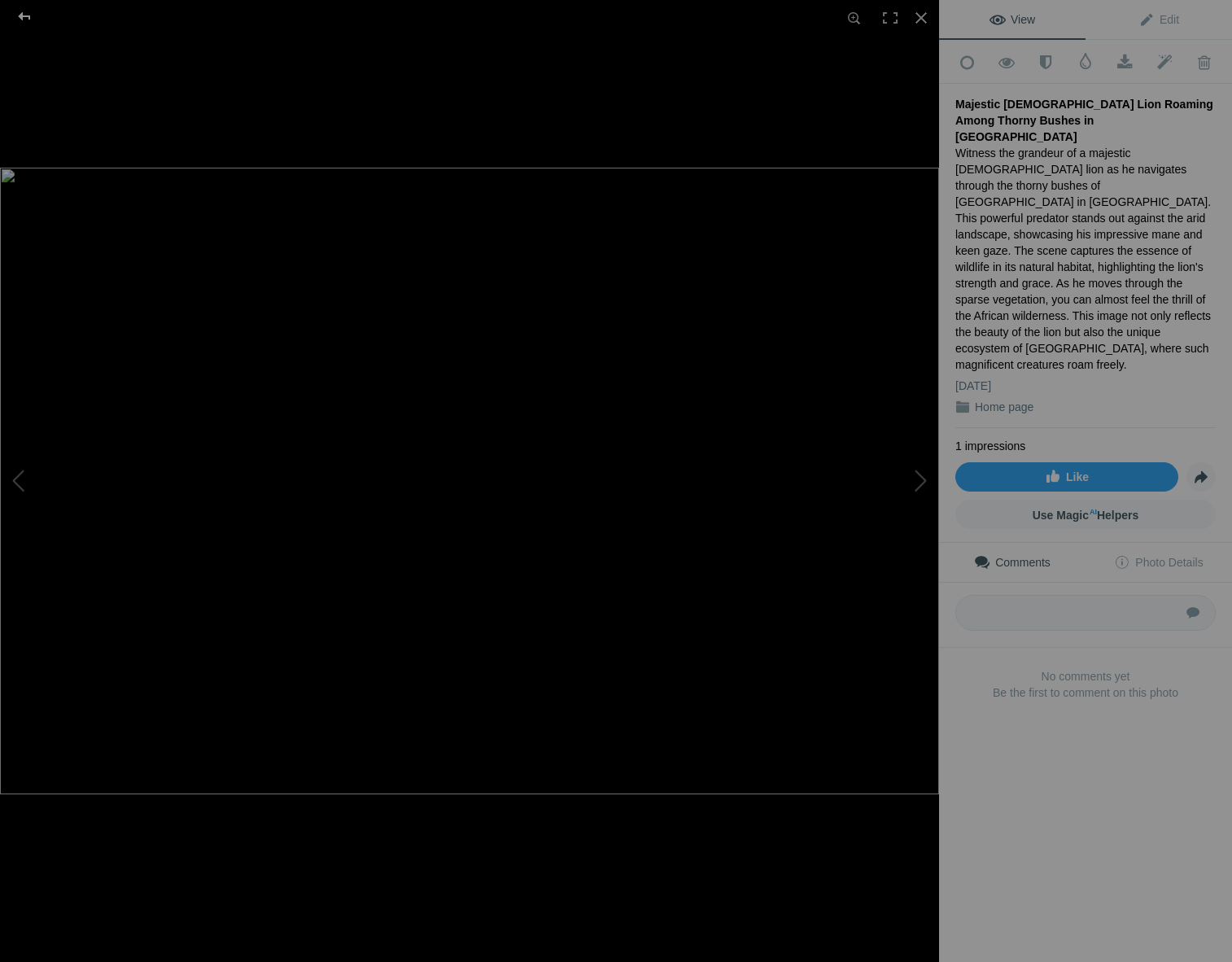
click at [20, 11] on div at bounding box center [24, 16] width 59 height 33
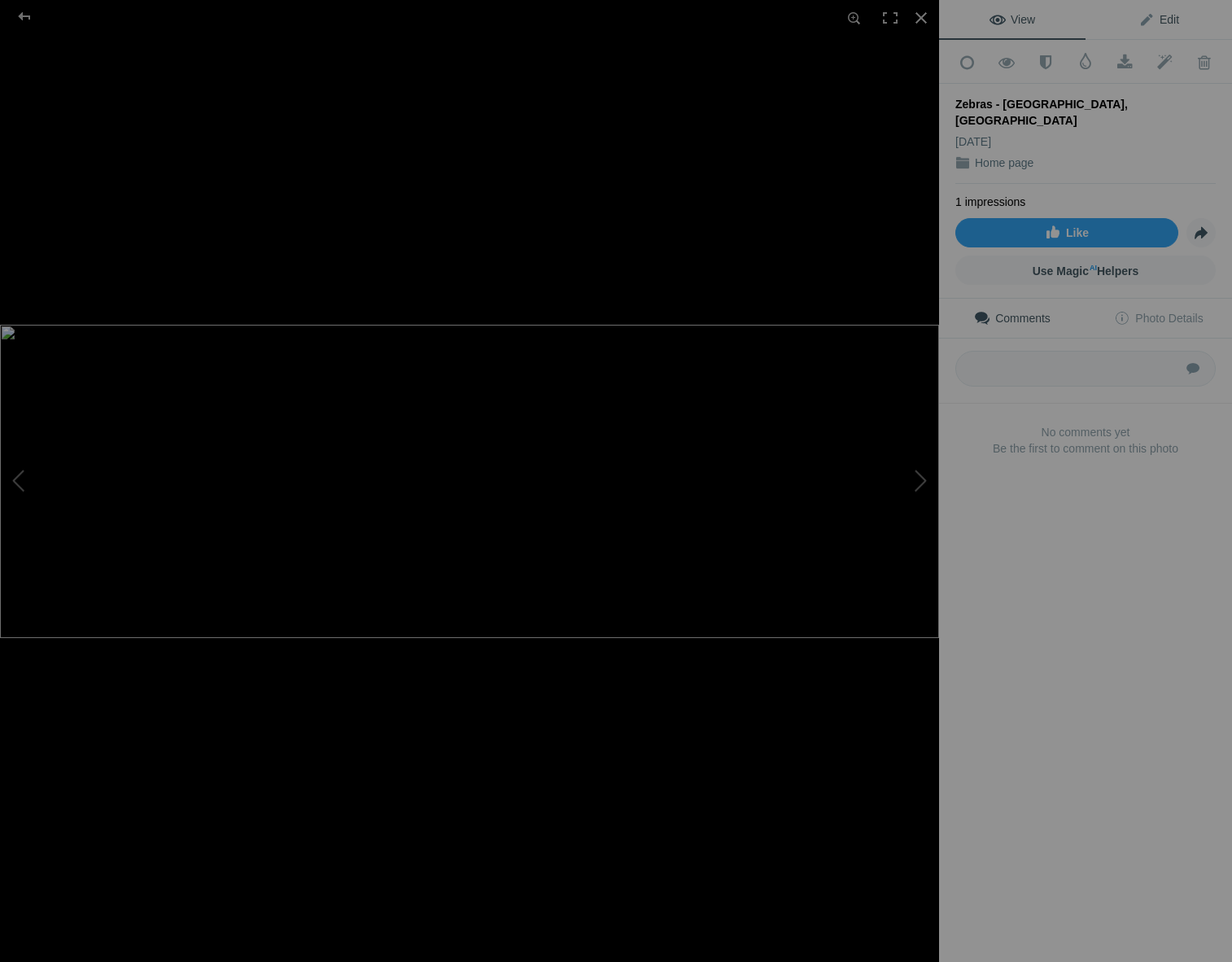
click at [1160, 19] on span "Edit" at bounding box center [1159, 19] width 41 height 13
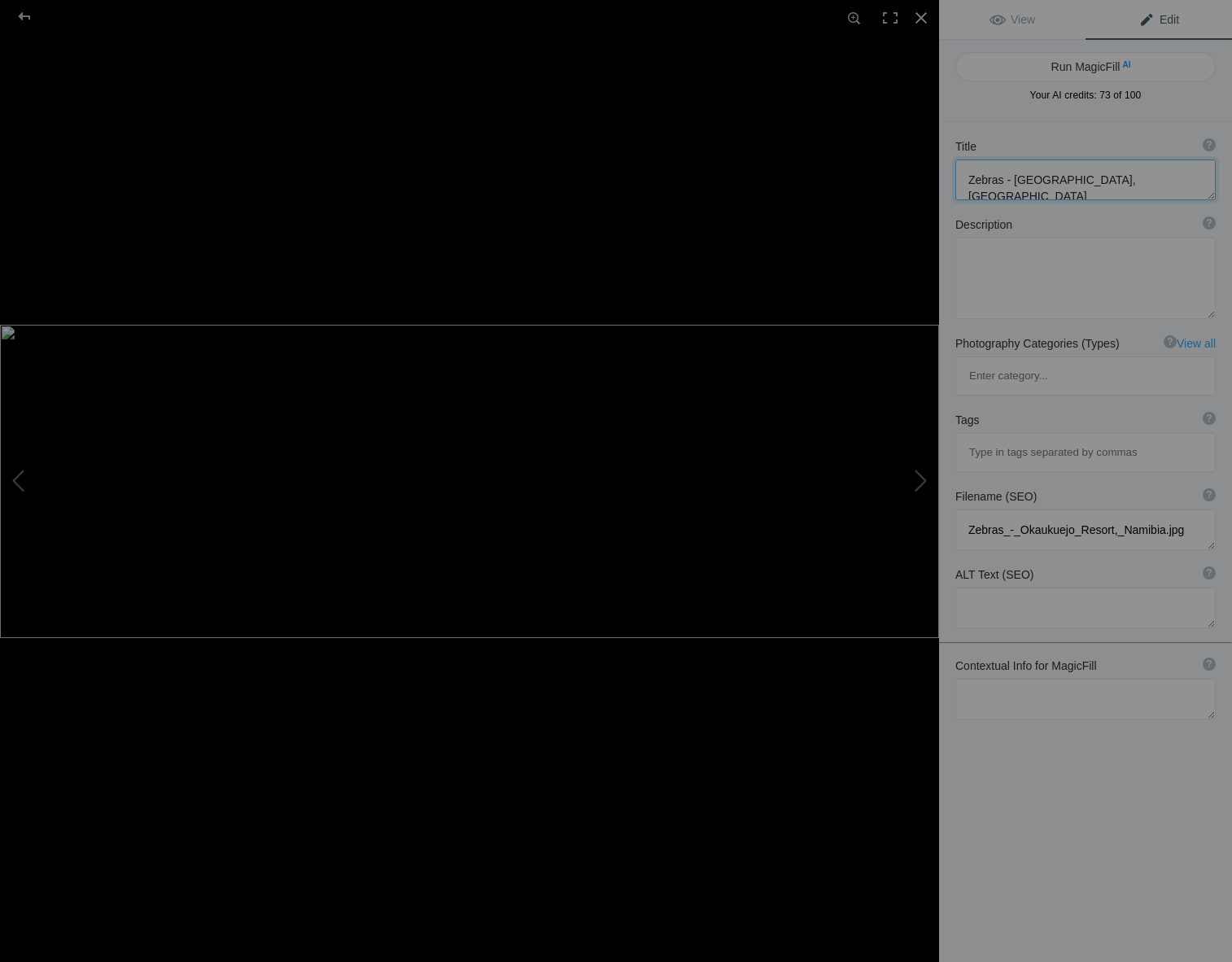
drag, startPoint x: 1150, startPoint y: 177, endPoint x: 1013, endPoint y: 184, distance: 137.2
click at [1013, 184] on textarea at bounding box center [1086, 180] width 260 height 41
type textarea "Zebras at watering hole"
drag, startPoint x: 989, startPoint y: 635, endPoint x: 1004, endPoint y: 626, distance: 17.5
click at [989, 679] on textarea at bounding box center [1086, 699] width 260 height 41
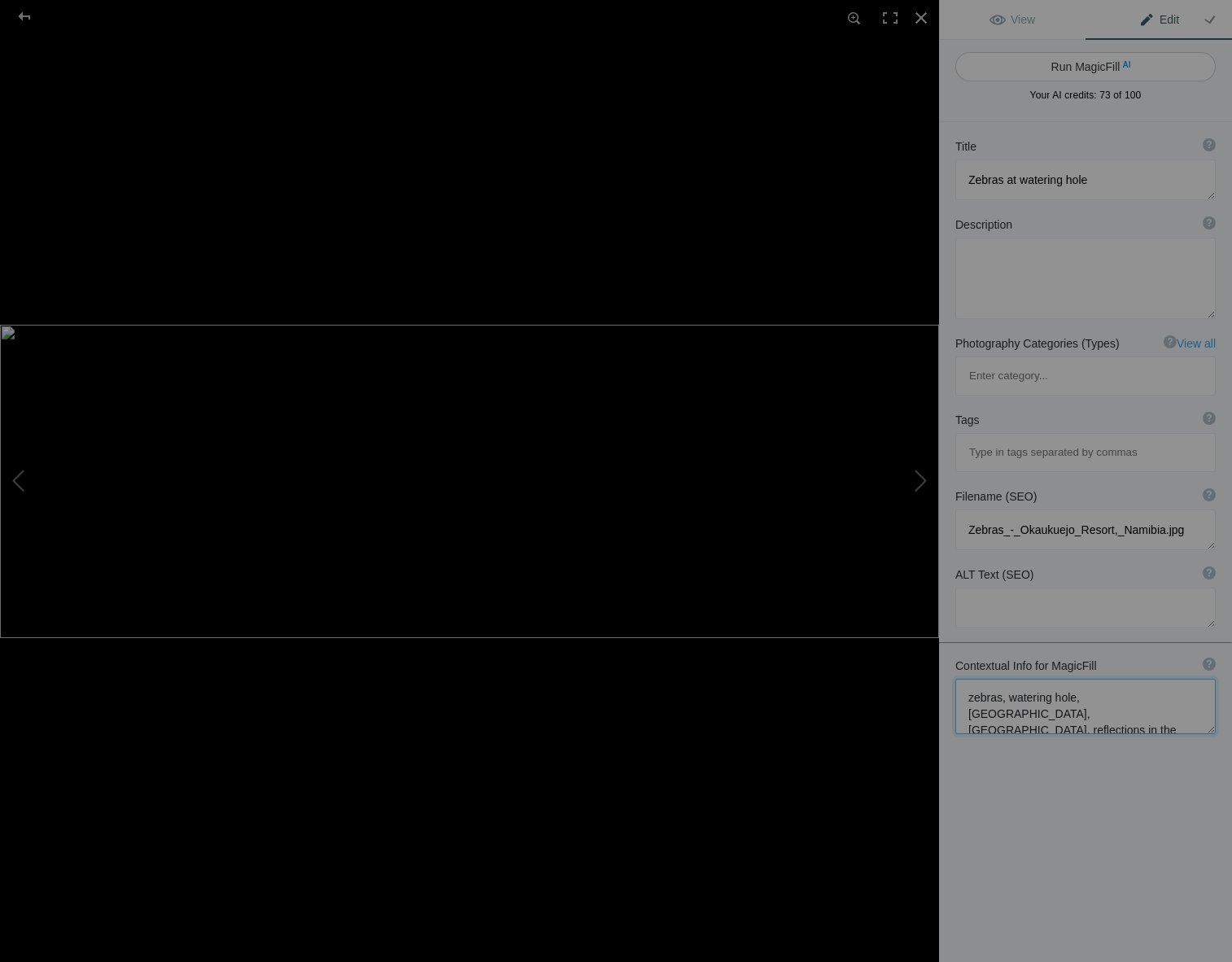
type textarea "zebras, watering hole, [GEOGRAPHIC_DATA], [GEOGRAPHIC_DATA], reflections in the…"
click at [1020, 62] on button "Run MagicFill AI" at bounding box center [1086, 67] width 260 height 29
type textarea "Zebras Drinking at a [GEOGRAPHIC_DATA] in [GEOGRAPHIC_DATA], [GEOGRAPHIC_DATA]"
type textarea "This stunning photograph captures a group of zebras gathered at a watering hole…"
type textarea "zebras-watering-hole-etosha-national-park-[GEOGRAPHIC_DATA]jpg"
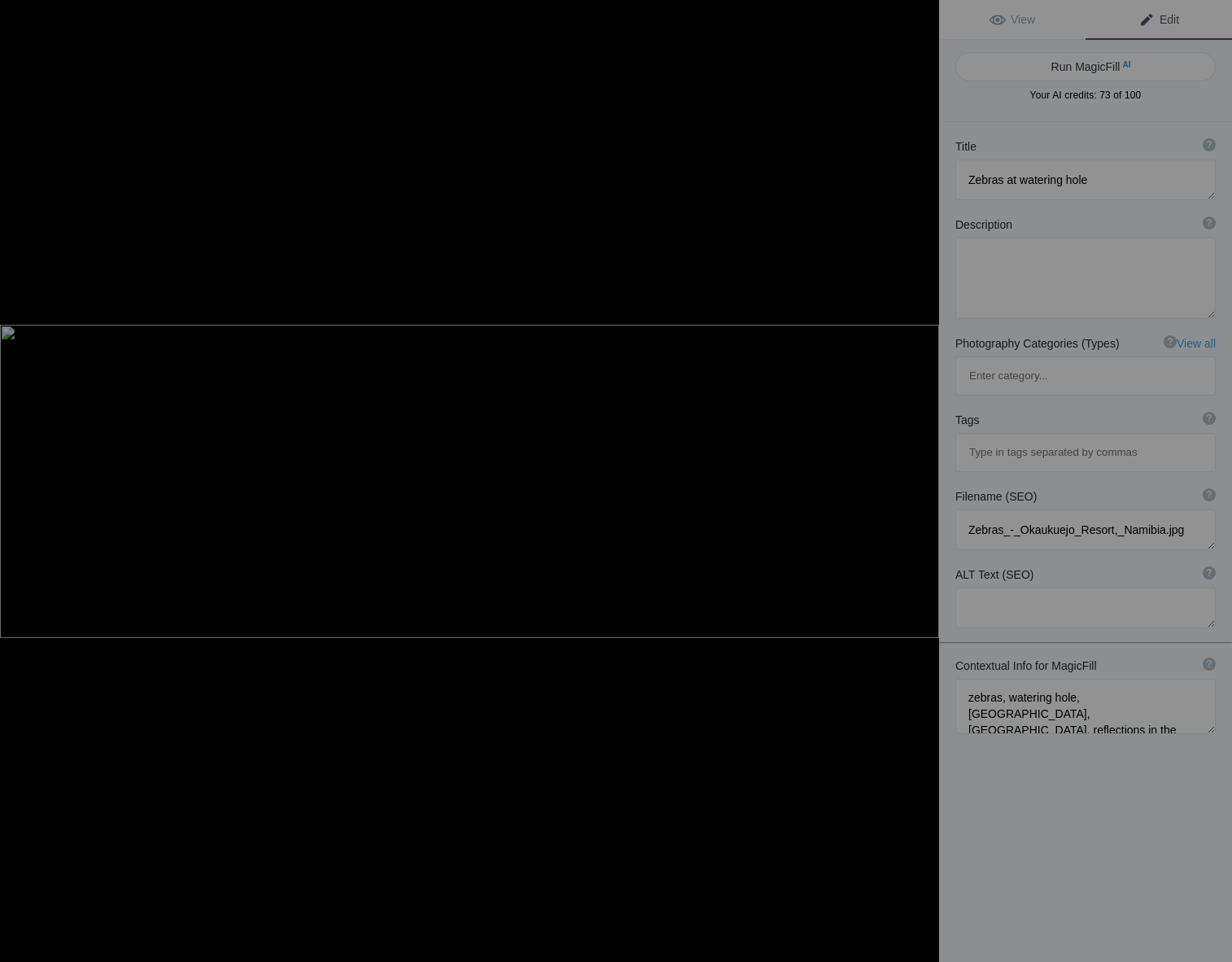
type textarea "A group of zebras drinking at a watering hole in [GEOGRAPHIC_DATA], [GEOGRAPHIC…"
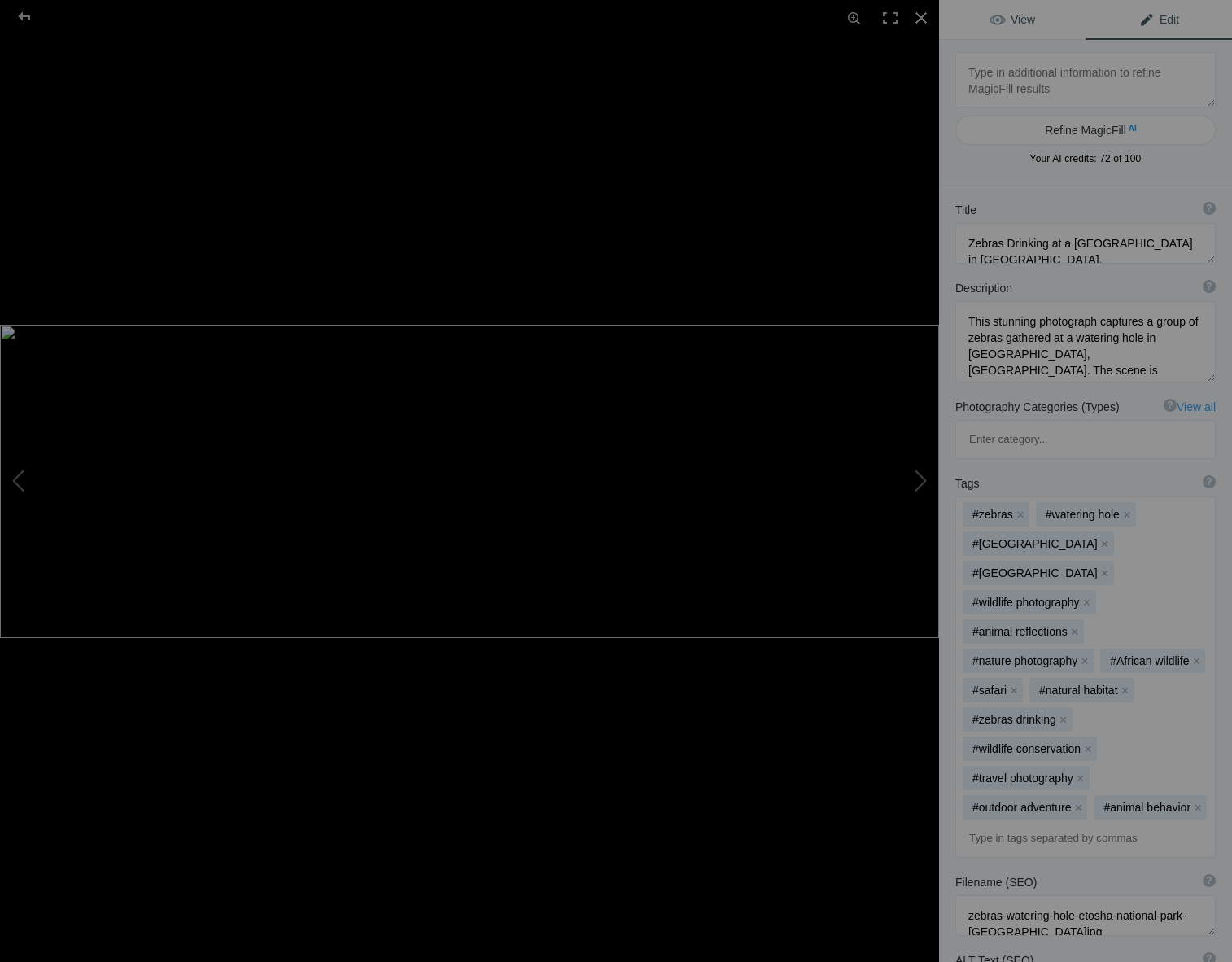
click at [1011, 13] on link "View" at bounding box center [1013, 19] width 146 height 39
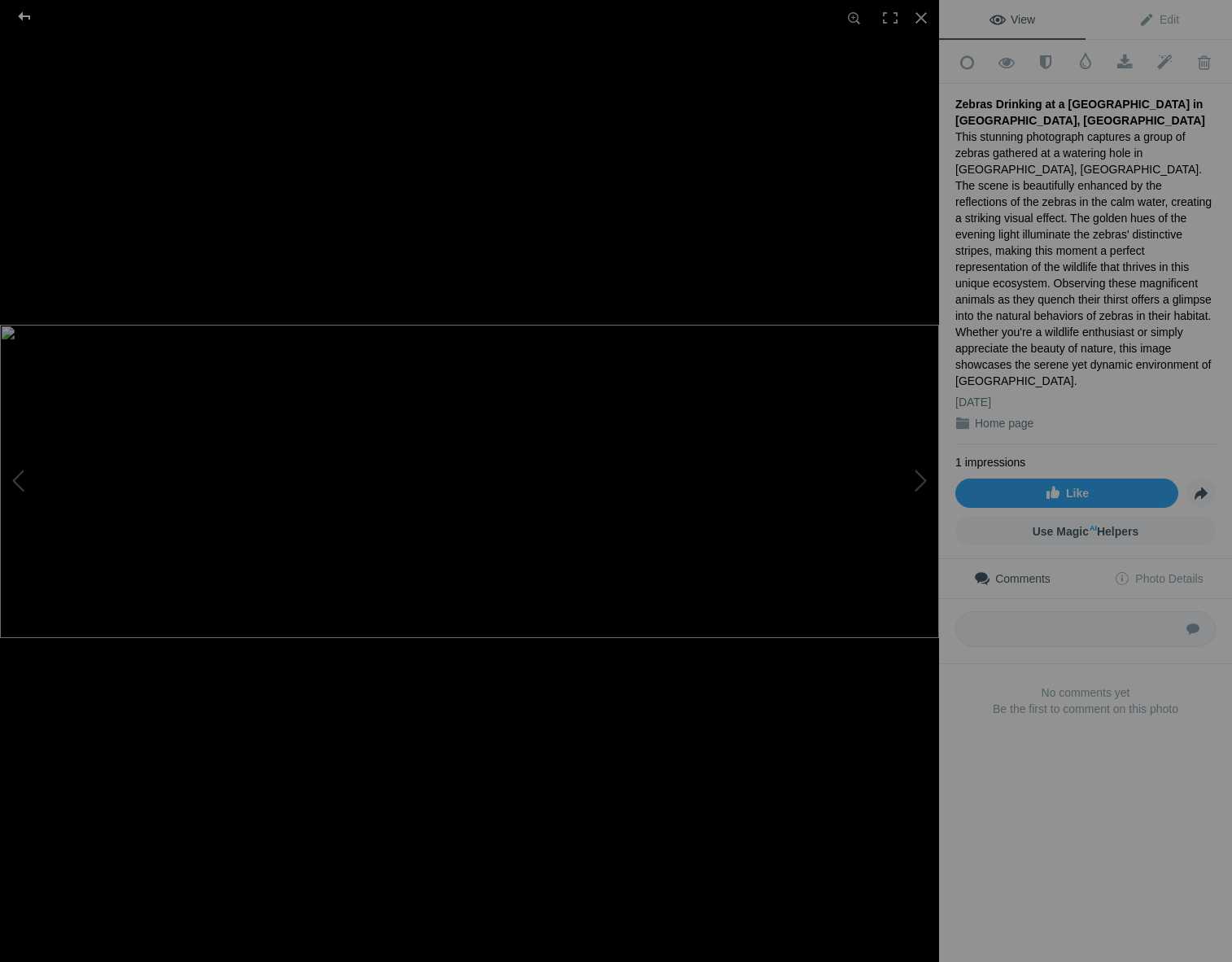
click at [21, 13] on div at bounding box center [24, 16] width 59 height 33
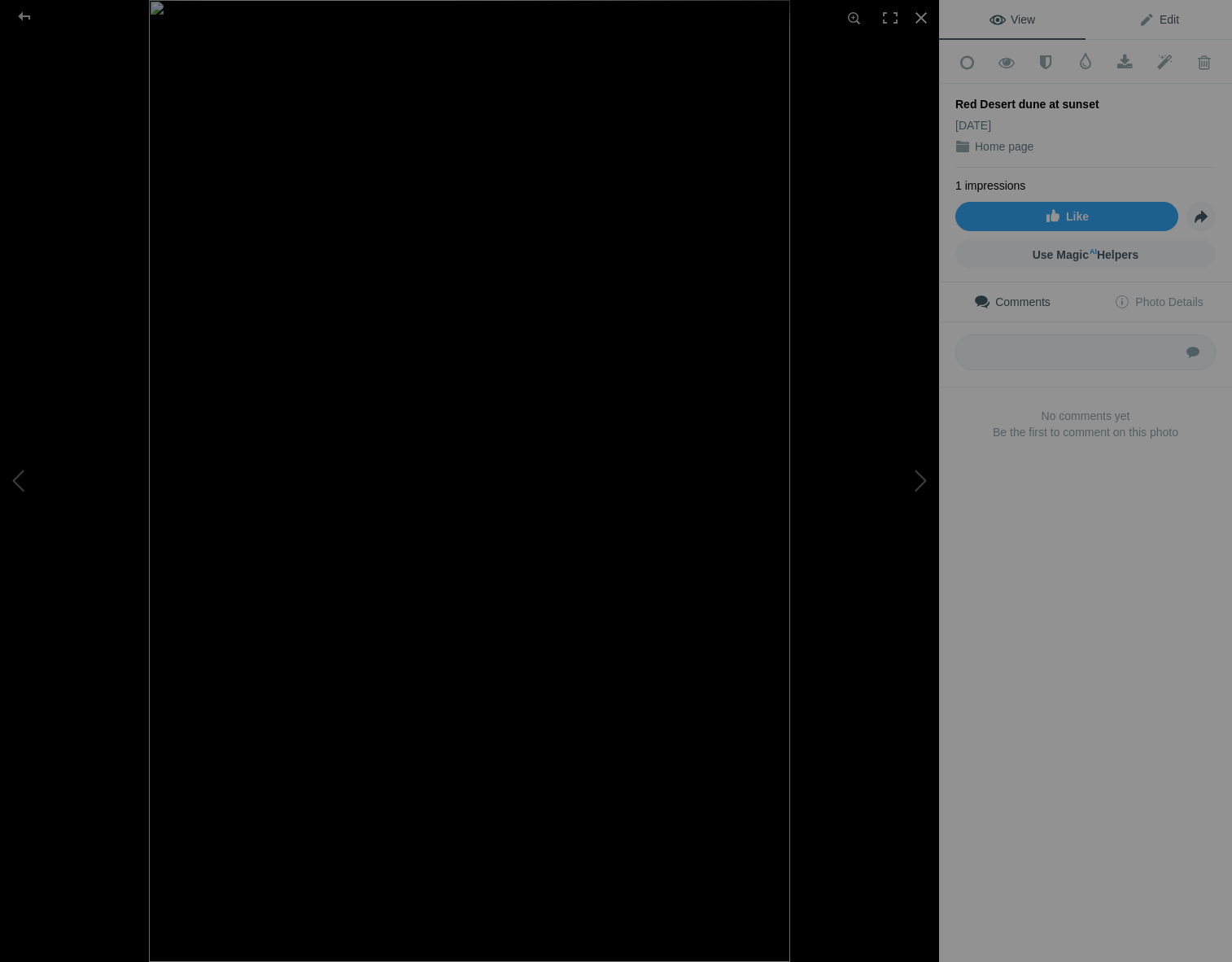
click at [1159, 14] on span "Edit" at bounding box center [1159, 19] width 41 height 13
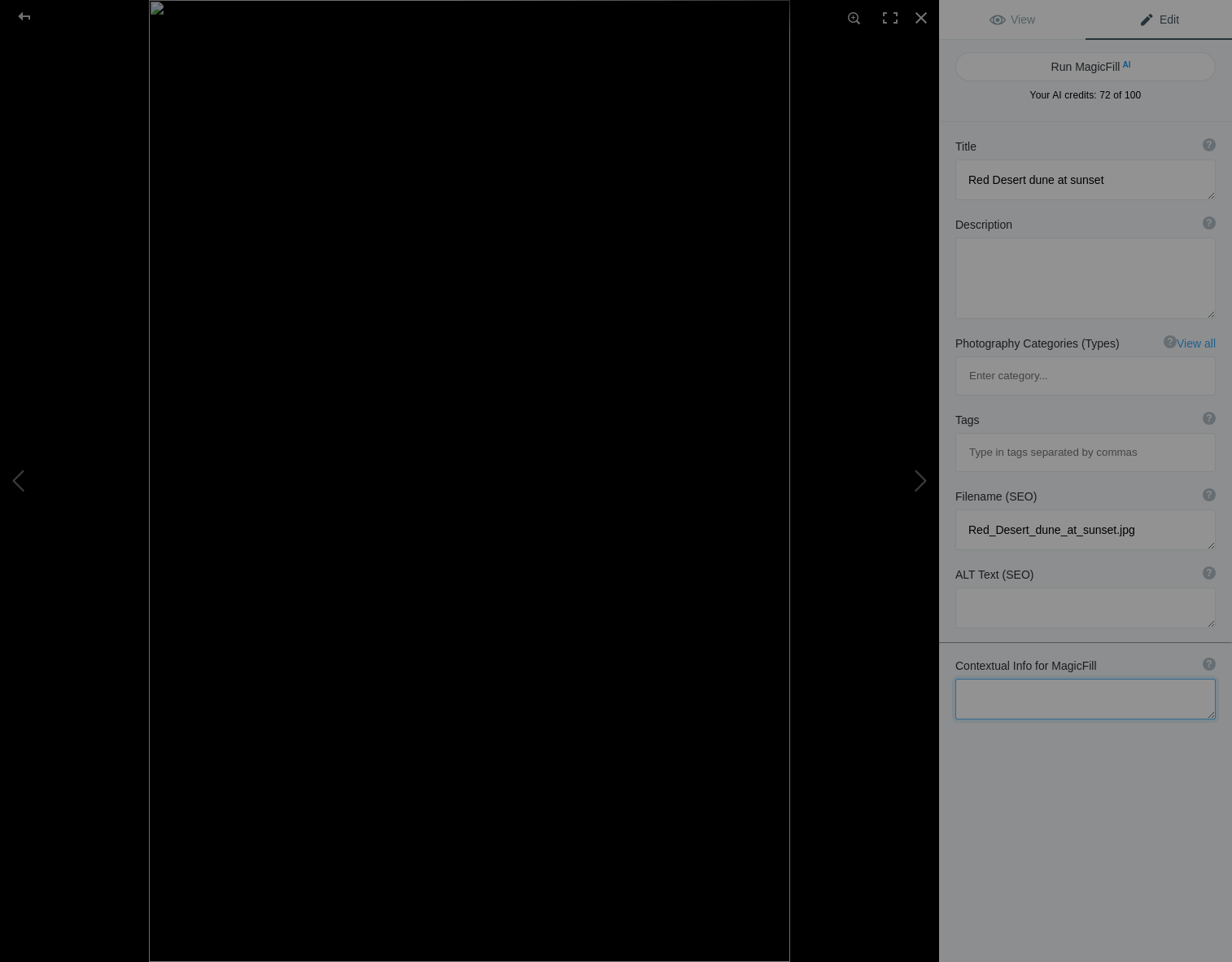
drag, startPoint x: 976, startPoint y: 630, endPoint x: 986, endPoint y: 633, distance: 10.4
click at [977, 679] on textarea at bounding box center [1086, 699] width 260 height 41
type textarea "red dunes, Namib-Naukluft national paart, near [GEOGRAPHIC_DATA], [GEOGRAPHIC_D…"
click at [1021, 62] on button "Run MagicFill AI" at bounding box center [1086, 67] width 260 height 29
type textarea "Stunning Red Dune at [GEOGRAPHIC_DATA] in [GEOGRAPHIC_DATA], [GEOGRAPHIC_DATA]"
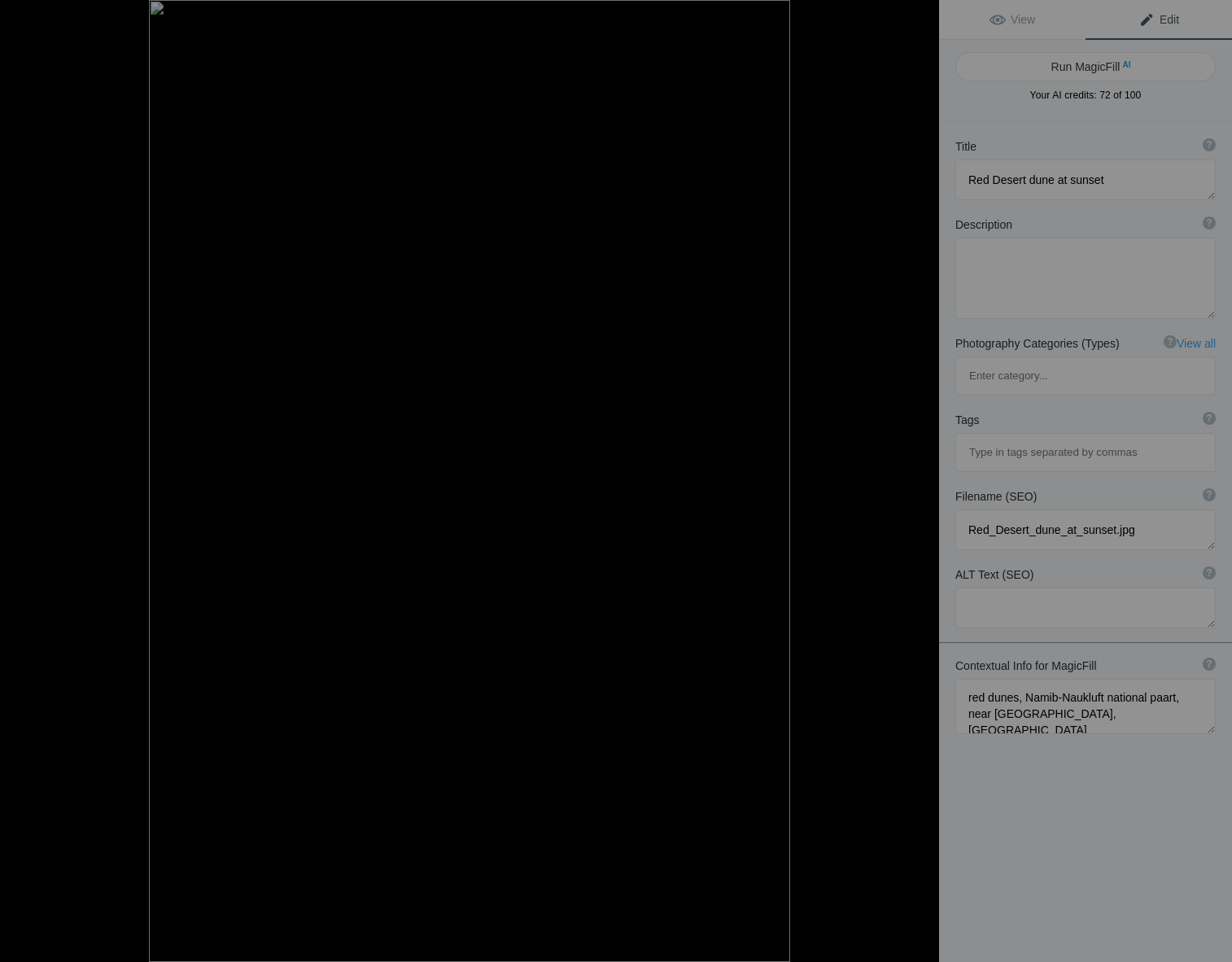
type textarea "Experience the breathtaking beauty of the Namib-[GEOGRAPHIC_DATA], where the ic…"
type textarea "red-dune-sunset-namib-naukluft.jpg"
type textarea "A striking red dune at sunset in [GEOGRAPHIC_DATA], [GEOGRAPHIC_DATA], featurin…"
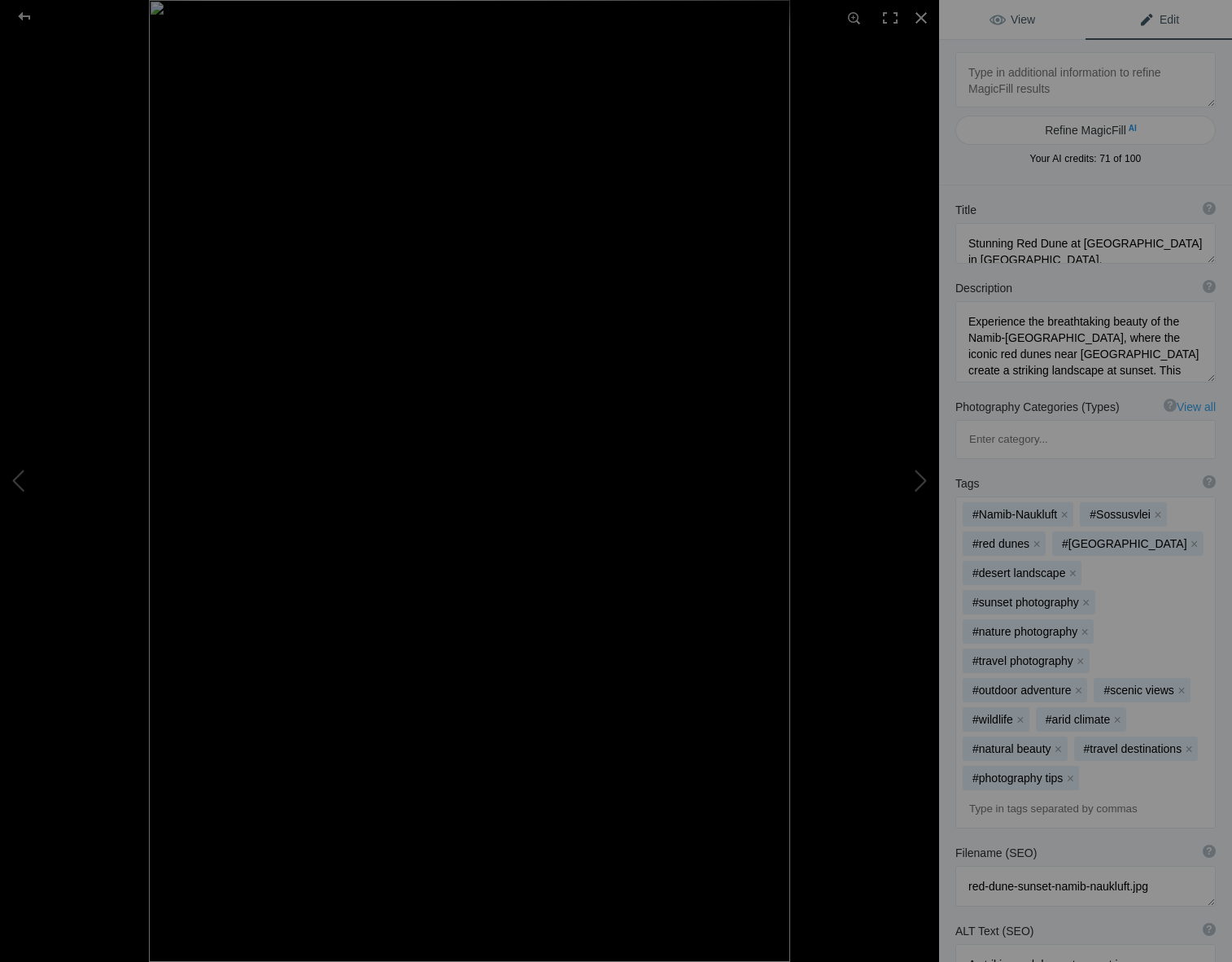
click at [994, 13] on span "View" at bounding box center [1013, 19] width 45 height 13
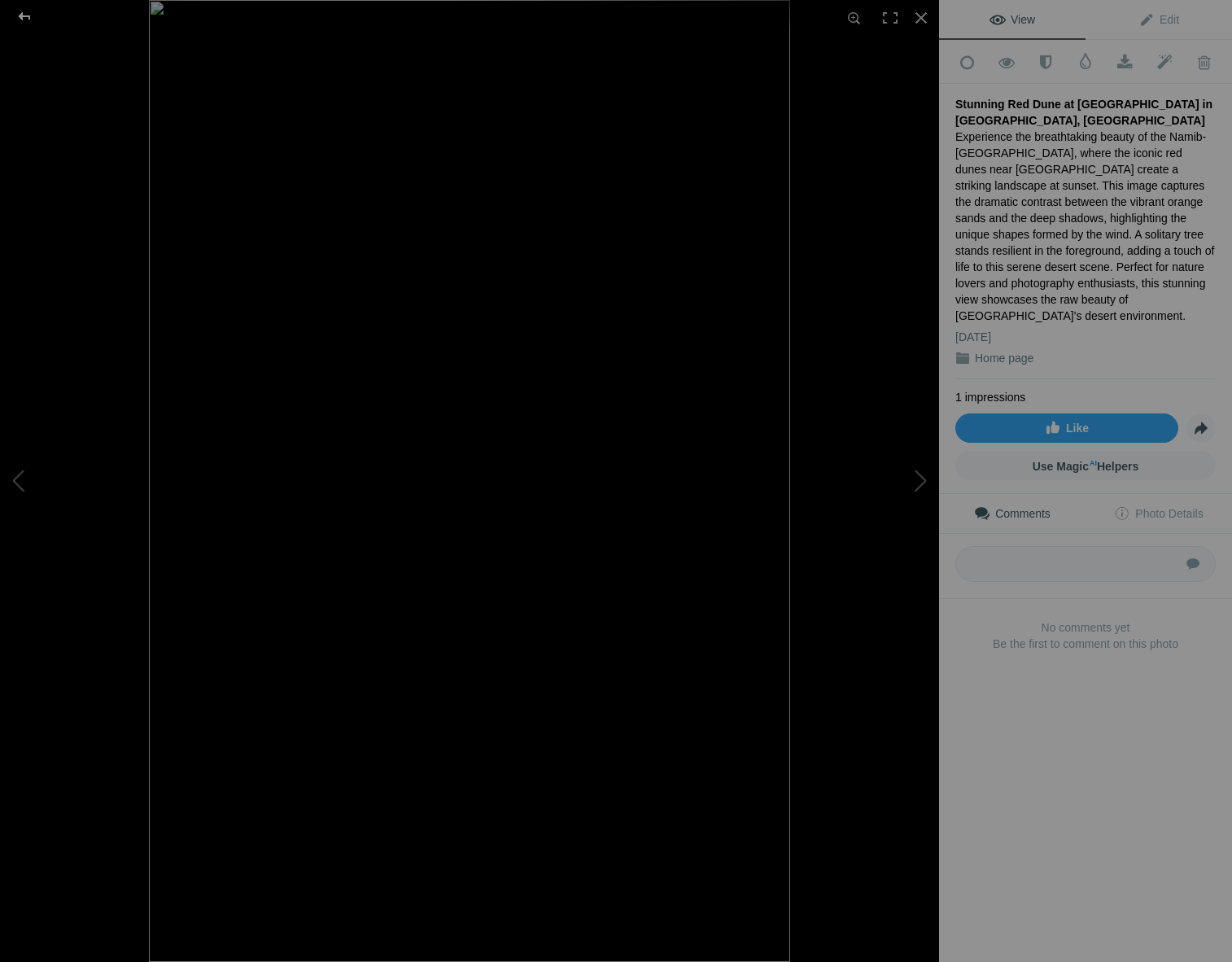
click at [27, 11] on div at bounding box center [24, 16] width 59 height 33
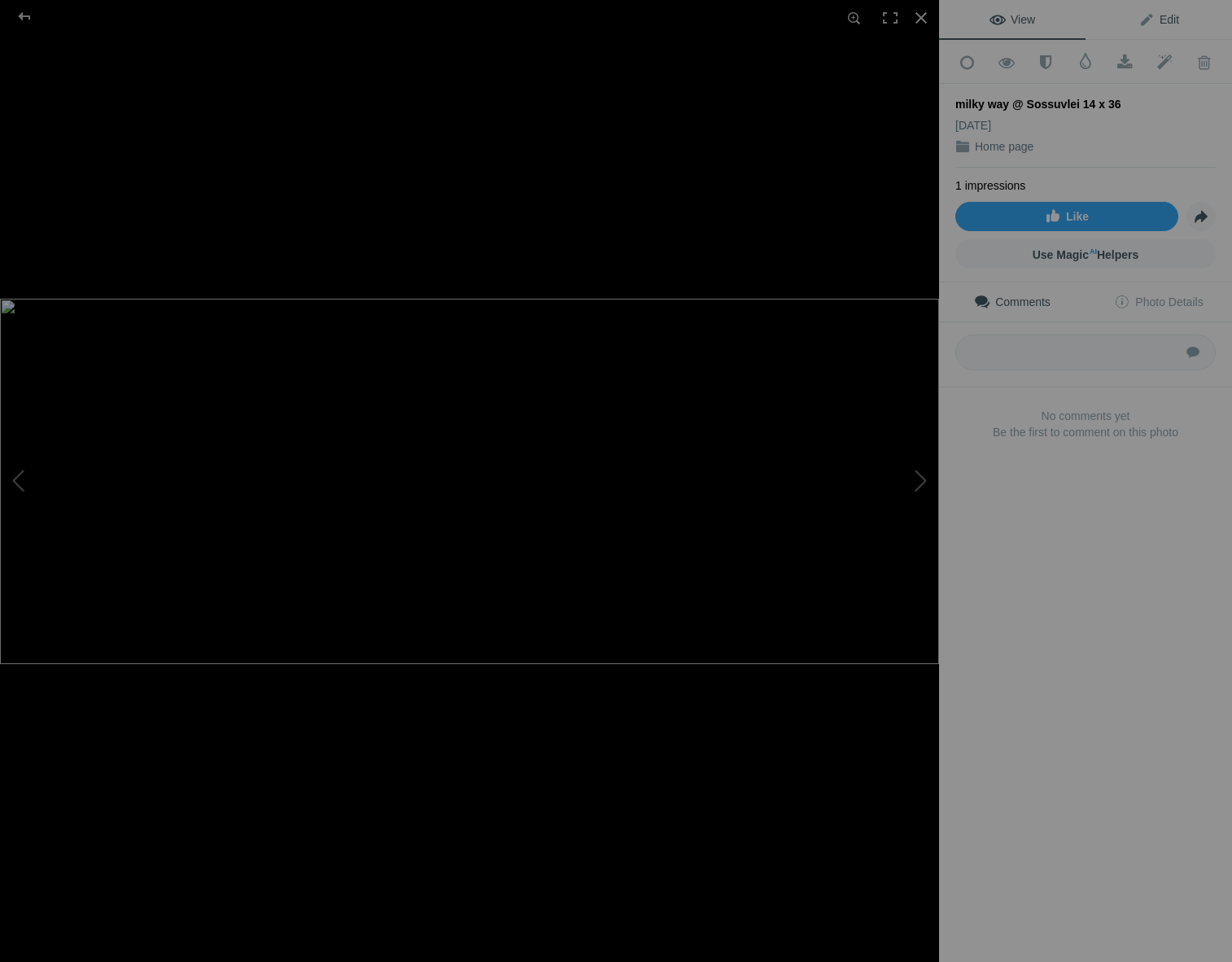
click at [1164, 18] on span "Edit" at bounding box center [1159, 19] width 41 height 13
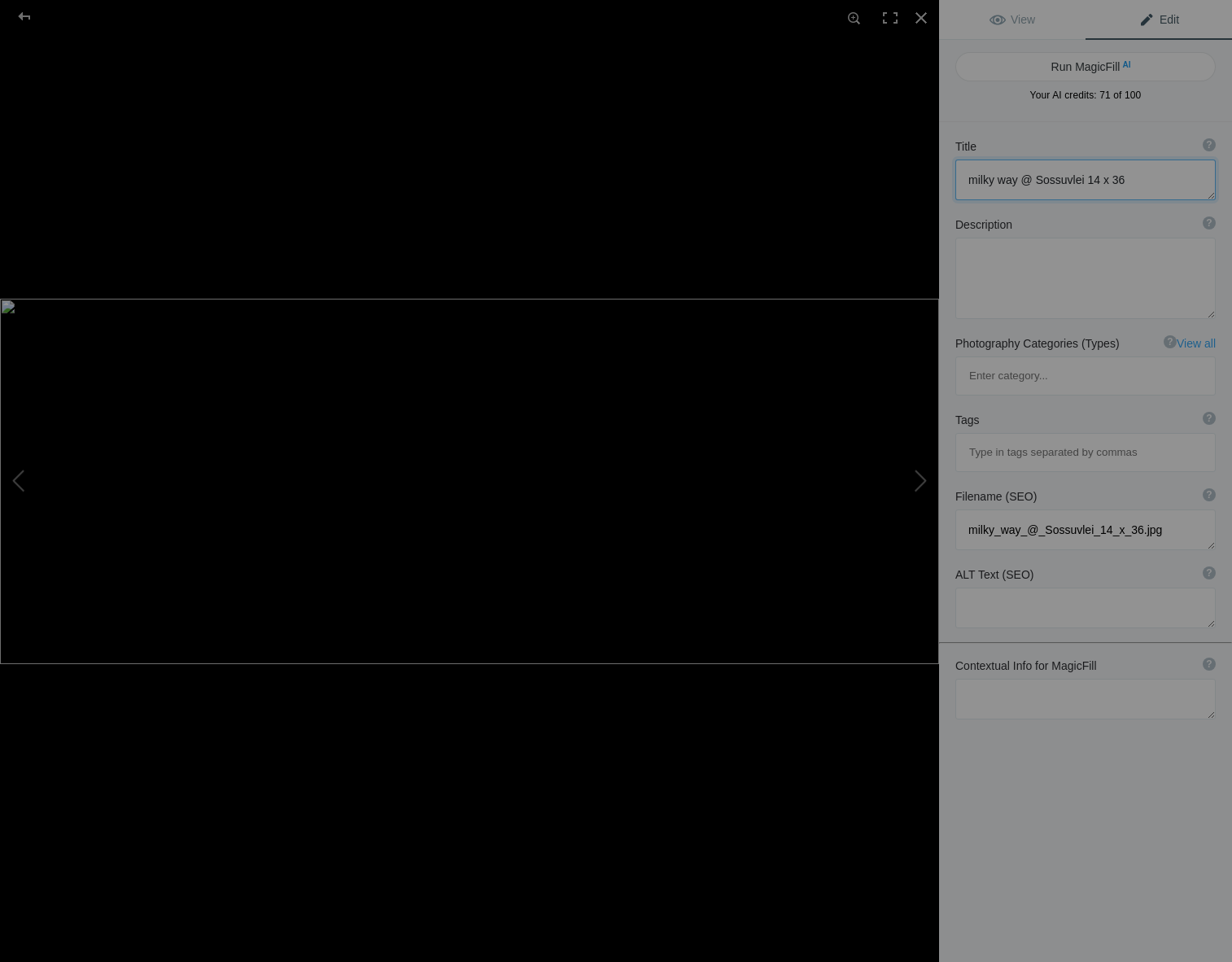
drag, startPoint x: 1119, startPoint y: 178, endPoint x: 1137, endPoint y: 182, distance: 18.4
click at [1120, 178] on textarea at bounding box center [1086, 180] width 260 height 41
type textarea "milky way and lone dead tree"
drag, startPoint x: 973, startPoint y: 636, endPoint x: 982, endPoint y: 626, distance: 13.5
click at [975, 679] on textarea at bounding box center [1086, 699] width 260 height 41
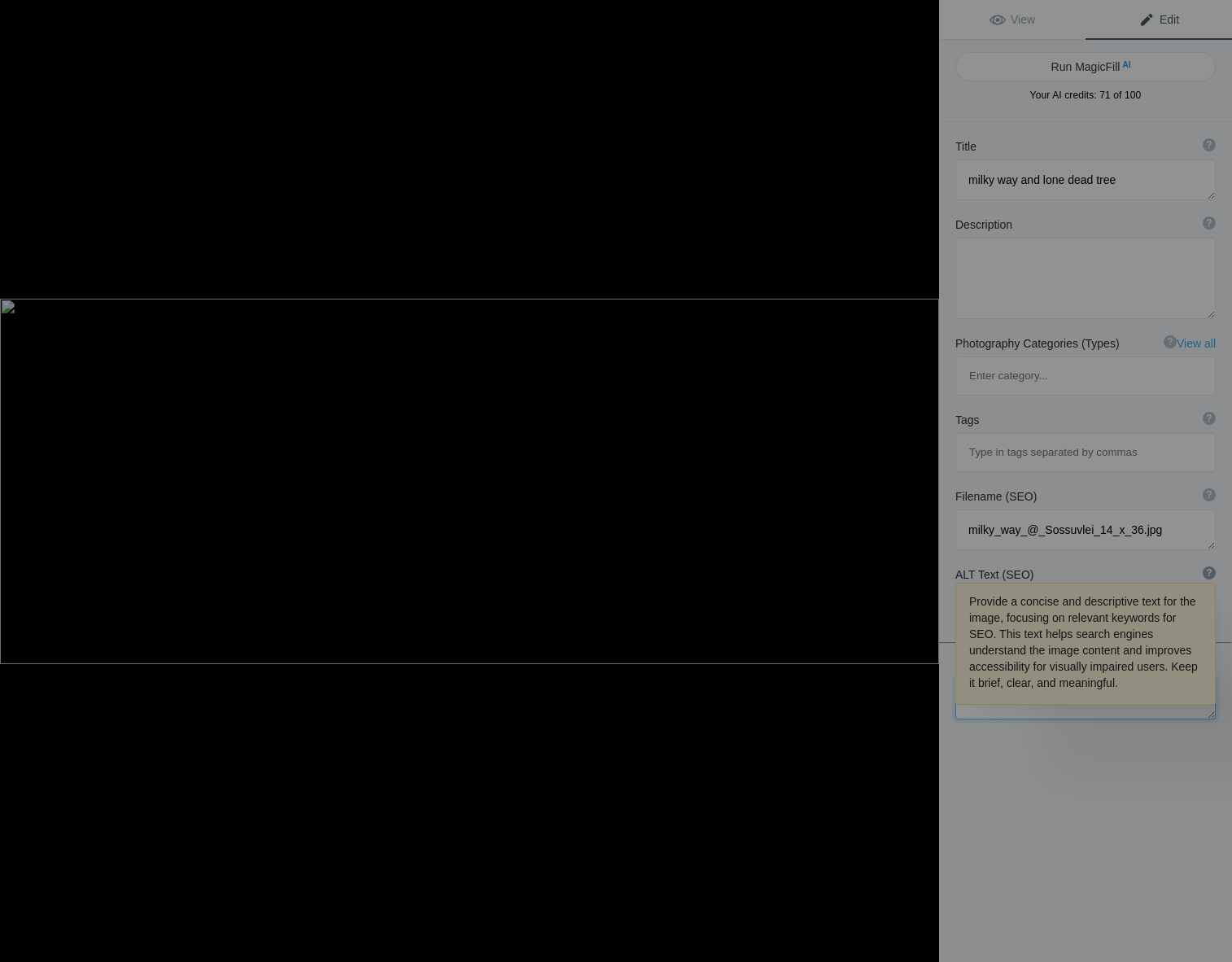
type textarea "o"
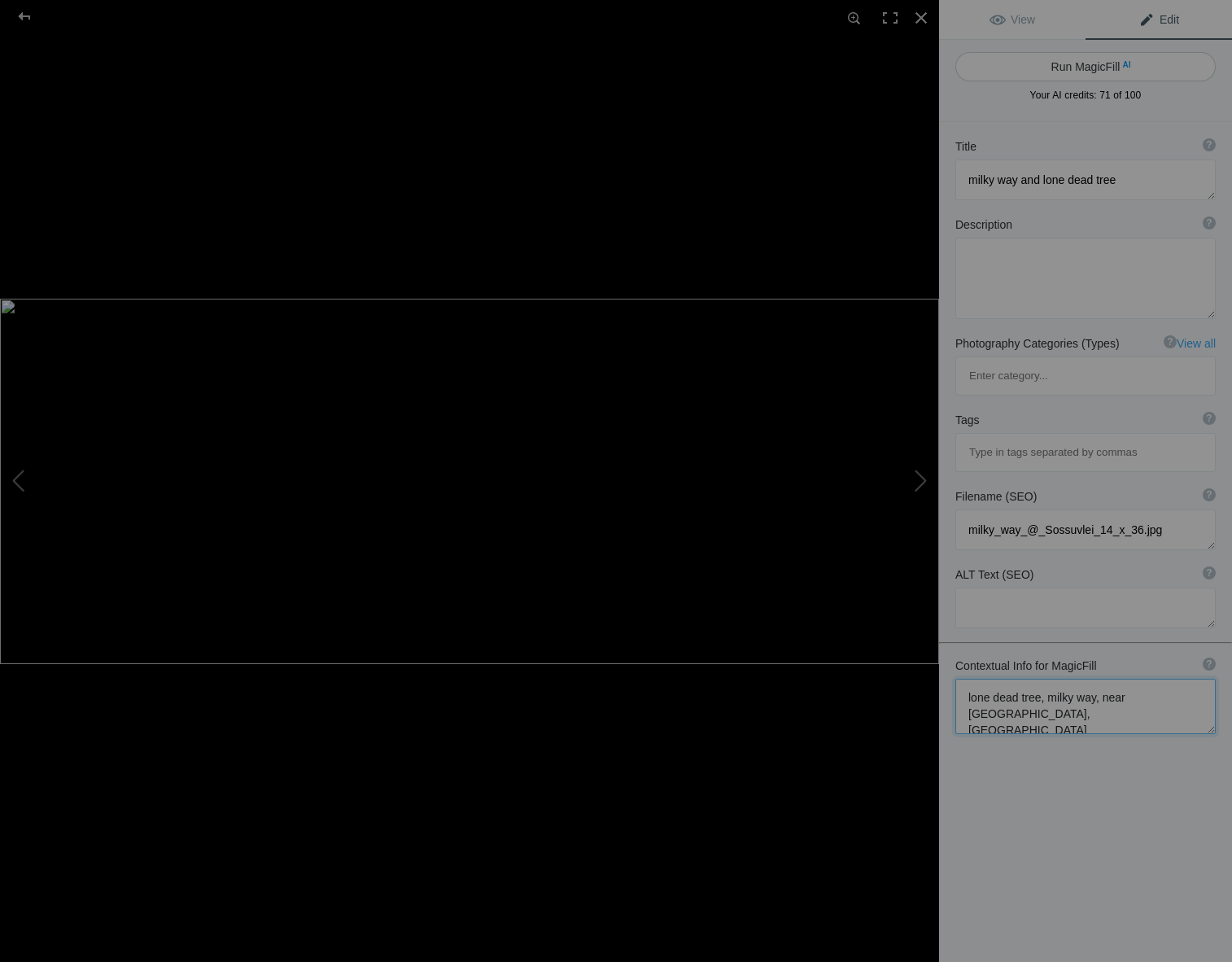
type textarea "lone dead tree, milky way, near Sussuvlei, namibia"
click at [1033, 61] on button "Run MagicFill AI" at bounding box center [1086, 67] width 260 height 29
type textarea "Stunning Milky Way Arch Over a Lone Dead Tree in Sossusvlei, Namibia"
type textarea "Experience the breathtaking beauty of the Milky Way arching majestically over a…"
type textarea "milky-way-lone-dead-tree-sossusvlei-namibia.jpg"
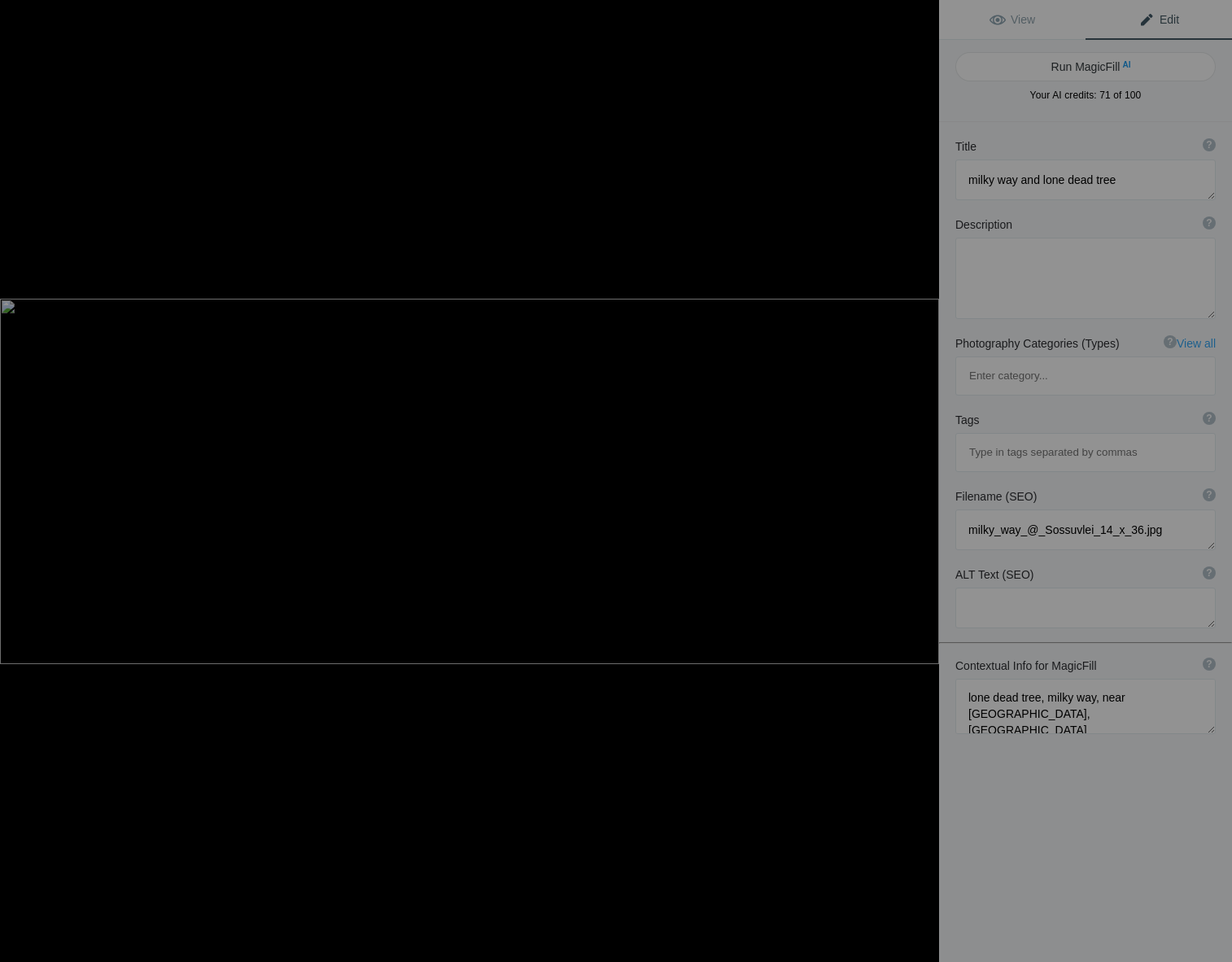
type textarea "Milky Way arching over a lone dead tree in Sossusvlei, Namibia, showcasing a st…"
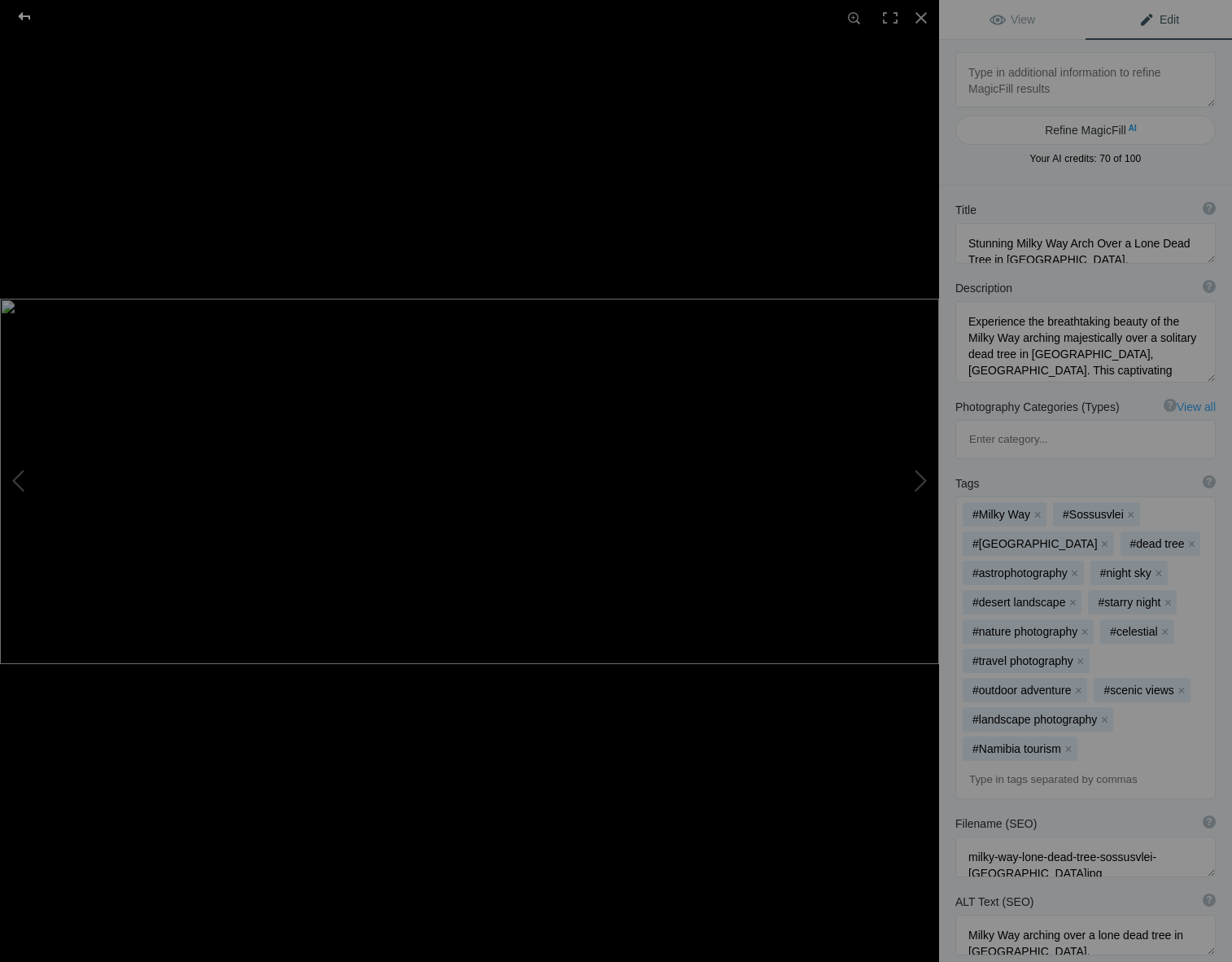
click at [23, 13] on div at bounding box center [24, 16] width 59 height 33
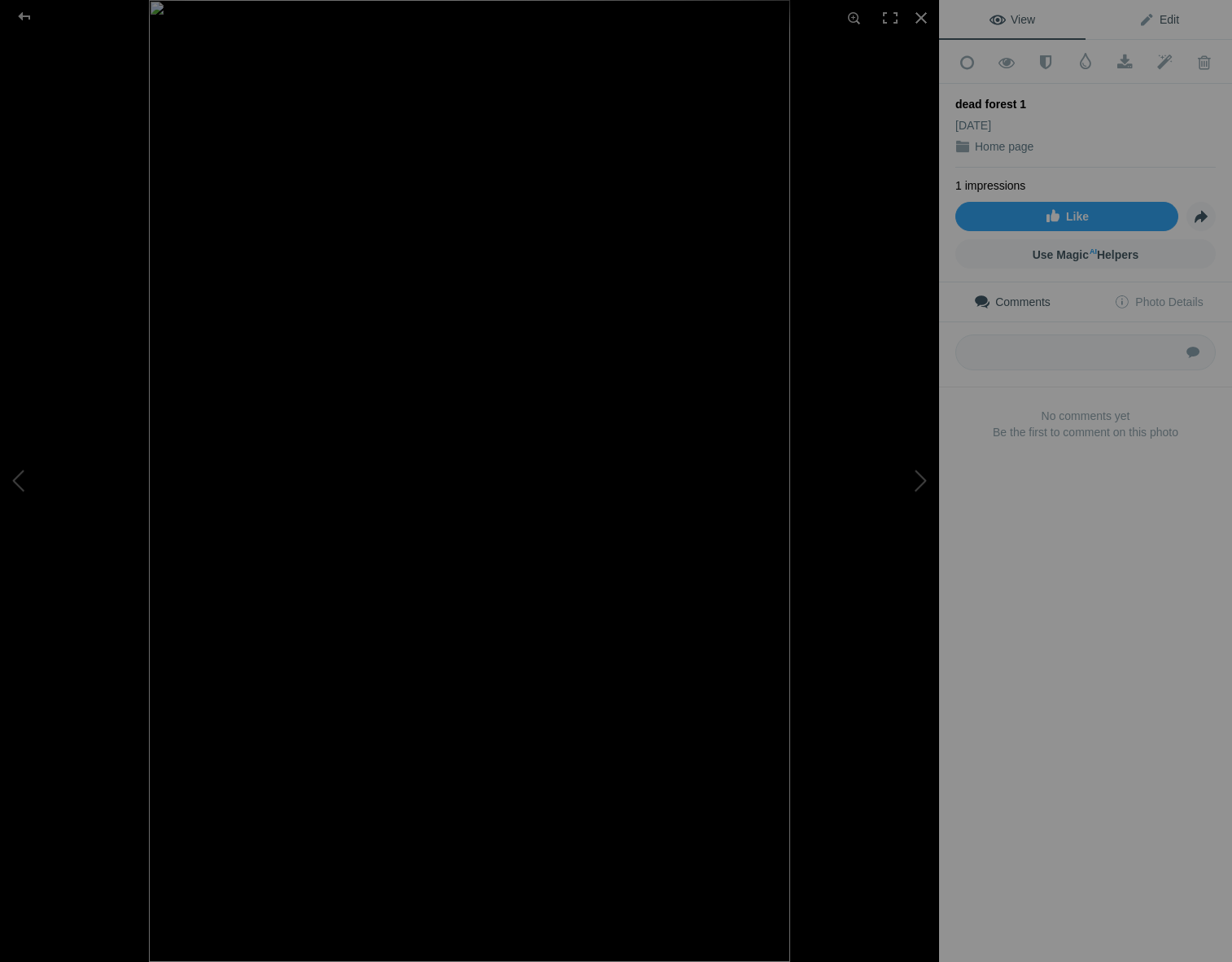
click at [1150, 19] on span "Edit" at bounding box center [1159, 19] width 41 height 13
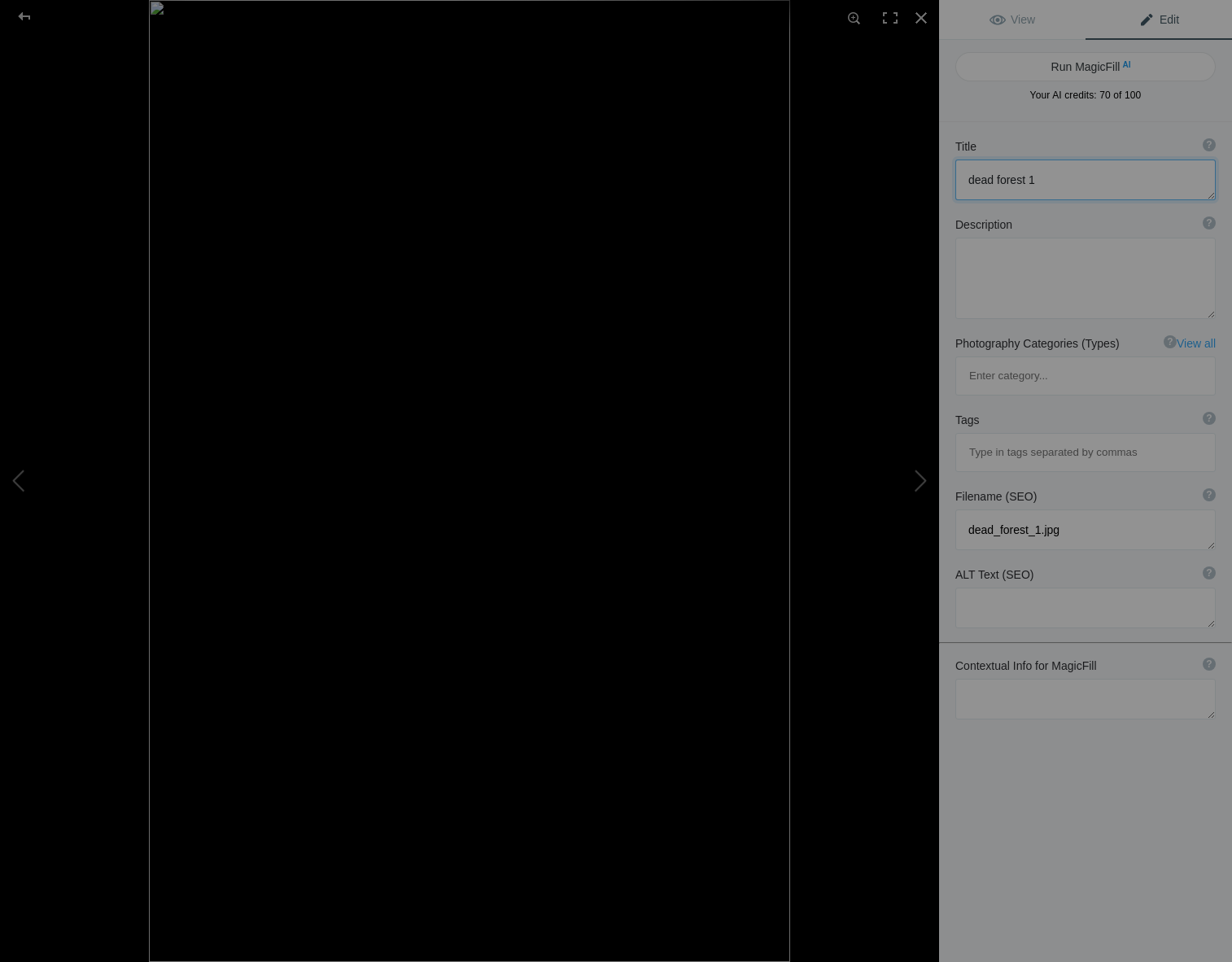
click at [1039, 180] on textarea at bounding box center [1086, 180] width 260 height 41
type textarea "dead forest"
click at [975, 679] on textarea at bounding box center [1086, 699] width 260 height 41
type textarea "dead forest, red desert, Namibia-Naukluft national park, near Sussuvlei, 100 ye…"
click at [1025, 67] on button "Run MagicFill AI" at bounding box center [1086, 67] width 260 height 29
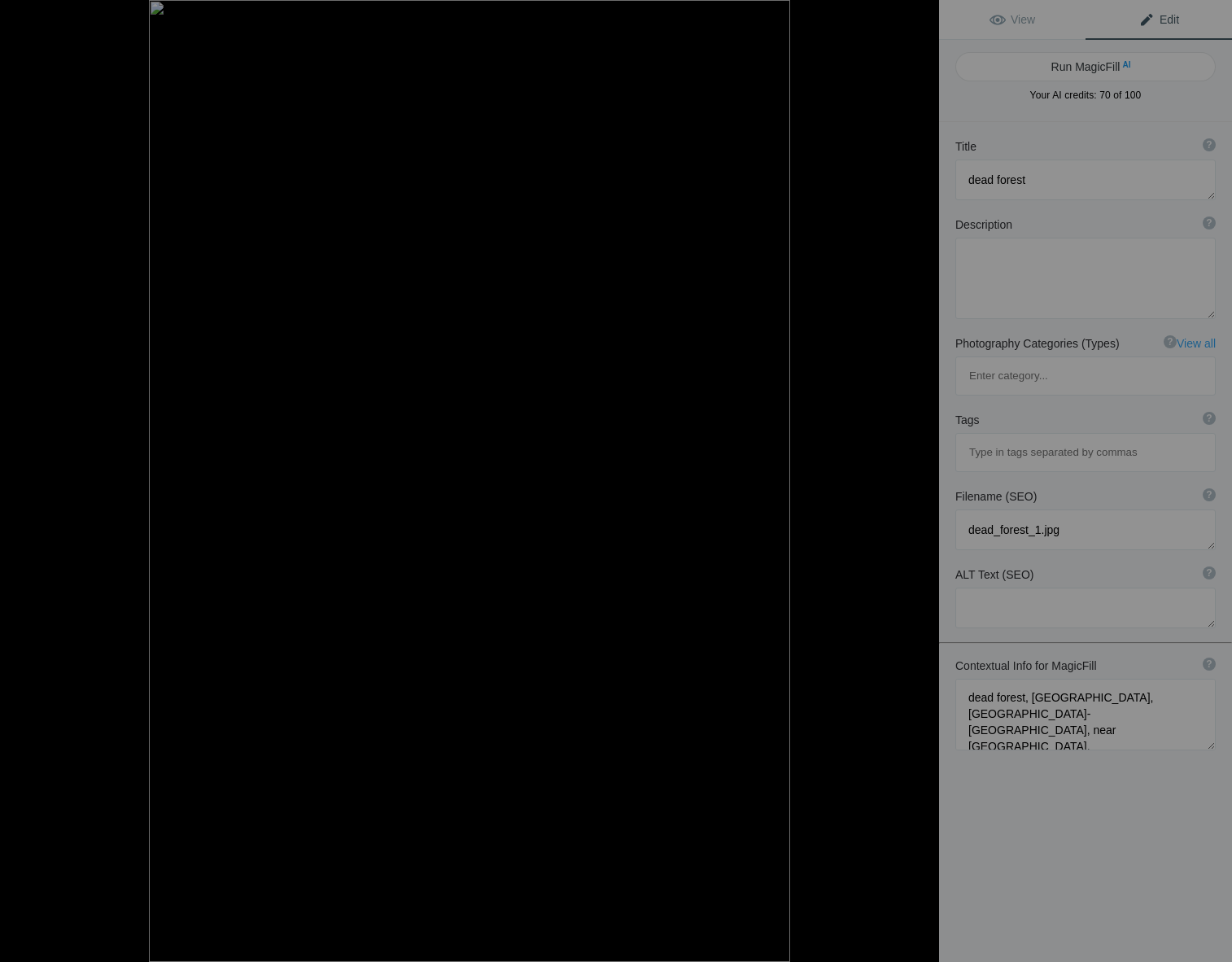
type textarea "Ancient Trees of the Dead Forest in [GEOGRAPHIC_DATA]'s [GEOGRAPHIC_DATA]"
type textarea "Explore the haunting beauty of the Dead Forest, a striking landscape located ne…"
type textarea "dead-forest-namibia-red-desert.jpg"
type textarea "A silhouette of a century-old tree in the Dead Forest, surrounded by vibrant re…"
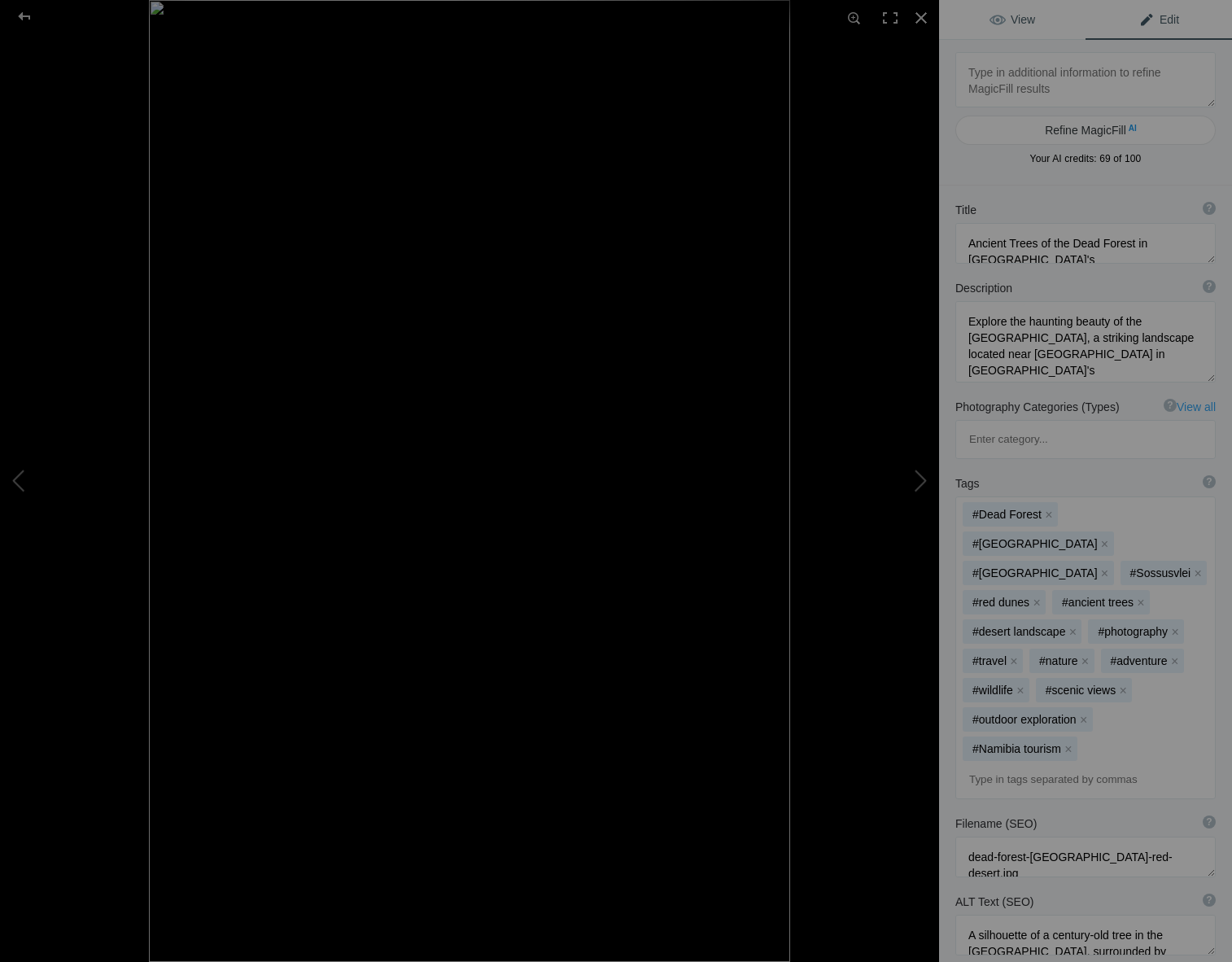
click at [989, 16] on link "View" at bounding box center [1013, 19] width 146 height 39
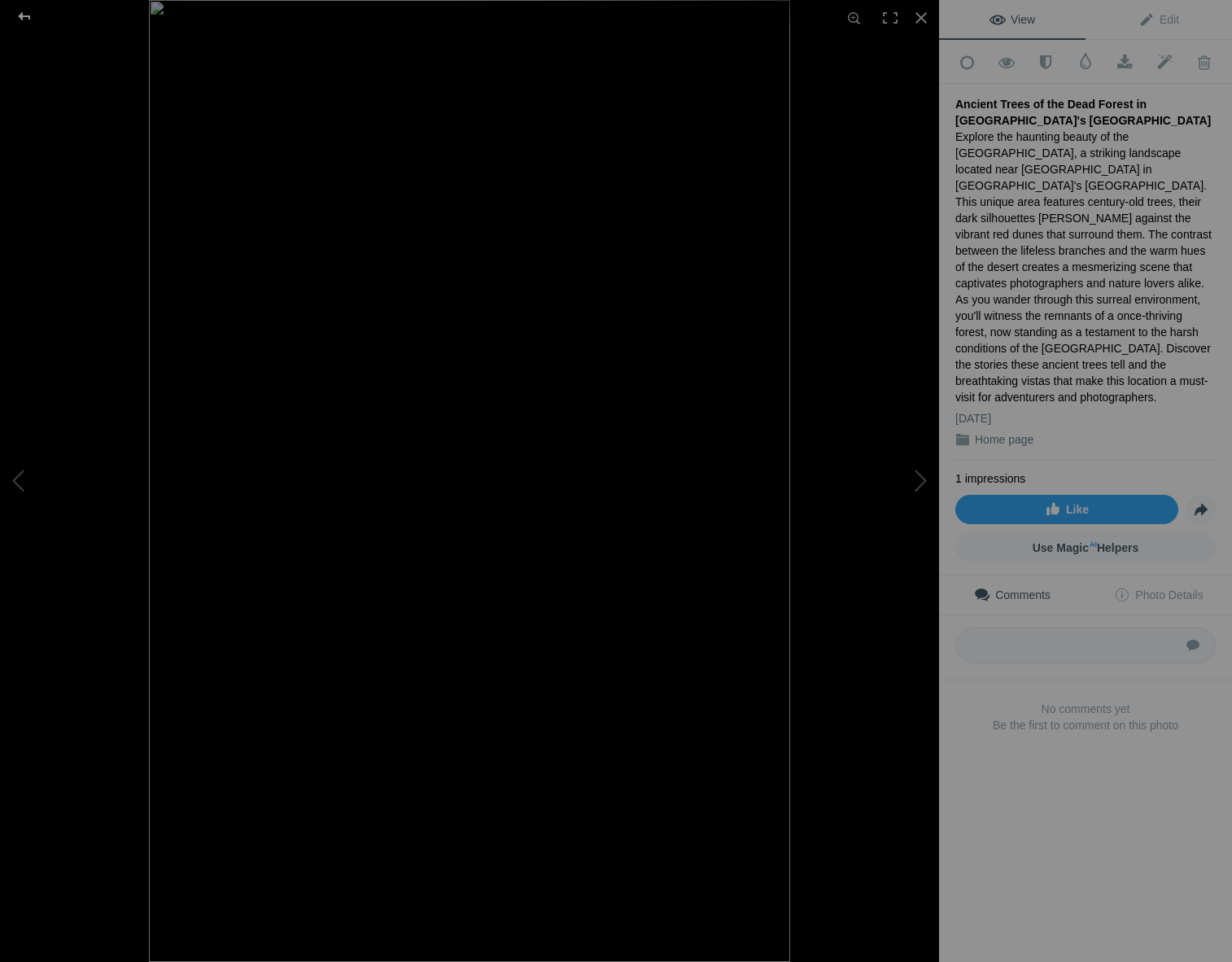
click at [20, 7] on div at bounding box center [24, 16] width 59 height 33
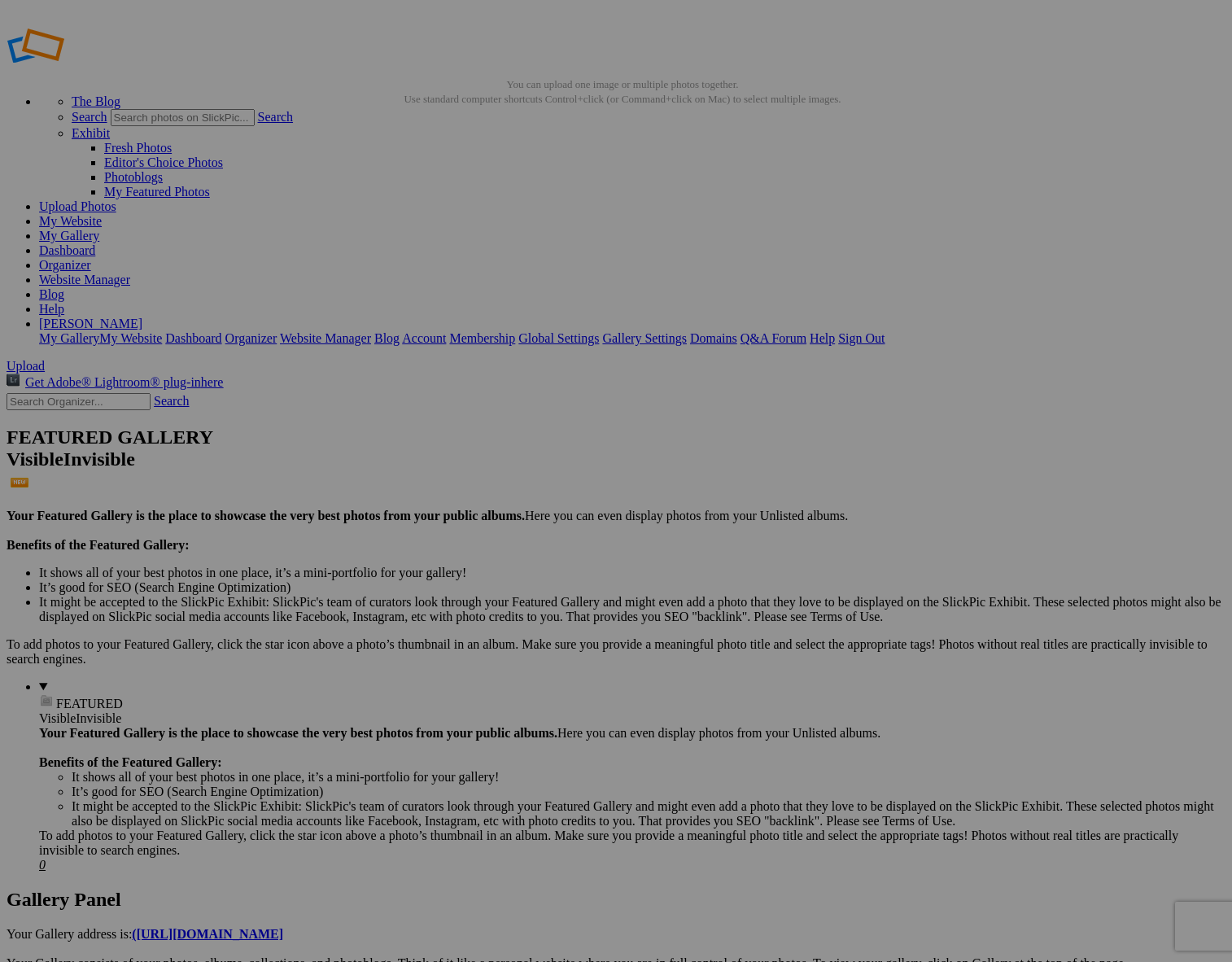
scroll to position [11, 0]
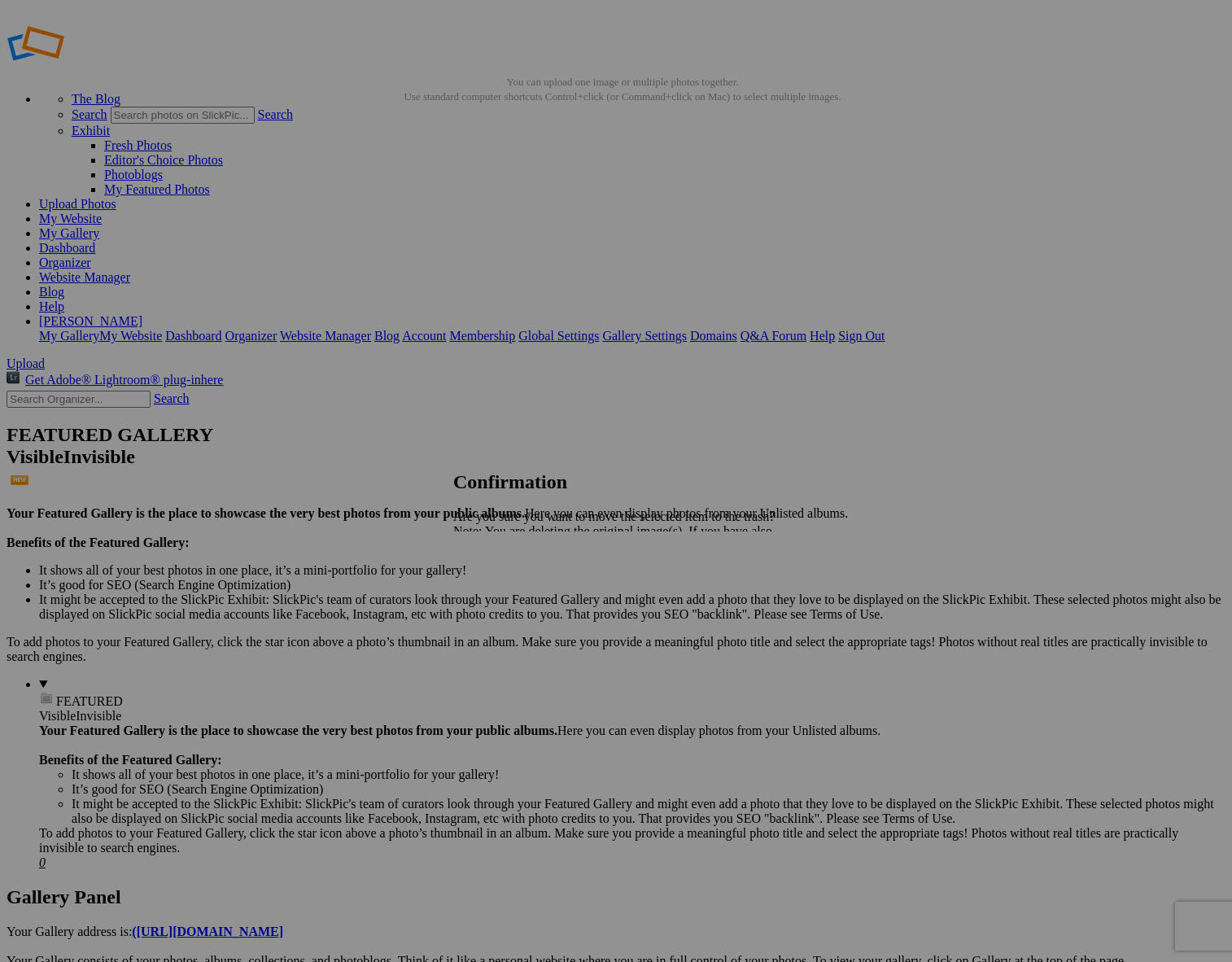
click at [508, 585] on span "Yes" at bounding box center [499, 587] width 19 height 14
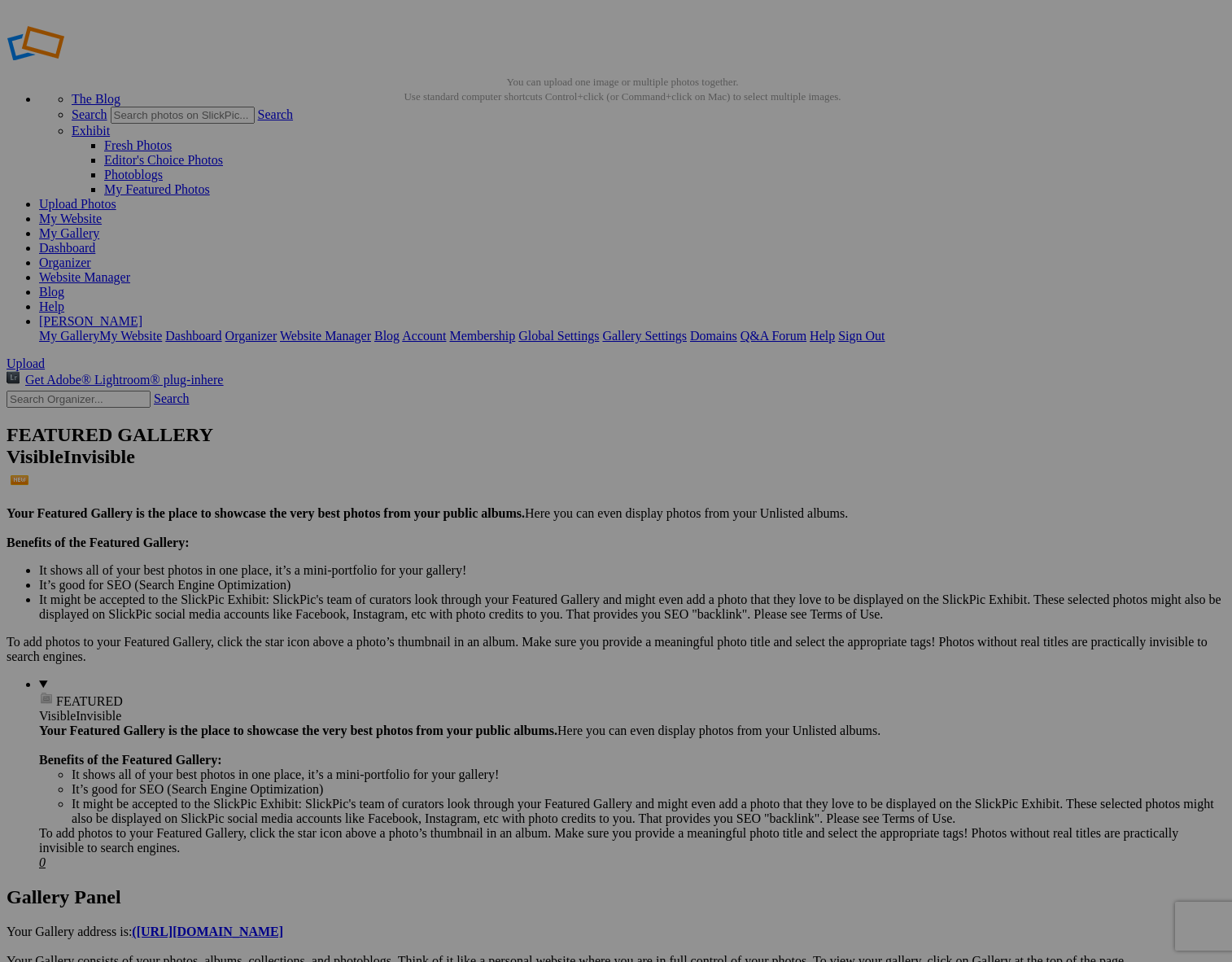
click at [508, 586] on span "Yes" at bounding box center [499, 587] width 19 height 14
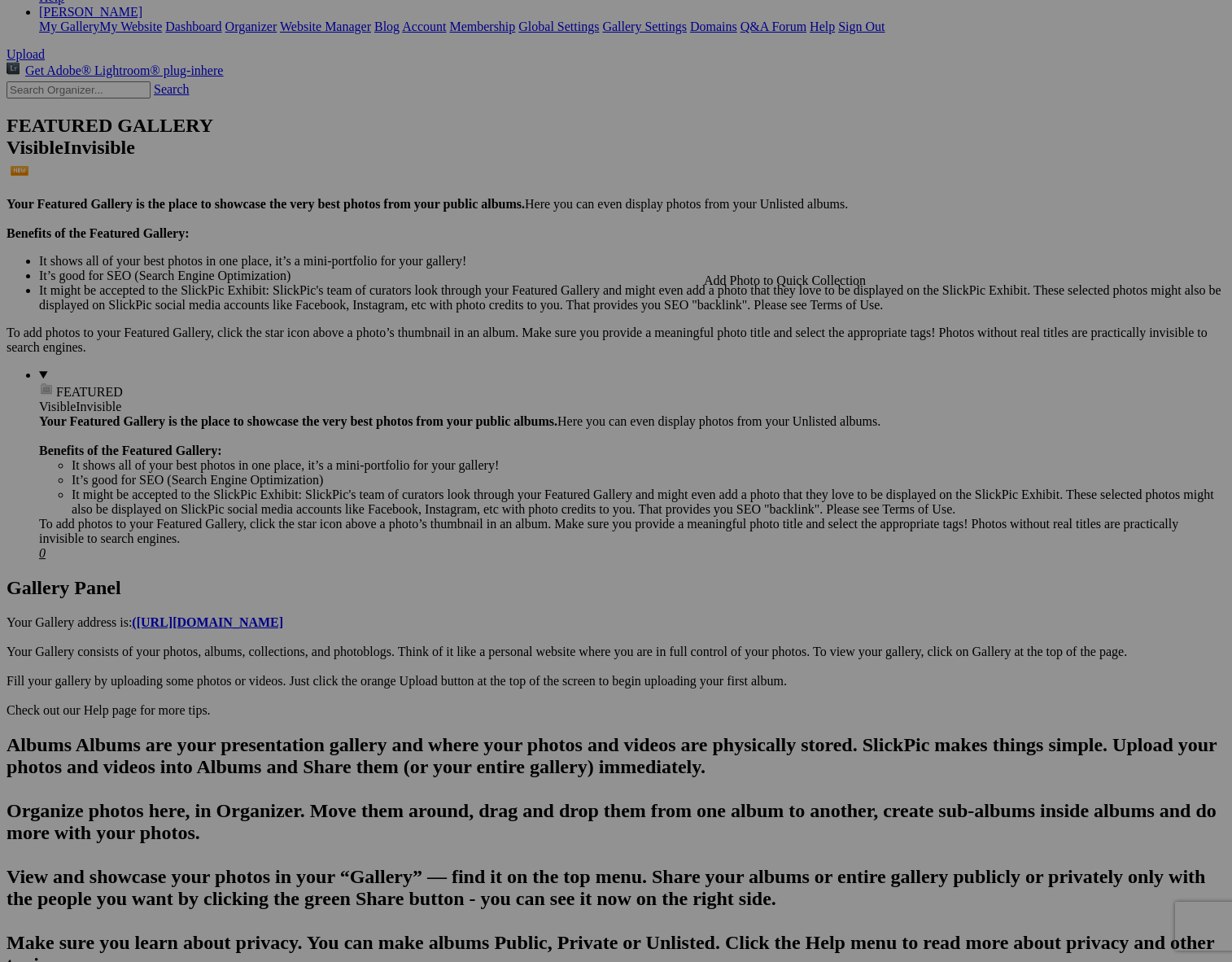
scroll to position [319, 0]
click at [508, 585] on span "Yes" at bounding box center [499, 587] width 19 height 14
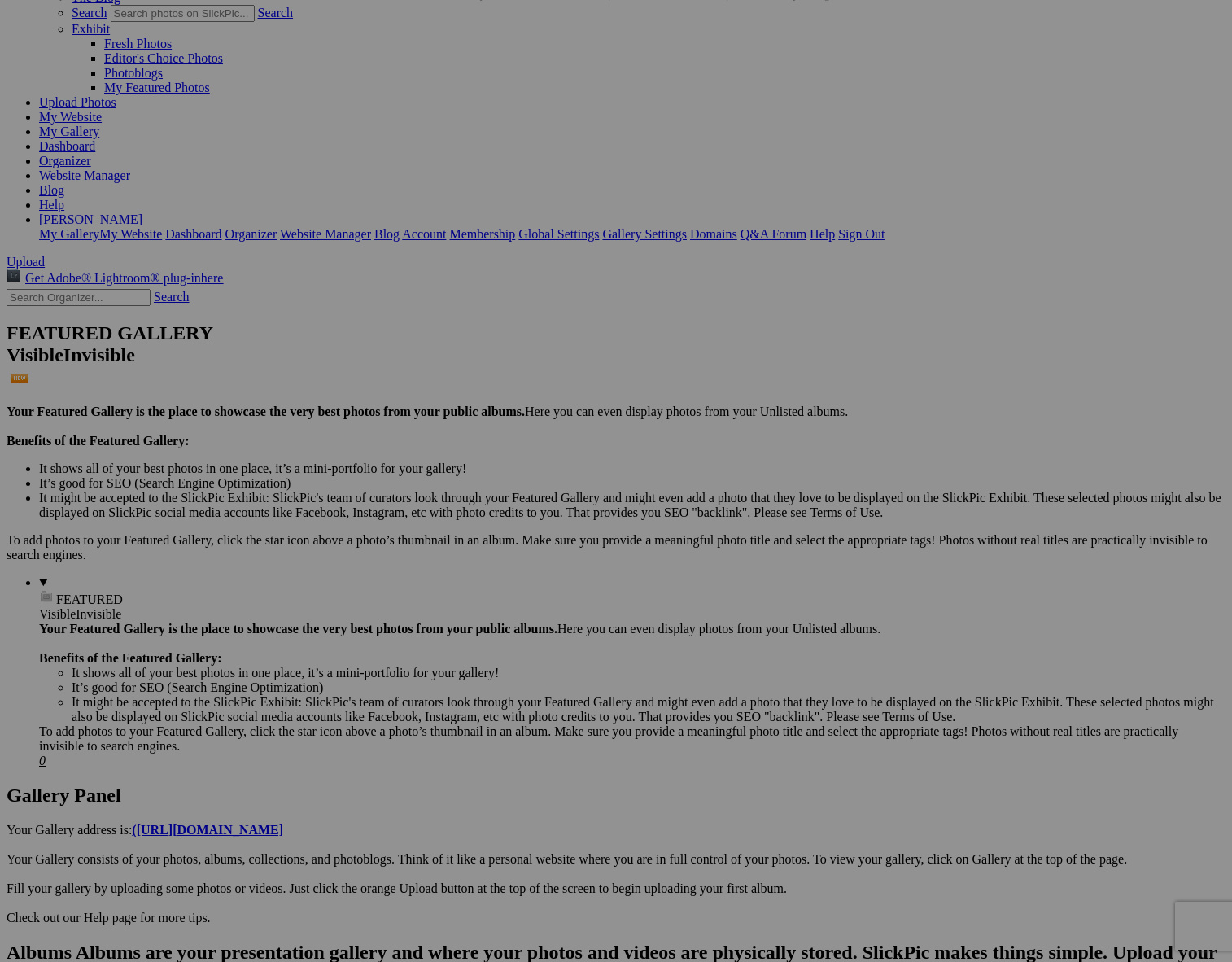
click at [508, 584] on span "Yes" at bounding box center [499, 587] width 19 height 14
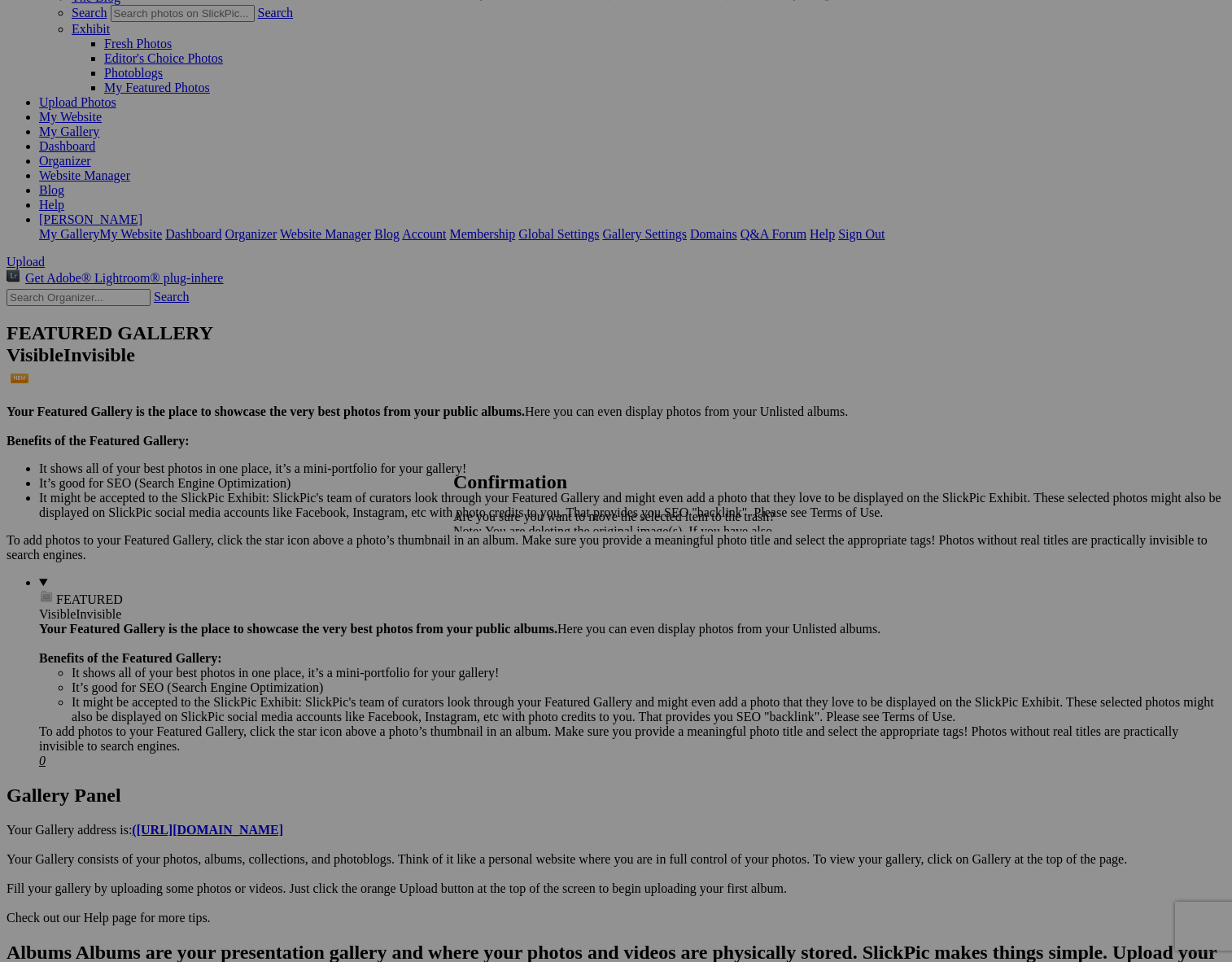
click at [508, 588] on span "Yes" at bounding box center [499, 587] width 19 height 14
click at [508, 582] on span "Yes" at bounding box center [499, 587] width 19 height 14
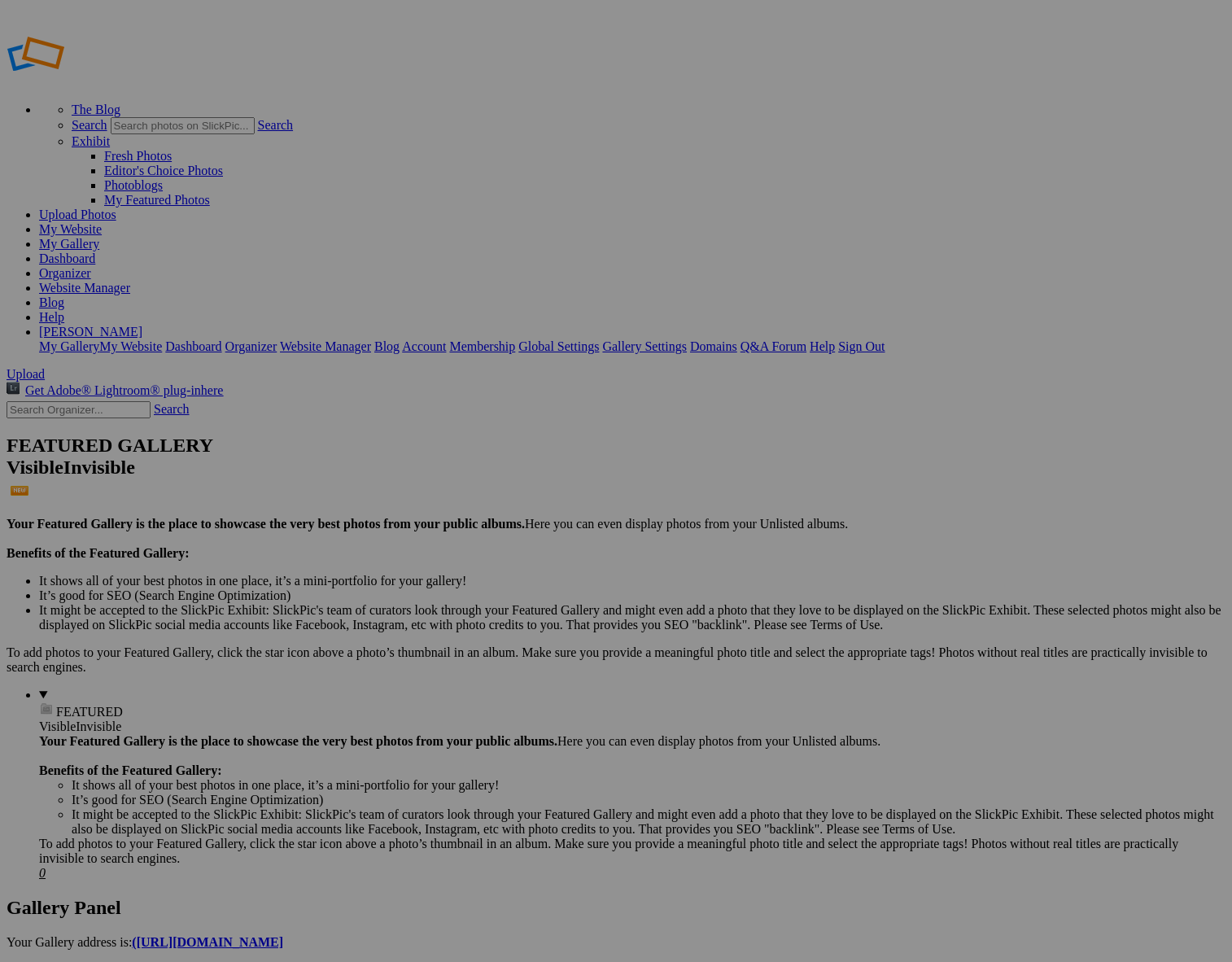
scroll to position [0, 1]
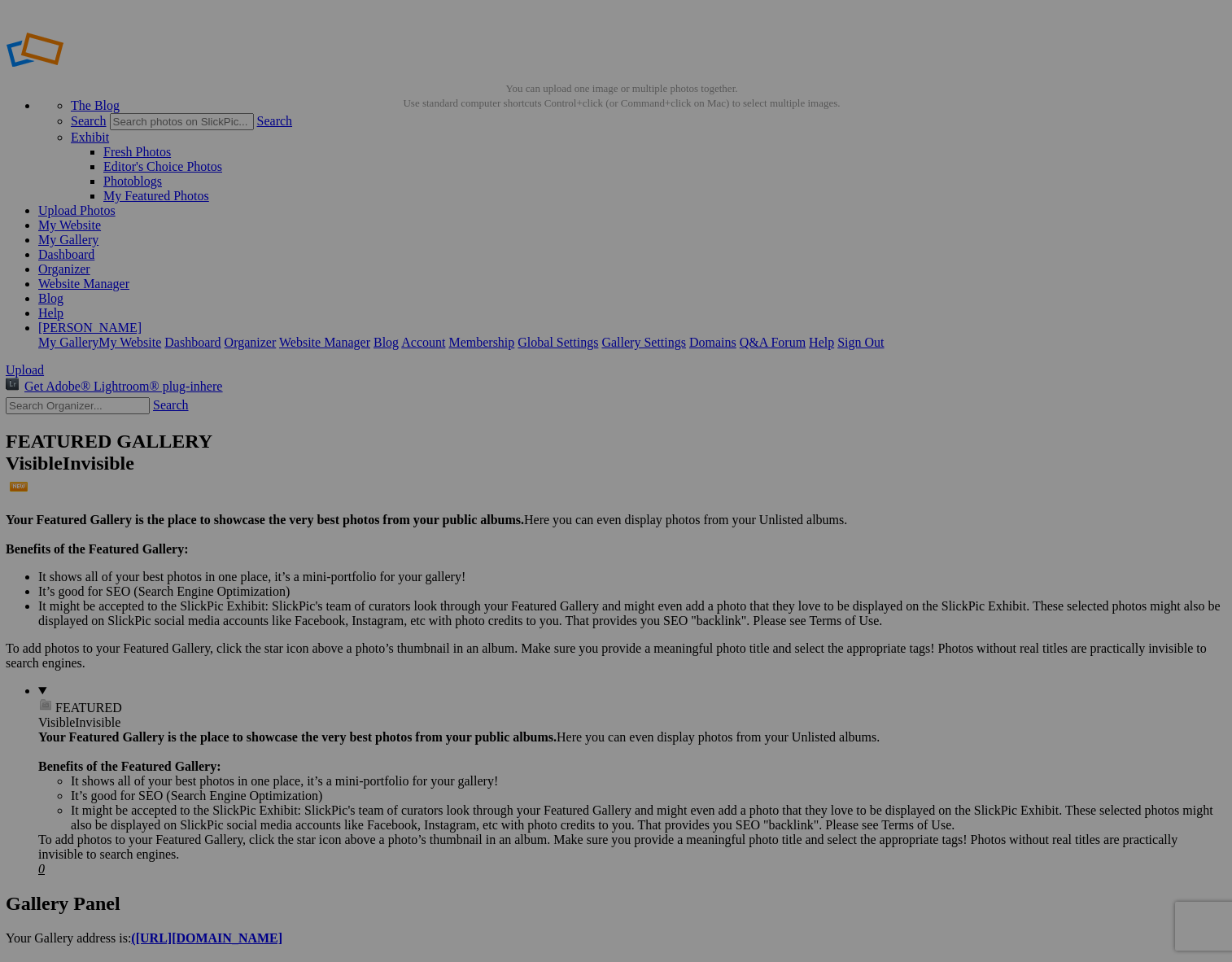
scroll to position [5, 0]
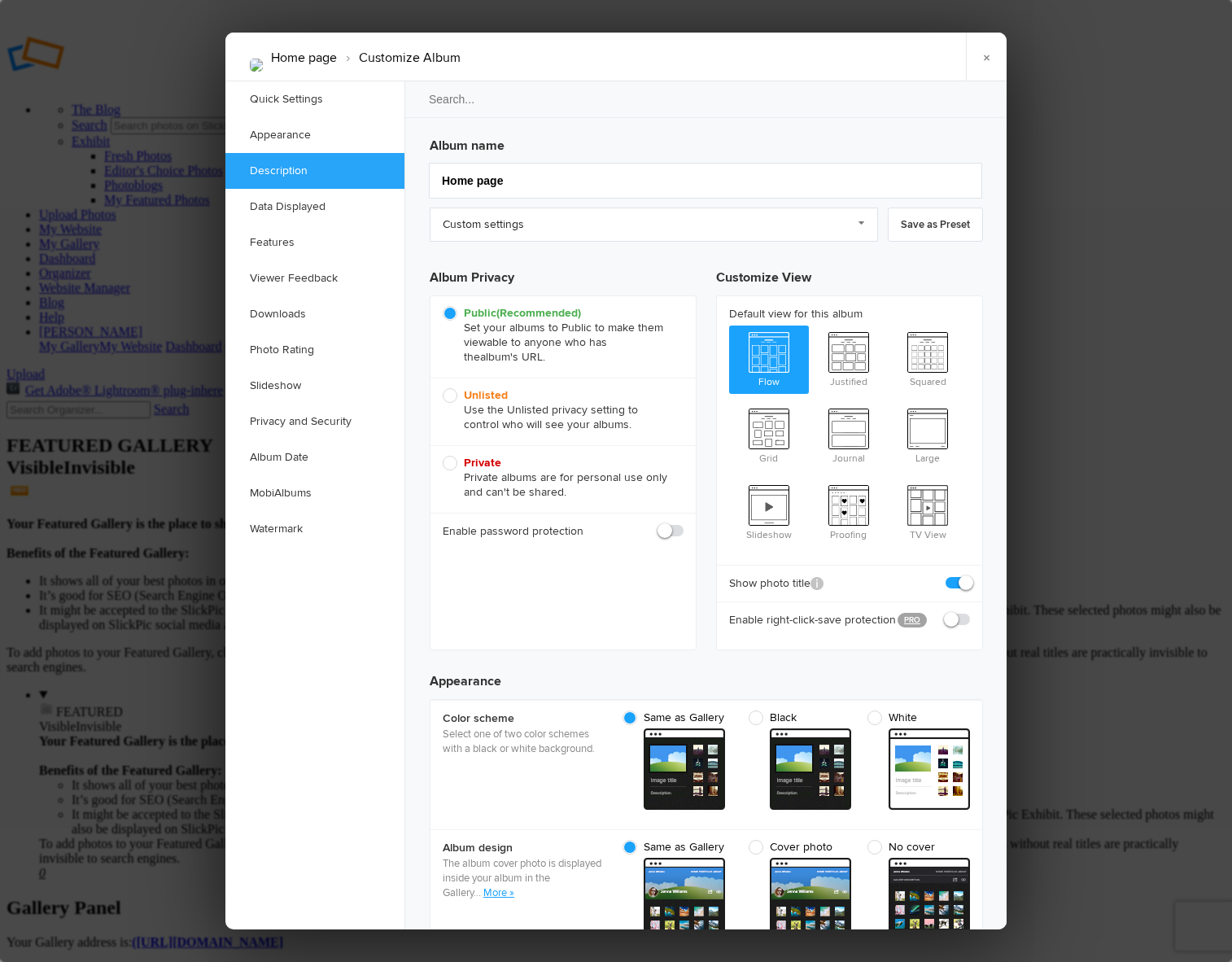
scroll to position [0, 0]
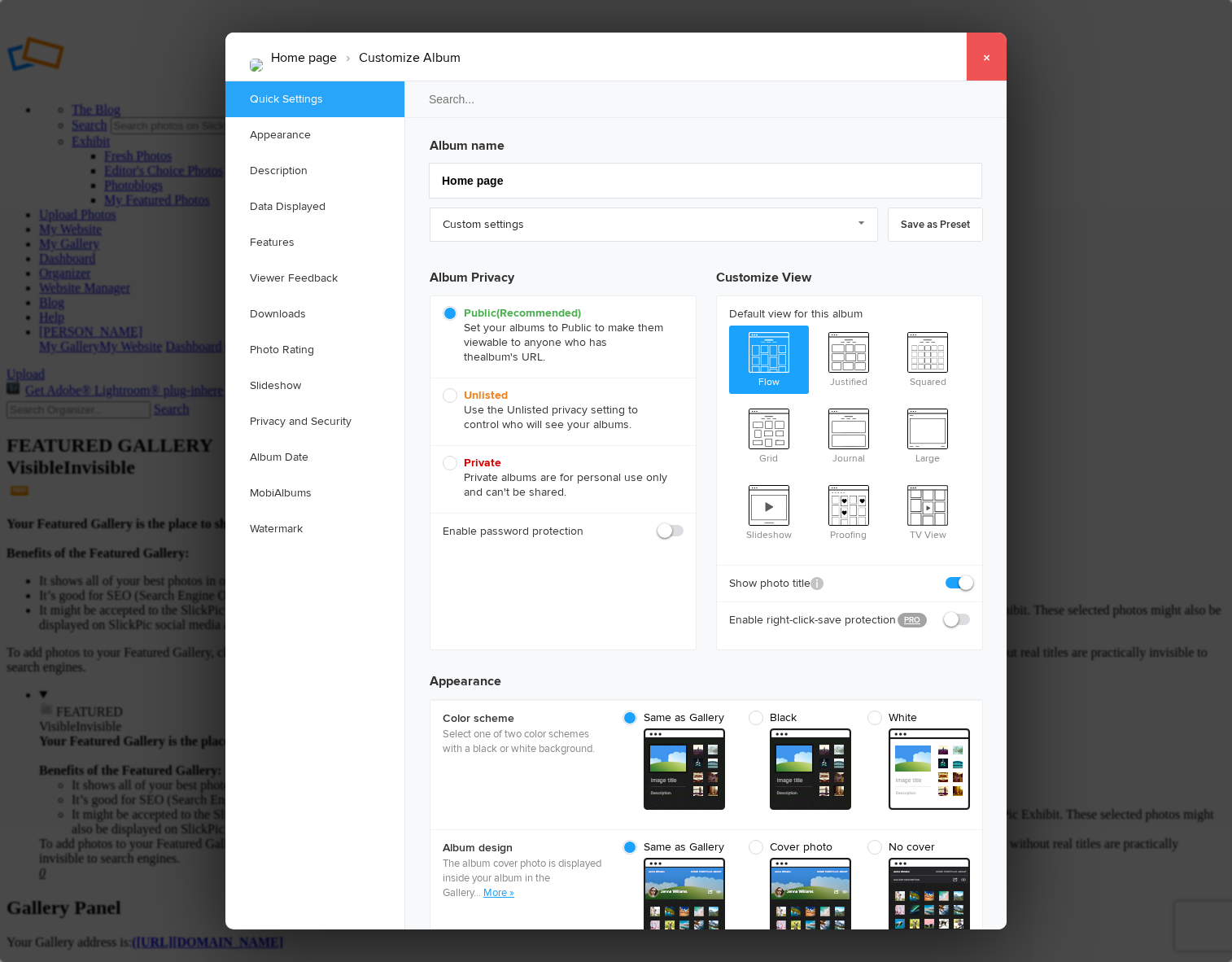
click at [984, 56] on link "×" at bounding box center [986, 57] width 41 height 49
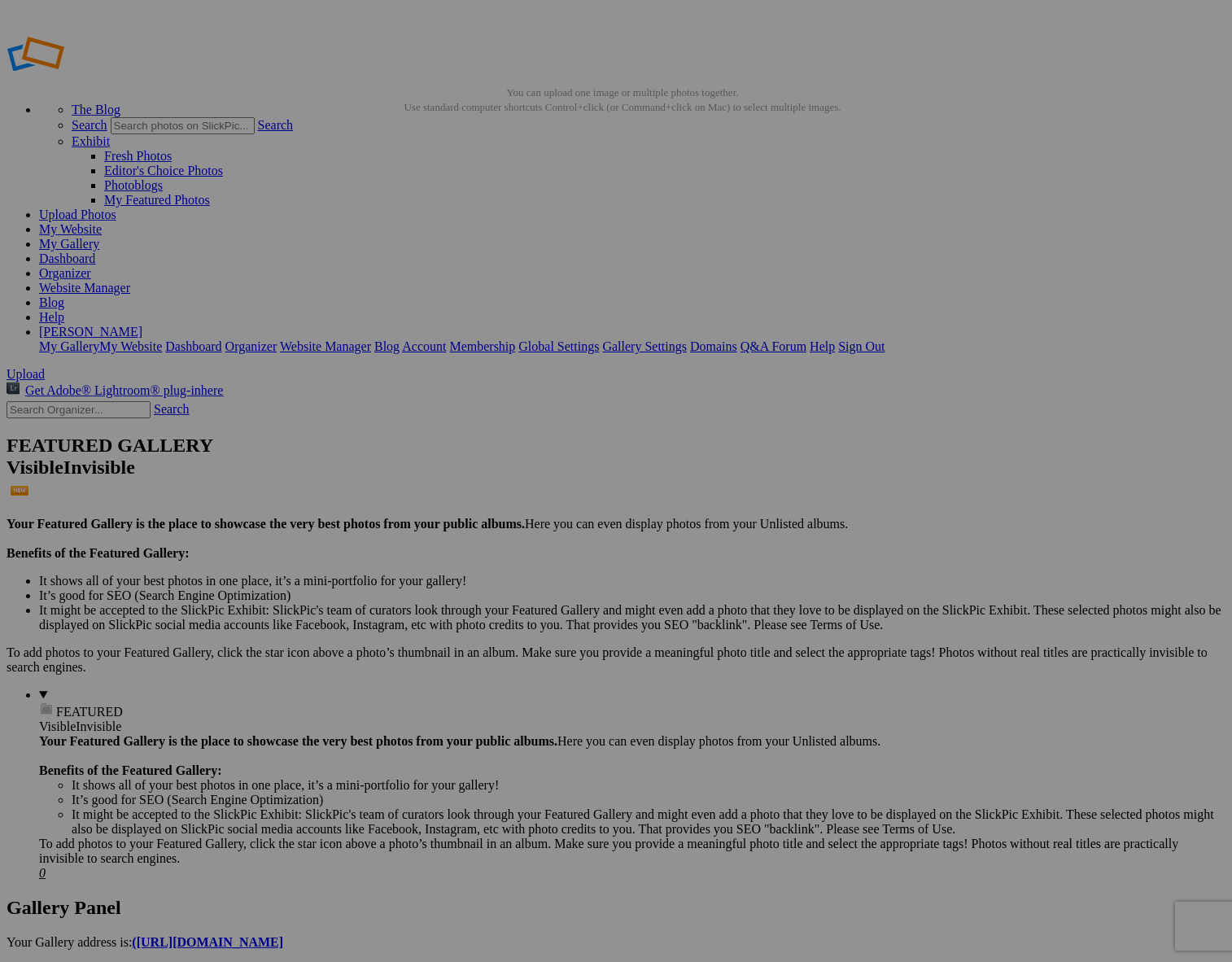
drag, startPoint x: 890, startPoint y: 462, endPoint x: 382, endPoint y: 216, distance: 564.4
drag, startPoint x: 1018, startPoint y: 453, endPoint x: 564, endPoint y: 251, distance: 496.9
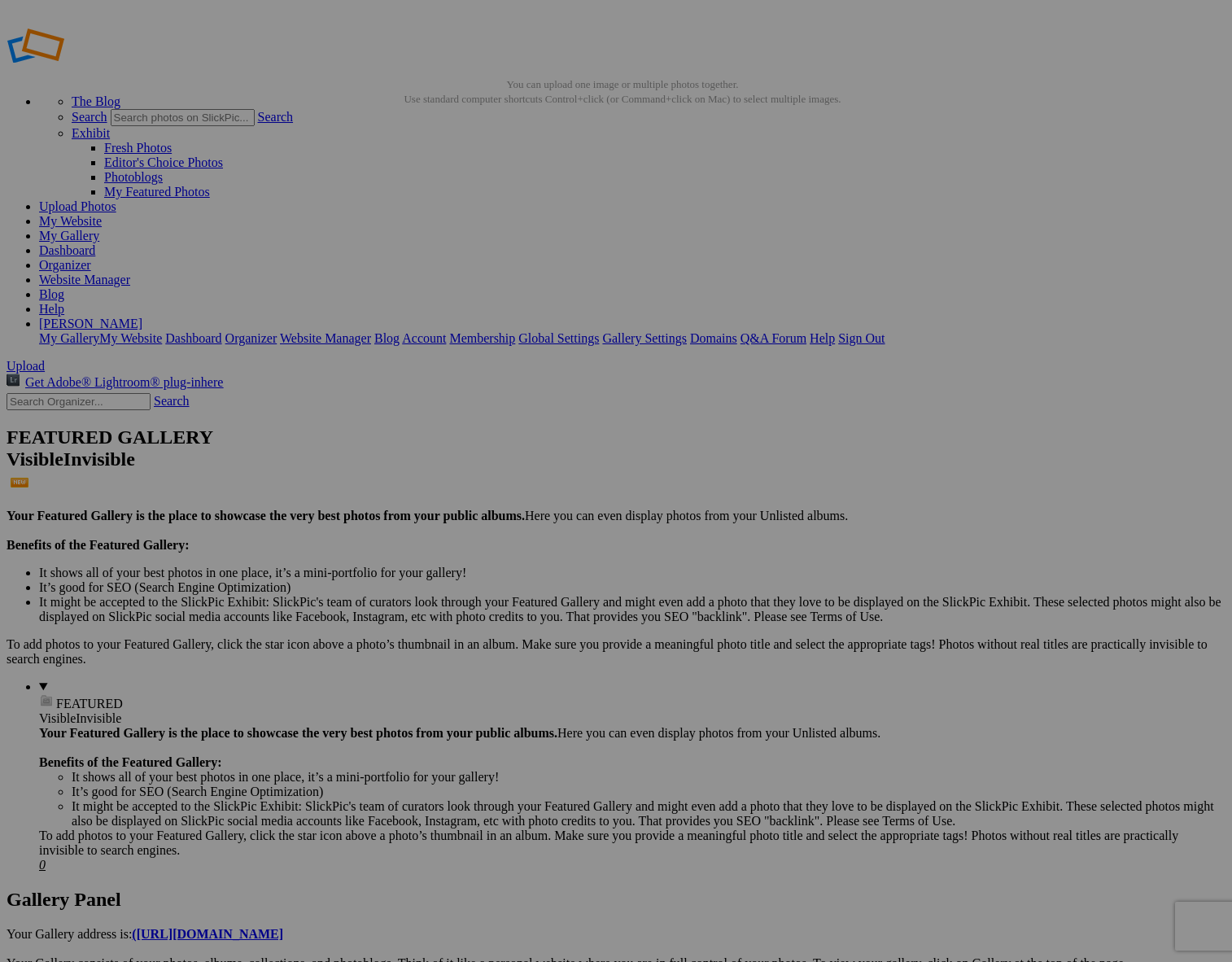
scroll to position [8, 1]
drag, startPoint x: 872, startPoint y: 247, endPoint x: 753, endPoint y: 607, distance: 379.2
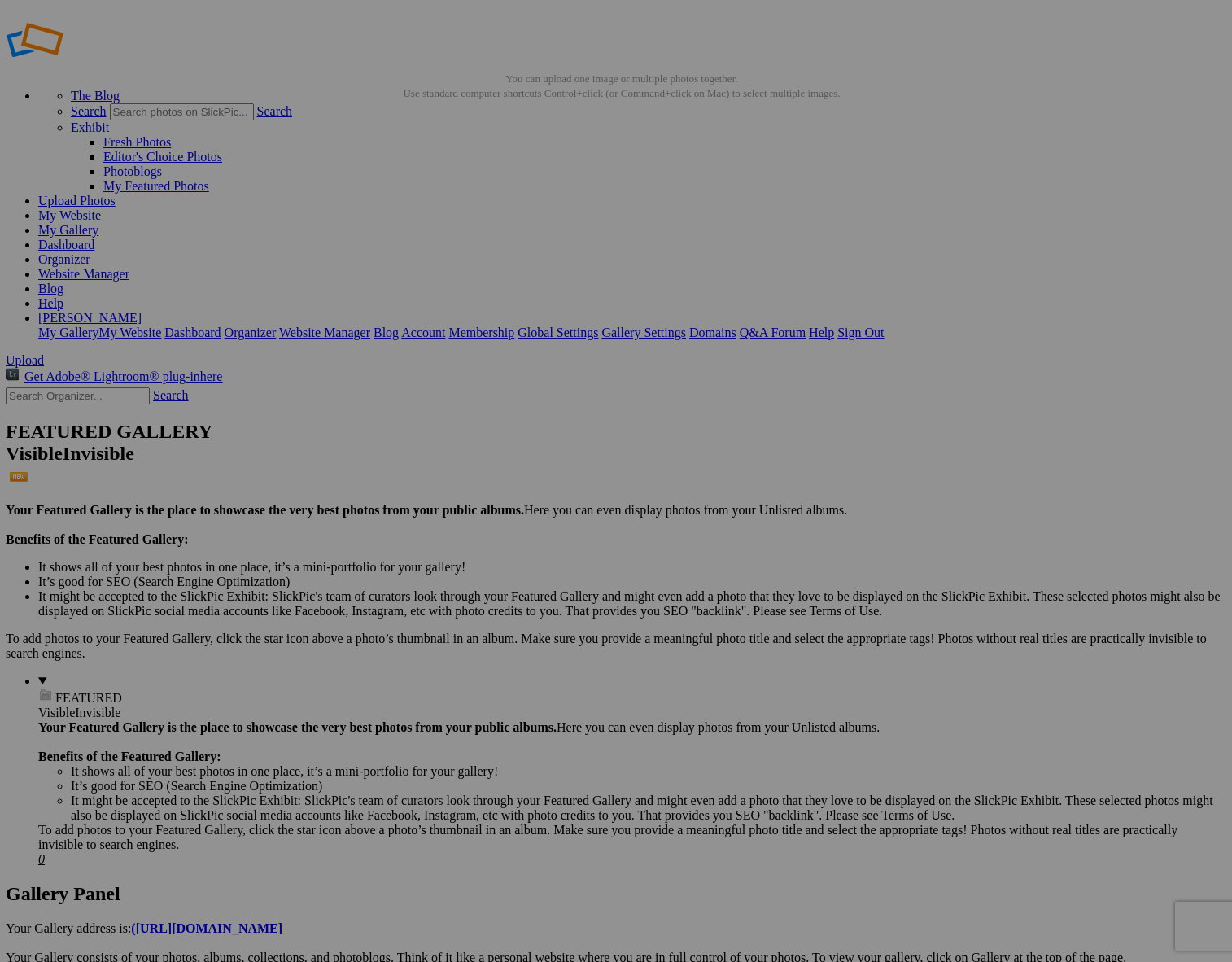
scroll to position [16, 0]
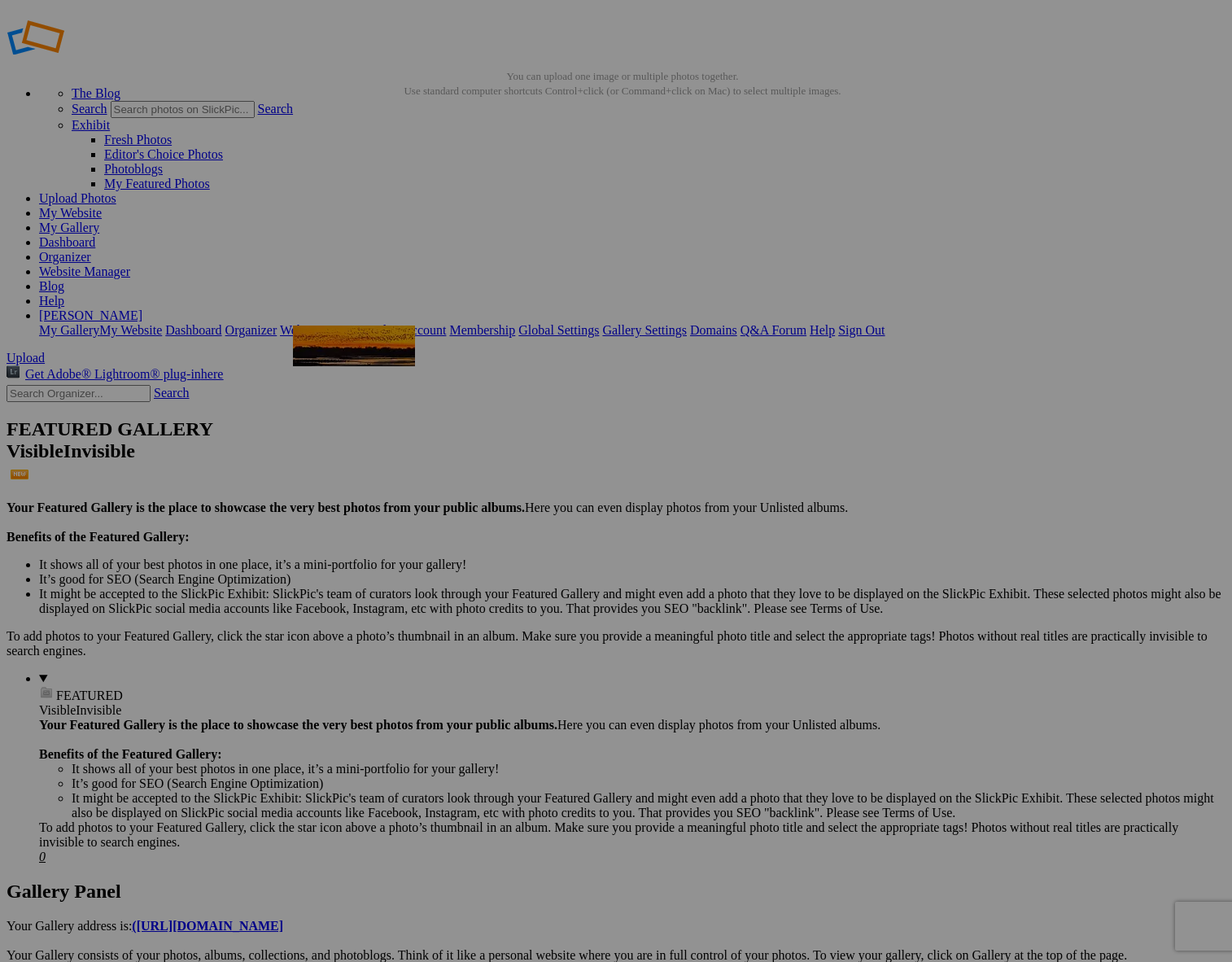
drag, startPoint x: 415, startPoint y: 849, endPoint x: 530, endPoint y: 437, distance: 427.7
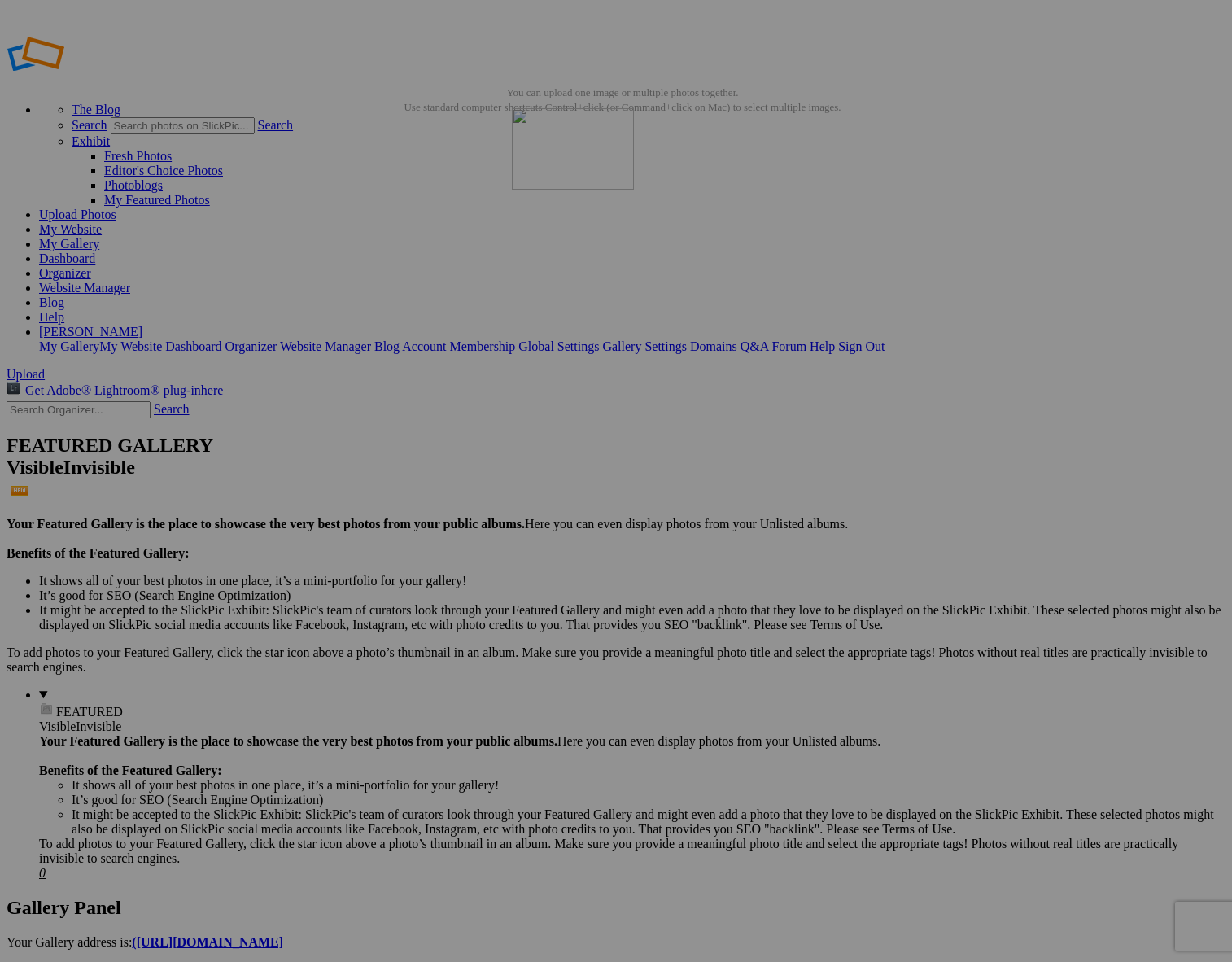
drag, startPoint x: 480, startPoint y: 252, endPoint x: 746, endPoint y: 226, distance: 267.3
drag, startPoint x: 880, startPoint y: 658, endPoint x: 450, endPoint y: 397, distance: 503.0
drag, startPoint x: 745, startPoint y: 653, endPoint x: 1008, endPoint y: 395, distance: 368.4
drag, startPoint x: 310, startPoint y: 852, endPoint x: 409, endPoint y: 412, distance: 451.0
drag, startPoint x: 495, startPoint y: 443, endPoint x: 612, endPoint y: 443, distance: 117.0
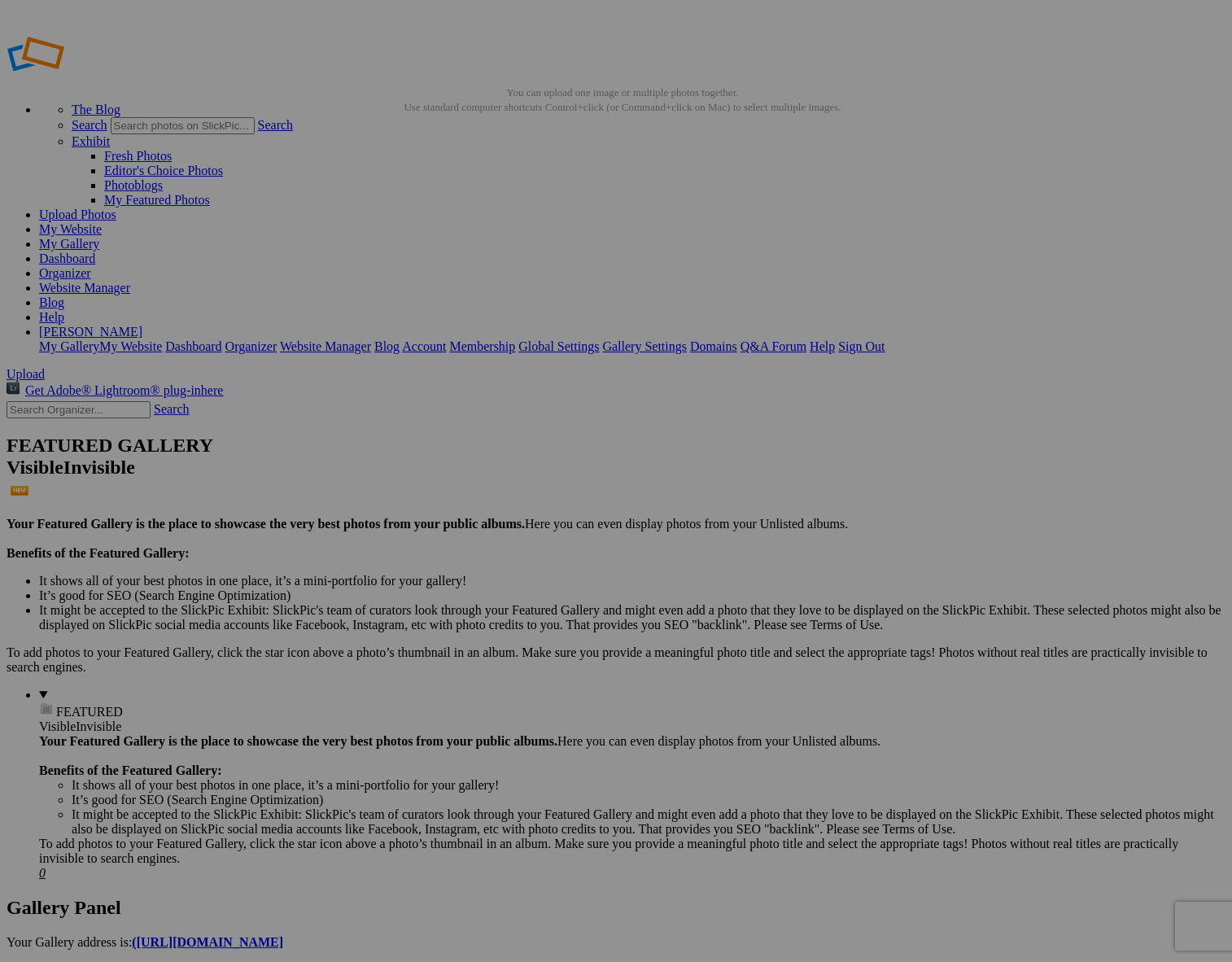
click at [99, 237] on link "My Gallery" at bounding box center [69, 243] width 61 height 14
